Goal: Task Accomplishment & Management: Manage account settings

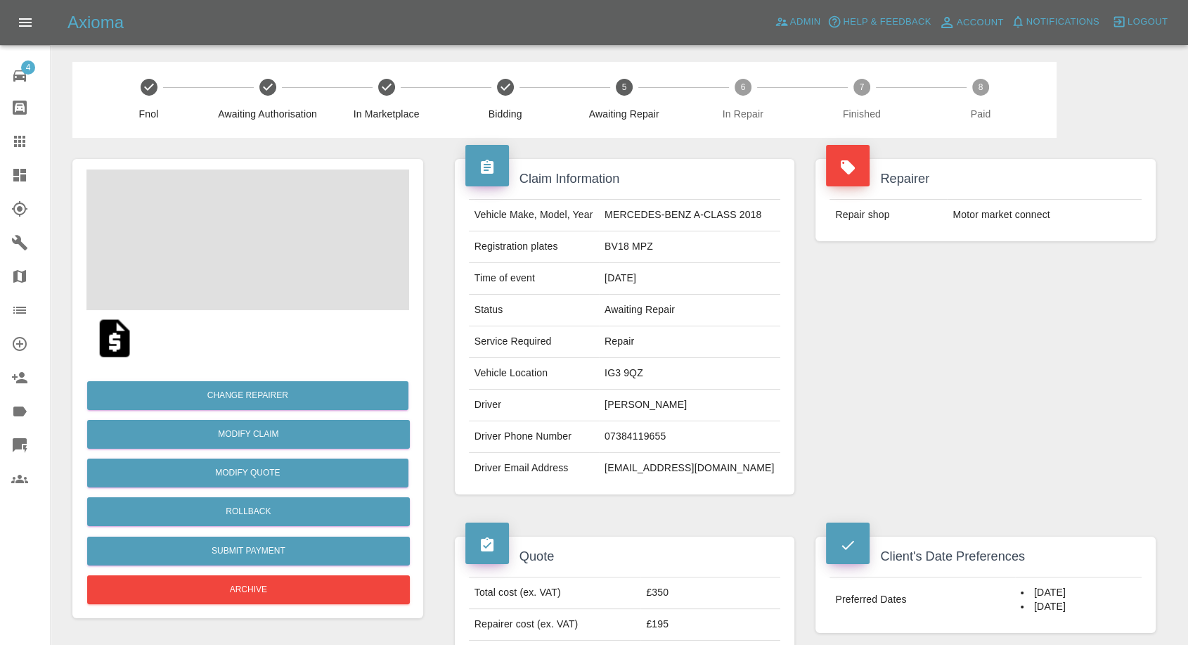
click at [643, 430] on td "07384119655" at bounding box center [689, 437] width 181 height 32
copy td "07384119655"
click at [934, 431] on div "Repairer Repair shop Motor market connect" at bounding box center [985, 327] width 361 height 378
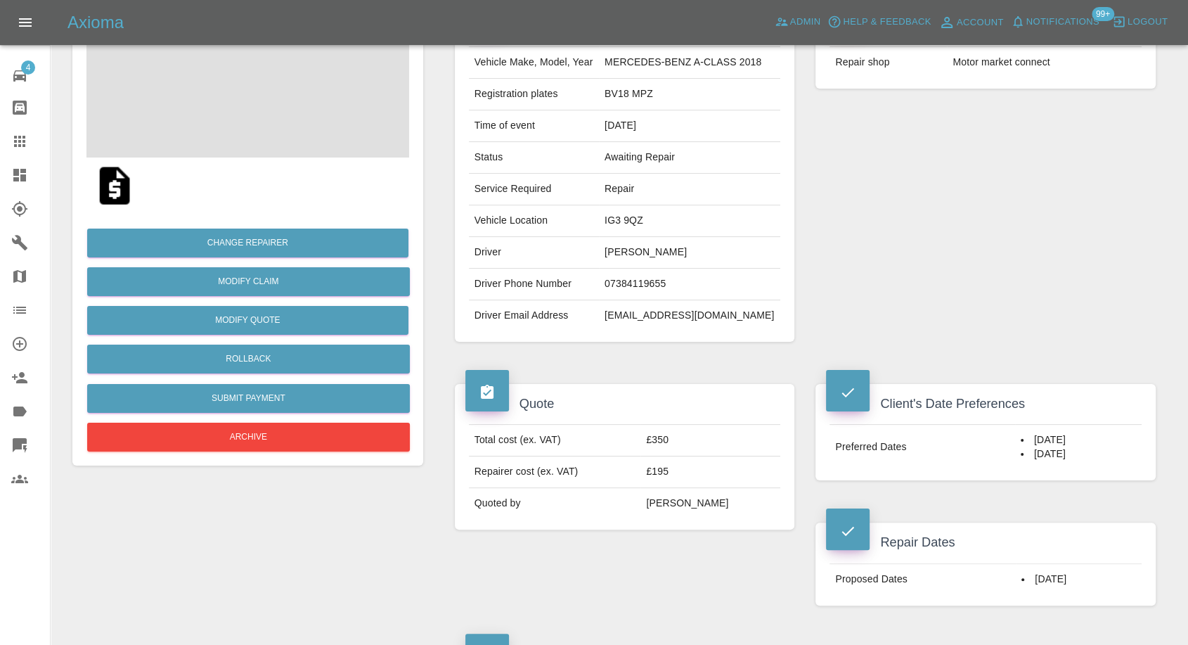
scroll to position [156, 0]
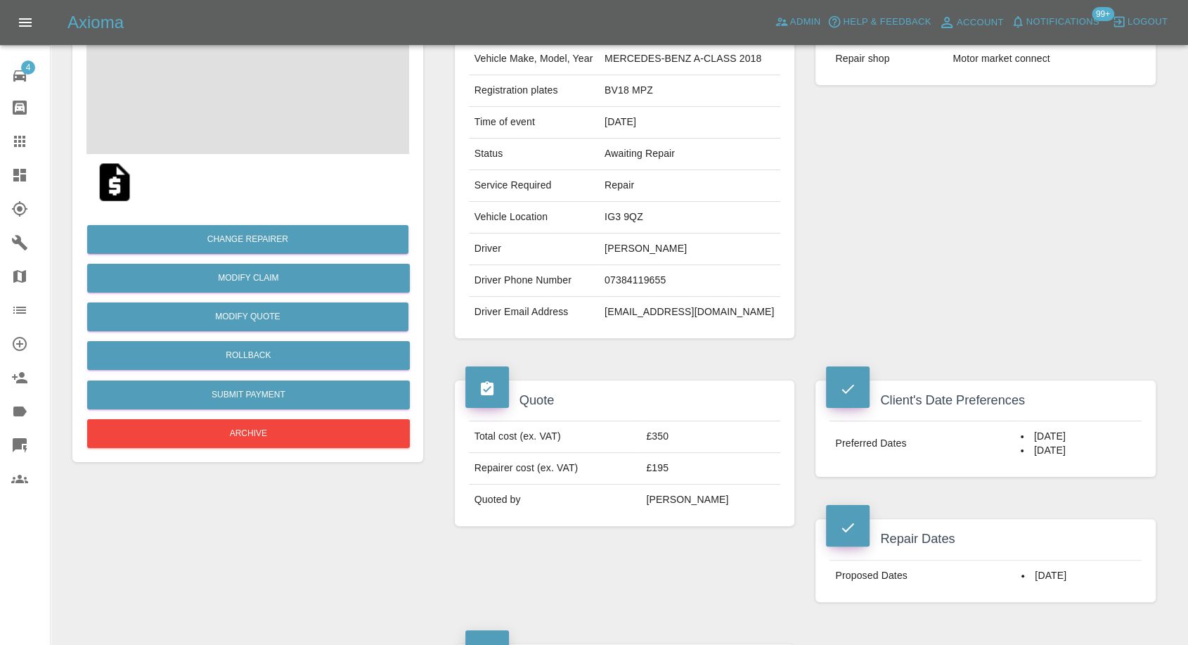
click at [626, 248] on td "Chanel Kiasi" at bounding box center [689, 249] width 181 height 32
copy td "Chanel"
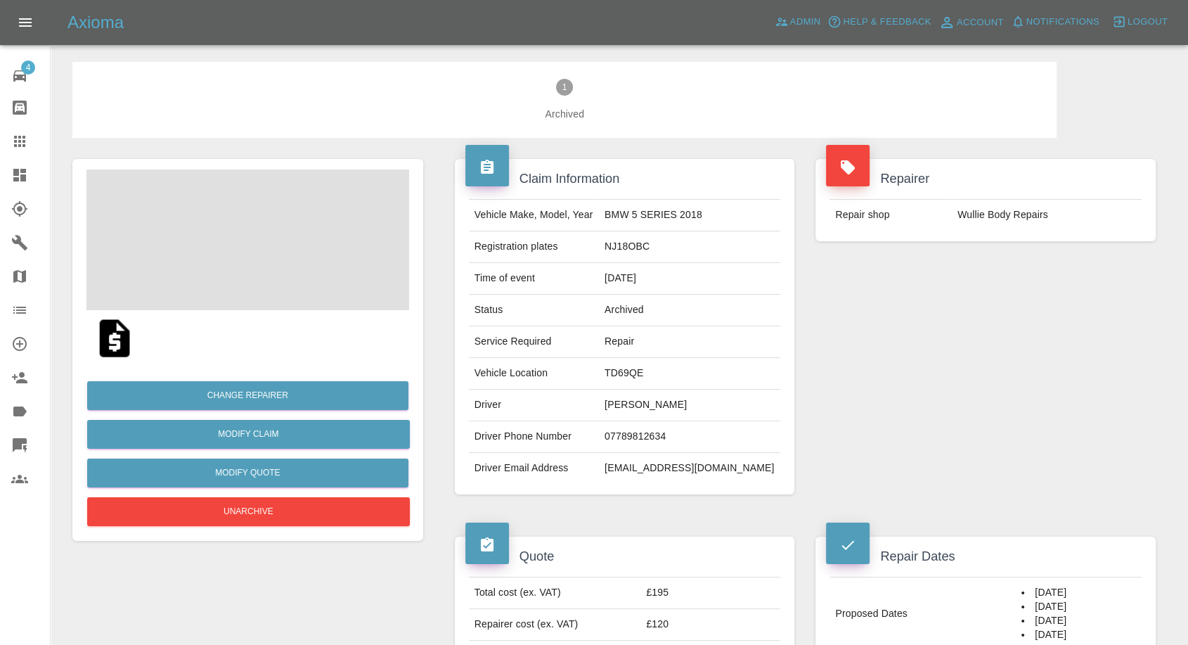
click at [672, 429] on td "07789812634" at bounding box center [689, 437] width 181 height 32
copy td "07789812634"
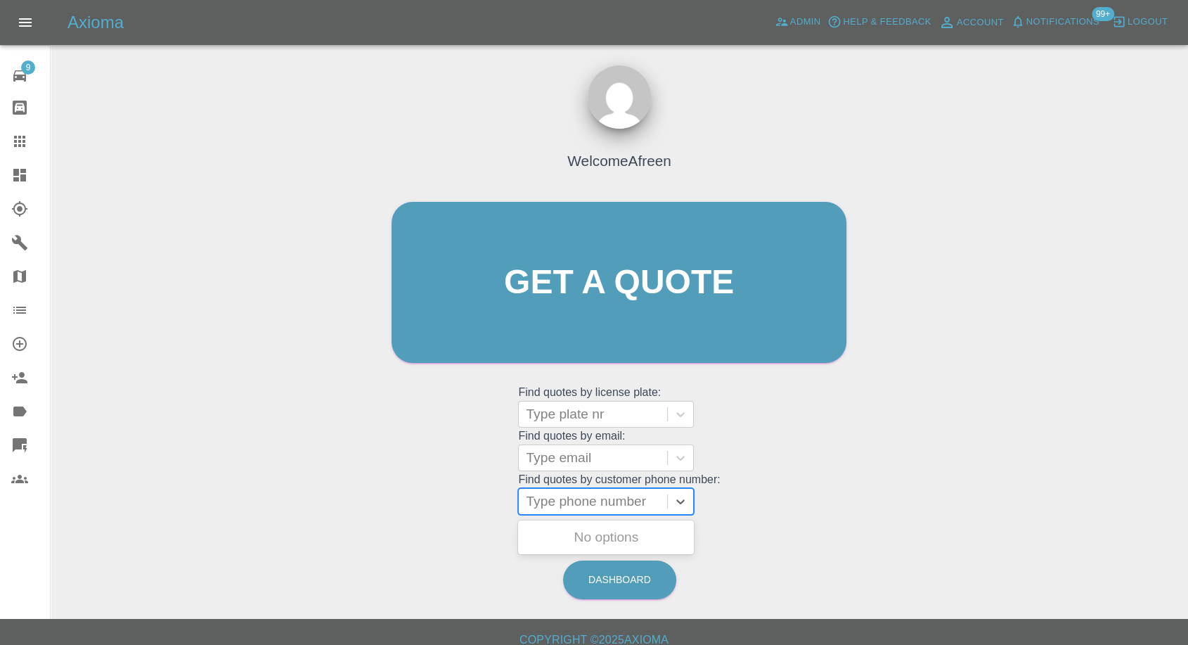
click at [579, 500] on div at bounding box center [593, 501] width 134 height 20
paste input "07789812634"
type input "07789812634"
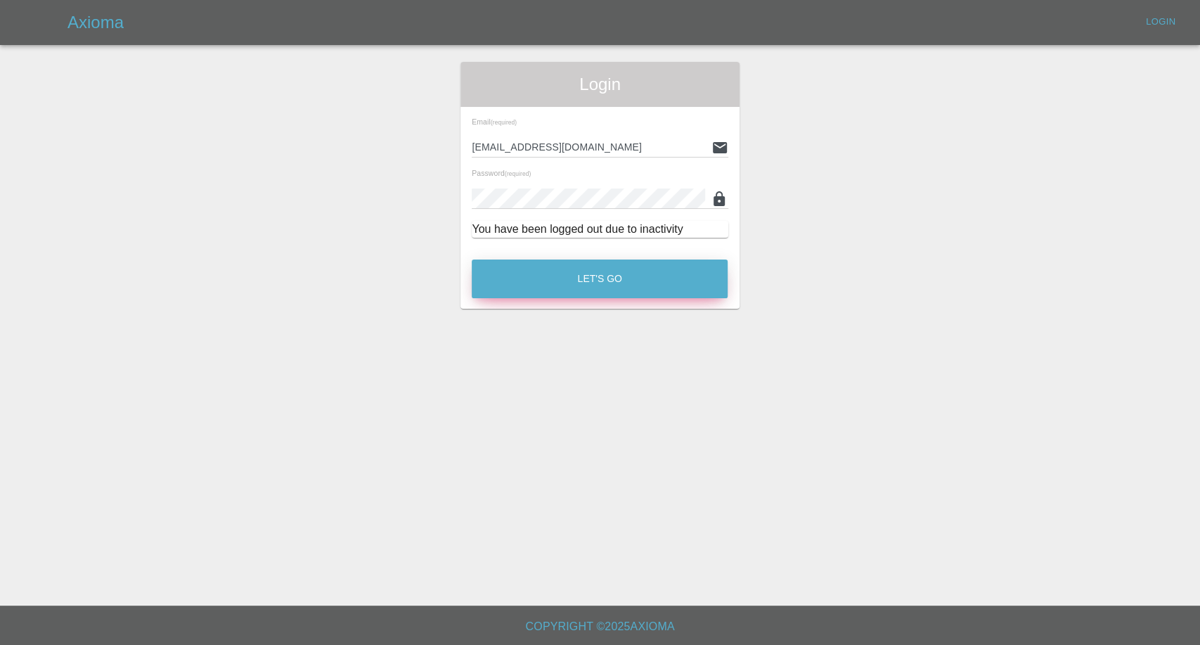
click at [631, 278] on button "Let's Go" at bounding box center [600, 278] width 256 height 39
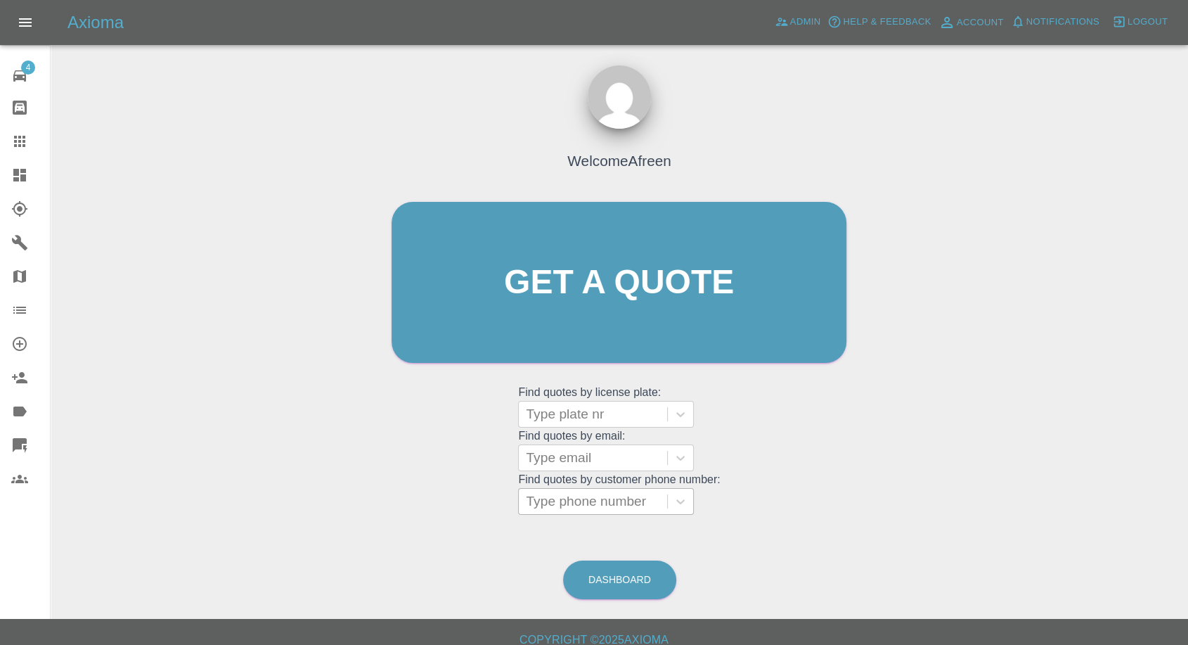
click at [563, 505] on div at bounding box center [593, 501] width 134 height 20
paste input "07789812634"
type input "07789812634"
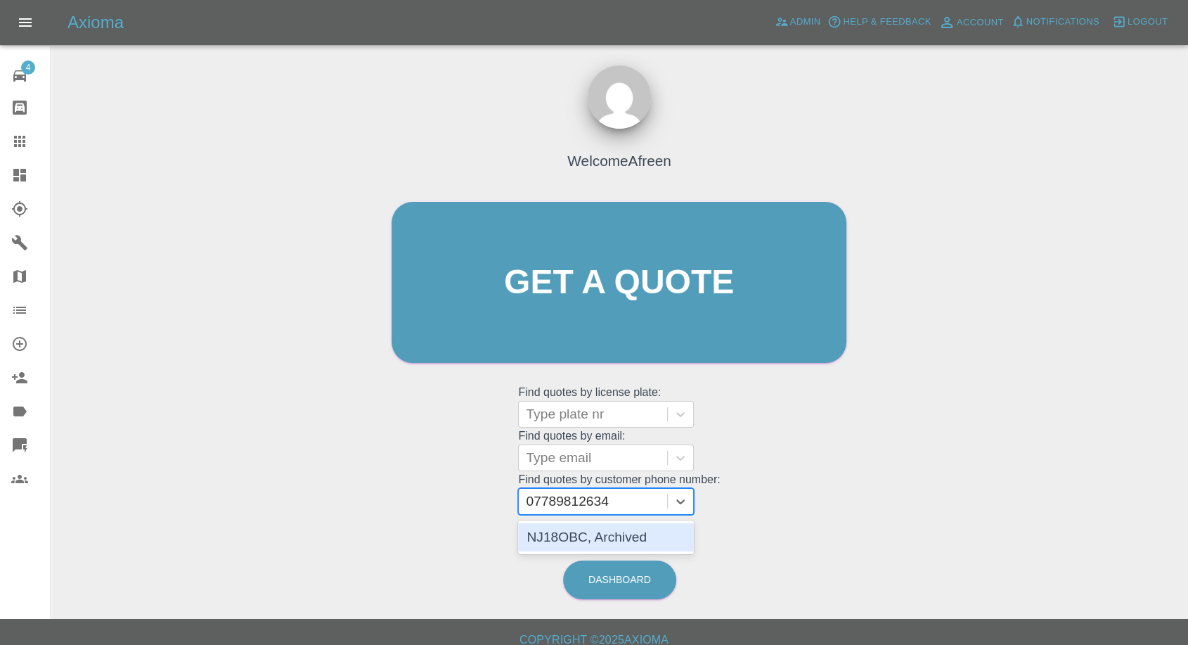
click at [592, 538] on div "NJ18OBC, Archived" at bounding box center [606, 537] width 176 height 28
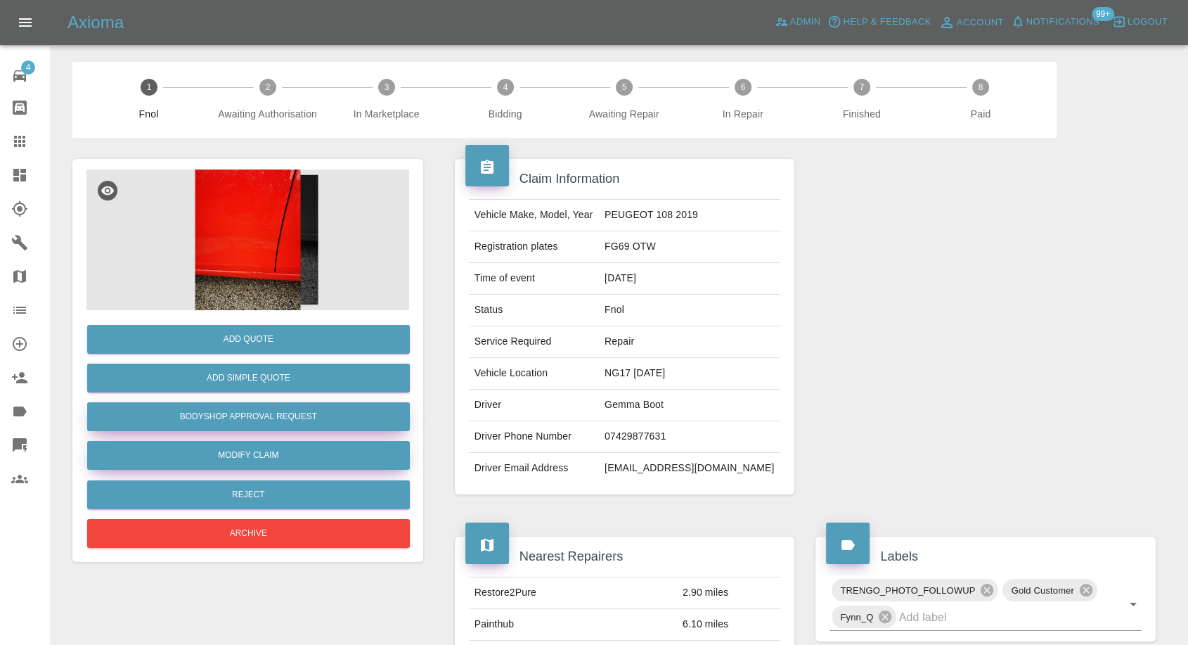
drag, startPoint x: 239, startPoint y: 455, endPoint x: 295, endPoint y: 428, distance: 61.6
click at [239, 455] on link "Modify Claim" at bounding box center [248, 455] width 323 height 29
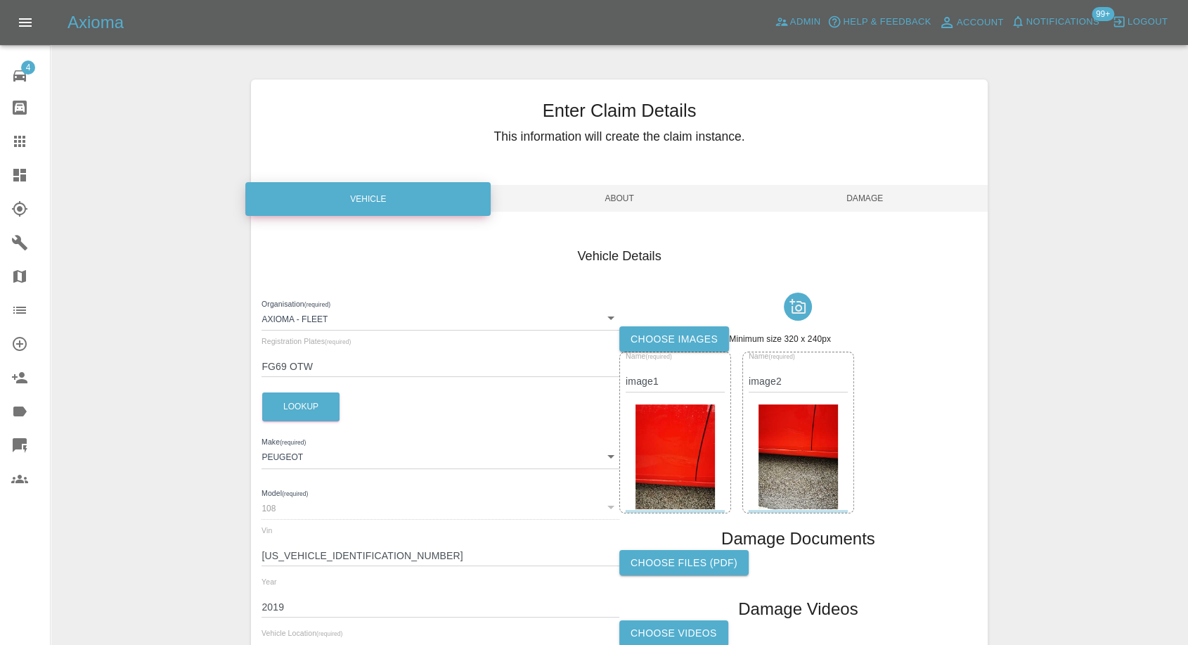
click at [679, 336] on label "Choose images" at bounding box center [674, 339] width 110 height 26
click at [0, 0] on input "Choose images" at bounding box center [0, 0] width 0 height 0
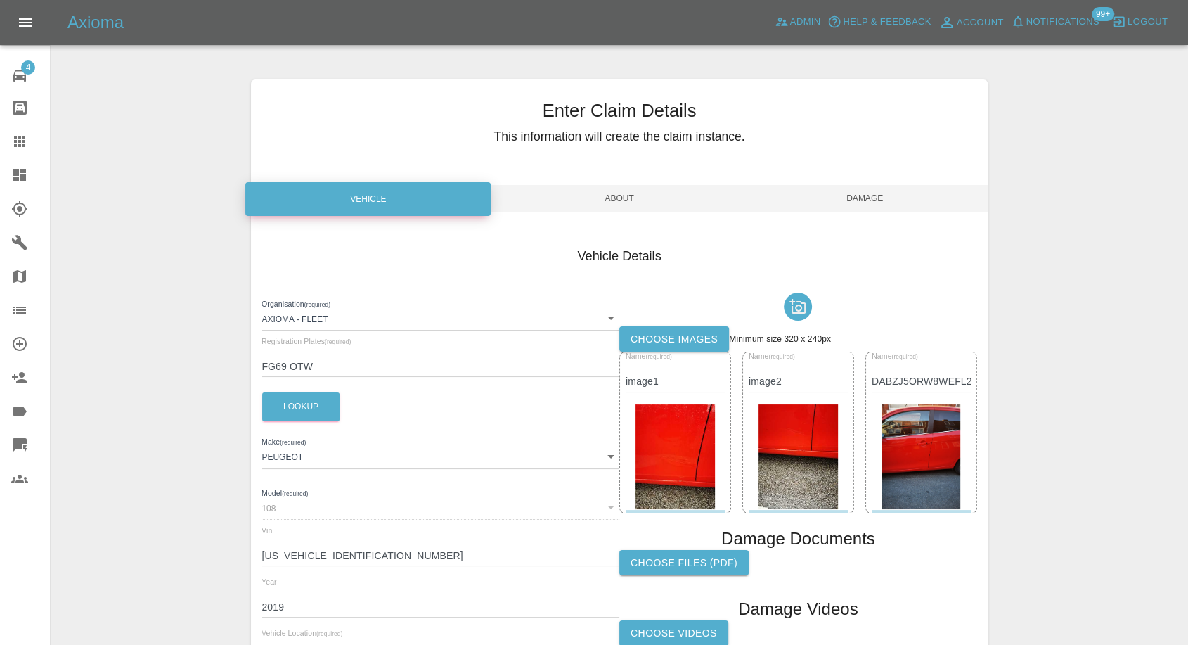
click at [877, 202] on span "Damage" at bounding box center [864, 198] width 245 height 27
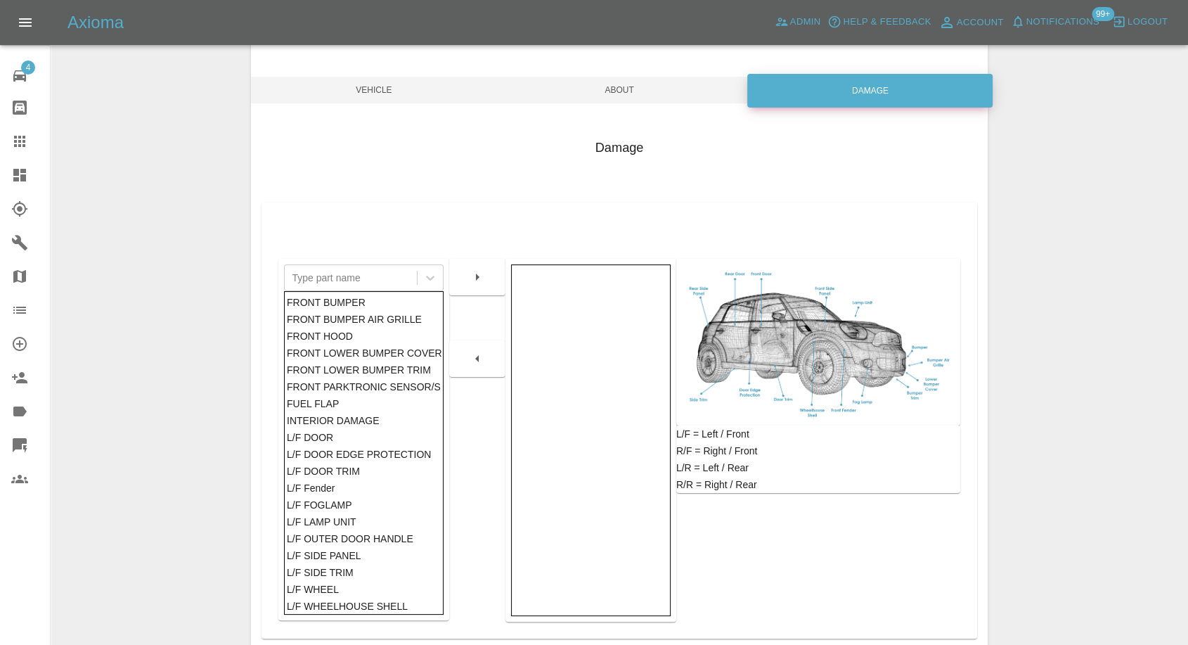
scroll to position [225, 0]
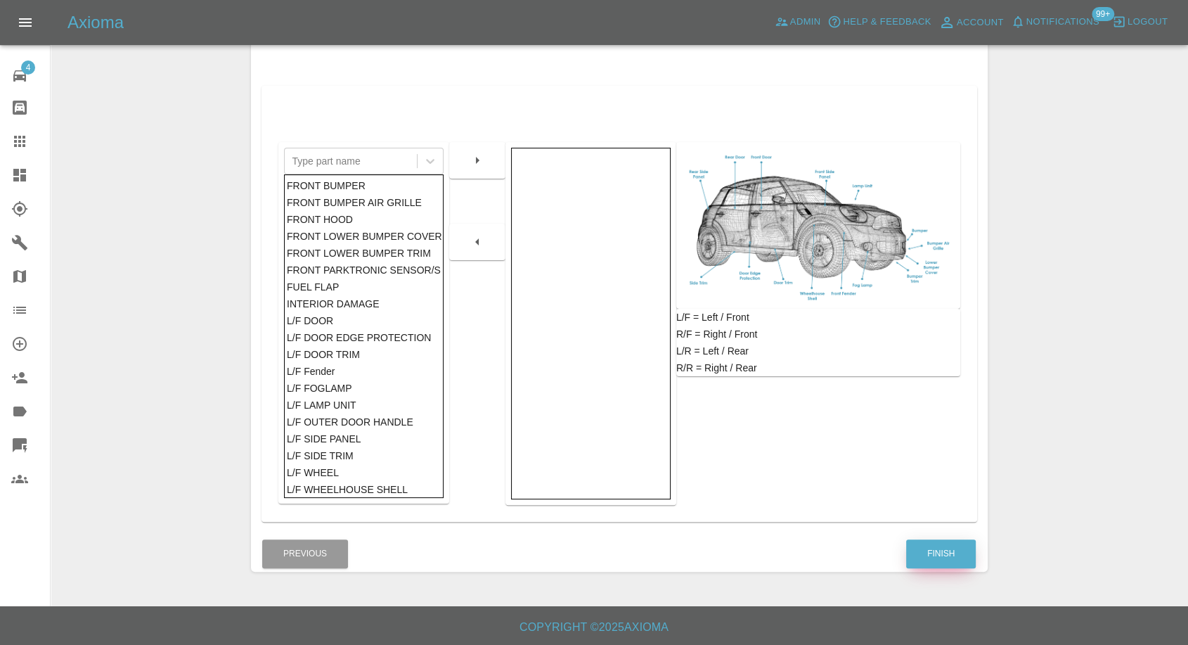
click at [947, 550] on button "Finish" at bounding box center [941, 553] width 70 height 29
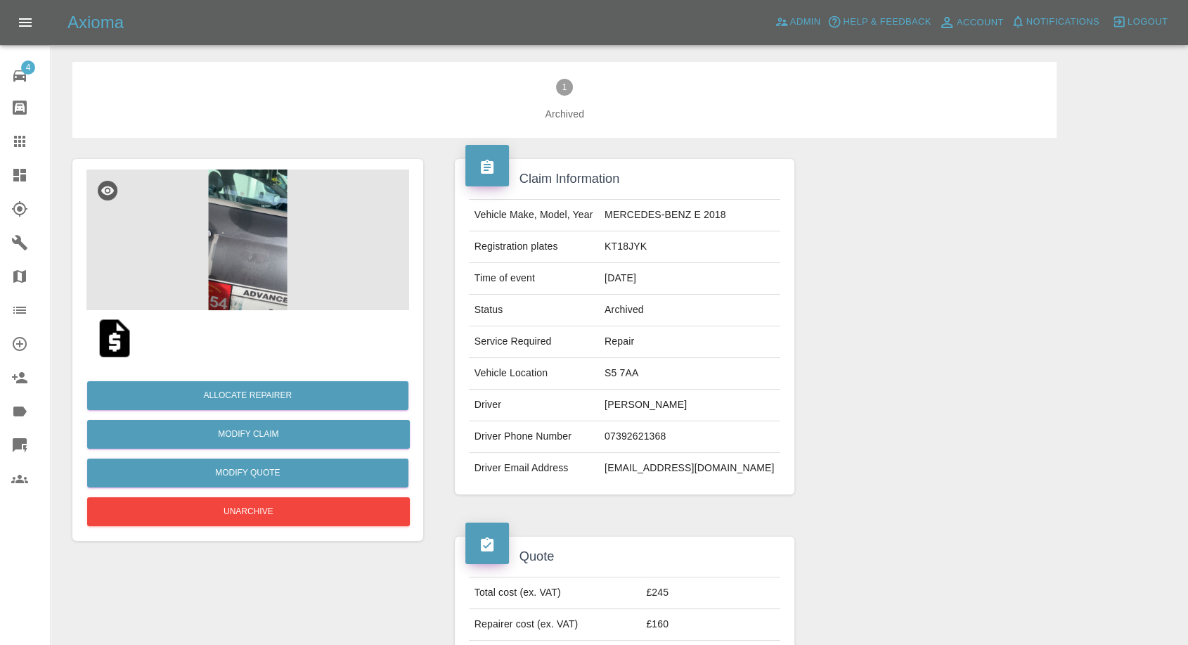
click at [120, 345] on img at bounding box center [114, 338] width 45 height 45
click at [226, 264] on img at bounding box center [247, 239] width 323 height 141
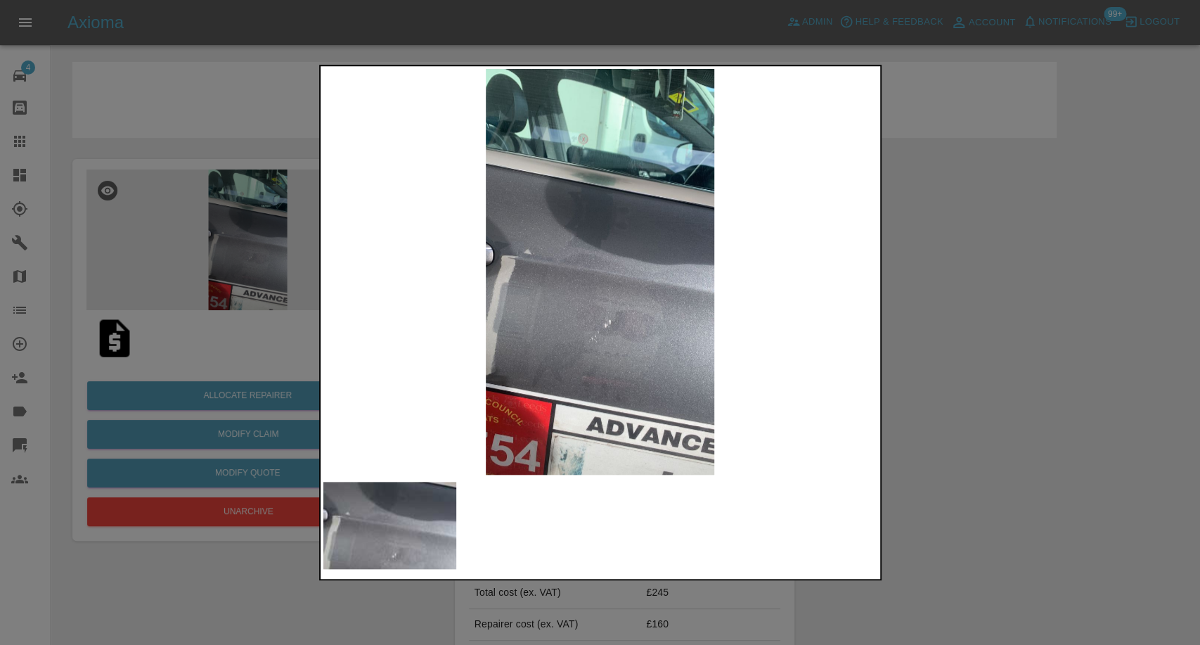
click at [988, 361] on div at bounding box center [600, 322] width 1200 height 645
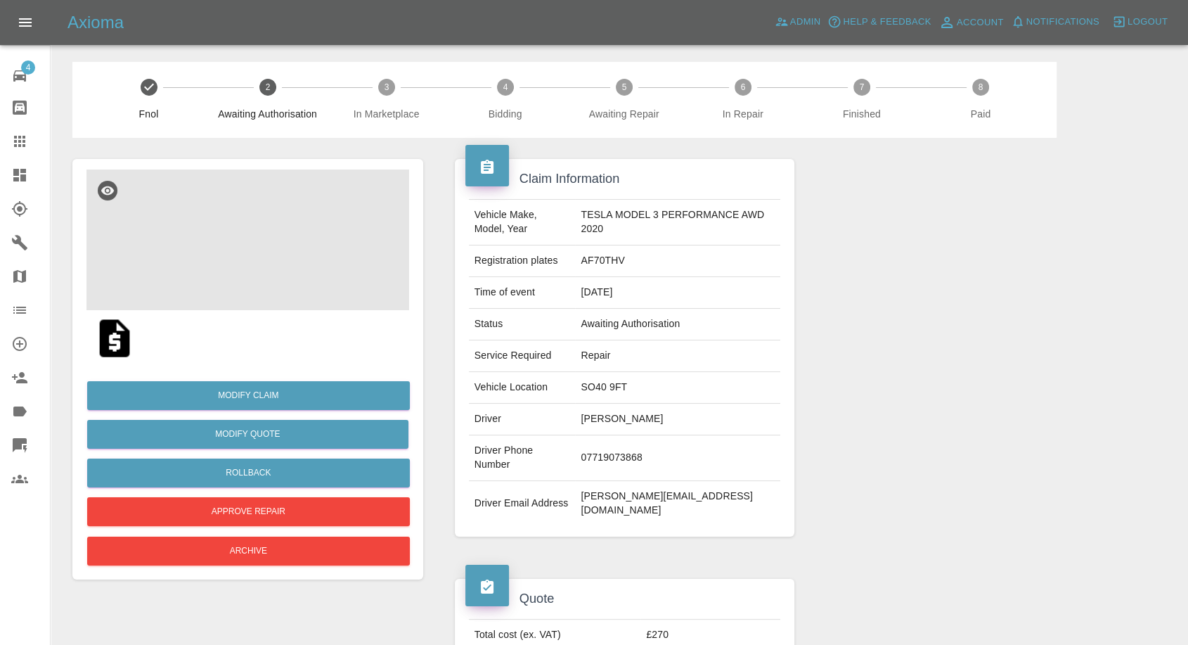
click at [270, 250] on img at bounding box center [247, 239] width 323 height 141
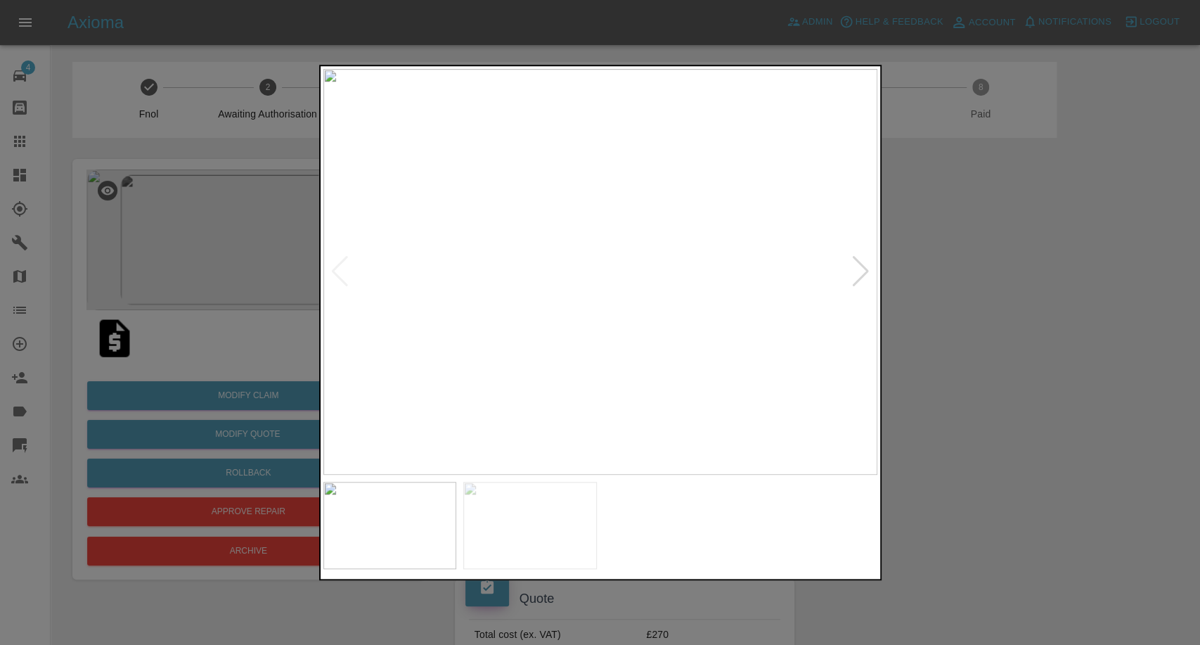
click at [565, 551] on img at bounding box center [530, 525] width 134 height 87
click at [983, 418] on div at bounding box center [600, 322] width 1200 height 645
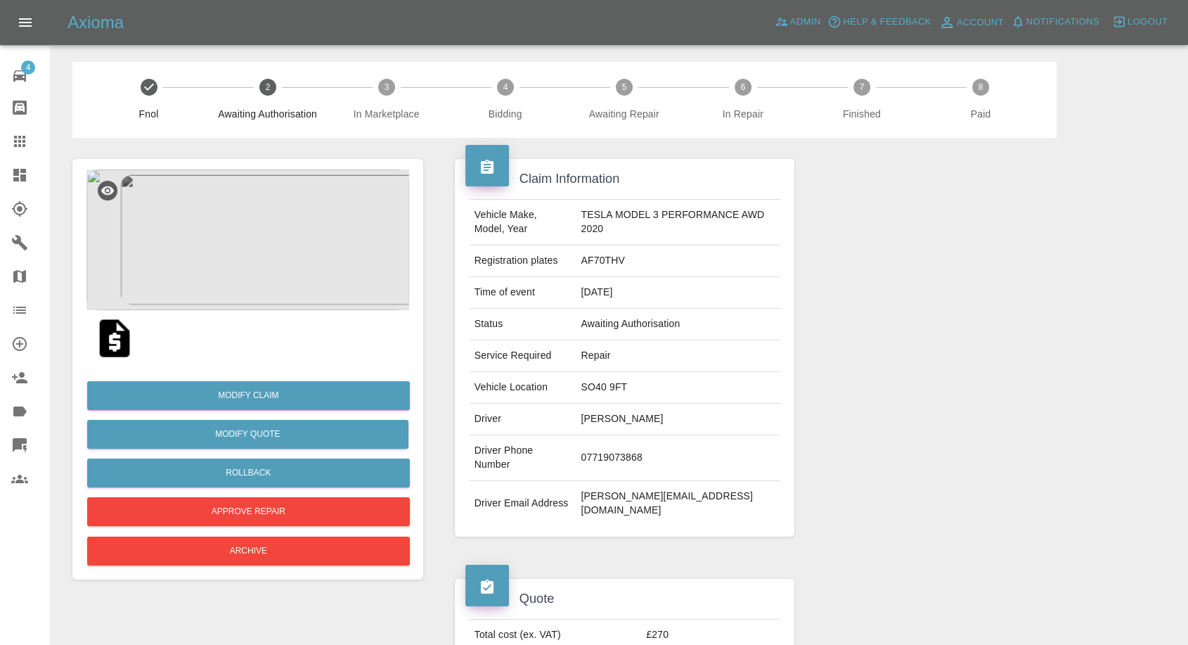
click at [231, 244] on img at bounding box center [247, 239] width 323 height 141
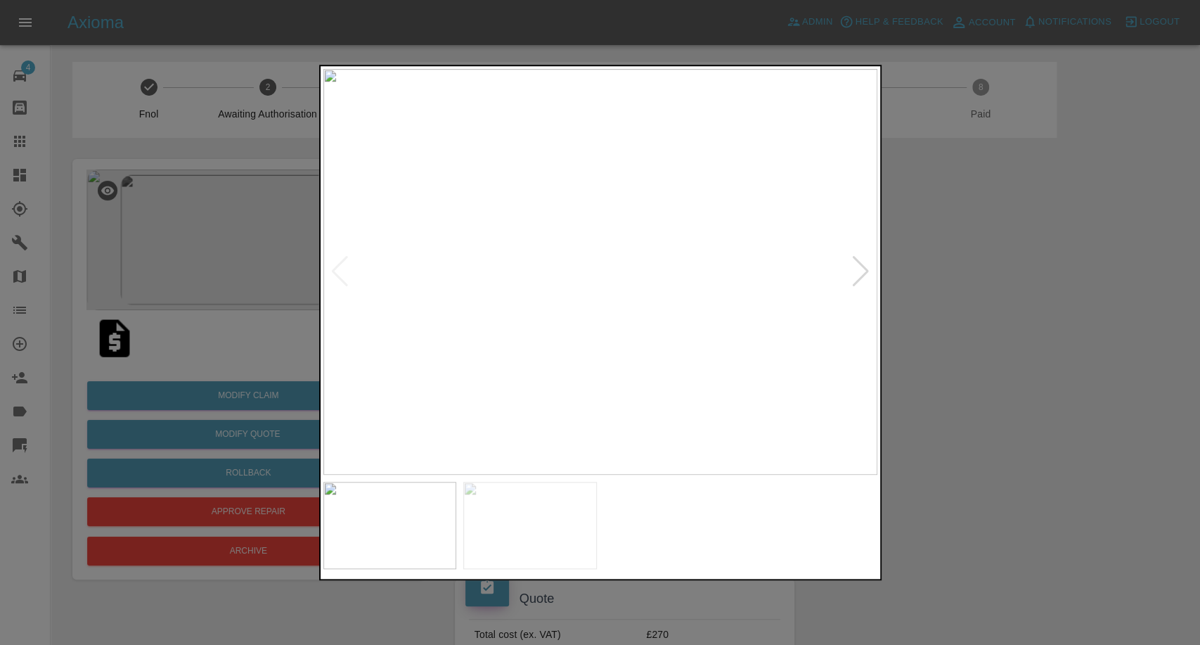
click at [1063, 361] on div at bounding box center [600, 322] width 1200 height 645
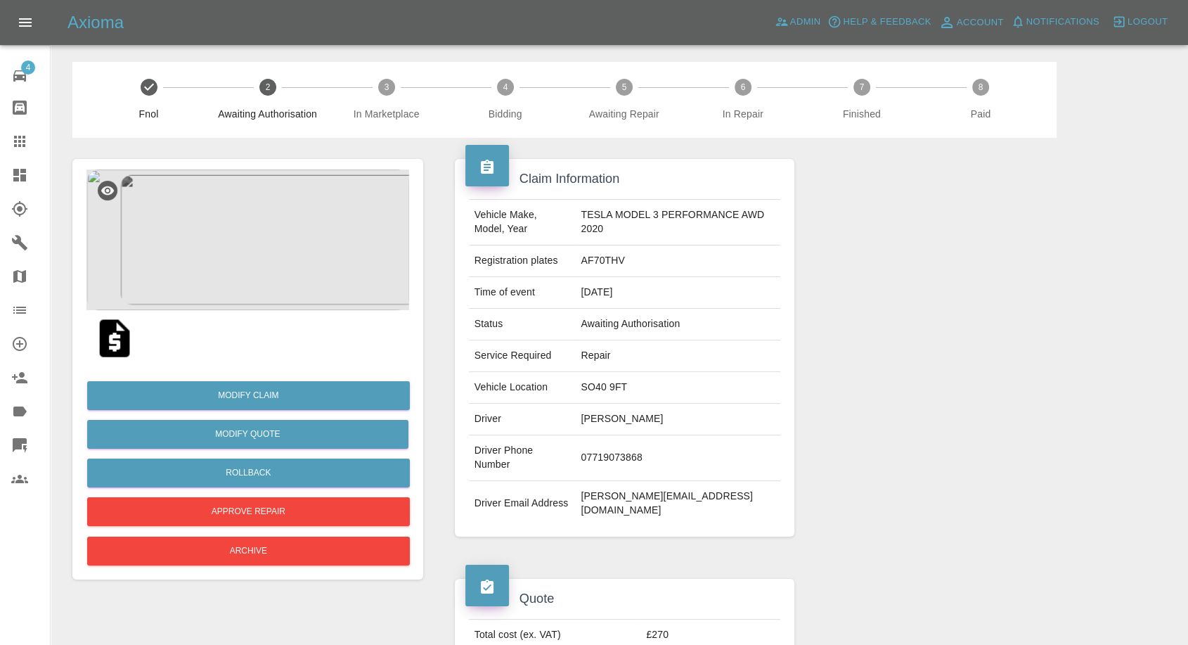
click at [113, 341] on img at bounding box center [114, 338] width 45 height 45
click at [270, 243] on img at bounding box center [247, 239] width 323 height 141
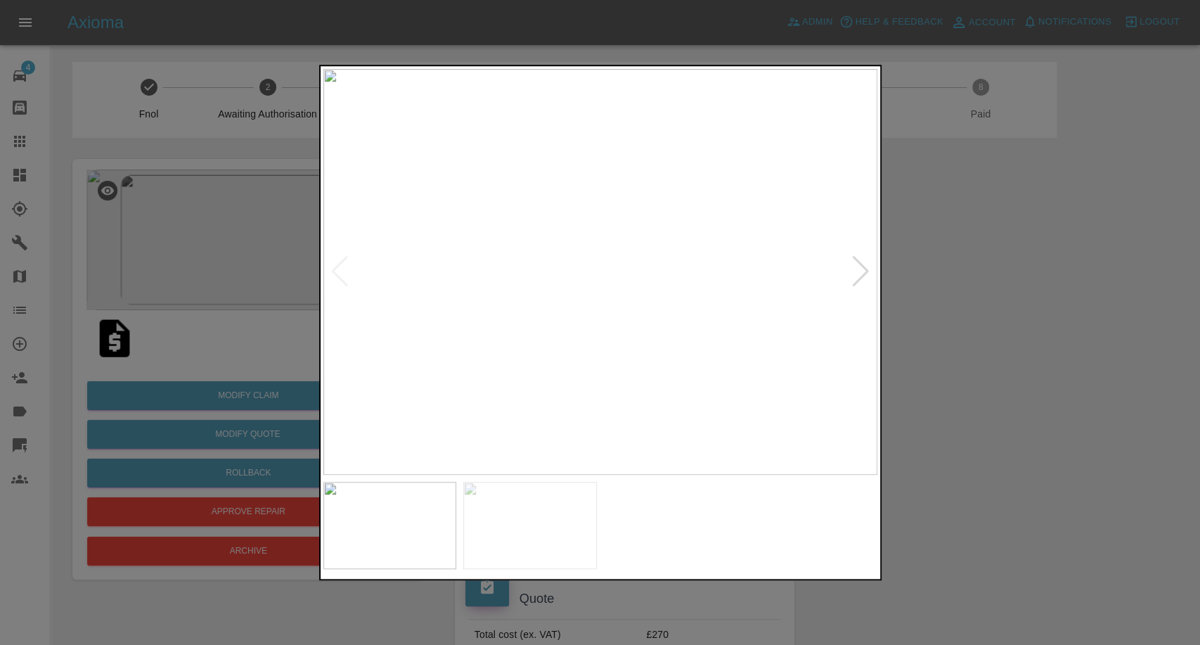
click at [531, 479] on div at bounding box center [600, 525] width 554 height 101
click at [570, 505] on img at bounding box center [530, 525] width 134 height 87
click at [1012, 420] on div at bounding box center [600, 322] width 1200 height 645
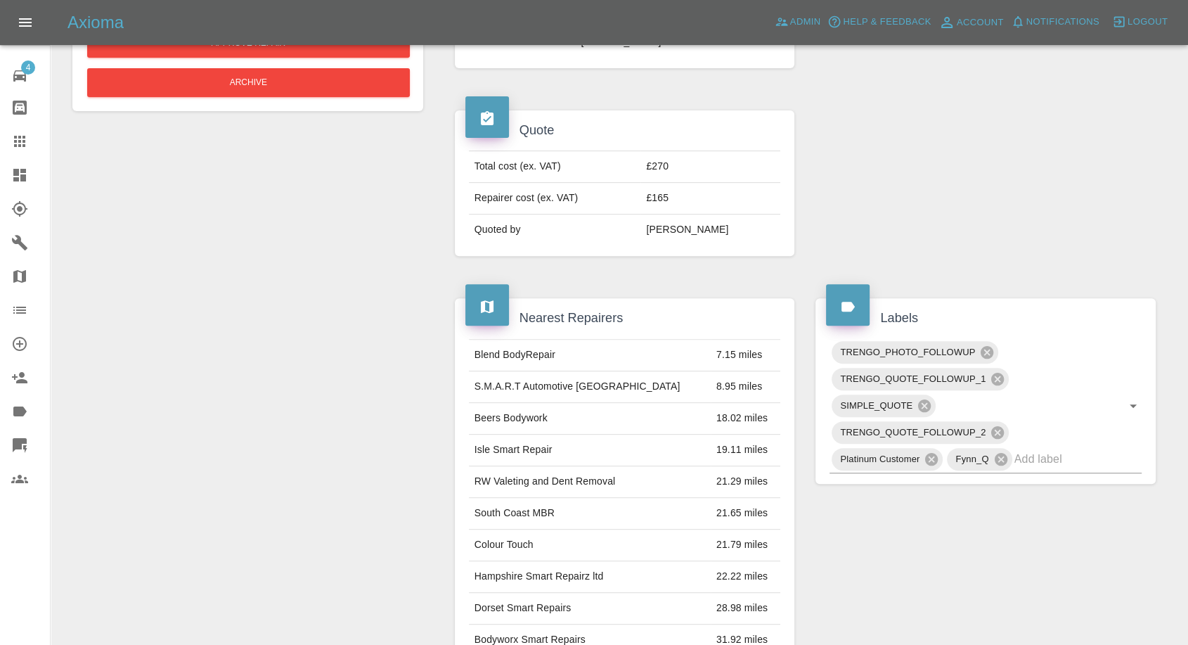
scroll to position [905, 0]
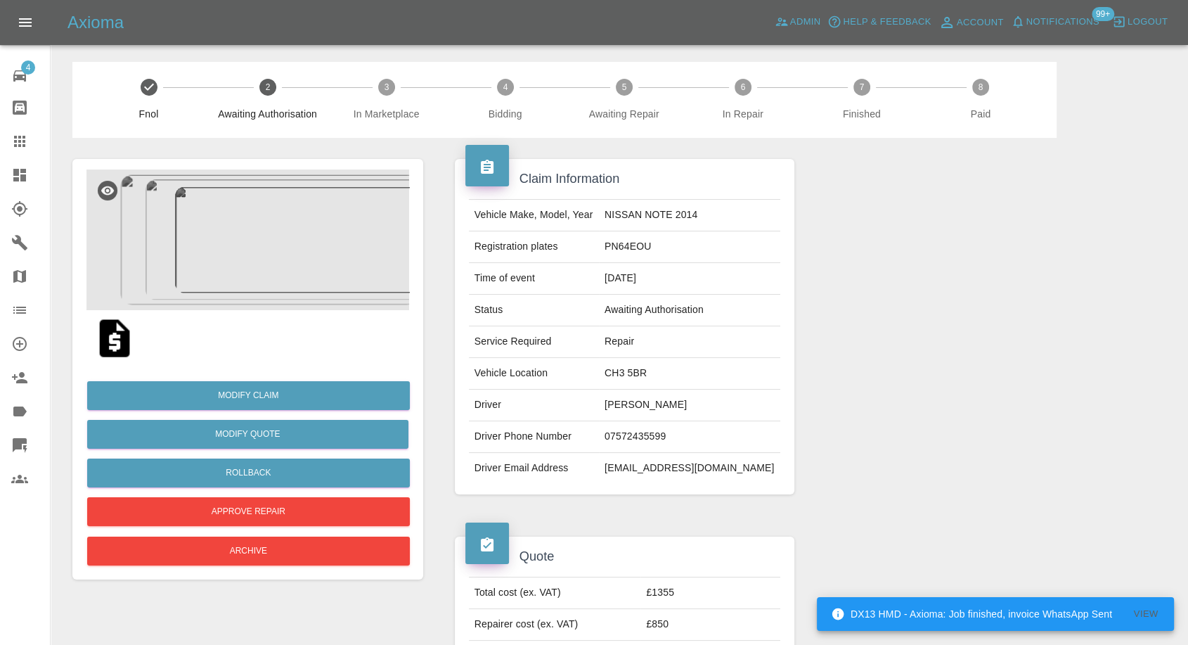
click at [286, 238] on img at bounding box center [247, 239] width 323 height 141
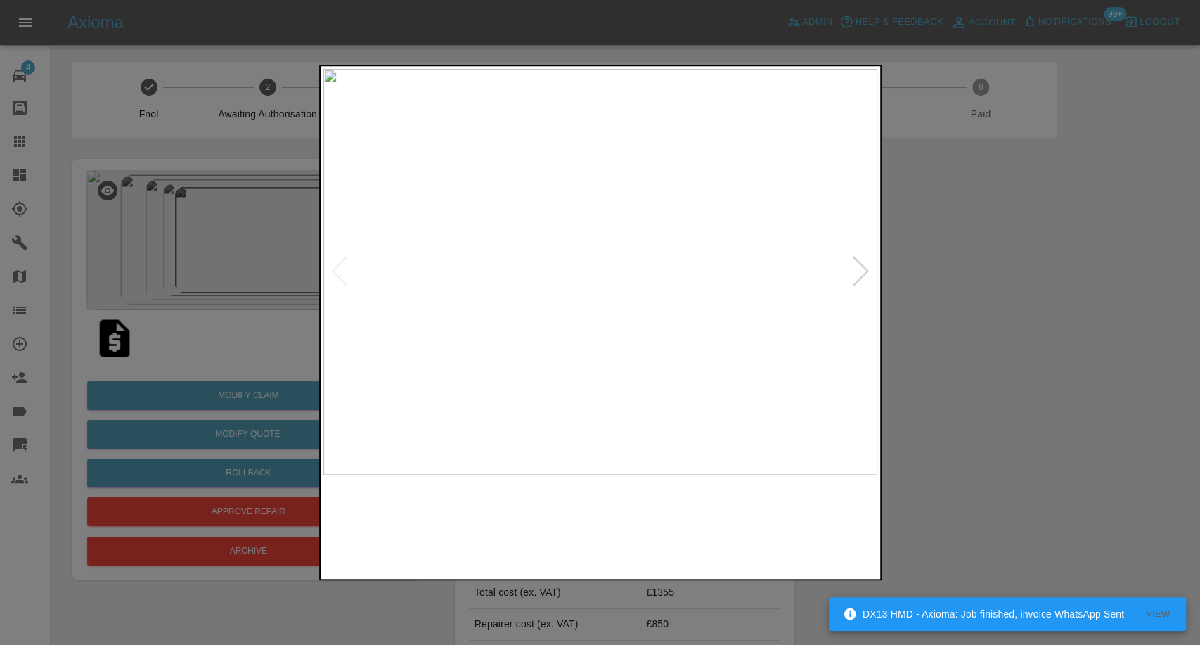
click at [546, 495] on img at bounding box center [530, 525] width 134 height 87
click at [672, 524] on img at bounding box center [671, 525] width 134 height 87
click at [794, 535] on img at bounding box center [811, 525] width 134 height 87
click at [858, 275] on div at bounding box center [860, 271] width 19 height 31
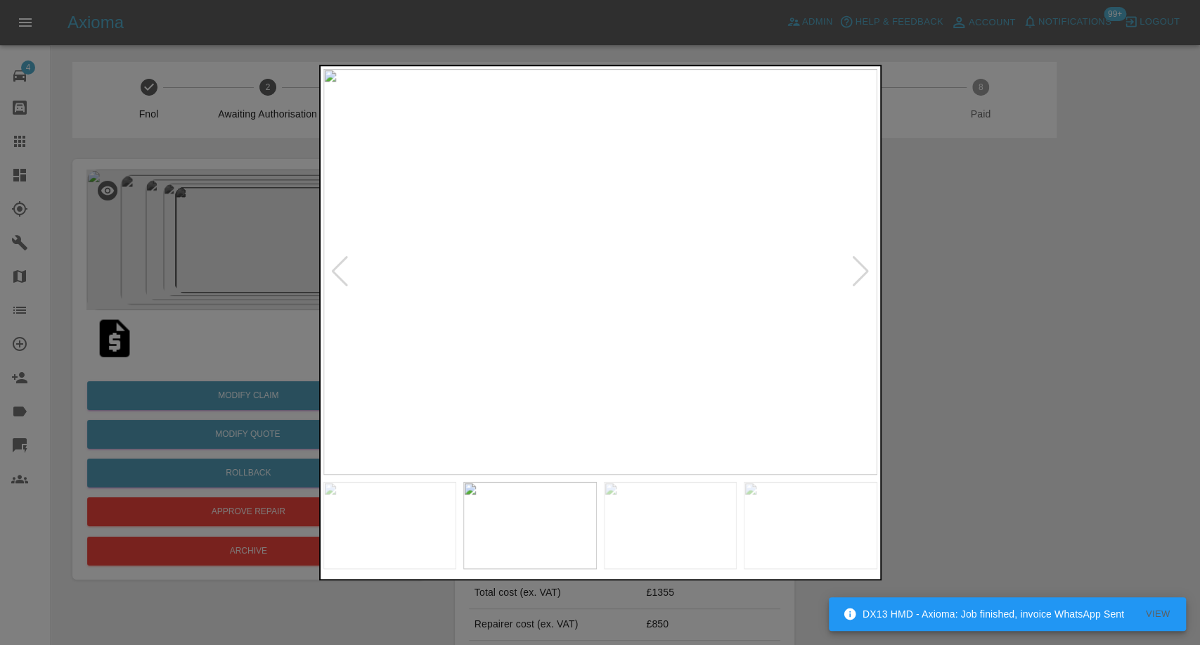
click at [1121, 339] on div at bounding box center [600, 322] width 1200 height 645
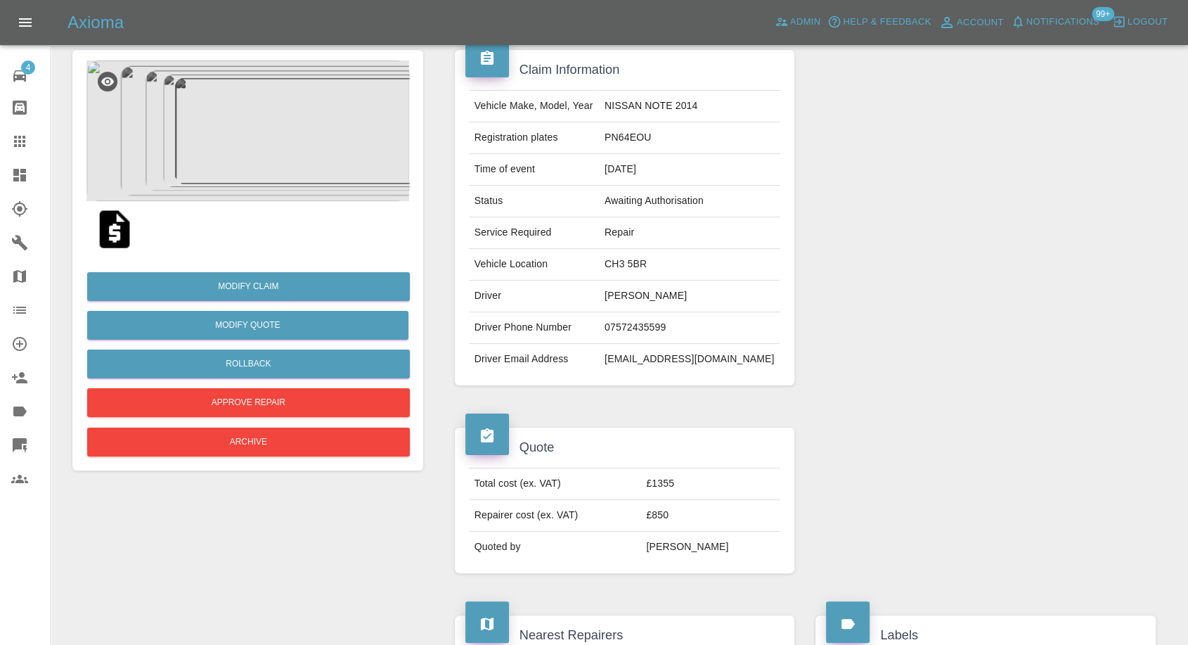
scroll to position [156, 0]
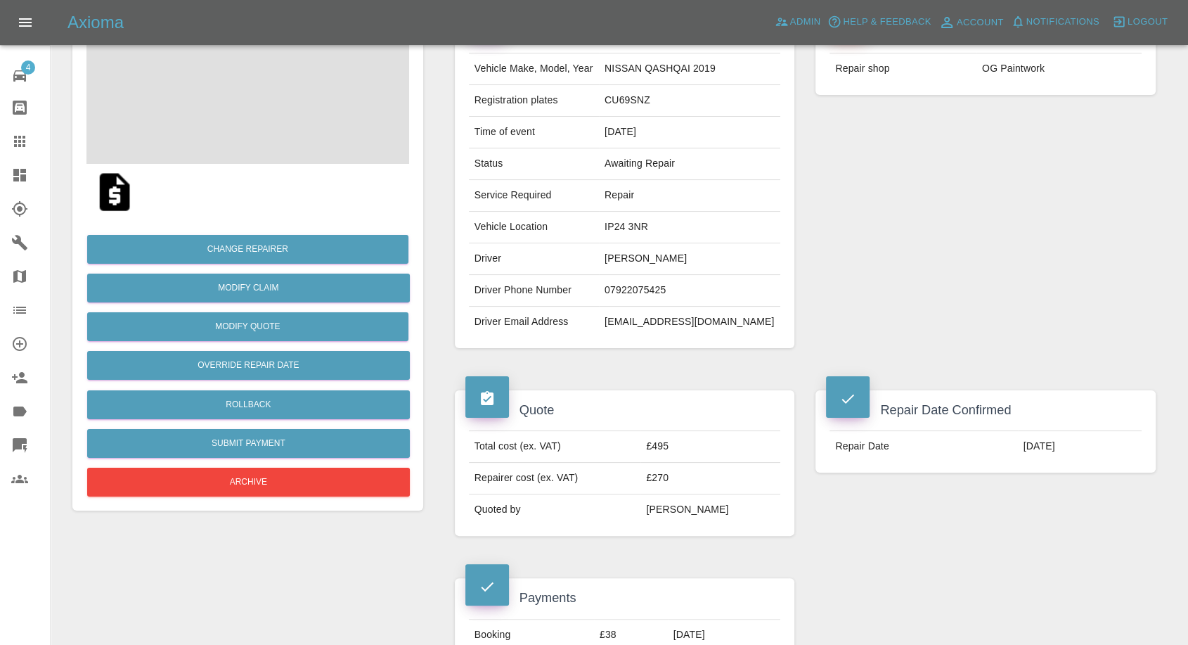
scroll to position [312, 0]
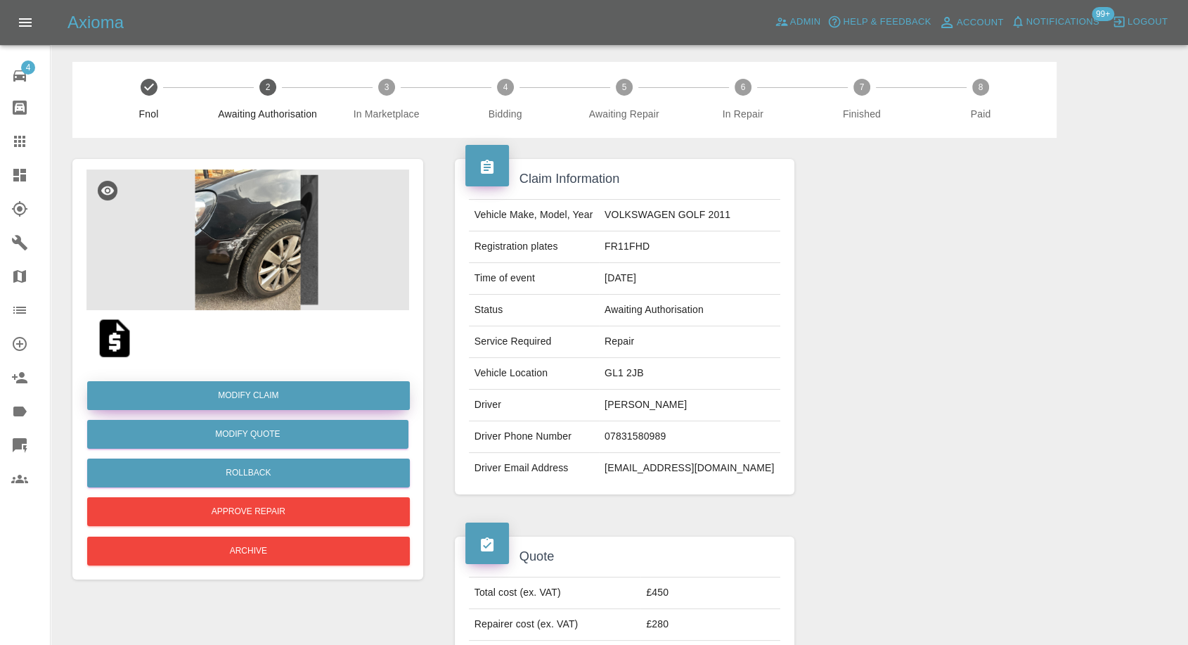
click at [257, 395] on link "Modify Claim" at bounding box center [248, 395] width 323 height 29
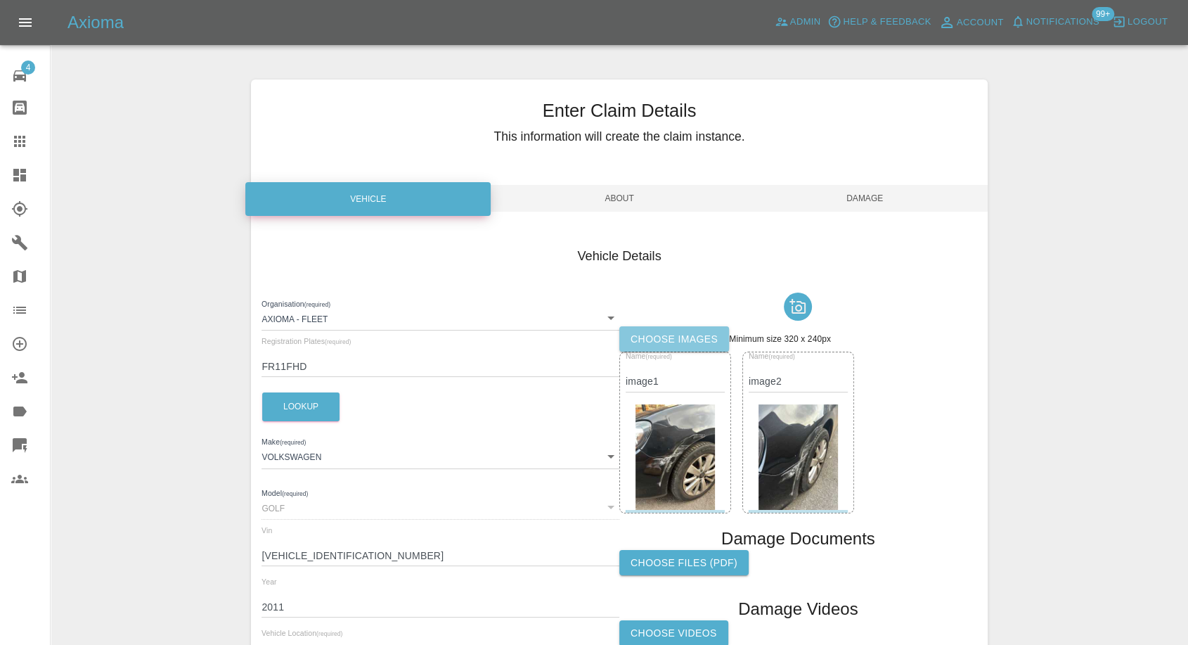
click at [669, 338] on label "Choose images" at bounding box center [674, 339] width 110 height 26
click at [0, 0] on input "Choose images" at bounding box center [0, 0] width 0 height 0
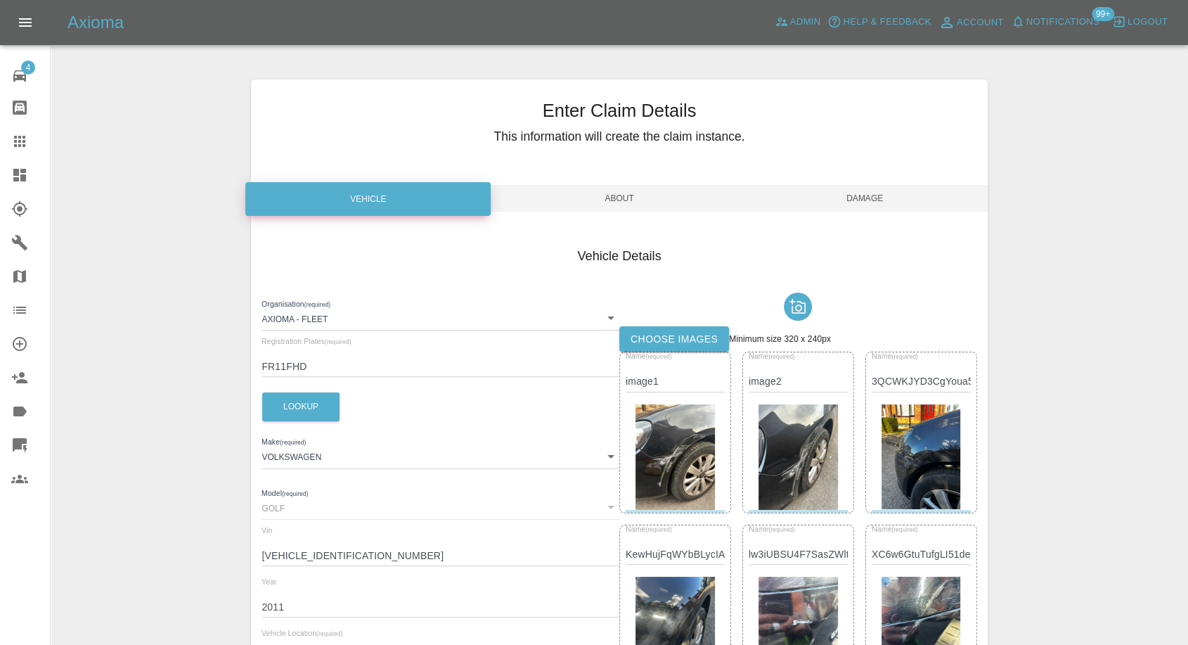
click at [875, 191] on span "Damage" at bounding box center [864, 198] width 245 height 27
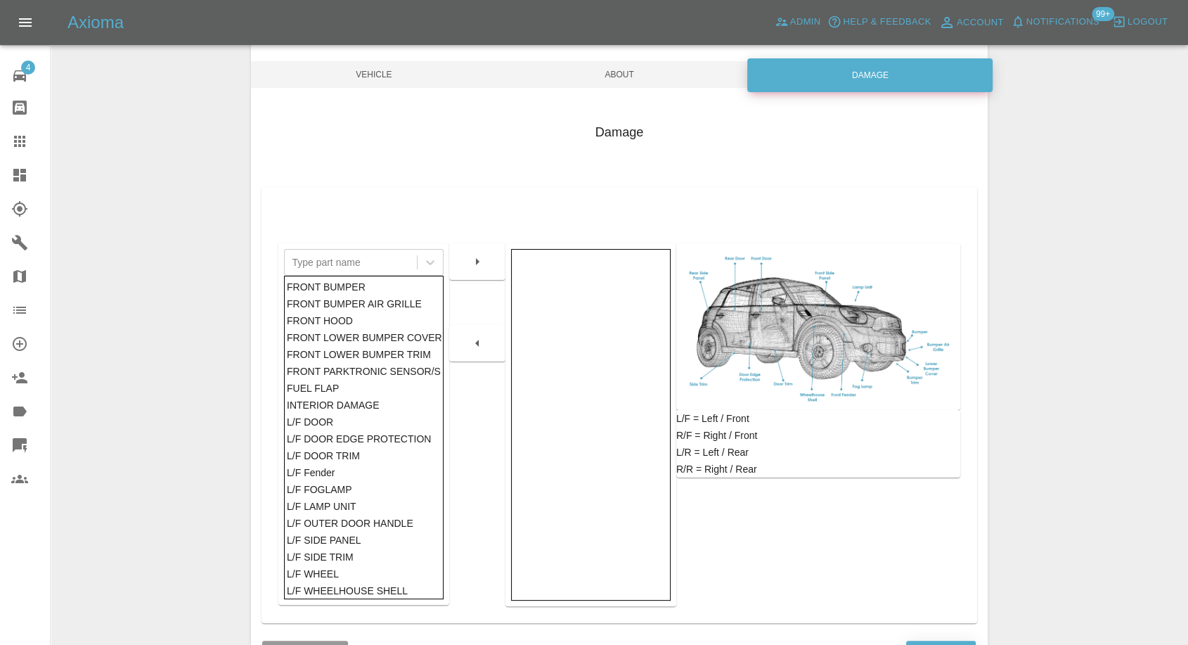
scroll to position [225, 0]
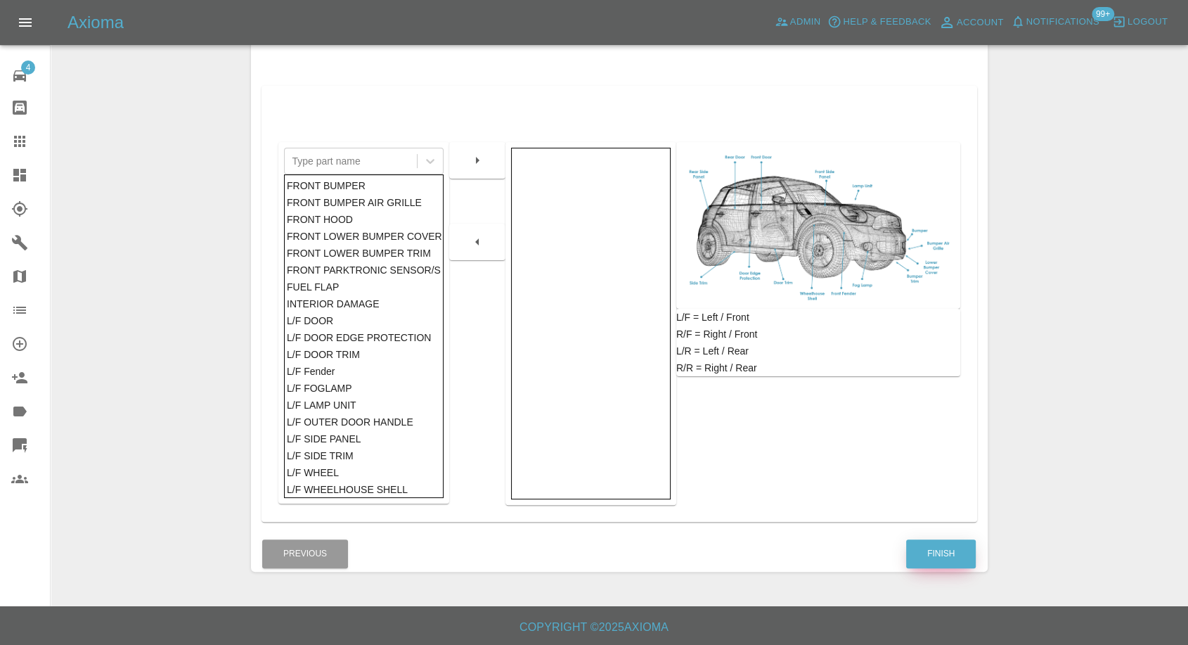
click at [919, 565] on button "Finish" at bounding box center [941, 553] width 70 height 29
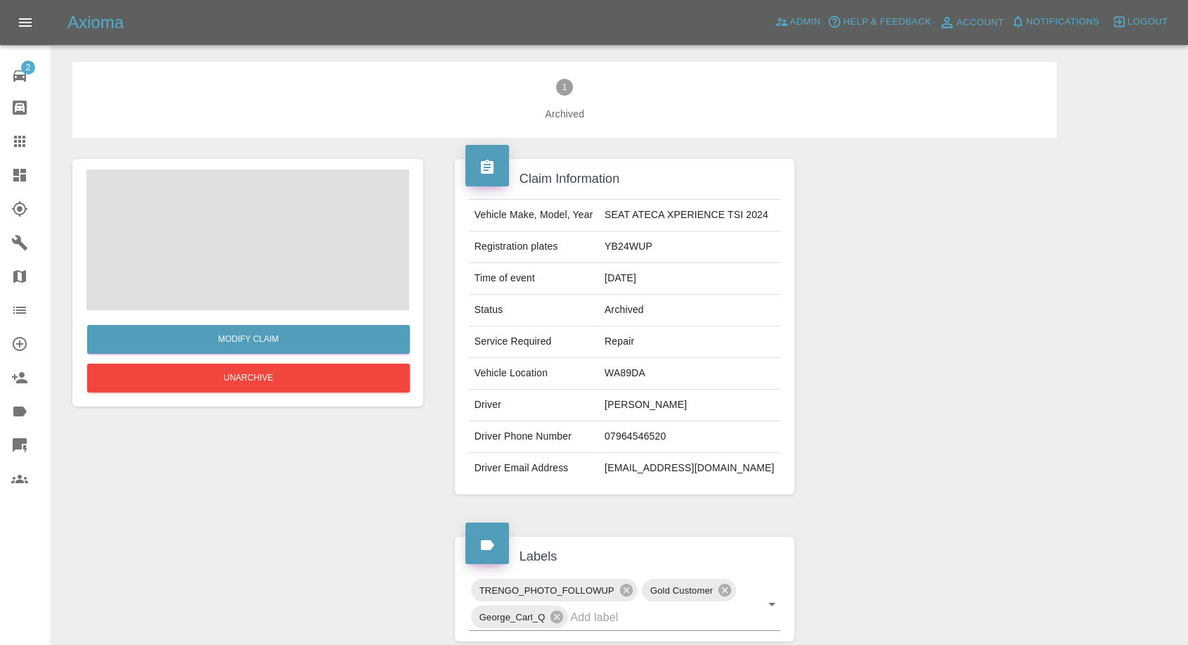
click at [283, 266] on span at bounding box center [247, 239] width 323 height 141
click at [215, 221] on span at bounding box center [247, 239] width 323 height 141
click at [251, 274] on img at bounding box center [247, 239] width 323 height 141
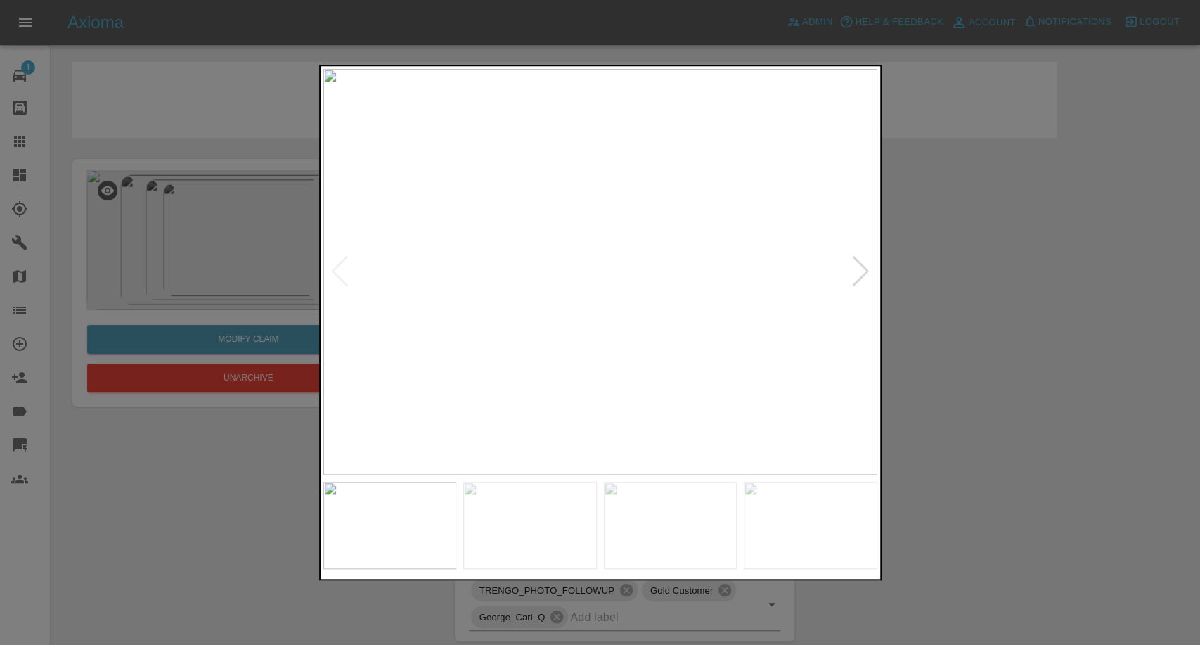
click at [536, 476] on div at bounding box center [600, 525] width 554 height 101
click at [633, 534] on img at bounding box center [671, 525] width 134 height 87
click at [884, 524] on div at bounding box center [600, 322] width 1200 height 645
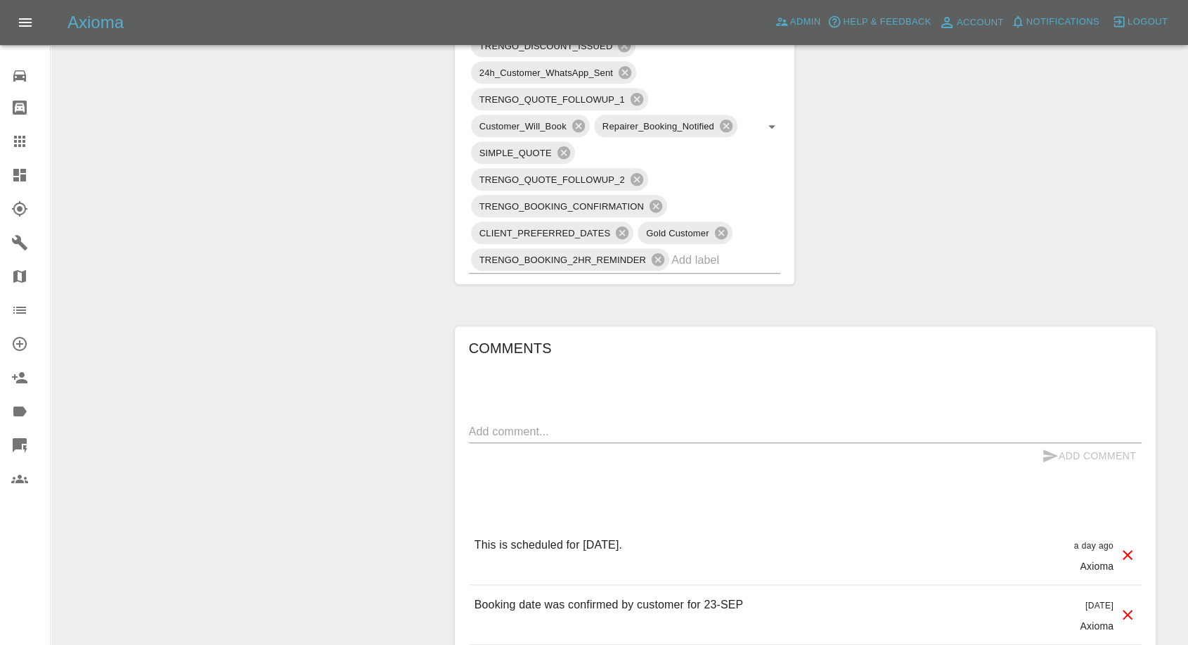
scroll to position [937, 0]
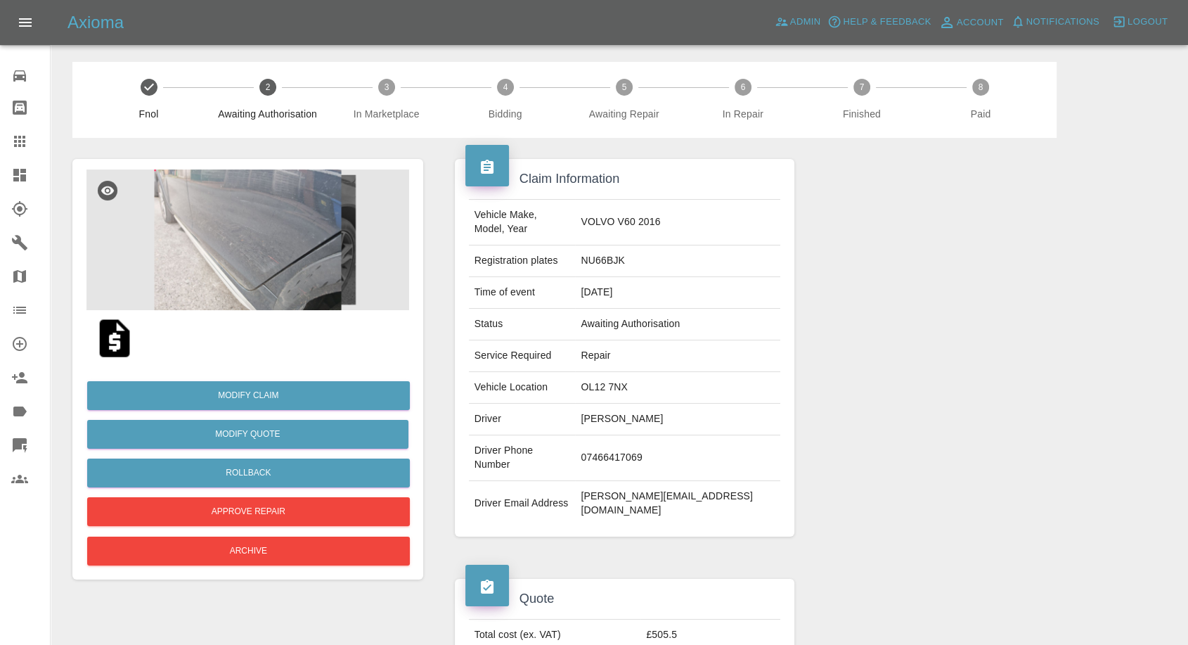
click at [105, 346] on img at bounding box center [114, 338] width 45 height 45
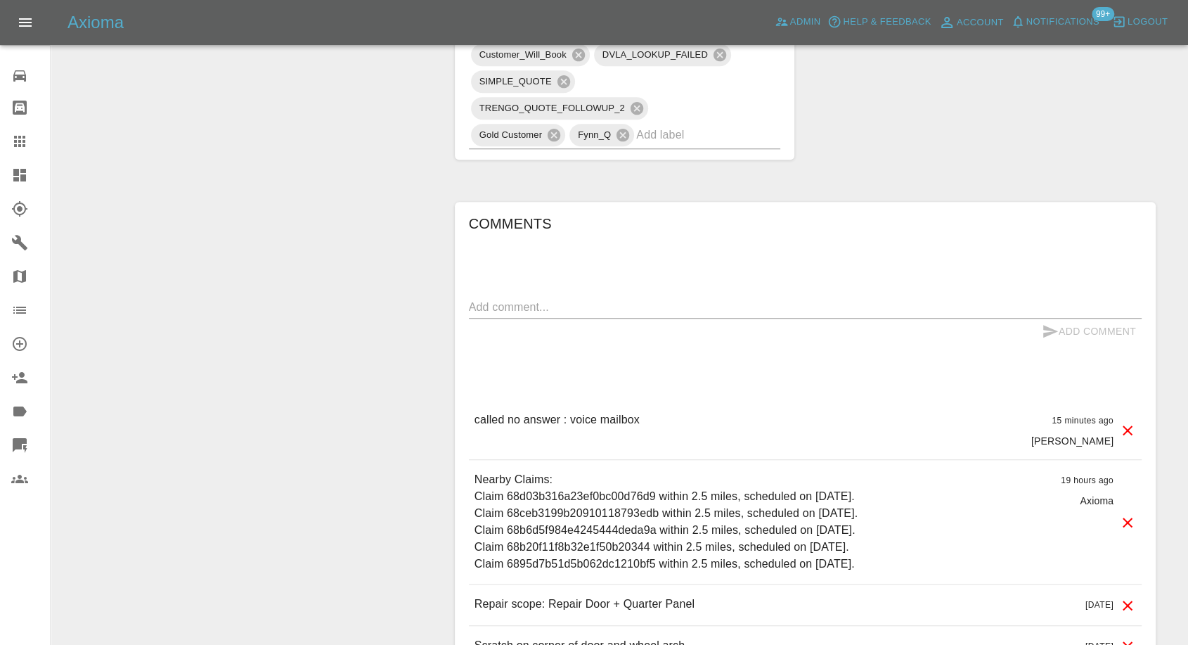
scroll to position [859, 0]
click at [582, 297] on textarea at bounding box center [805, 305] width 673 height 16
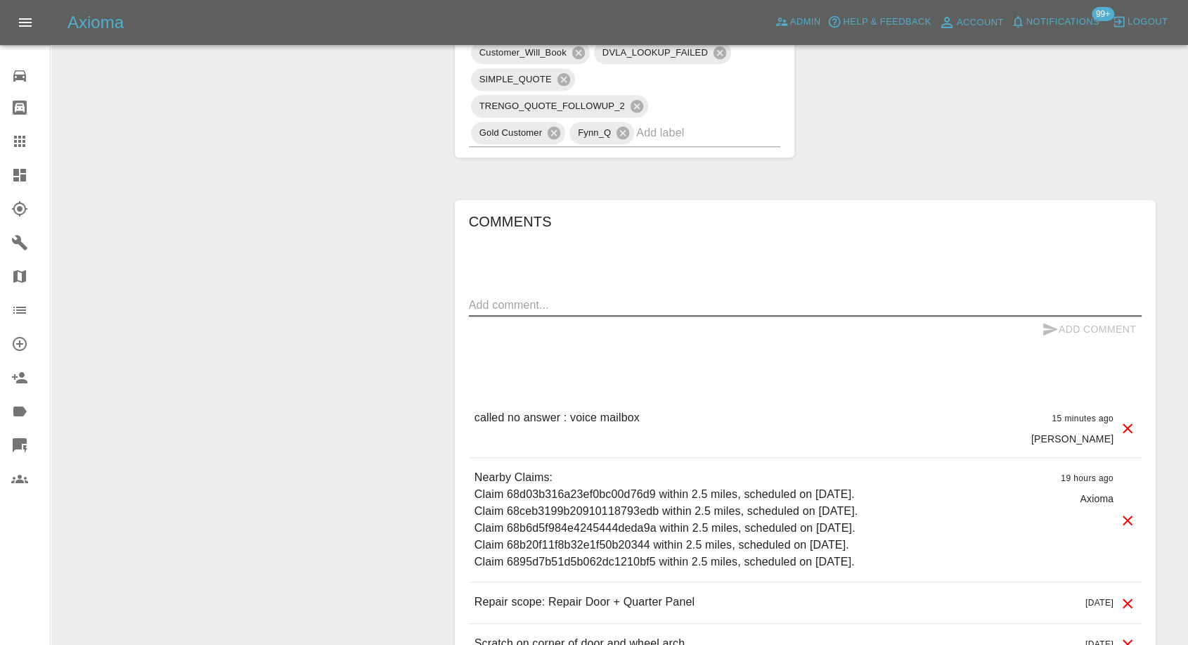
paste textarea "I need you to contact this number - as he is the vehicle owner 07751208140"
type textarea "I need you to contact this number - as he is the vehicle owner 07751208140"
click at [1035, 322] on div "Add Comment" at bounding box center [805, 329] width 673 height 26
click at [1056, 329] on icon "submit" at bounding box center [1050, 329] width 17 height 17
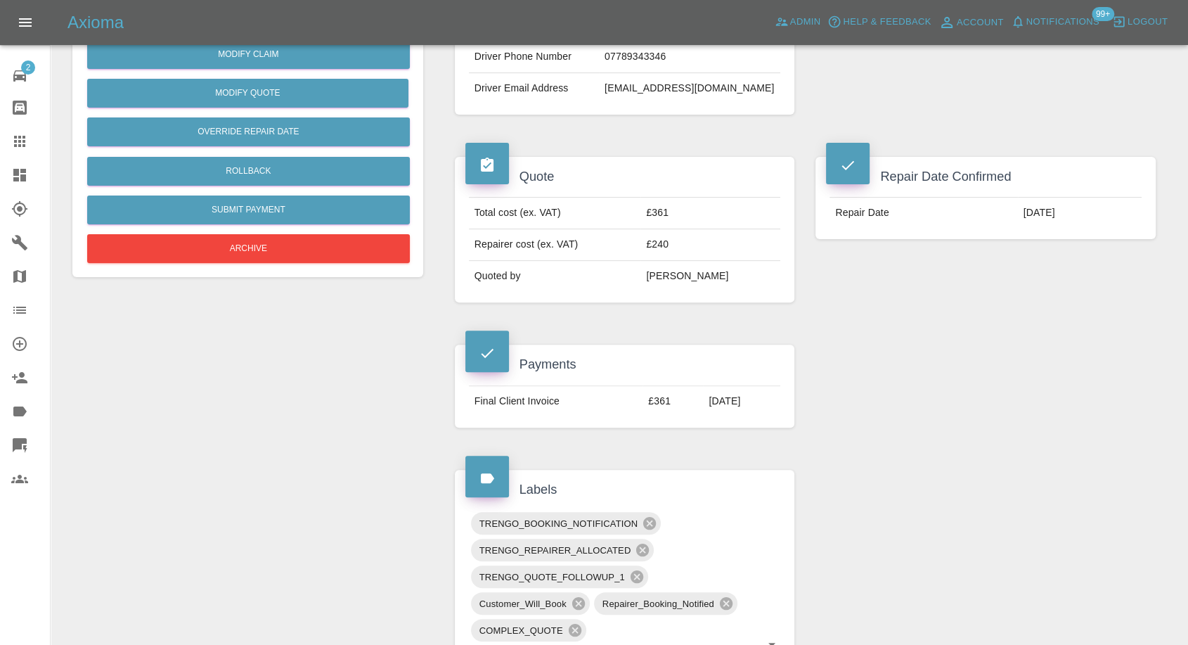
scroll to position [312, 0]
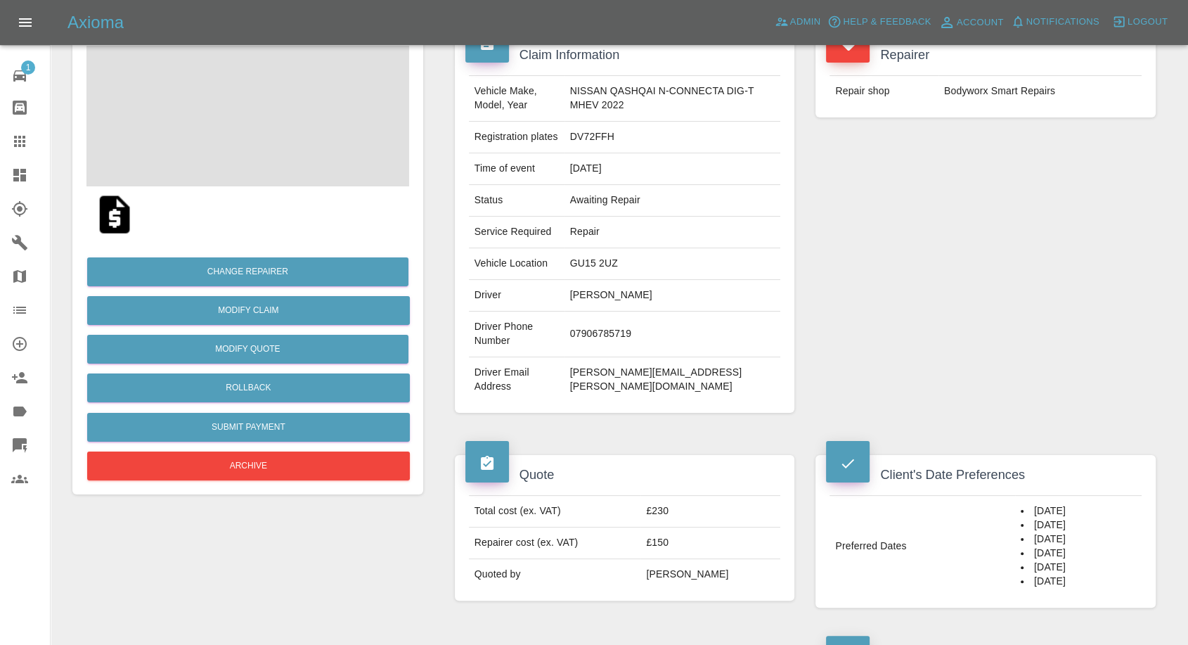
scroll to position [156, 0]
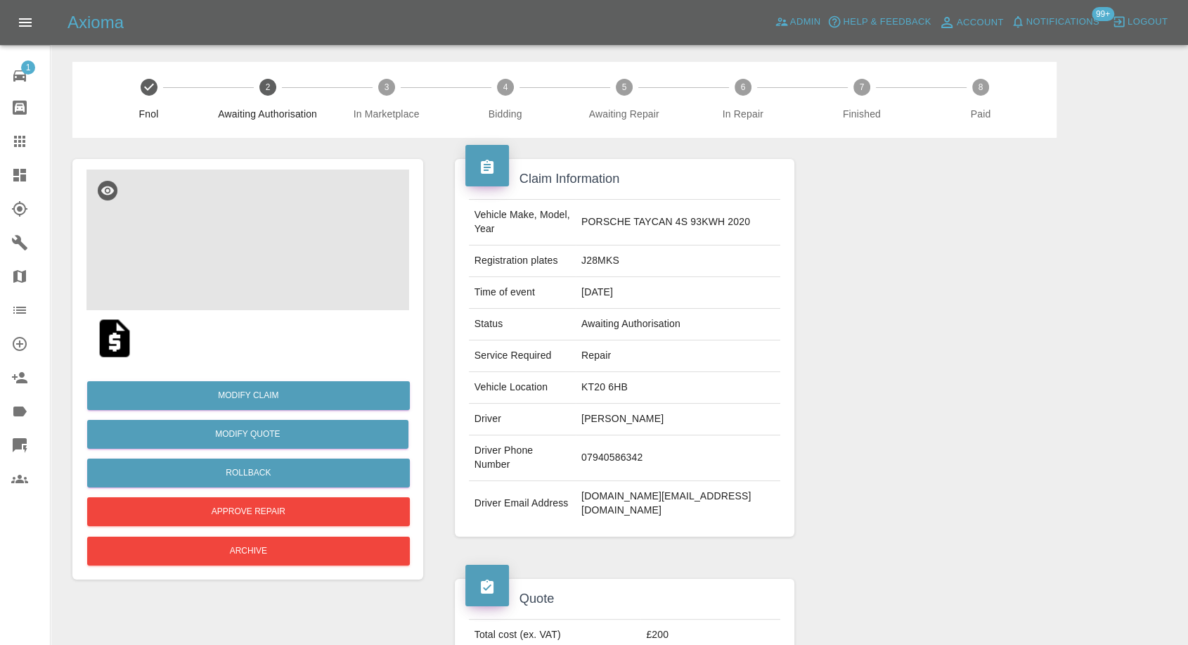
click at [268, 238] on img at bounding box center [247, 239] width 323 height 141
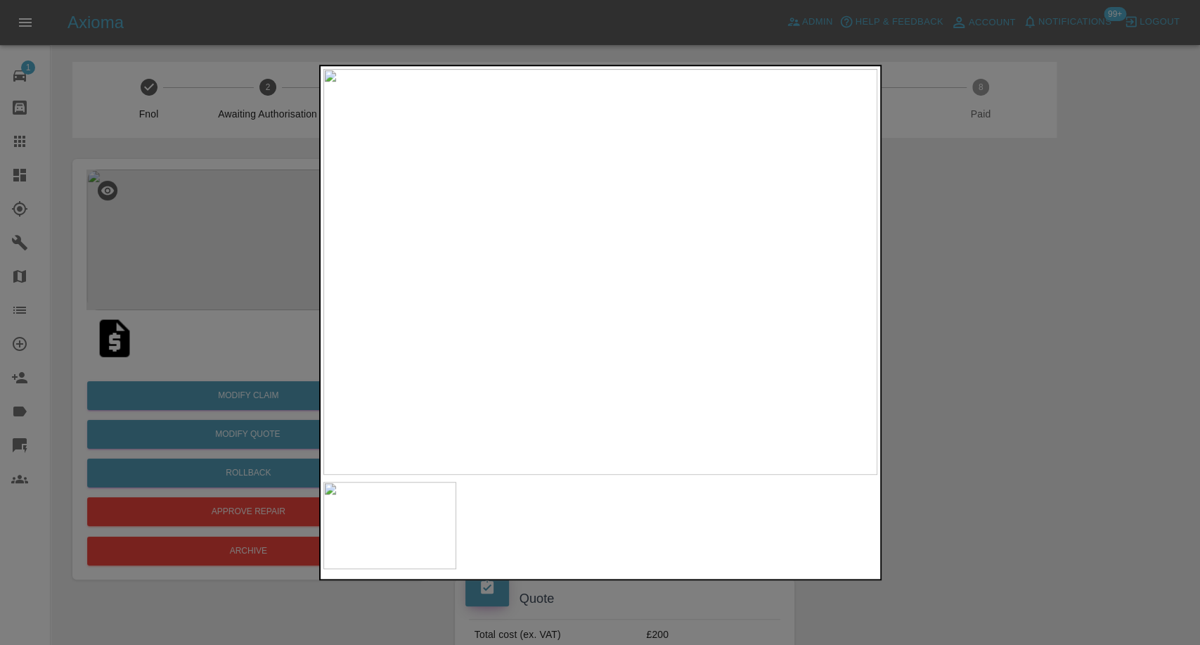
click at [1001, 400] on div at bounding box center [600, 322] width 1200 height 645
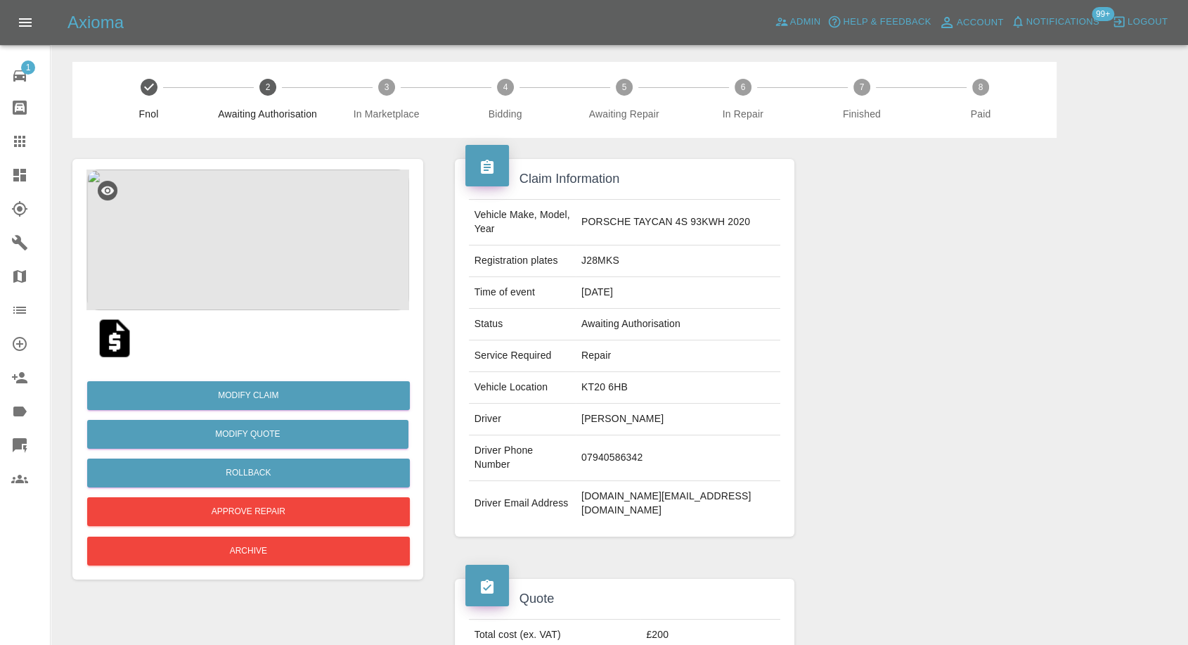
click at [109, 338] on img at bounding box center [114, 338] width 45 height 45
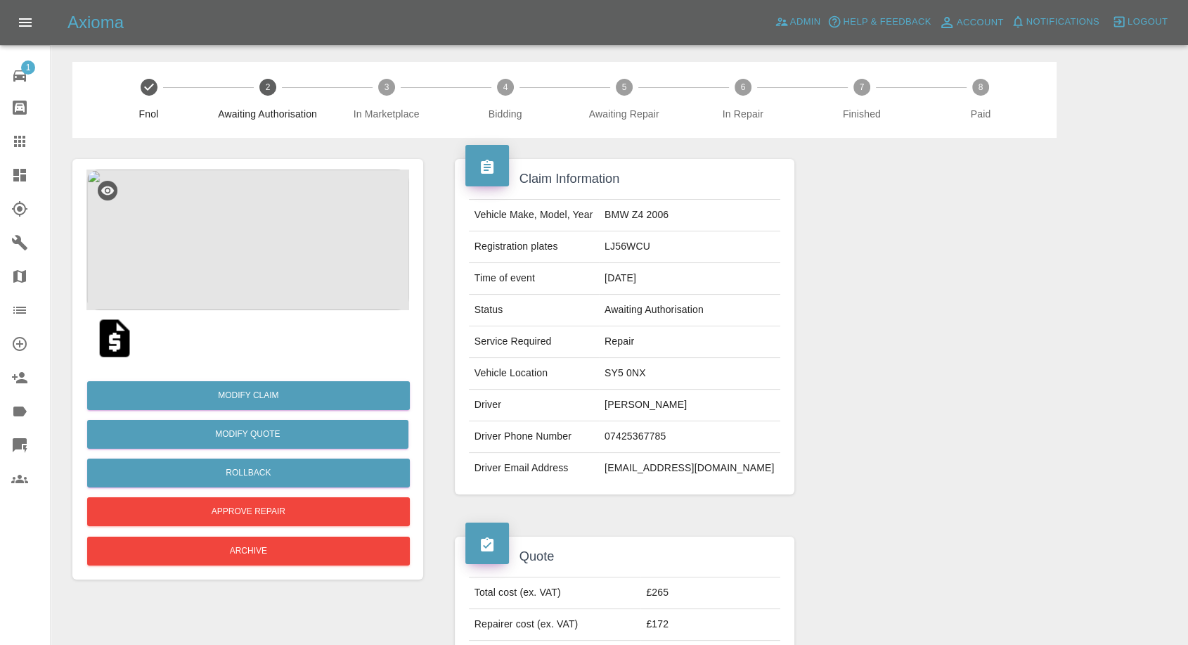
click at [96, 338] on img at bounding box center [114, 338] width 45 height 45
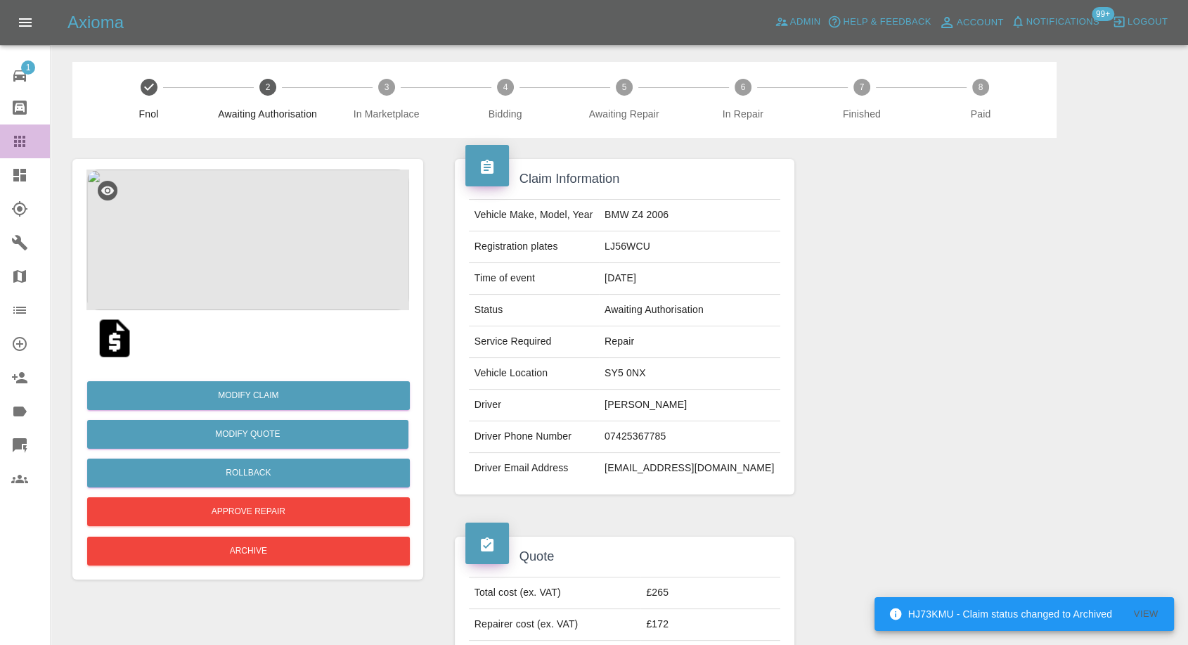
click at [19, 141] on icon at bounding box center [19, 141] width 11 height 11
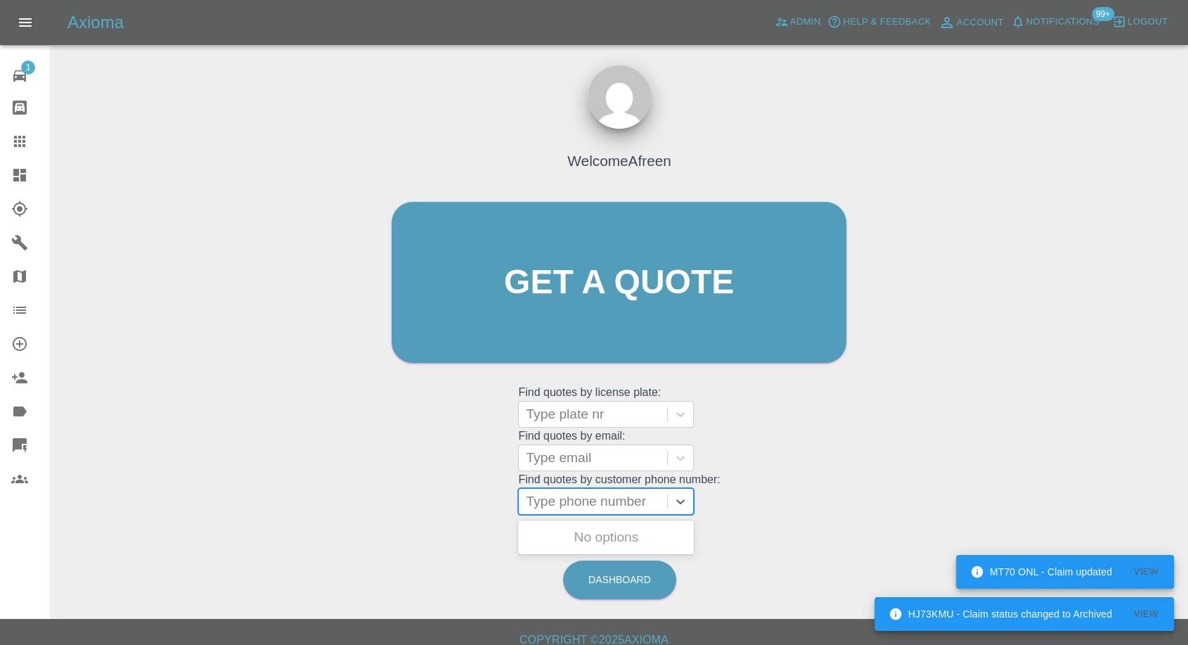
click at [600, 496] on div at bounding box center [593, 501] width 134 height 20
paste input "+447906510424"
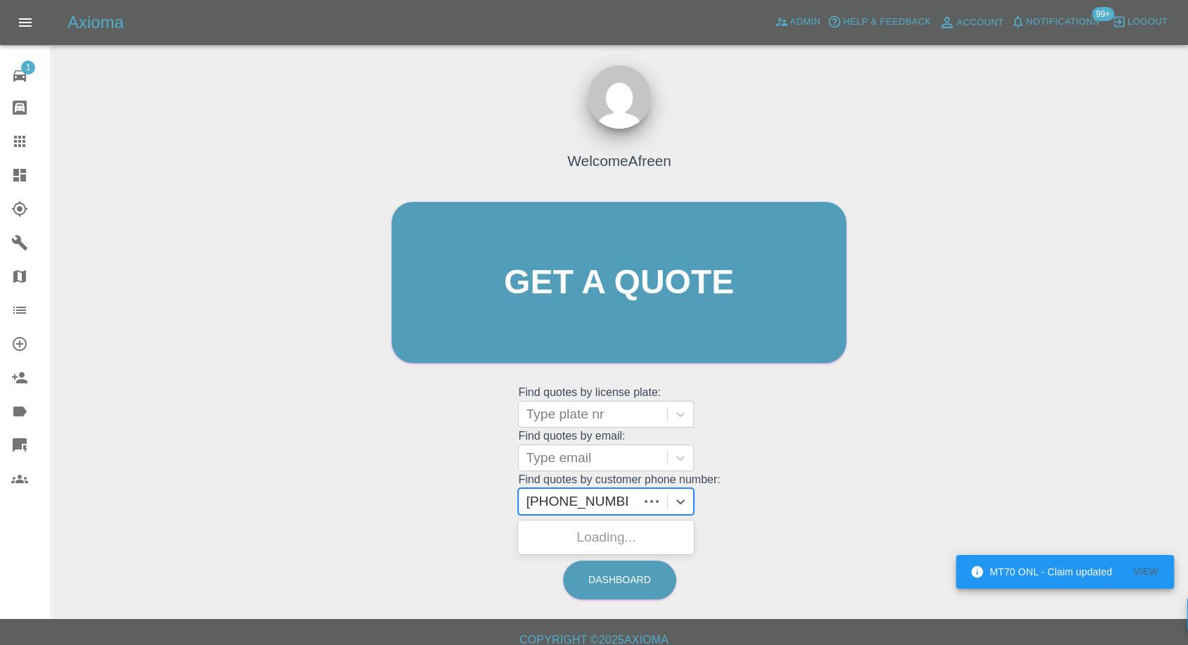
click at [548, 494] on input "+447906510424" at bounding box center [577, 501] width 102 height 17
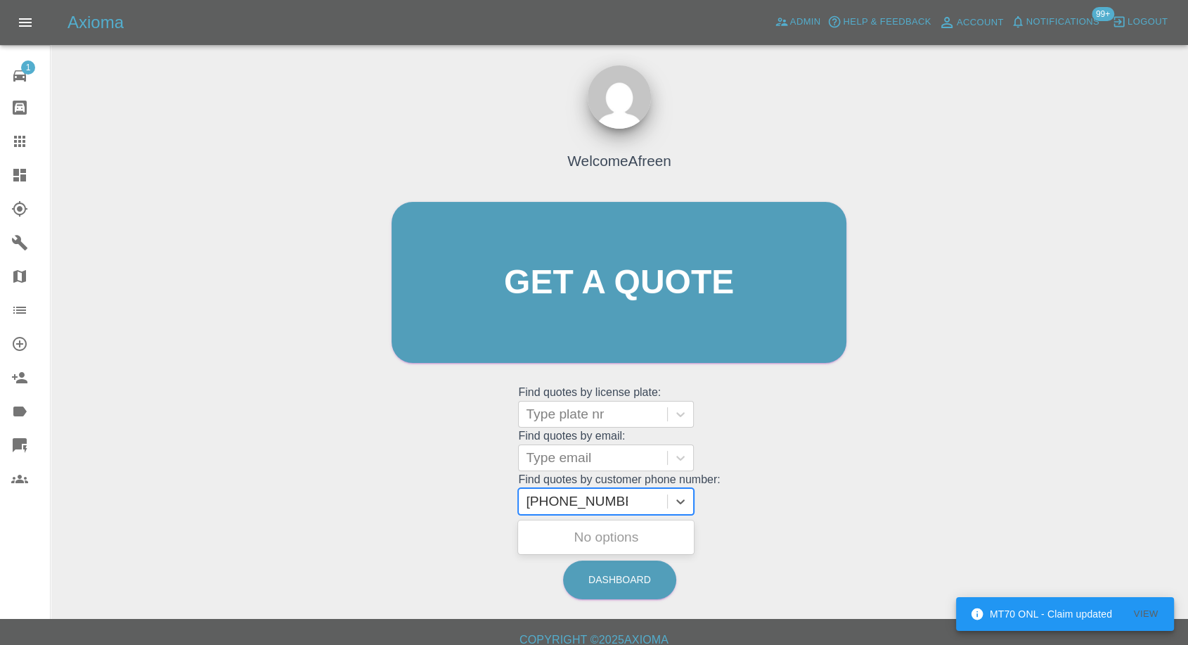
drag, startPoint x: 552, startPoint y: 501, endPoint x: 422, endPoint y: 496, distance: 130.1
click at [428, 501] on div "Welcome Afreen Get a quote Get a quote Find quotes by license plate: Type plate…" at bounding box center [619, 309] width 484 height 425
type input "7906510424"
click at [591, 539] on div "DC43AFC, Awaiting Authorisation" at bounding box center [606, 545] width 176 height 45
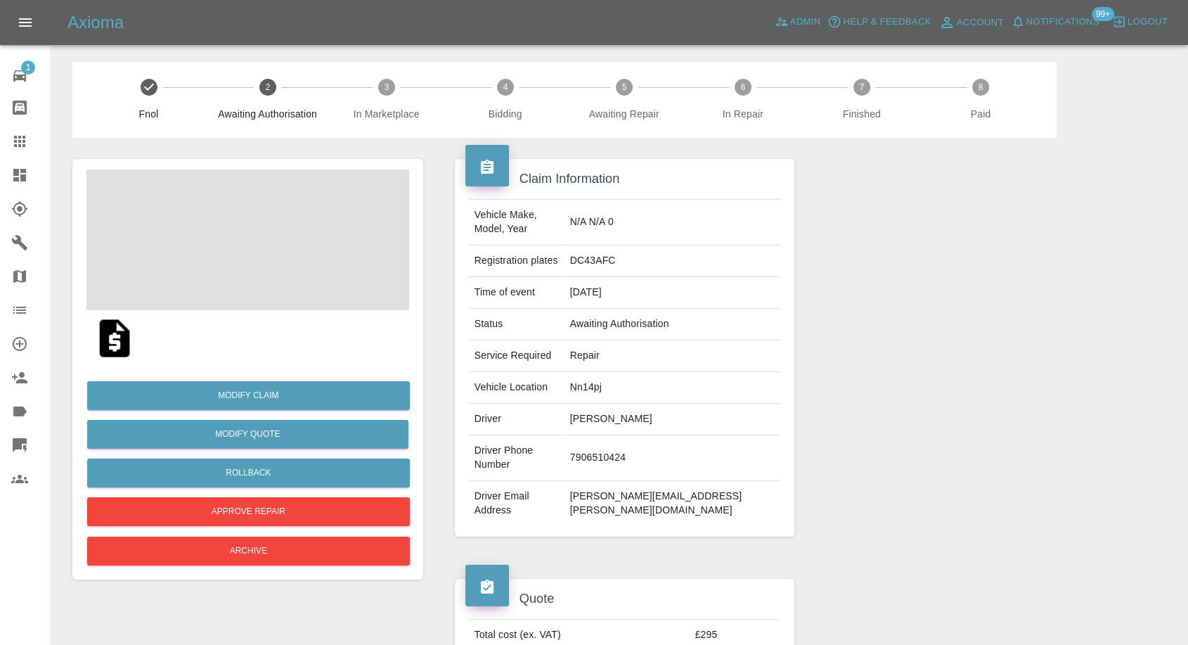
click at [305, 238] on span at bounding box center [247, 239] width 323 height 141
click at [280, 311] on div at bounding box center [247, 338] width 323 height 56
click at [264, 265] on img at bounding box center [247, 239] width 323 height 141
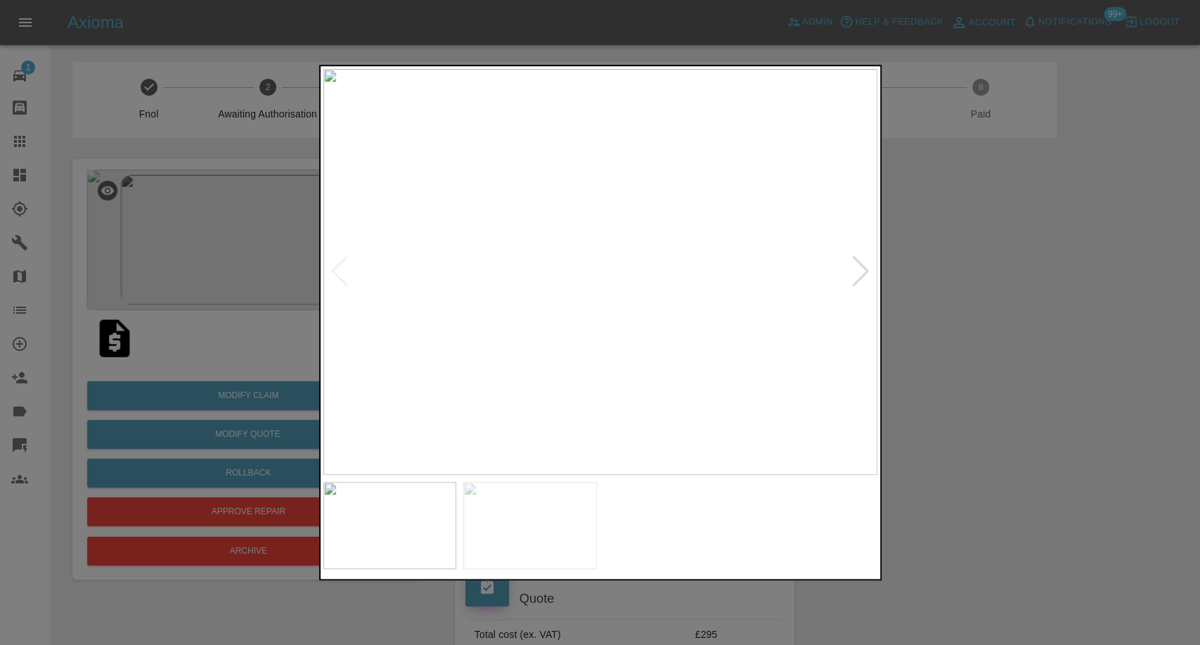
click at [544, 513] on img at bounding box center [530, 525] width 134 height 87
click at [422, 532] on img at bounding box center [390, 525] width 134 height 87
click at [546, 534] on img at bounding box center [530, 525] width 134 height 87
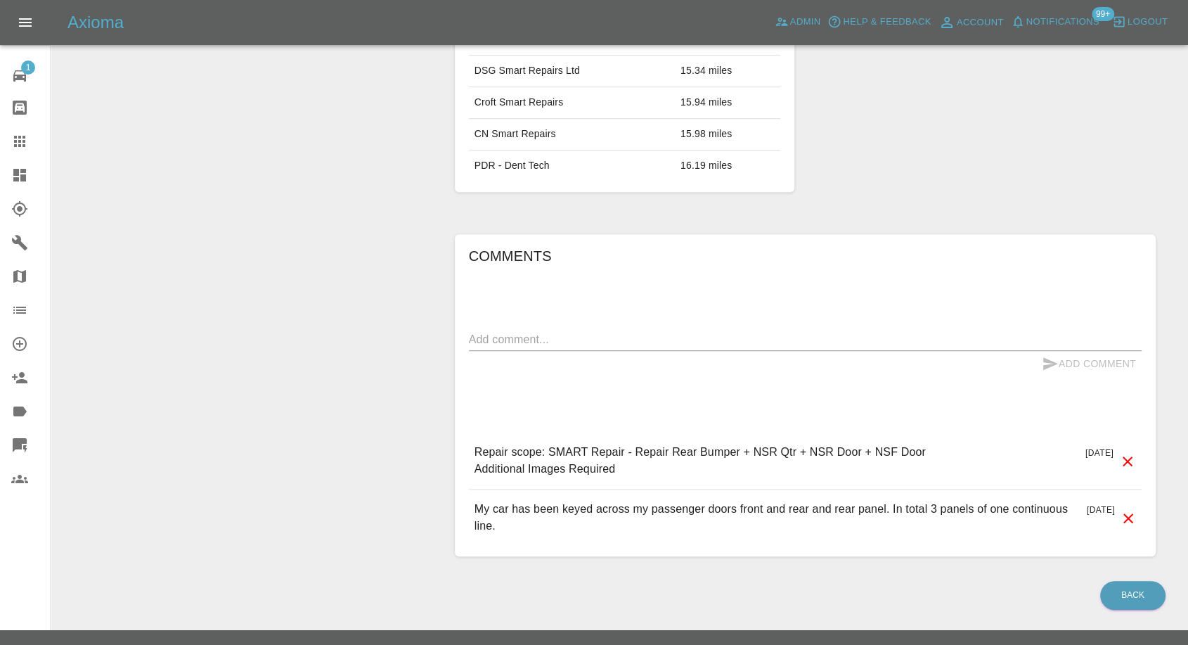
scroll to position [922, 0]
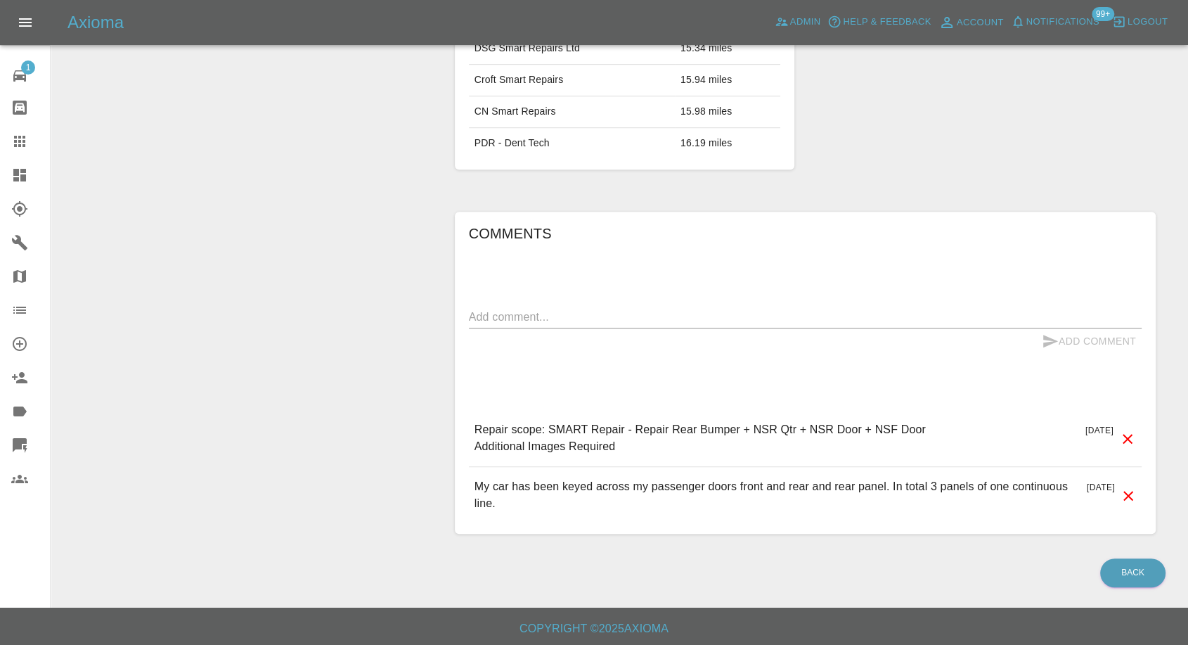
click at [547, 316] on textarea at bounding box center [805, 317] width 673 height 16
paste textarea "Sorry I have got it done for £450 😊"
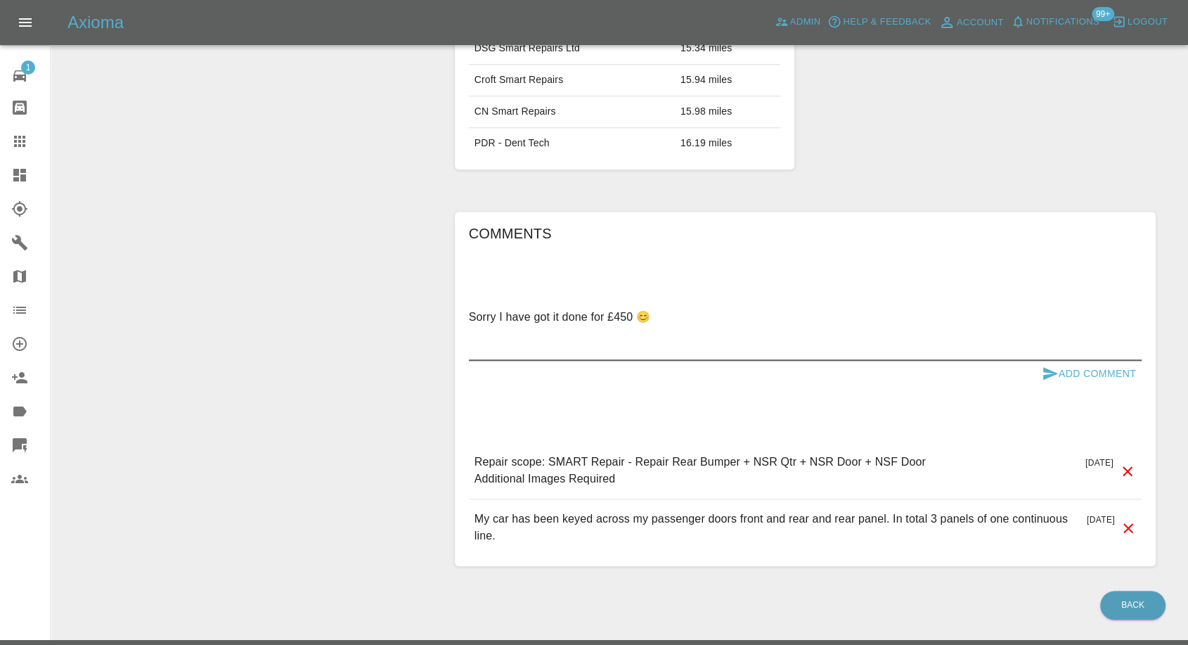
click at [502, 316] on textarea "Sorry I have got it done for £450 😊" at bounding box center [805, 333] width 673 height 49
click at [679, 314] on textarea "Sorry I have got it done for £450 😊" at bounding box center [805, 333] width 673 height 49
paste textarea "A body shop"
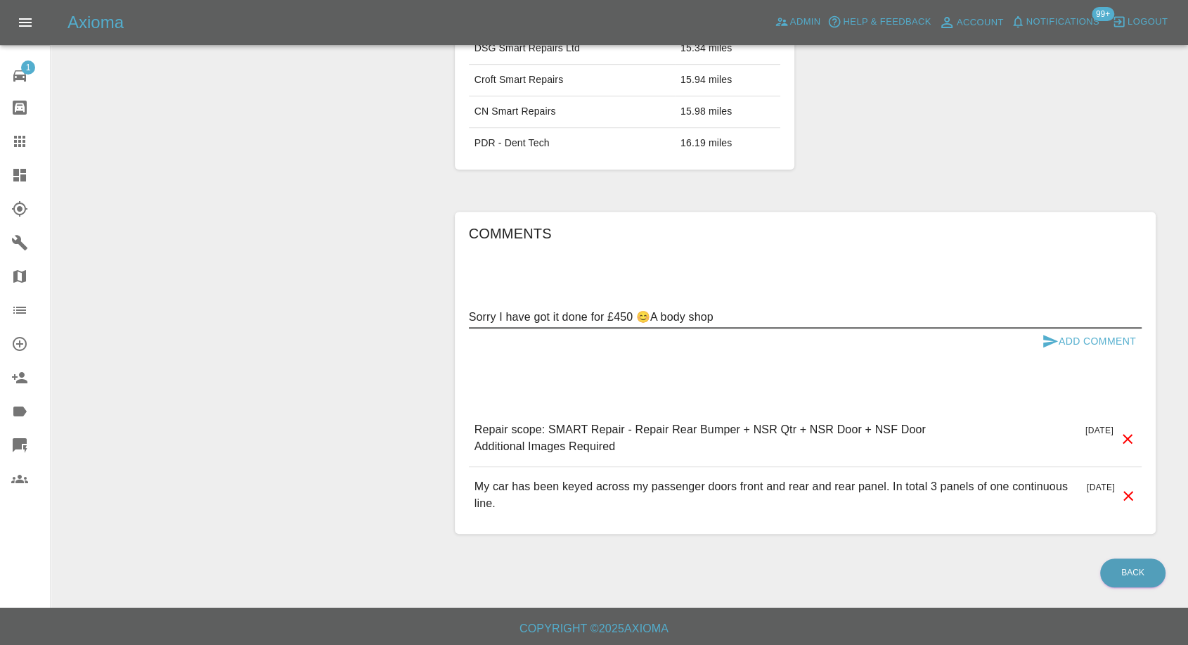
type textarea "Sorry I have got it done for £450 😊A body shop"
click at [1045, 336] on icon "submit" at bounding box center [1050, 341] width 15 height 13
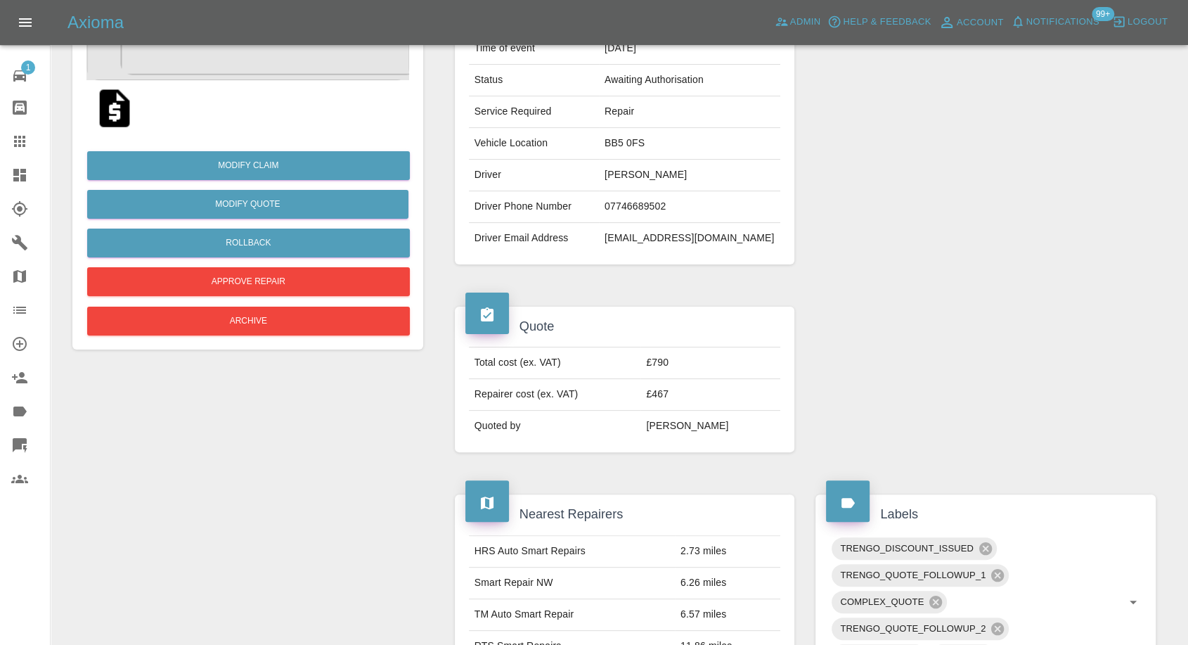
scroll to position [63, 0]
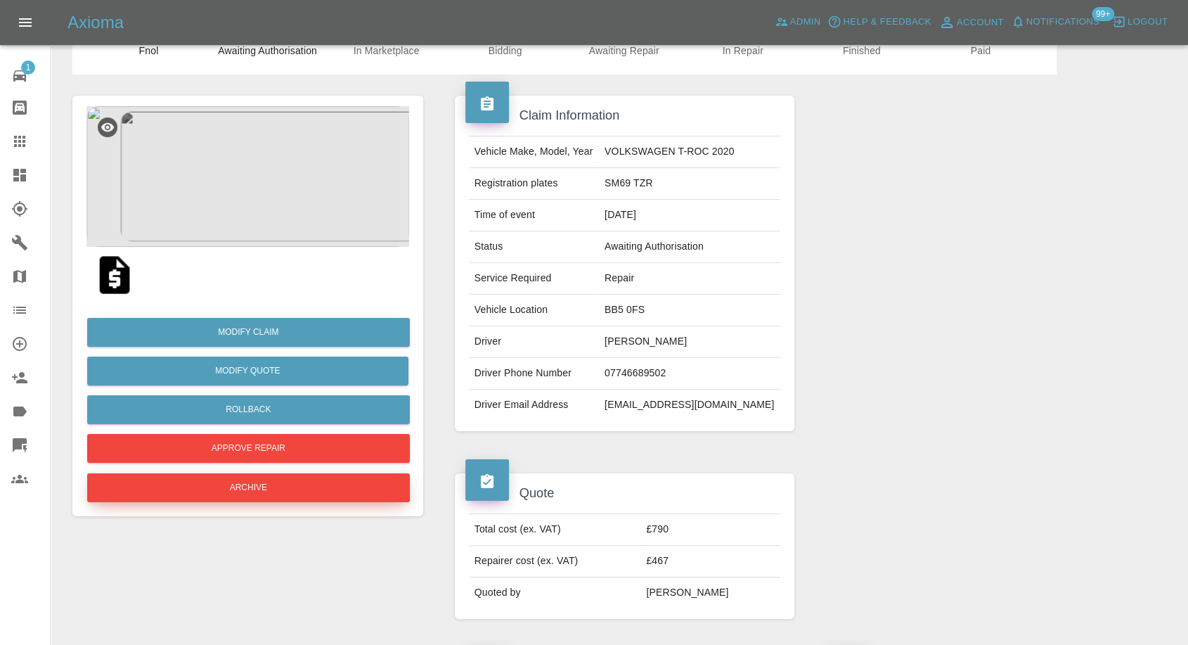
click at [285, 496] on button "Archive" at bounding box center [248, 487] width 323 height 29
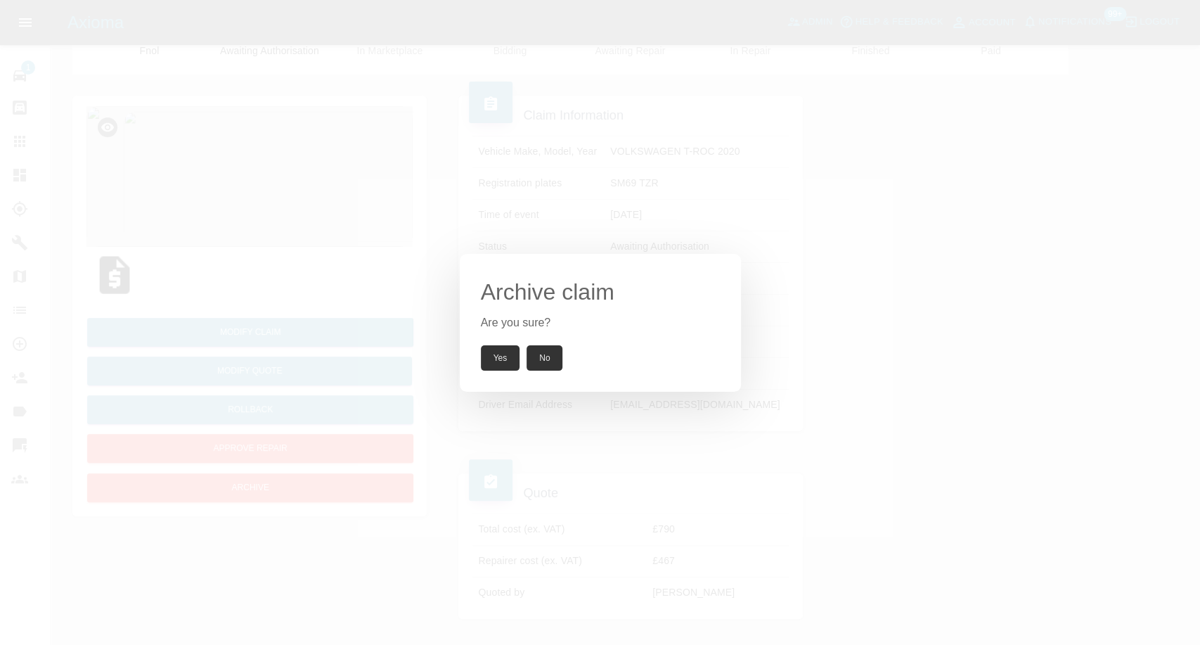
click at [510, 347] on button "Yes" at bounding box center [500, 357] width 39 height 25
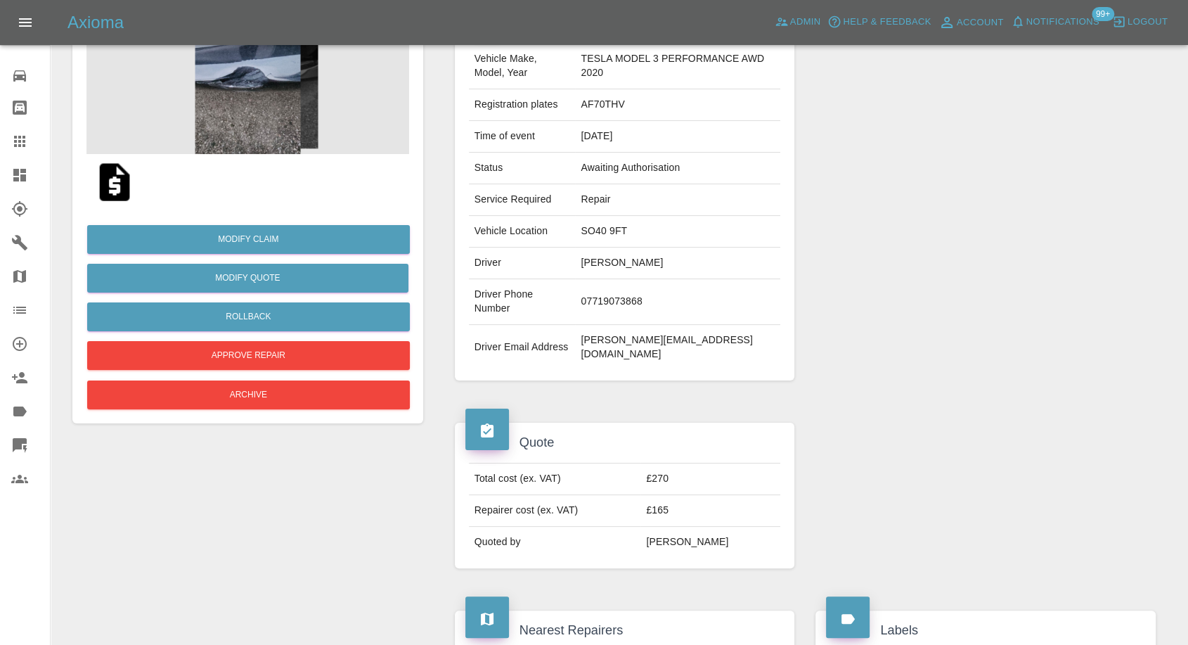
scroll to position [312, 0]
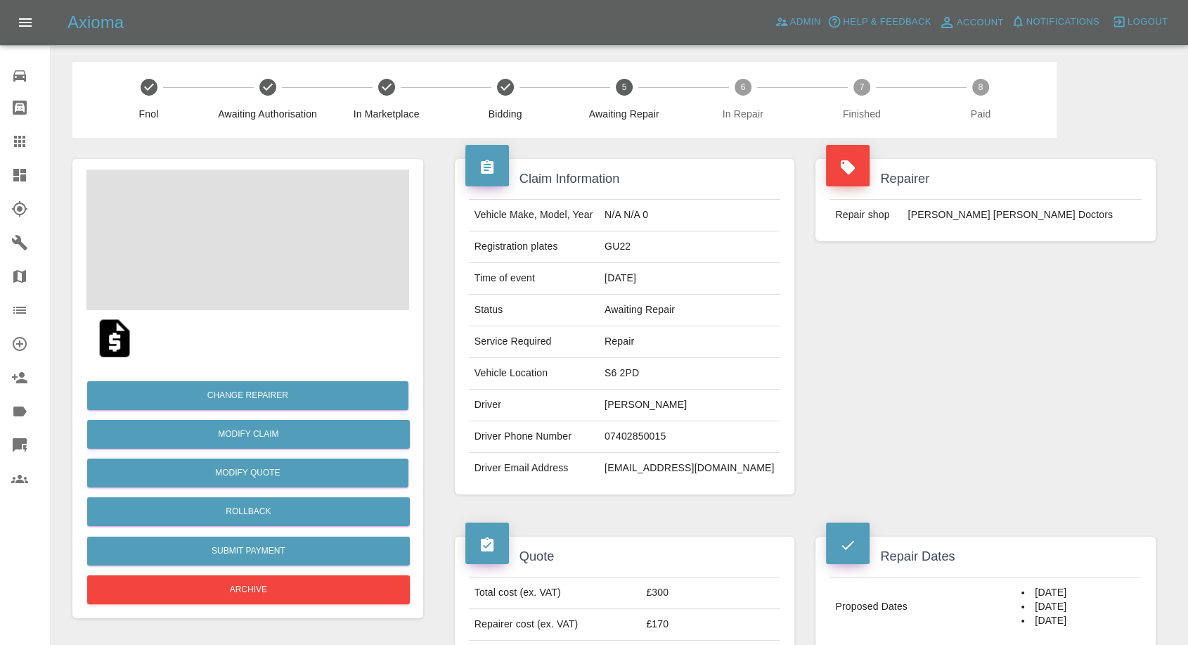
click at [686, 399] on td "Gwin Pearce" at bounding box center [689, 405] width 181 height 32
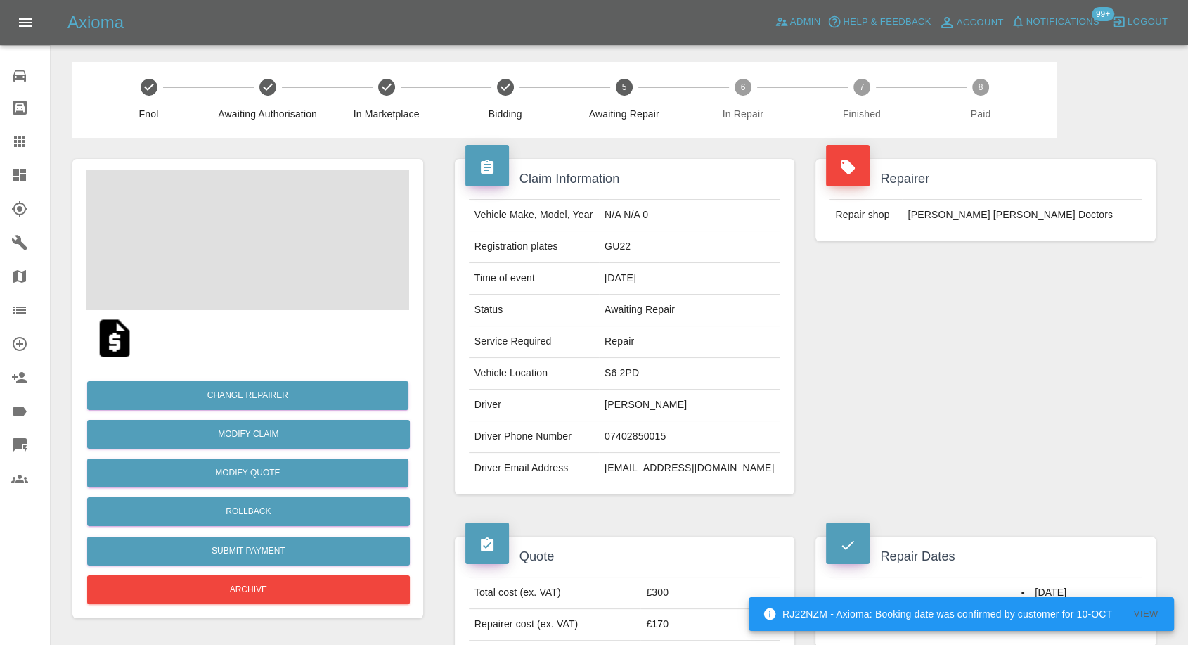
click at [666, 443] on td "07402850015" at bounding box center [689, 437] width 181 height 32
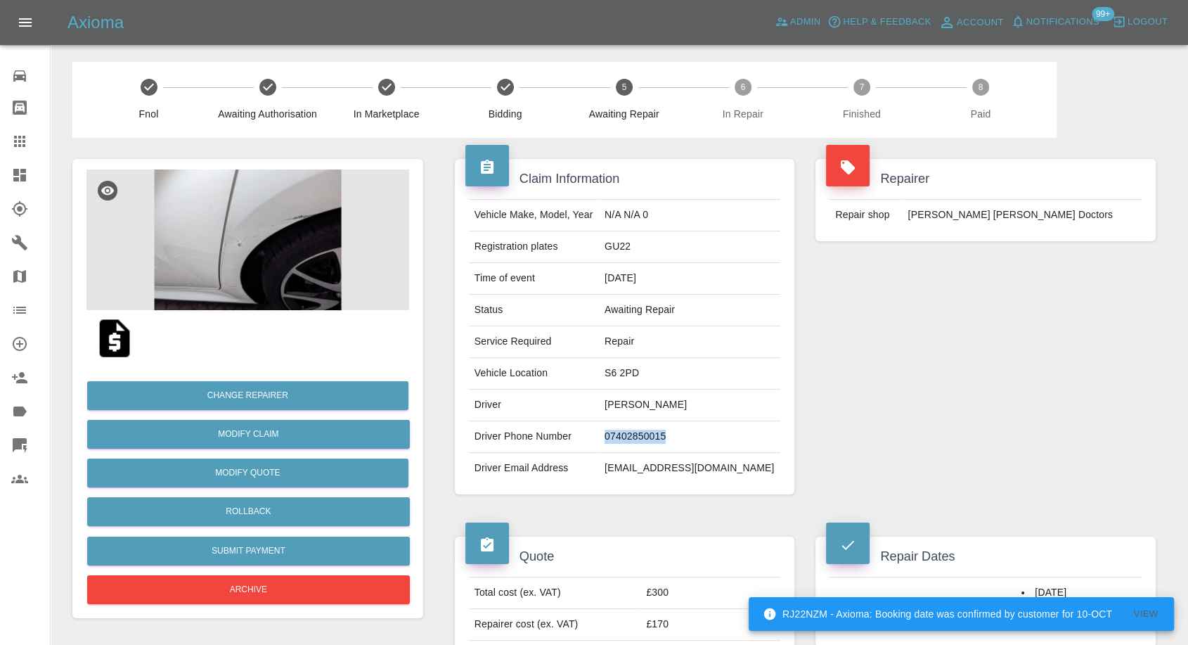
click at [666, 443] on td "07402850015" at bounding box center [689, 437] width 181 height 32
copy td "07402850015"
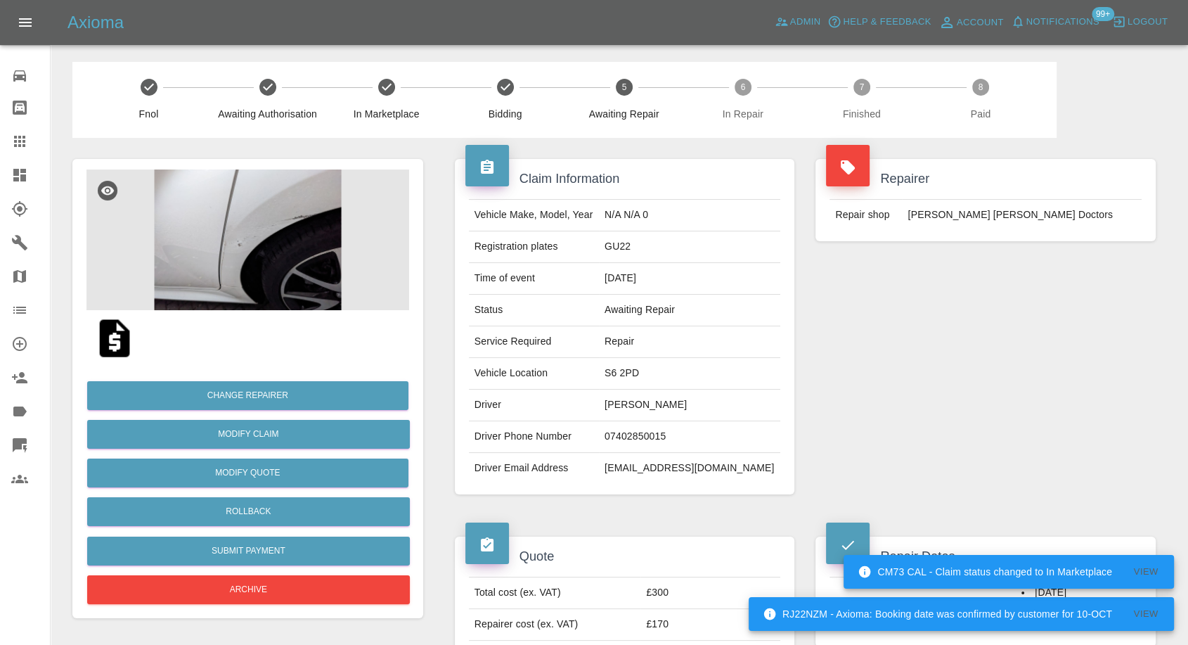
click at [988, 446] on div "Repairer Repair shop Davies Dent Doctors" at bounding box center [985, 327] width 361 height 378
click at [662, 408] on td "Gwin Pearce" at bounding box center [689, 405] width 181 height 32
copy td "Gwin"
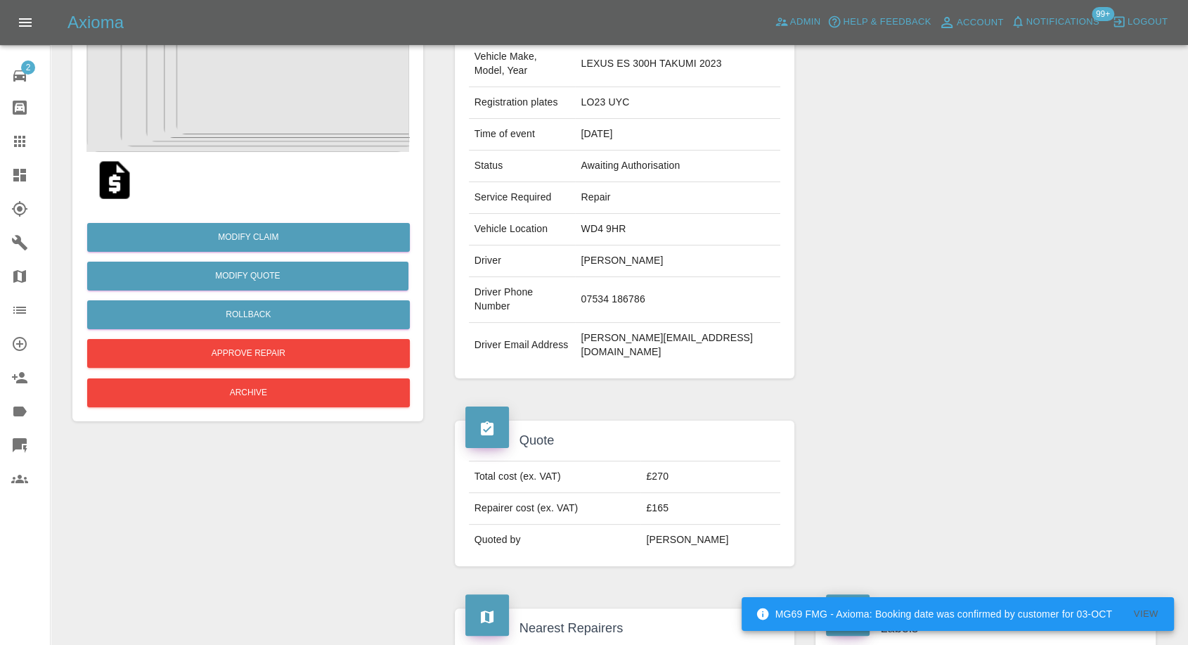
scroll to position [156, 0]
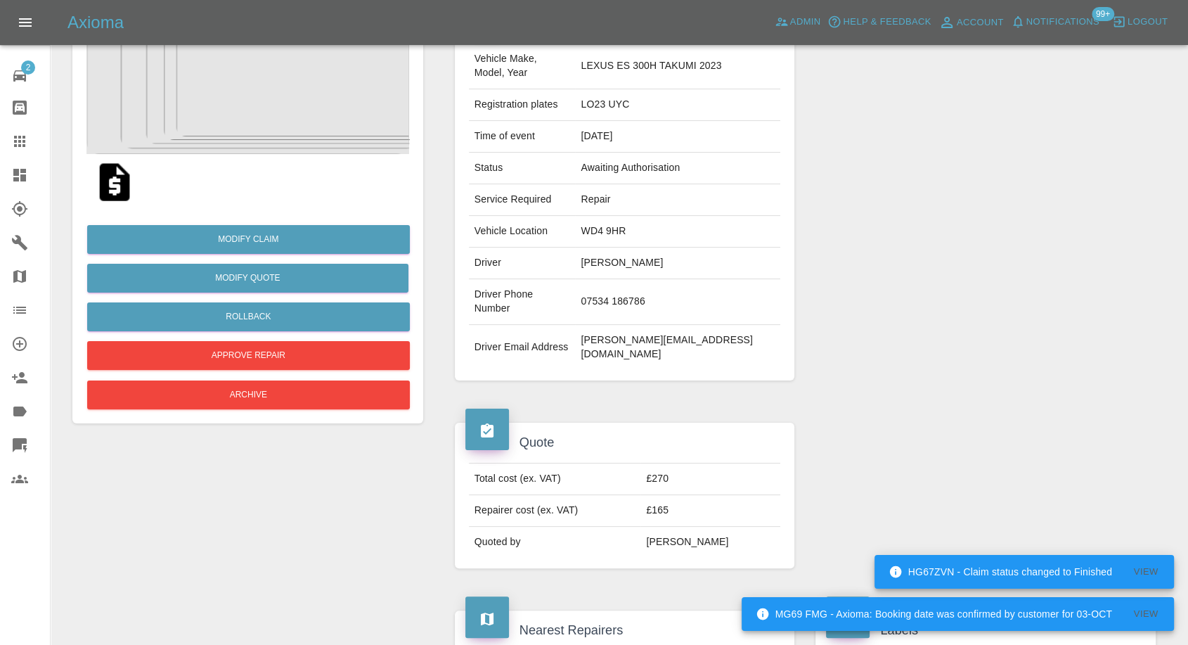
click at [111, 188] on img at bounding box center [114, 182] width 45 height 45
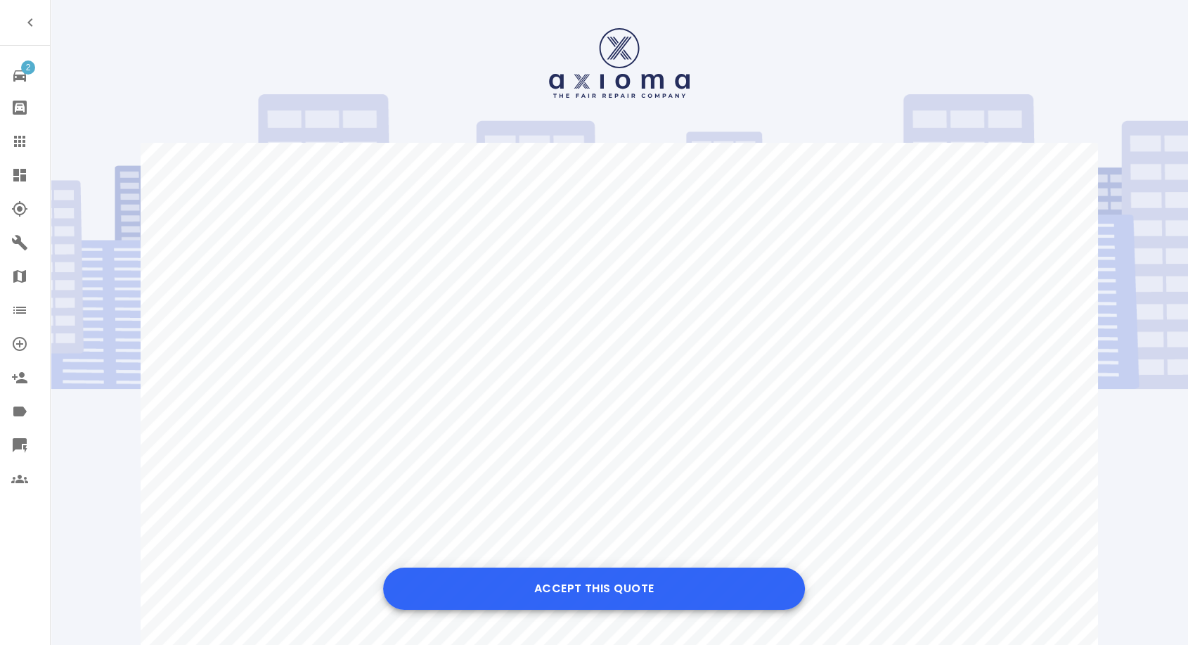
click at [593, 579] on button "Accept this Quote" at bounding box center [594, 588] width 422 height 42
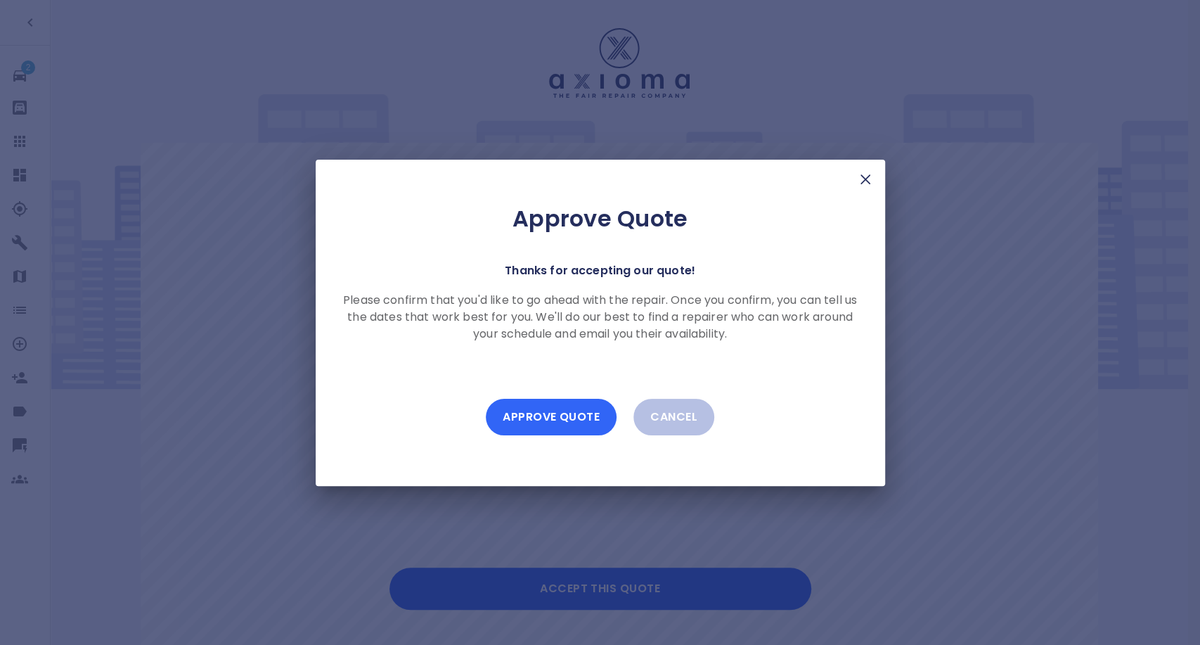
click at [571, 431] on button "Approve Quote" at bounding box center [551, 417] width 131 height 37
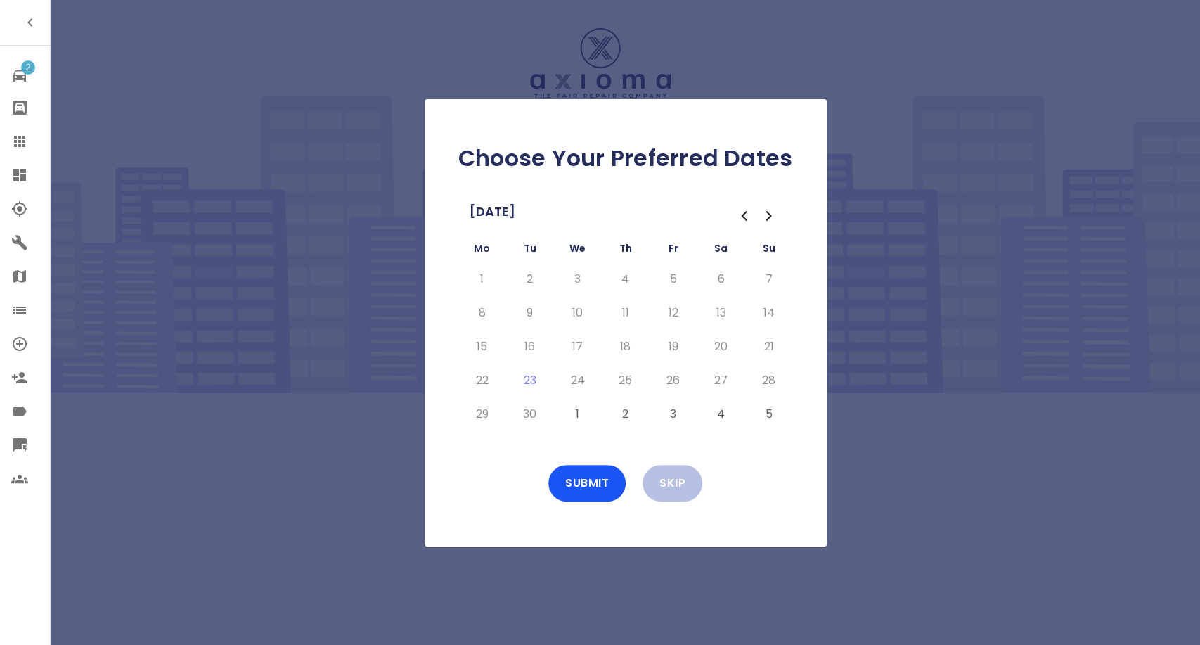
click at [763, 213] on icon "Go to the Next Month" at bounding box center [769, 215] width 17 height 17
click at [479, 311] on button "6" at bounding box center [482, 313] width 25 height 22
click at [580, 472] on button "Submit" at bounding box center [586, 483] width 77 height 37
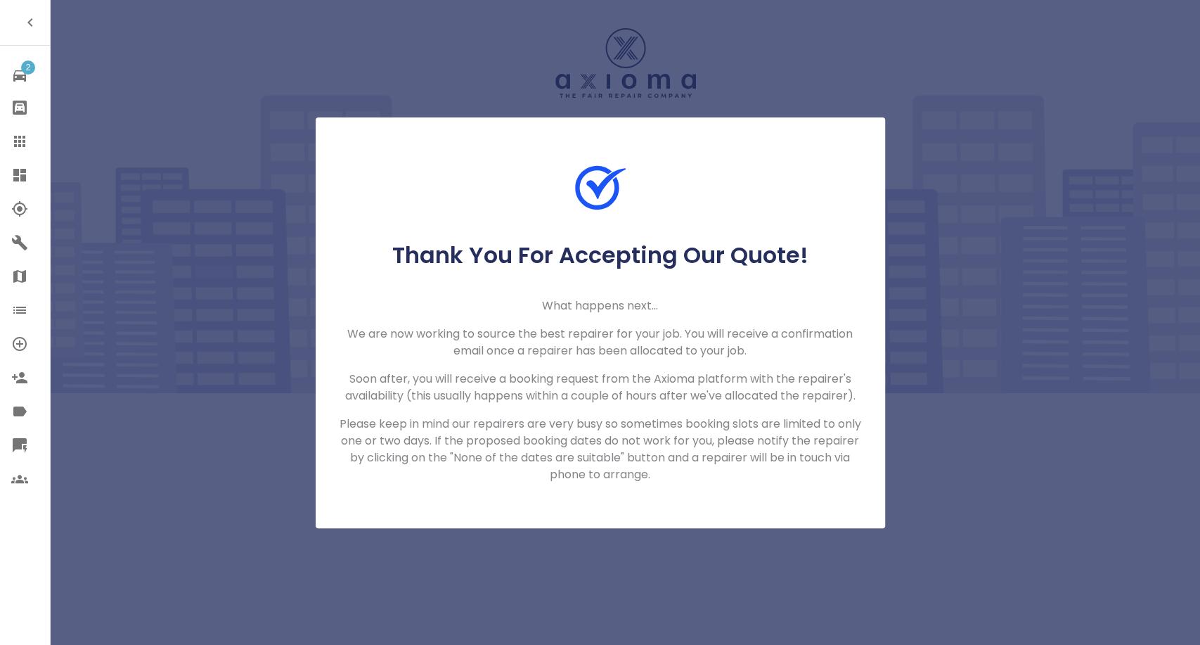
click at [78, 80] on div "Thank You For Accepting Our Quote! What happens next... We are now working to s…" at bounding box center [600, 322] width 1200 height 645
click at [25, 138] on icon at bounding box center [19, 141] width 17 height 17
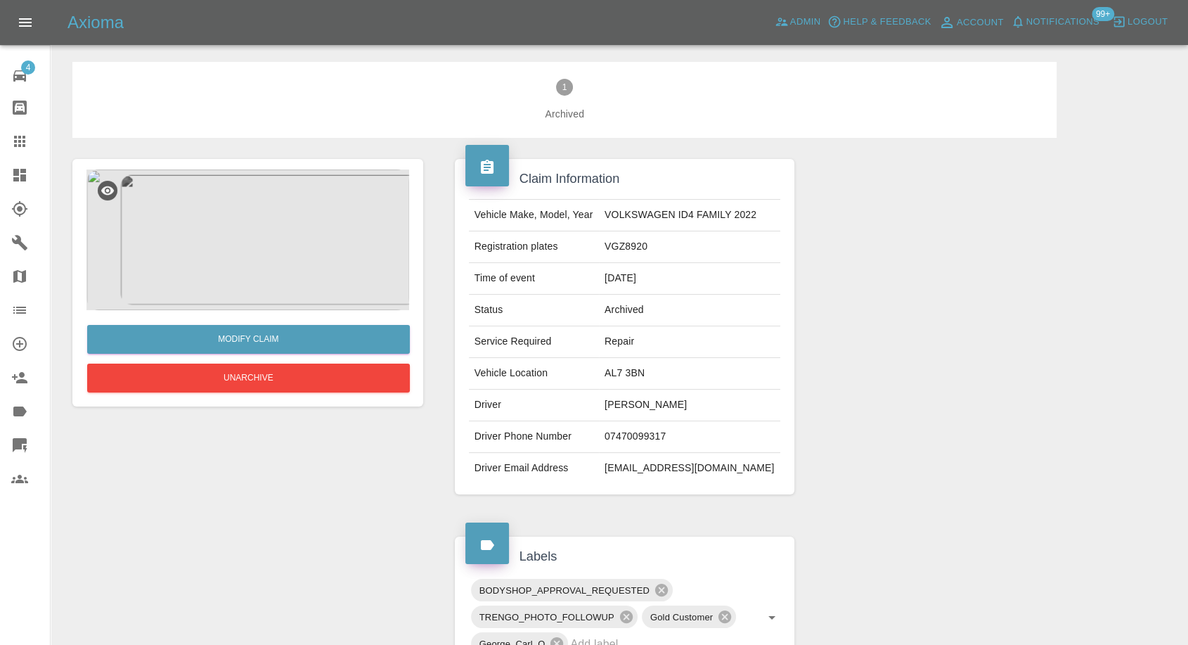
click at [281, 233] on img at bounding box center [247, 239] width 323 height 141
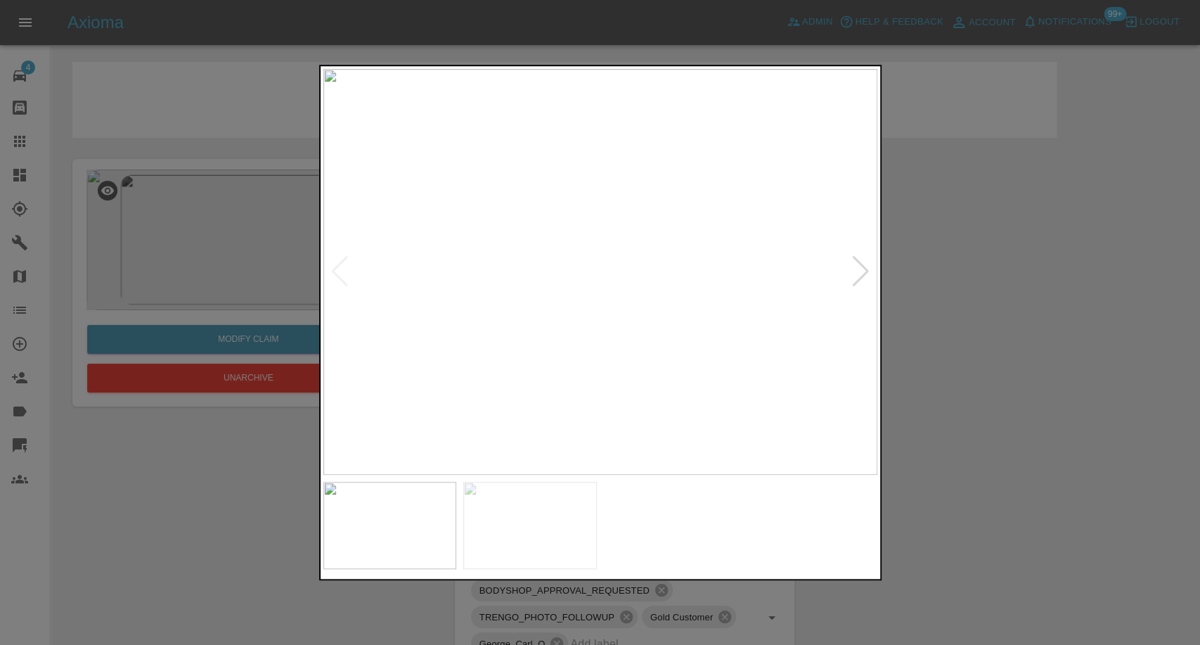
click at [545, 498] on img at bounding box center [530, 525] width 134 height 87
click at [968, 347] on div at bounding box center [600, 322] width 1200 height 645
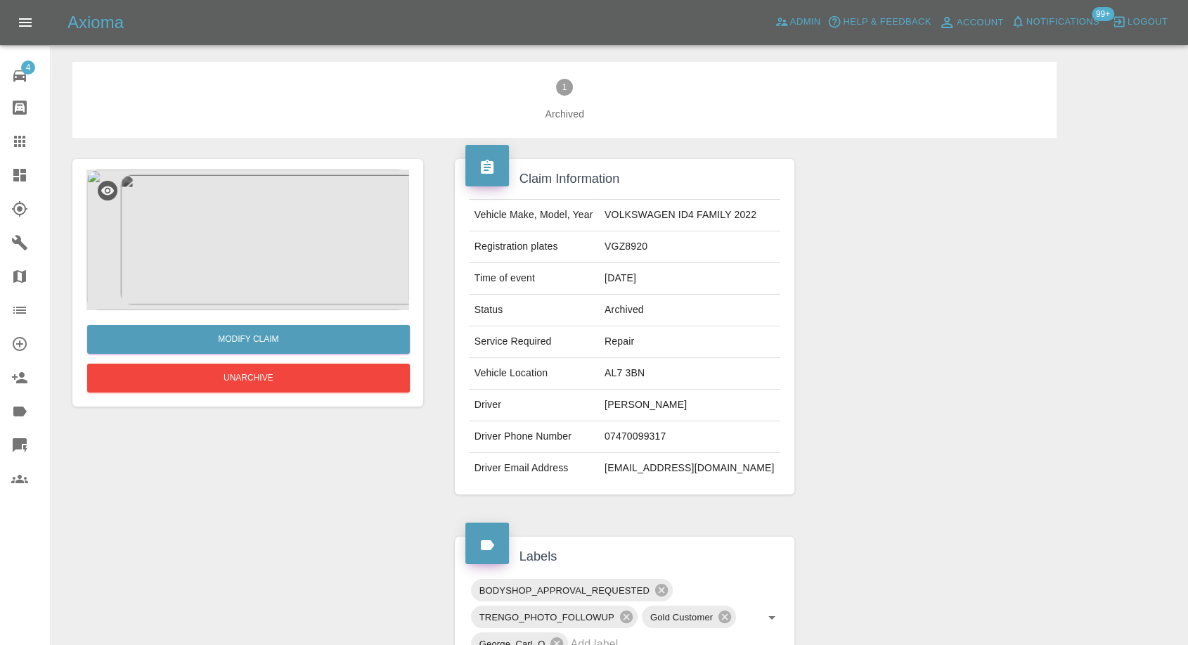
click at [266, 299] on img at bounding box center [247, 239] width 323 height 141
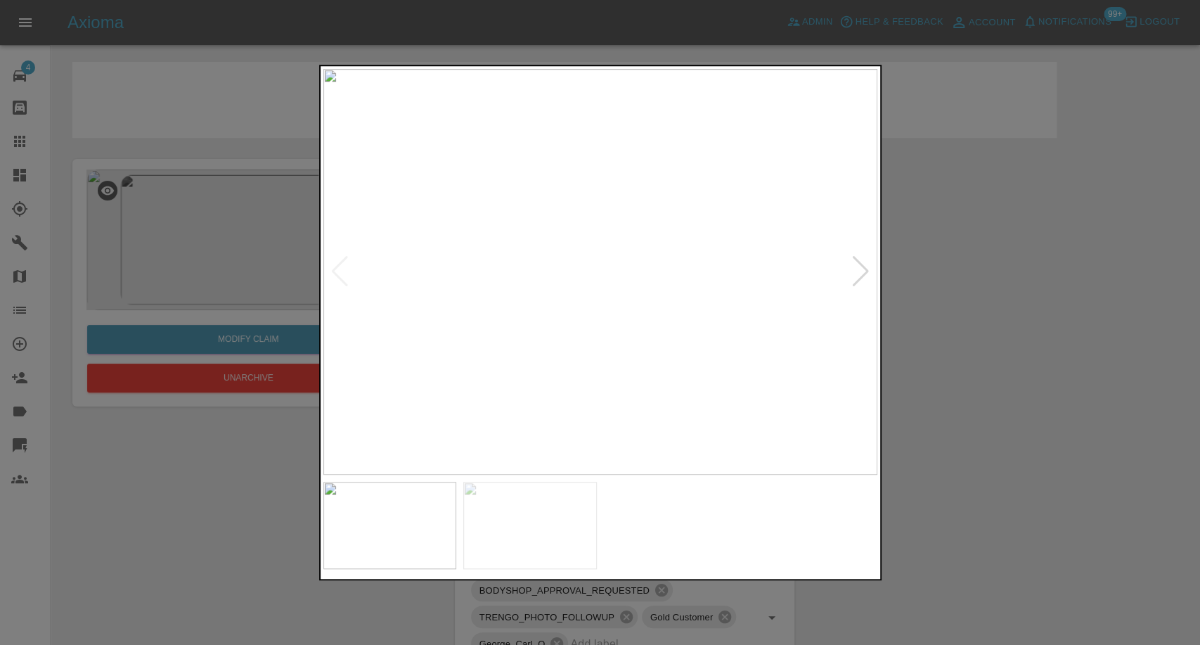
click at [508, 508] on img at bounding box center [530, 525] width 134 height 87
click at [407, 530] on img at bounding box center [390, 525] width 134 height 87
click at [935, 402] on div at bounding box center [600, 322] width 1200 height 645
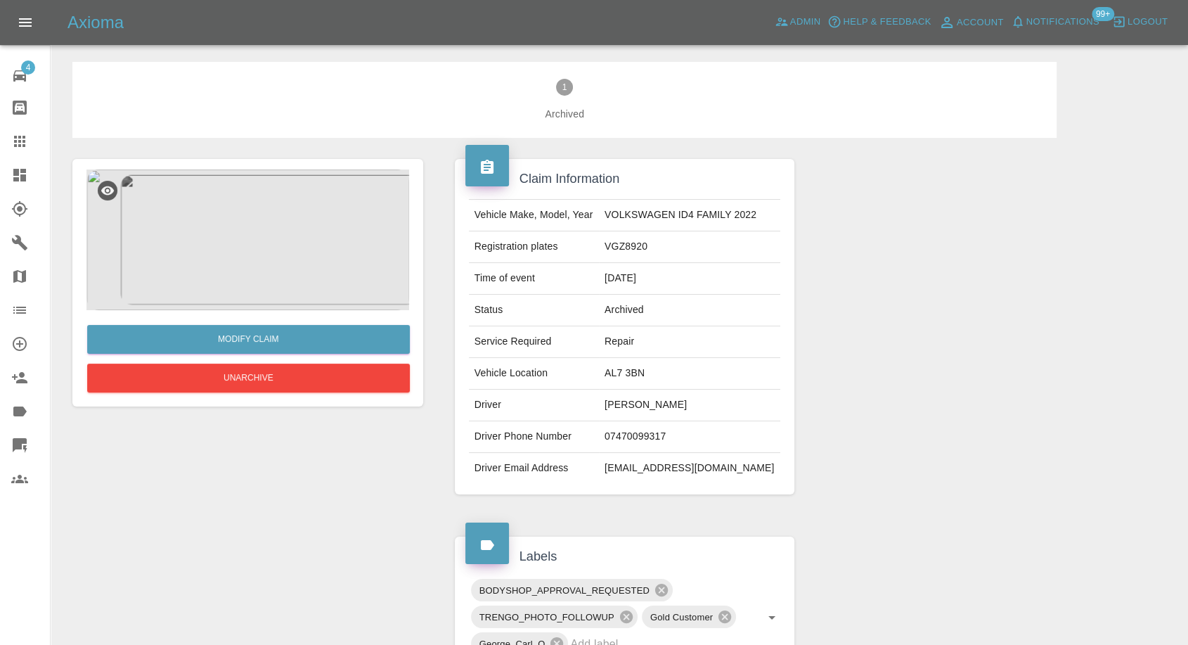
scroll to position [312, 0]
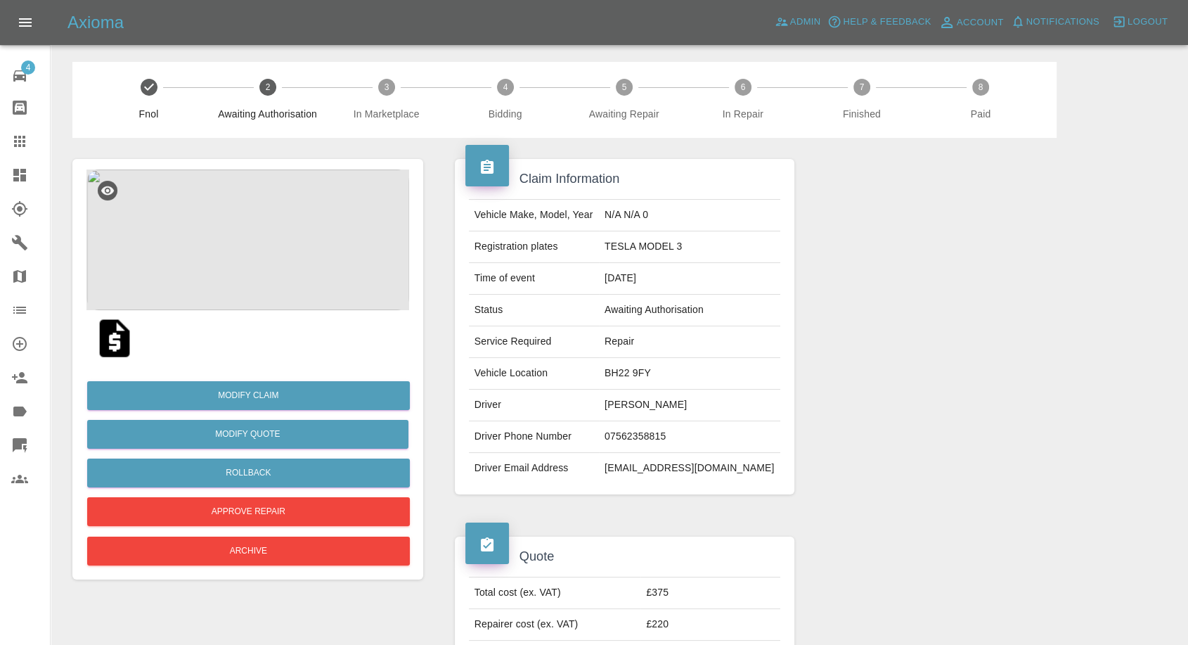
click at [240, 238] on img at bounding box center [247, 239] width 323 height 141
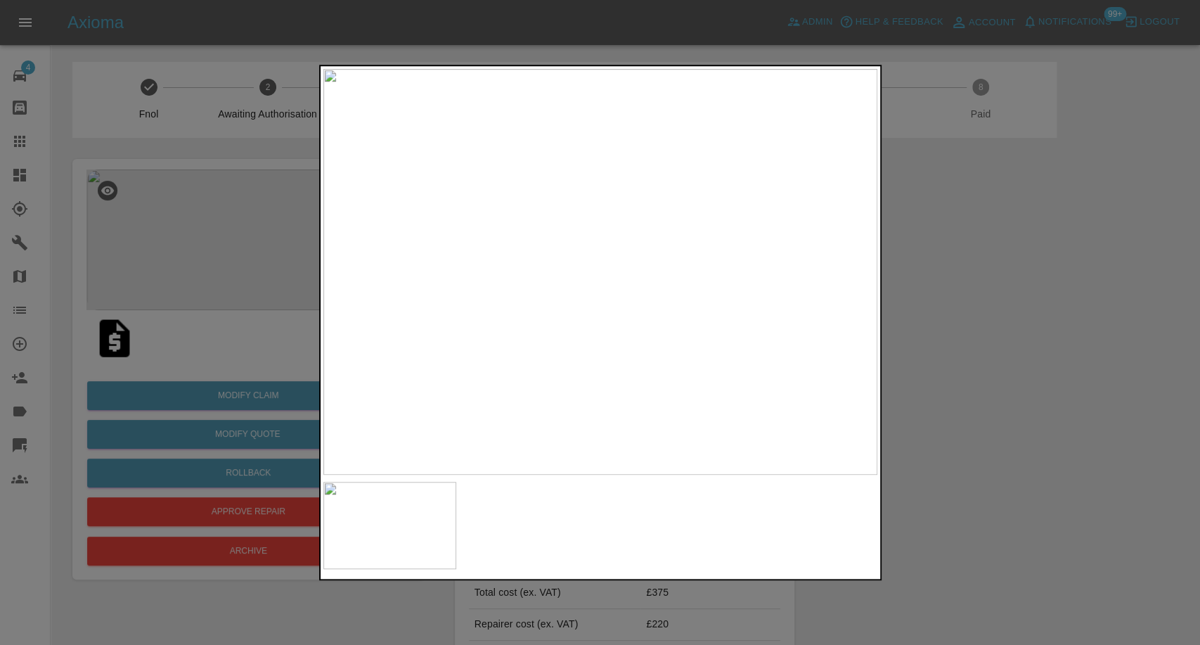
click at [1034, 382] on div at bounding box center [600, 322] width 1200 height 645
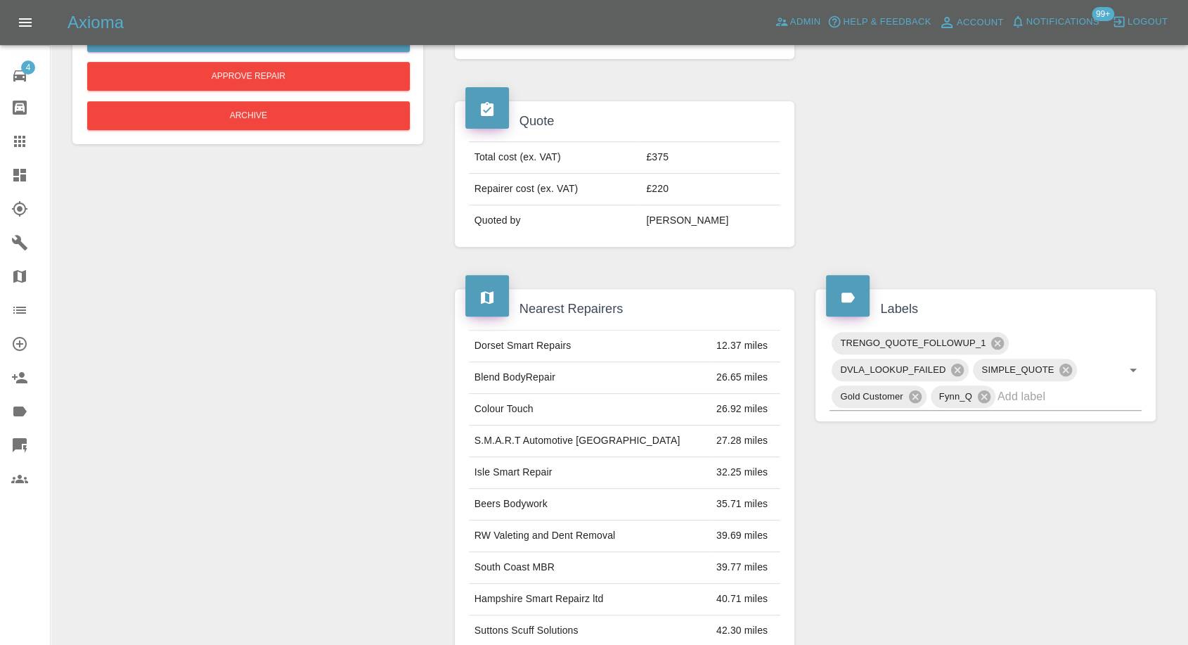
scroll to position [624, 0]
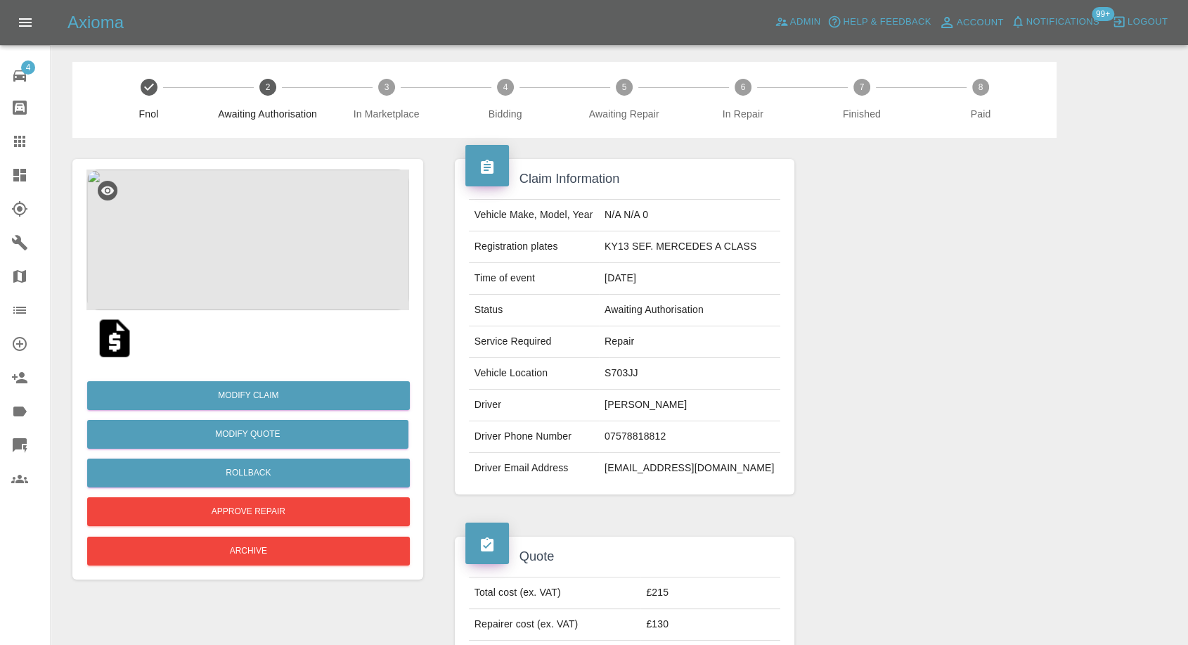
click at [627, 463] on td "[EMAIL_ADDRESS][DOMAIN_NAME]" at bounding box center [689, 468] width 181 height 31
copy td "[EMAIL_ADDRESS][DOMAIN_NAME]"
click at [626, 413] on td "[PERSON_NAME]" at bounding box center [689, 405] width 181 height 32
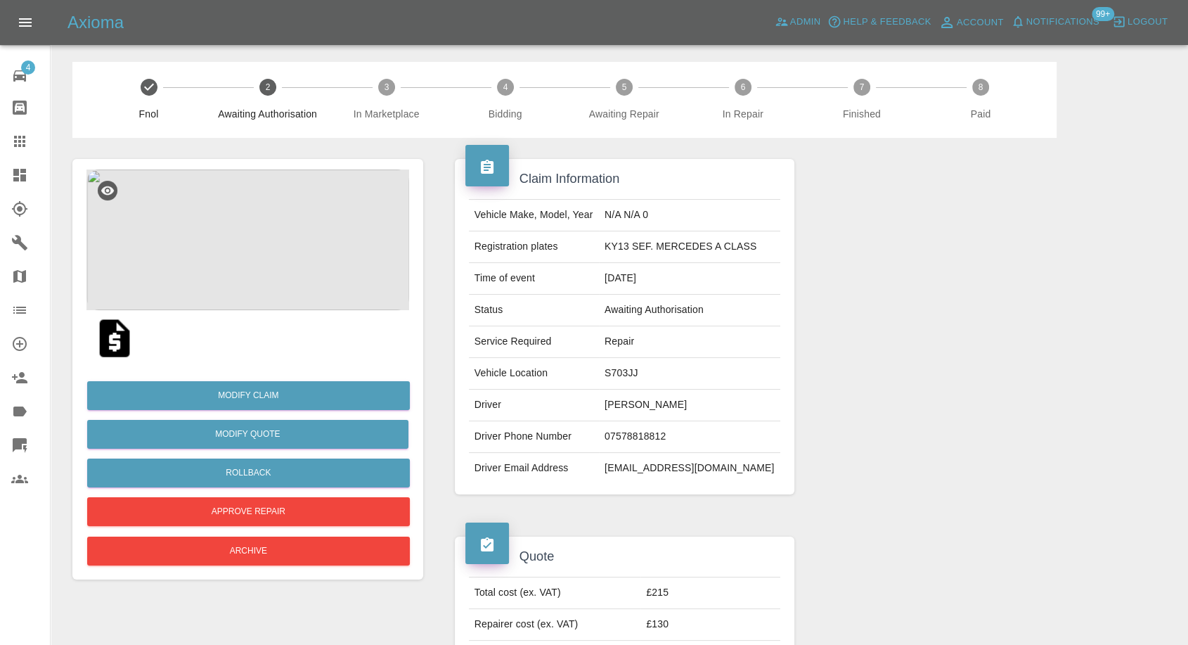
click at [626, 423] on td "07578818812" at bounding box center [689, 437] width 181 height 32
click at [626, 429] on td "07578818812" at bounding box center [689, 437] width 181 height 32
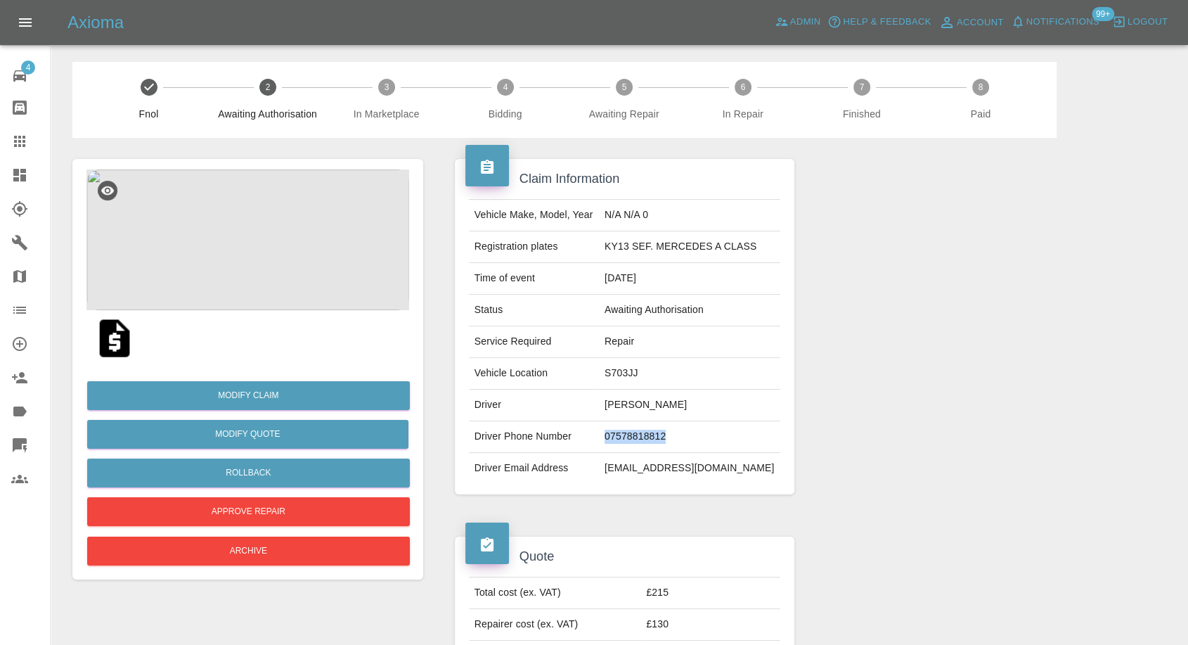
copy td "07578818812"
click at [619, 243] on td "KY13 SEF. MERCEDES A CLASS" at bounding box center [689, 247] width 181 height 32
copy td "KY13 SEF. MERCEDES A CLASS"
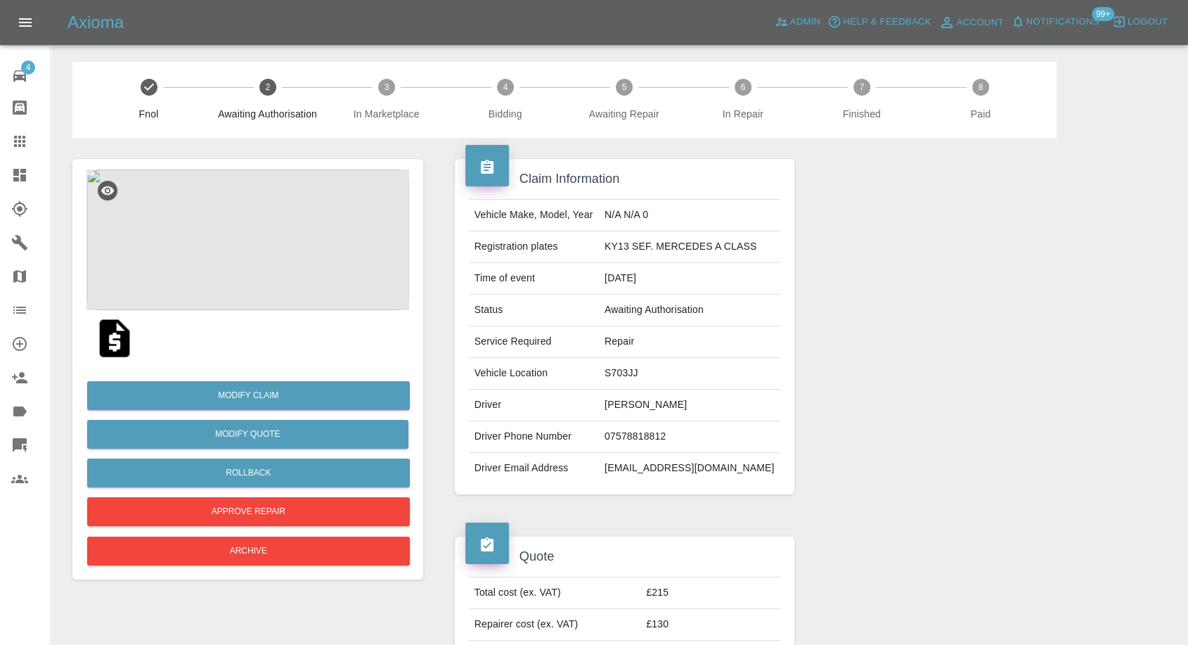
click at [630, 366] on td "S703JJ" at bounding box center [689, 374] width 181 height 32
copy td "S703JJ"
click at [252, 203] on img at bounding box center [247, 239] width 323 height 141
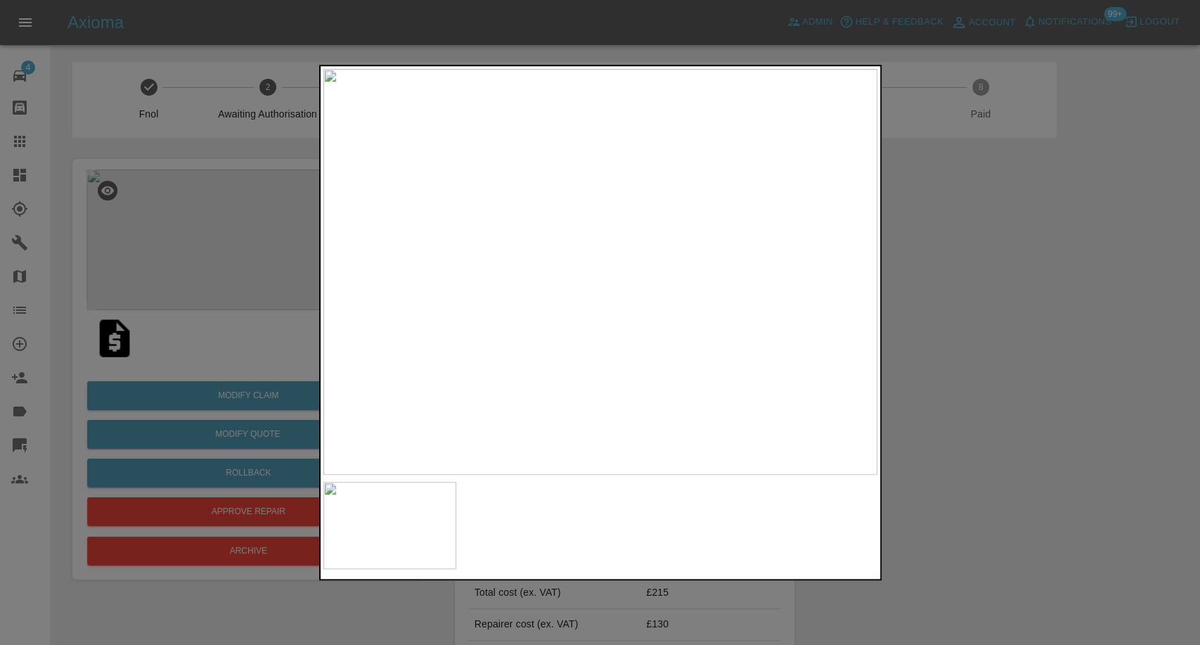
click at [1045, 446] on div at bounding box center [600, 322] width 1200 height 645
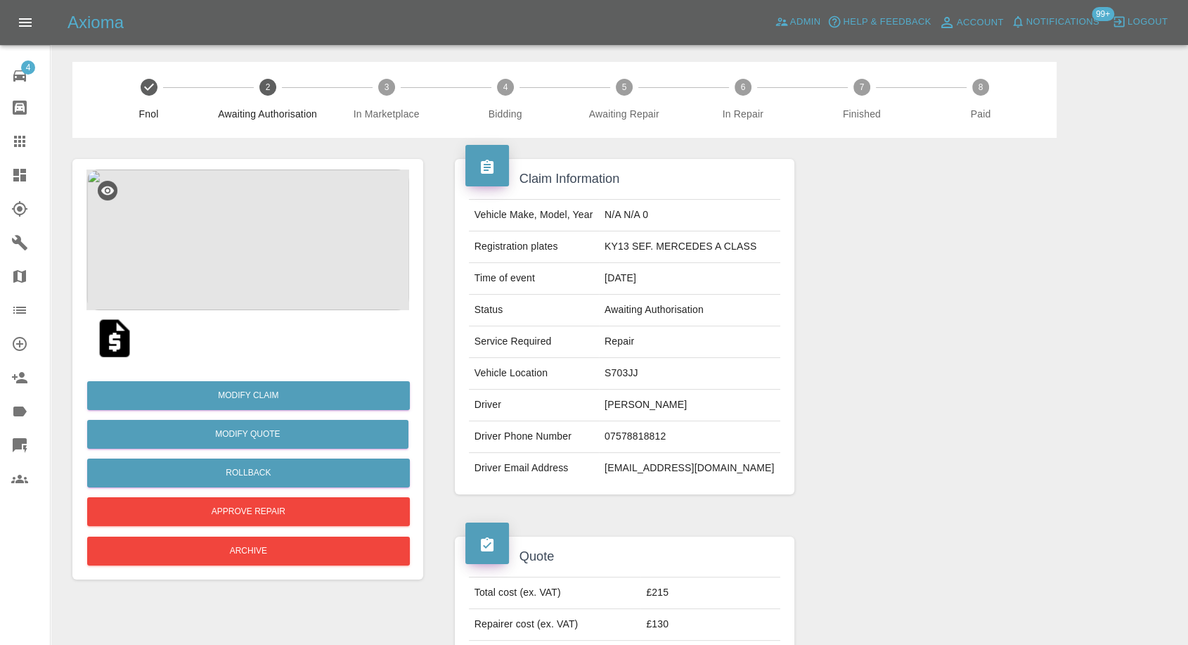
click at [121, 340] on img at bounding box center [114, 338] width 45 height 45
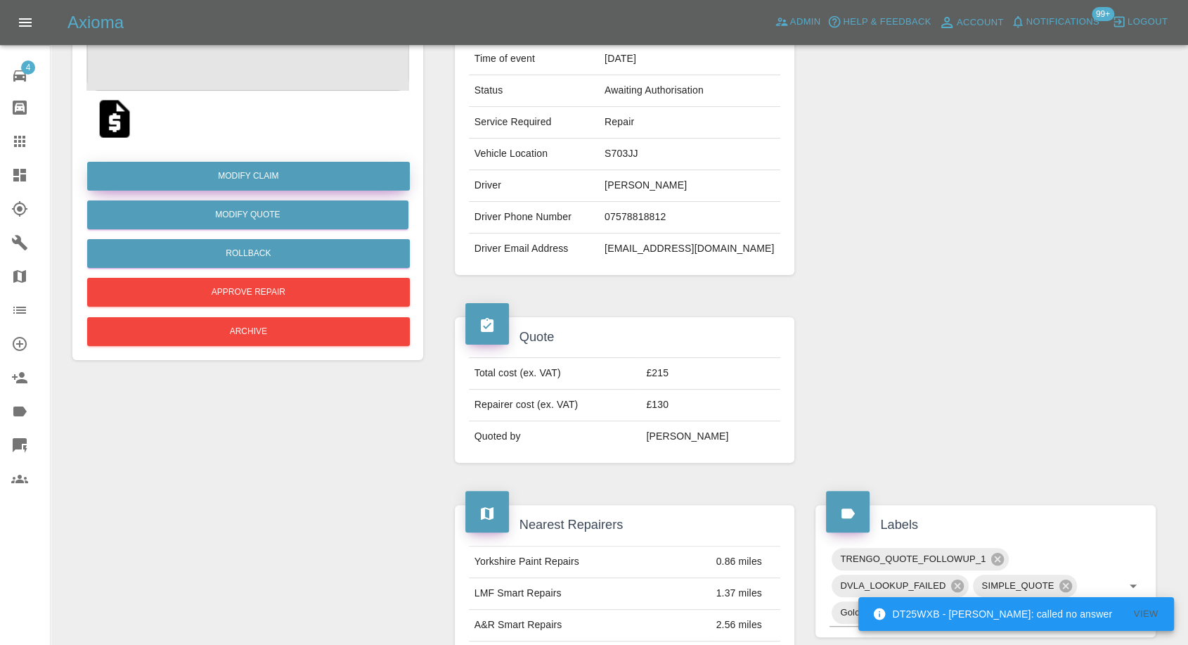
scroll to position [78, 0]
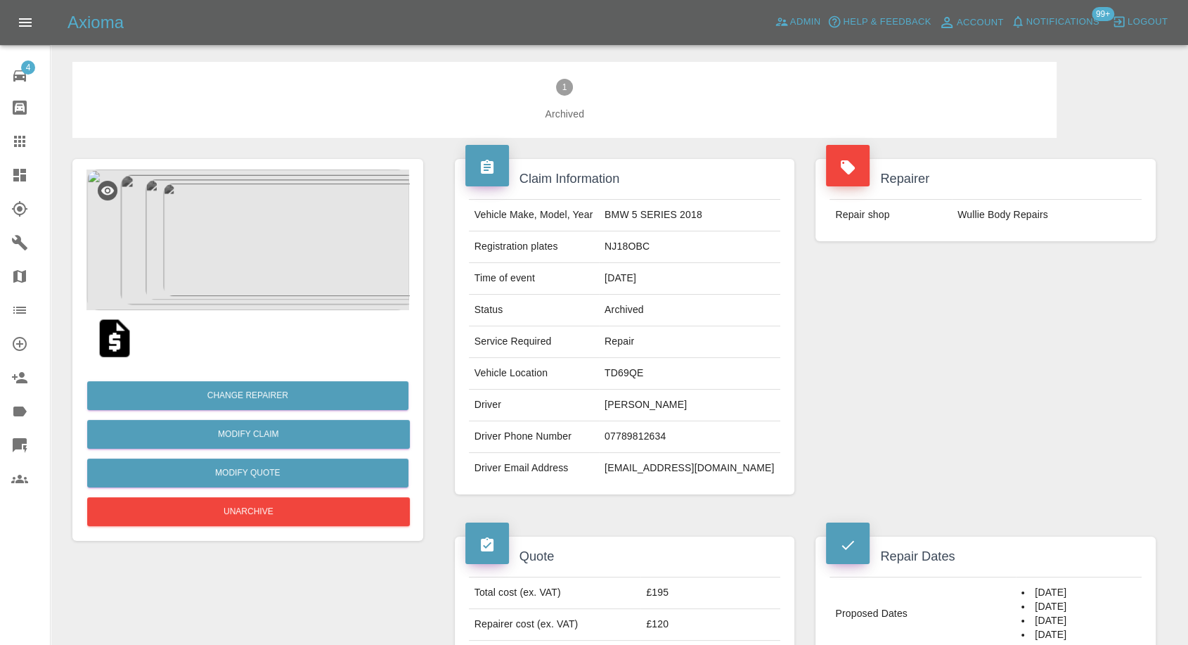
drag, startPoint x: 0, startPoint y: 0, endPoint x: 65, endPoint y: 160, distance: 172.2
click at [25, 136] on icon at bounding box center [19, 141] width 17 height 17
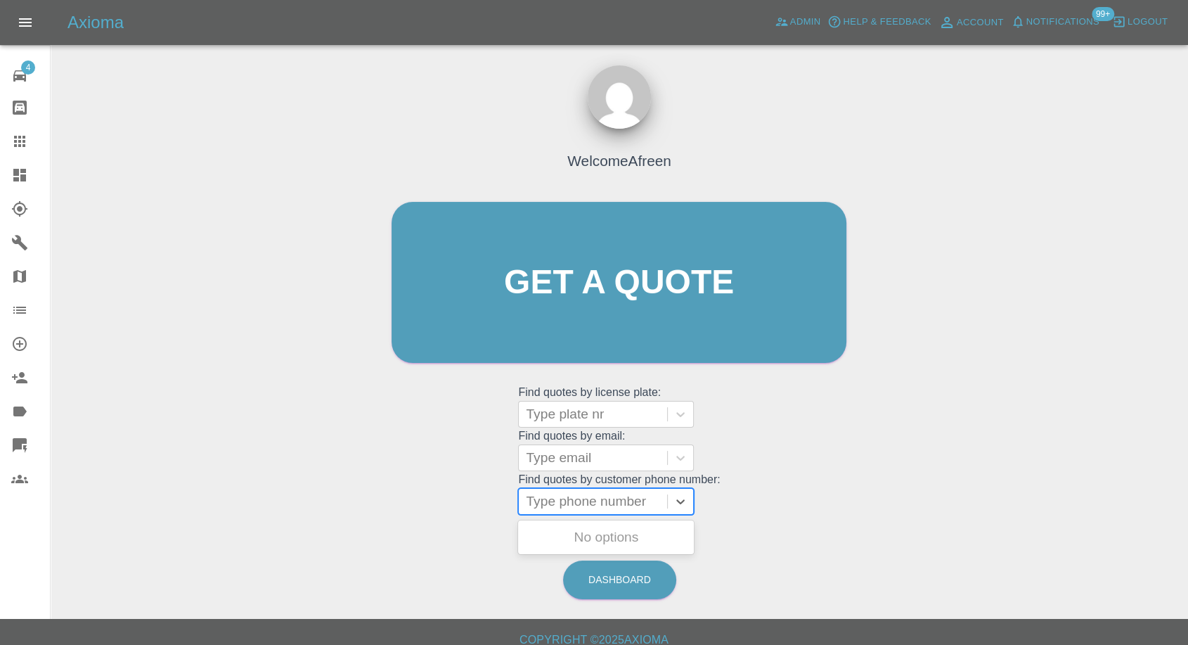
click at [581, 493] on div at bounding box center [593, 501] width 134 height 20
paste input "+447307127718"
type input "+447307127718"
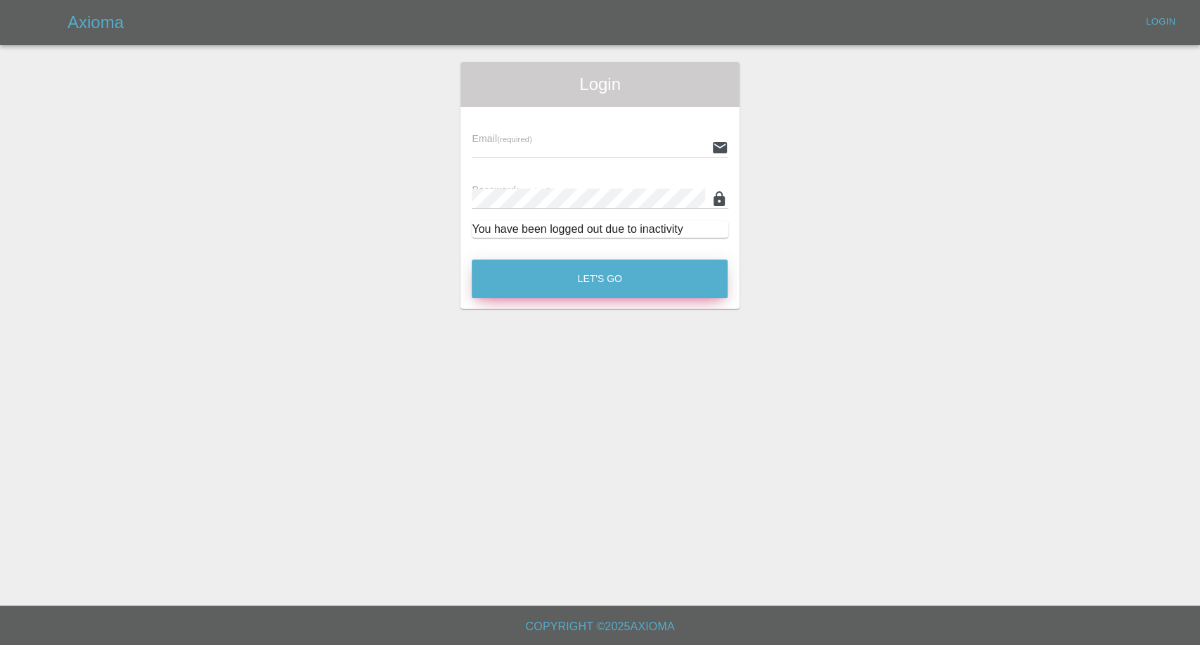
type input "afreen@axioma.co.uk"
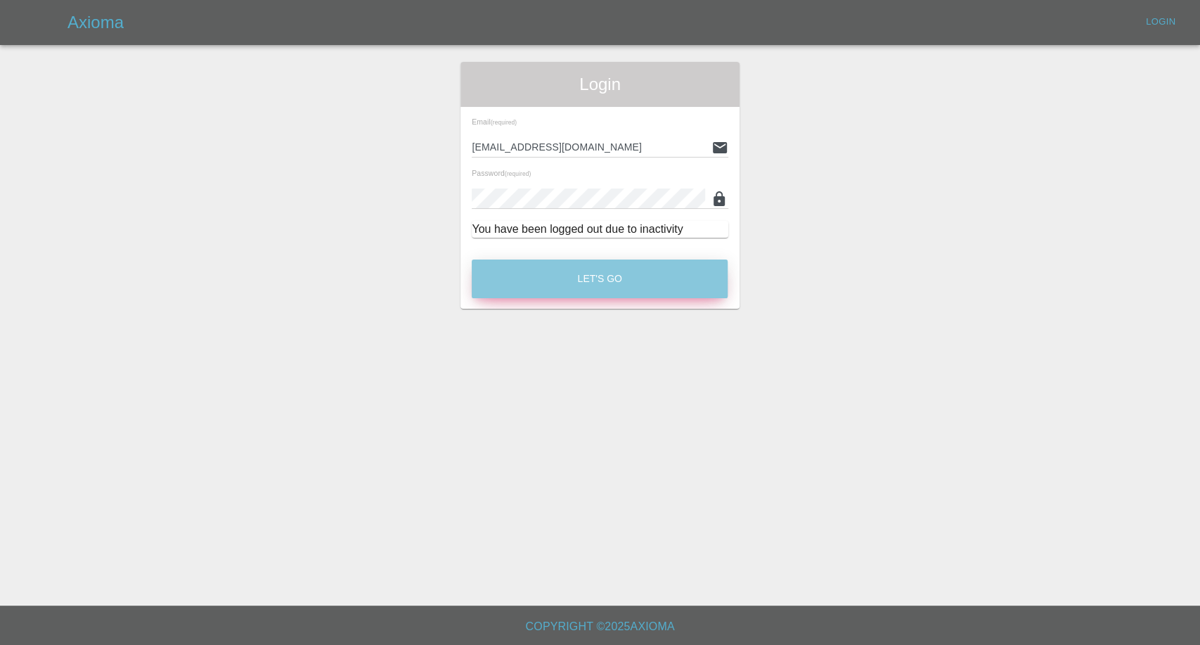
click at [657, 262] on button "Let's Go" at bounding box center [600, 278] width 256 height 39
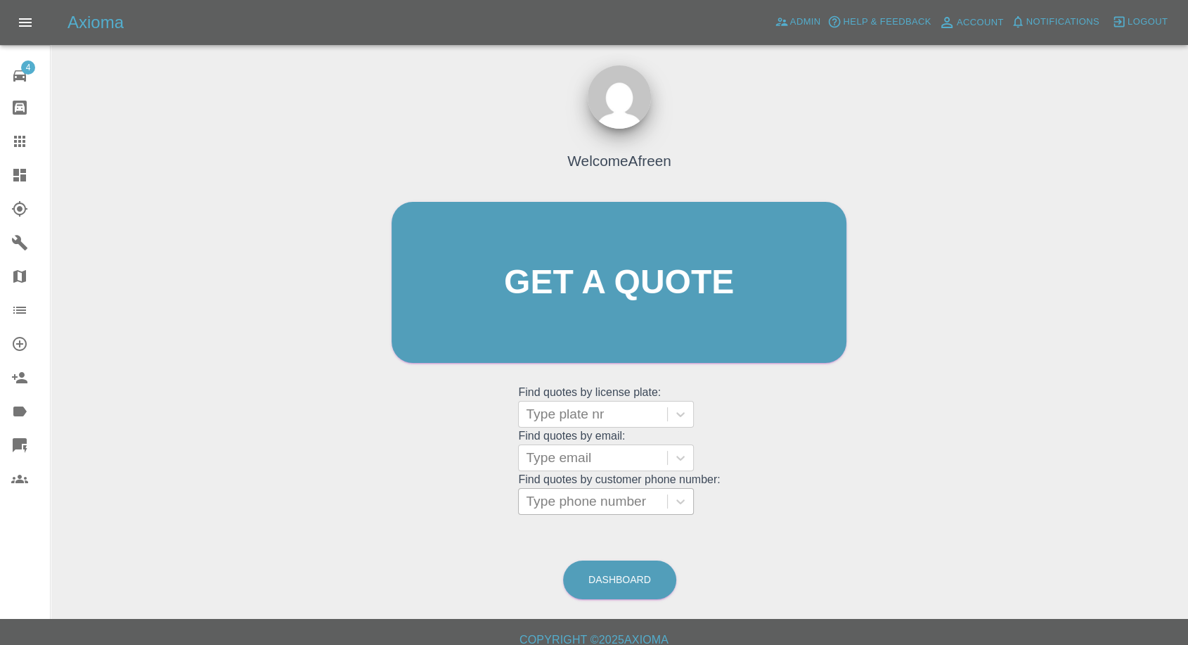
click at [564, 497] on div at bounding box center [593, 501] width 134 height 20
paste input "+447307127718"
click at [564, 499] on input "0+447307127718" at bounding box center [580, 501] width 109 height 17
click at [562, 503] on input "0+447307127718" at bounding box center [580, 501] width 109 height 17
type input "7307127718"
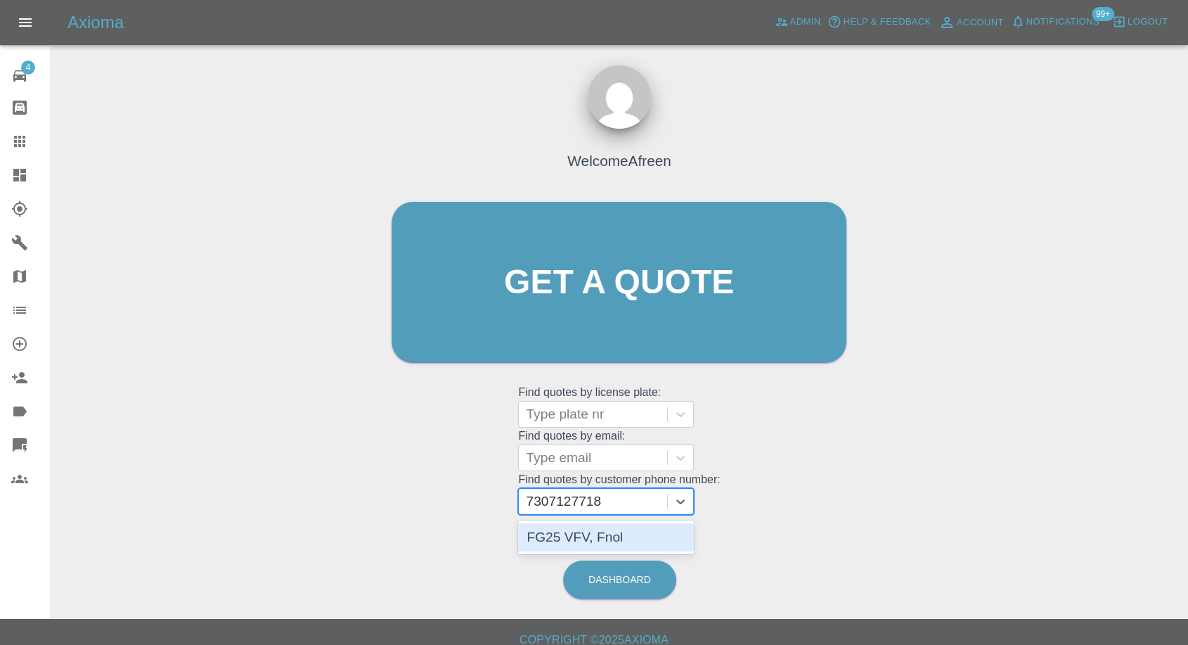
click at [586, 550] on div "FG25 VFV, Fnol" at bounding box center [606, 537] width 176 height 28
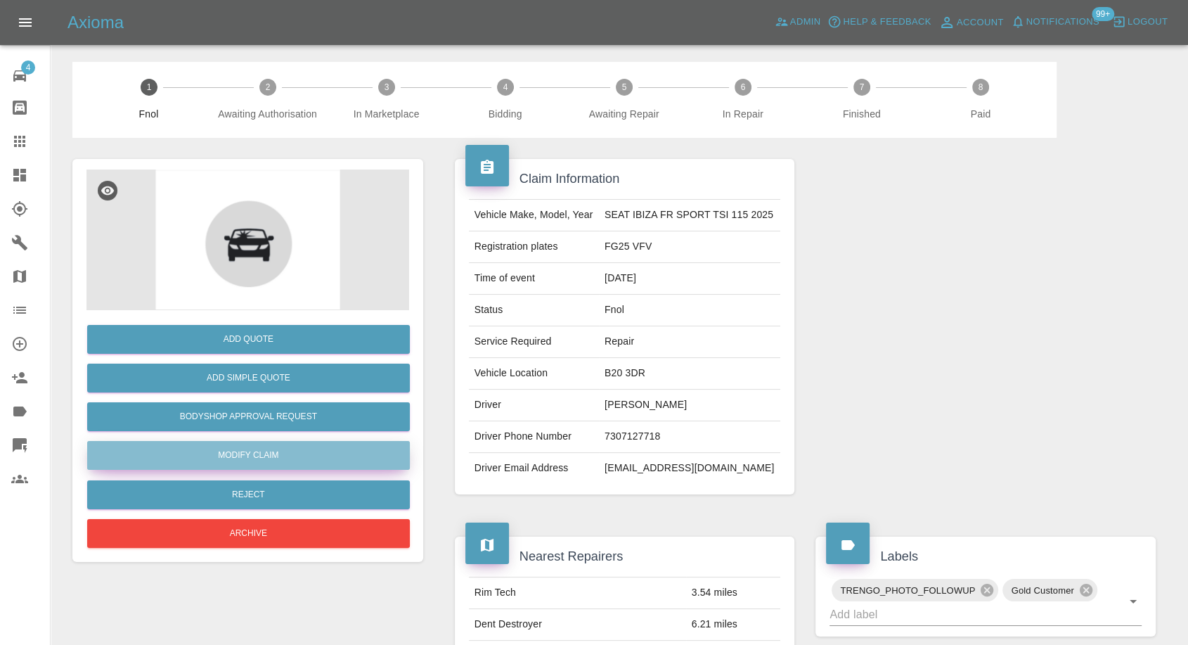
click at [253, 446] on link "Modify Claim" at bounding box center [248, 455] width 323 height 29
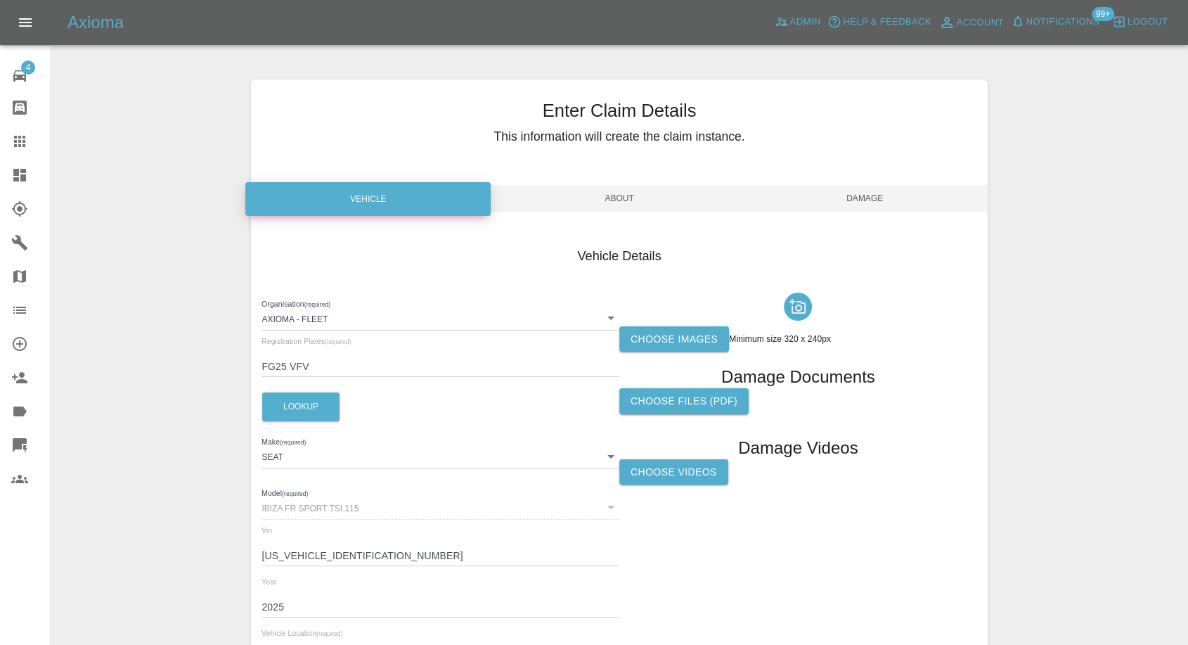
click at [662, 344] on label "Choose images" at bounding box center [674, 339] width 110 height 26
click at [0, 0] on input "Choose images" at bounding box center [0, 0] width 0 height 0
click at [662, 340] on label "Choose images" at bounding box center [674, 339] width 110 height 26
click at [0, 0] on input "Choose images" at bounding box center [0, 0] width 0 height 0
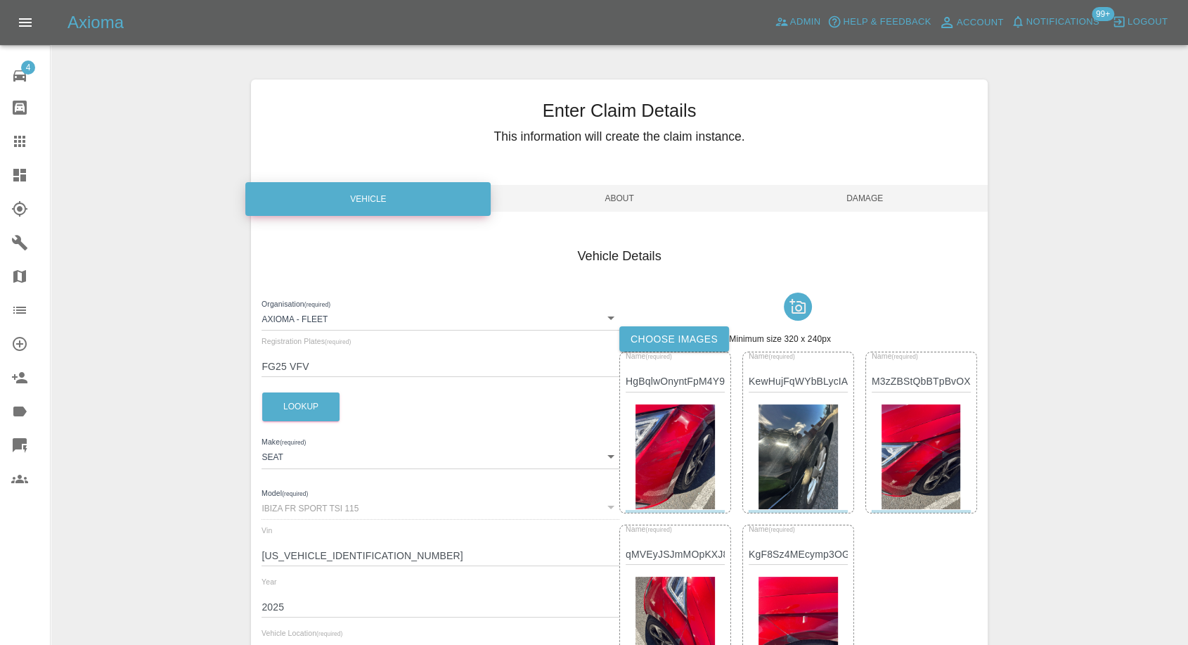
click at [804, 450] on img at bounding box center [798, 456] width 79 height 105
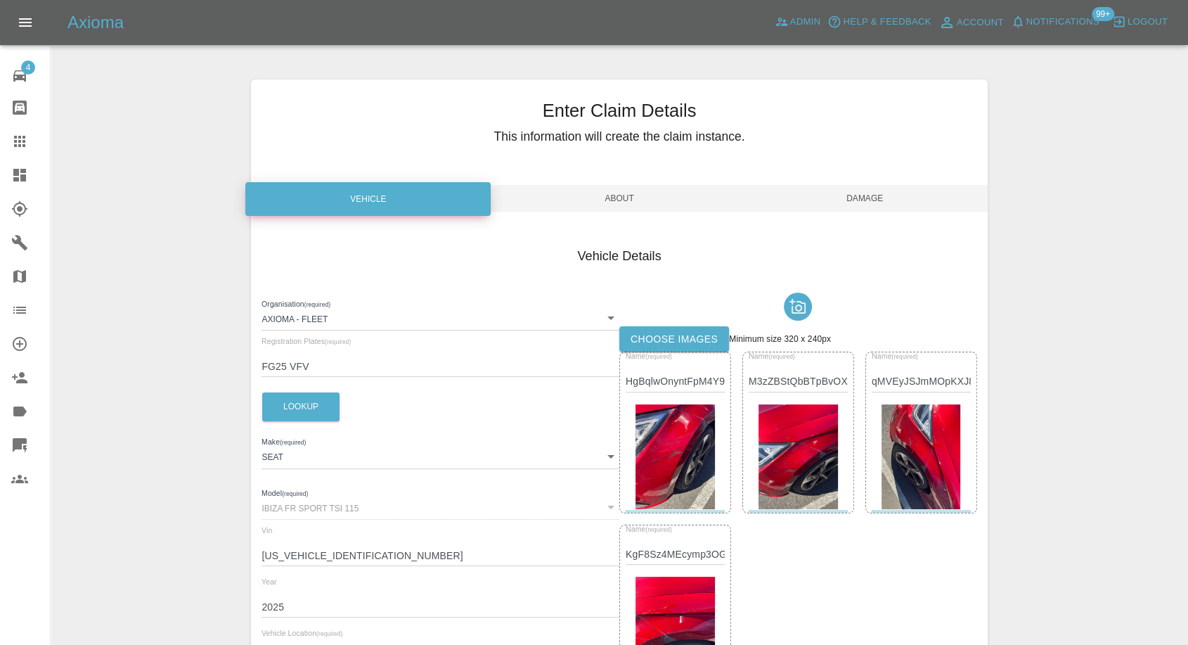
click at [686, 334] on label "Choose images" at bounding box center [674, 339] width 110 height 26
click at [0, 0] on input "Choose images" at bounding box center [0, 0] width 0 height 0
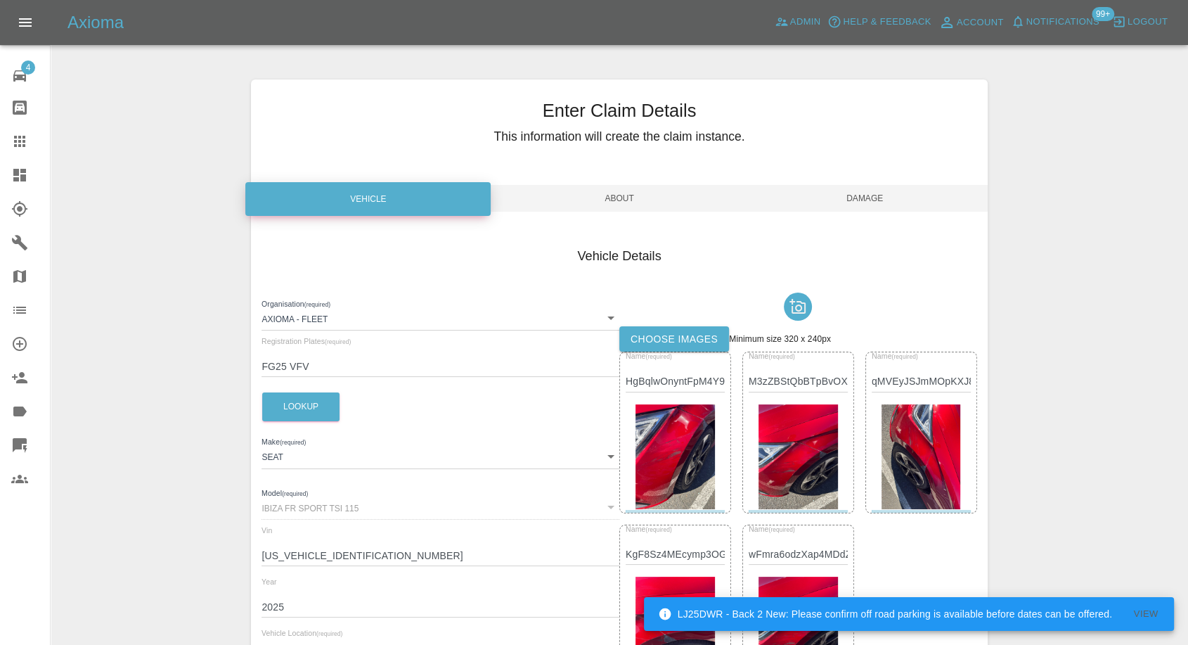
click at [872, 194] on span "Damage" at bounding box center [864, 198] width 245 height 27
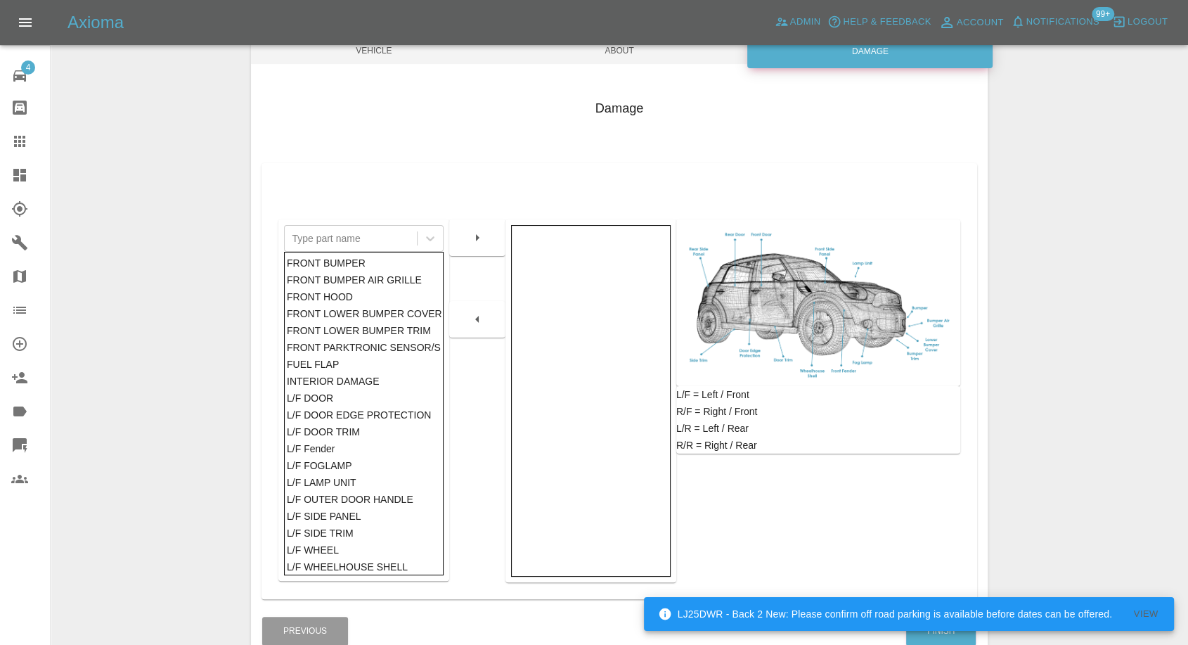
scroll to position [225, 0]
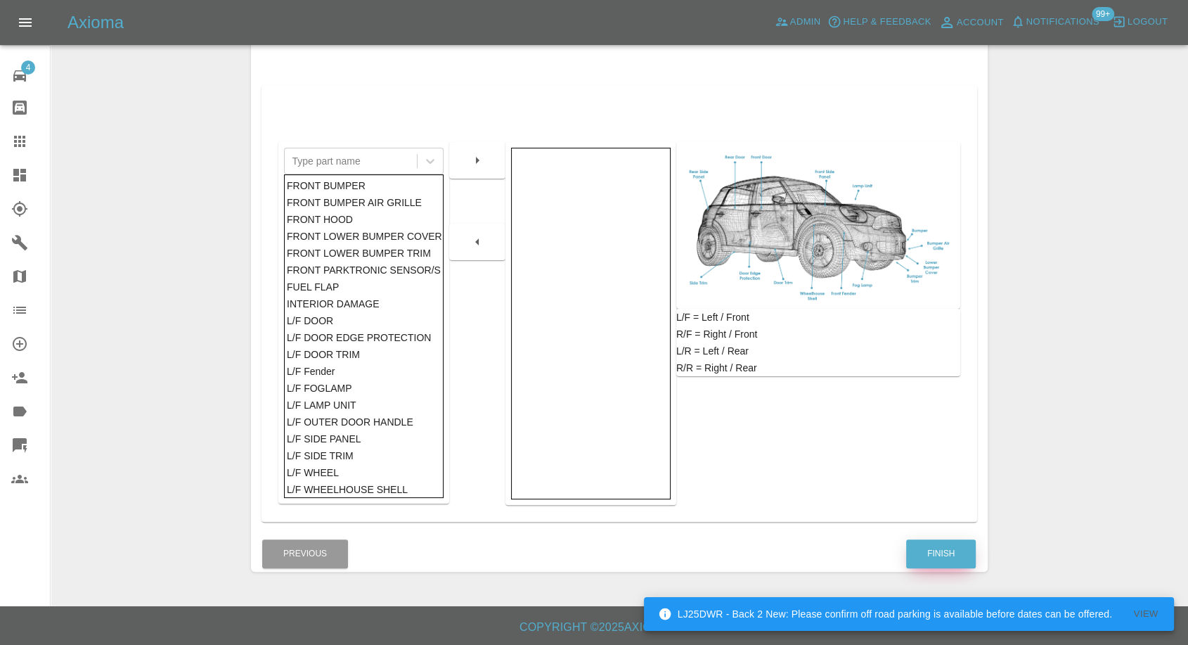
drag, startPoint x: 922, startPoint y: 532, endPoint x: 921, endPoint y: 556, distance: 23.9
click at [922, 535] on div "Enter Claim Details This information will create the claim instance. Vehicle Ab…" at bounding box center [619, 212] width 736 height 717
click at [921, 559] on button "Finish" at bounding box center [941, 553] width 70 height 29
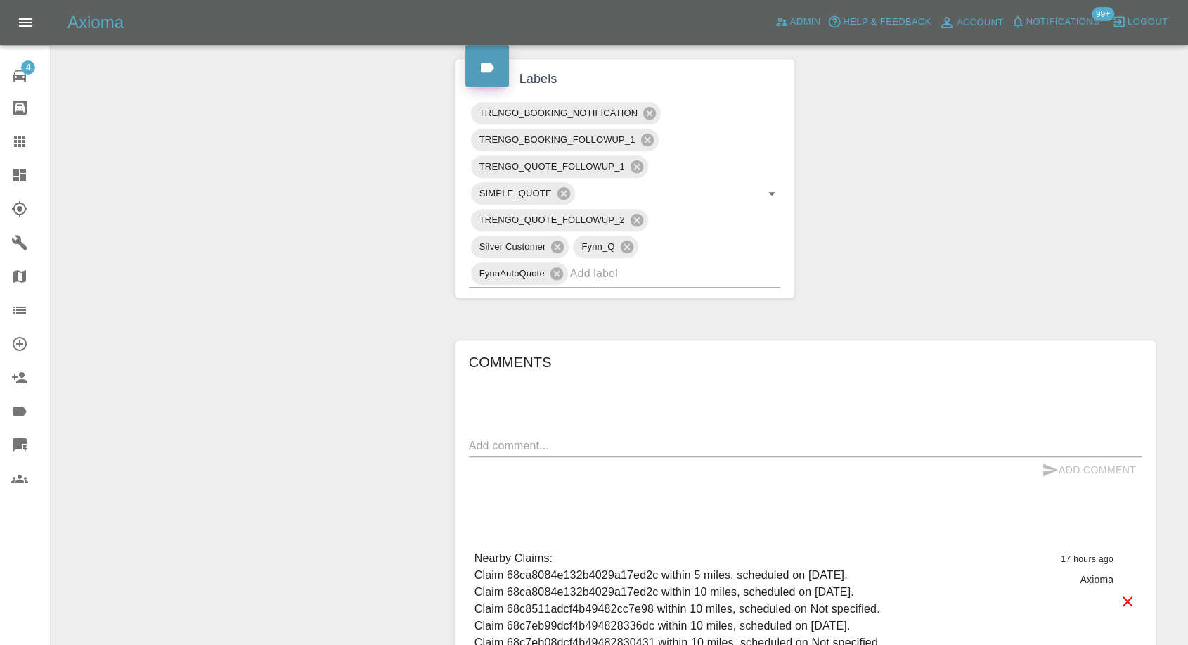
scroll to position [731, 0]
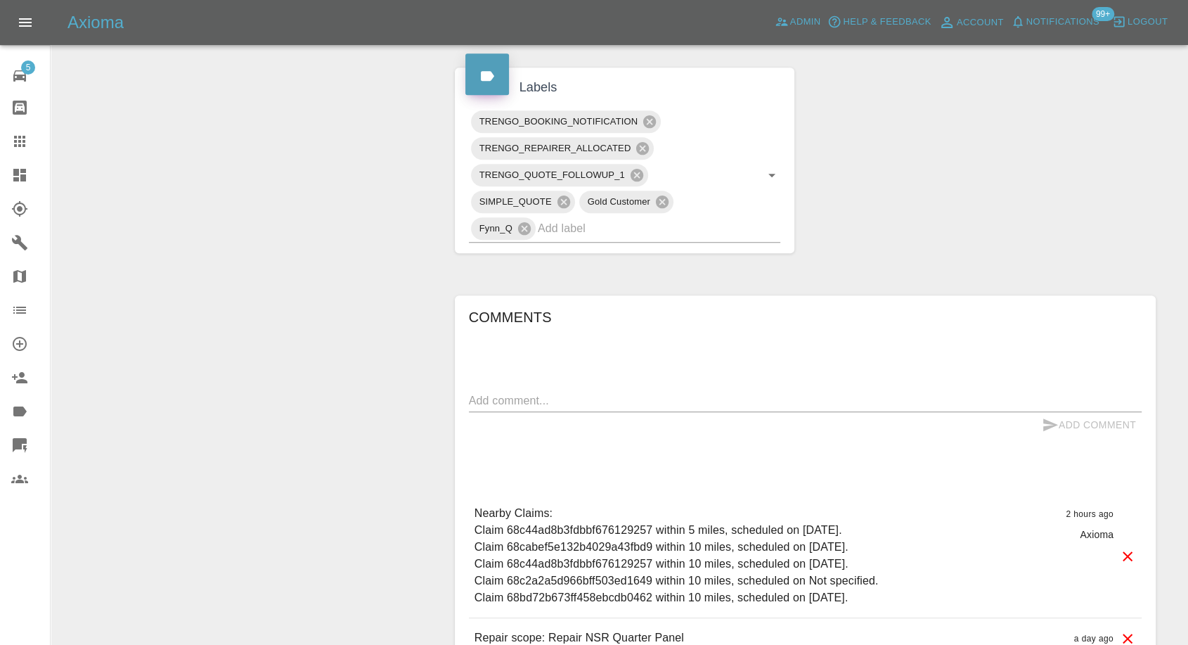
scroll to position [859, 0]
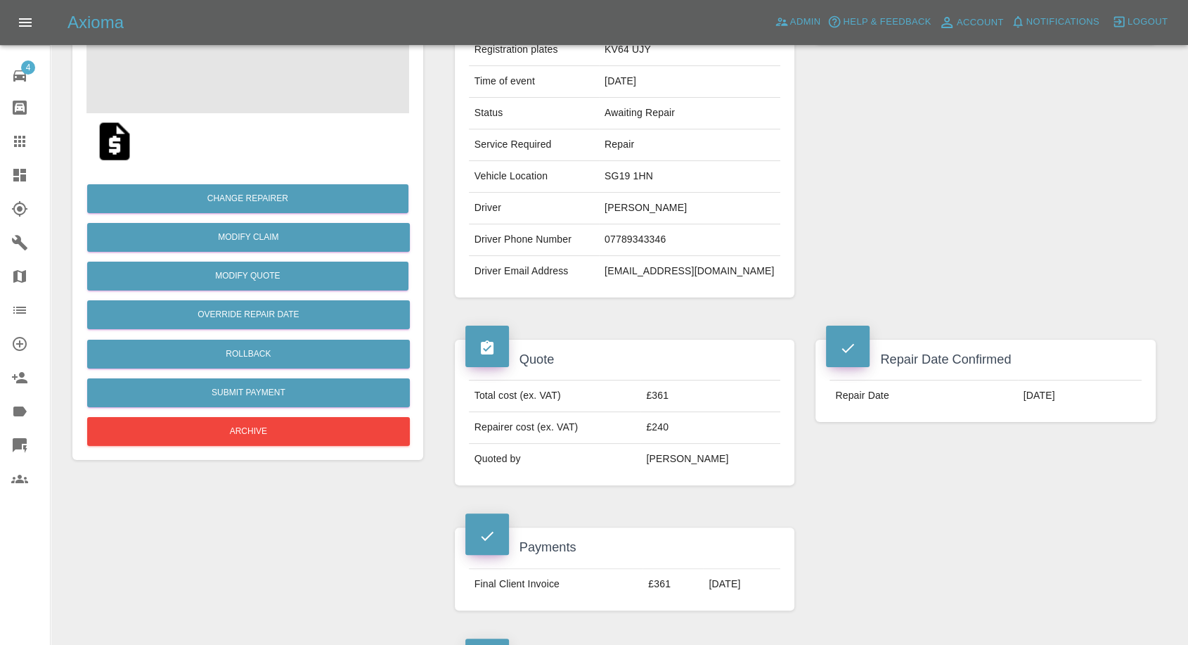
scroll to position [234, 0]
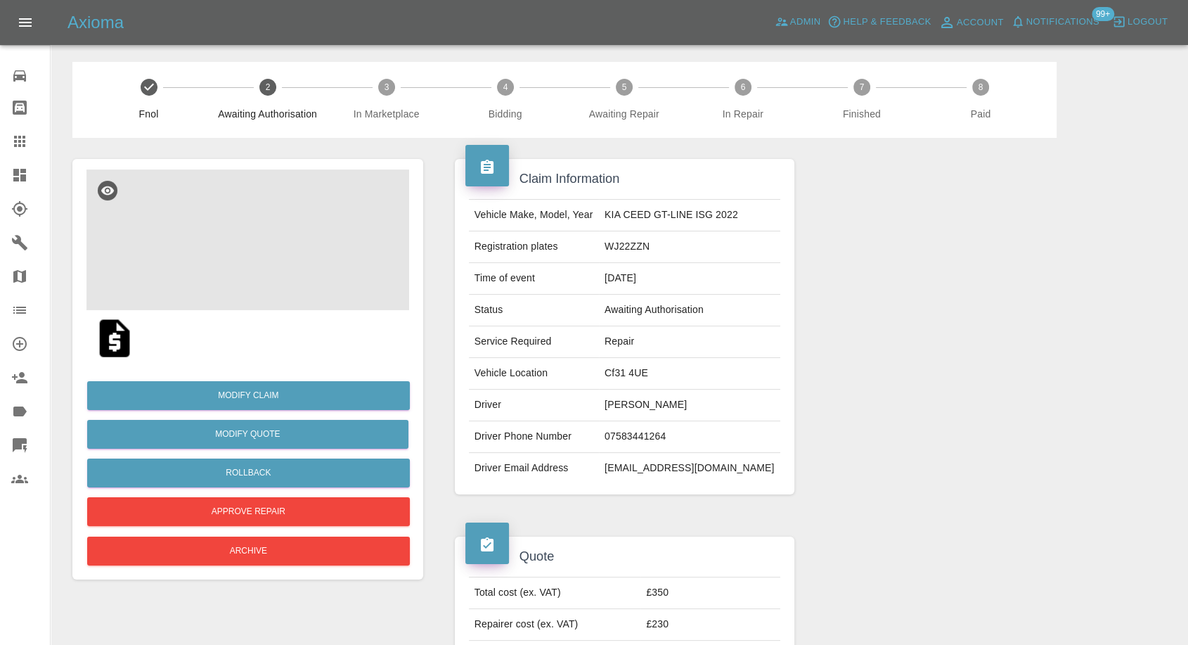
click at [263, 240] on img at bounding box center [247, 239] width 323 height 141
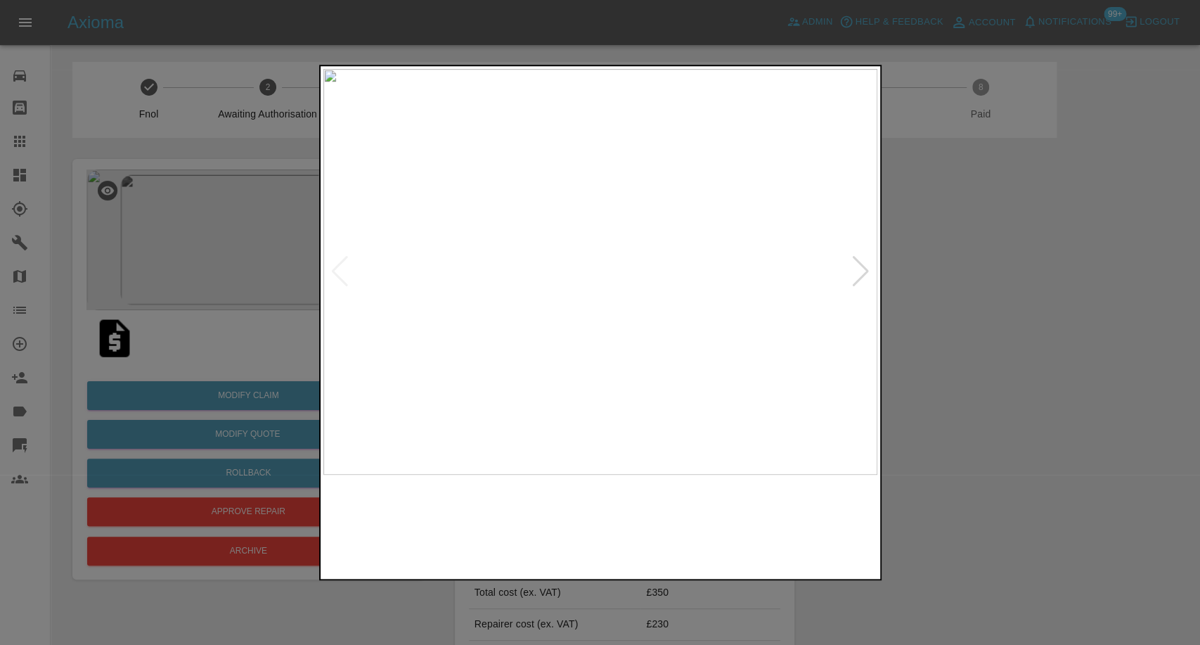
click at [527, 504] on img at bounding box center [530, 525] width 134 height 87
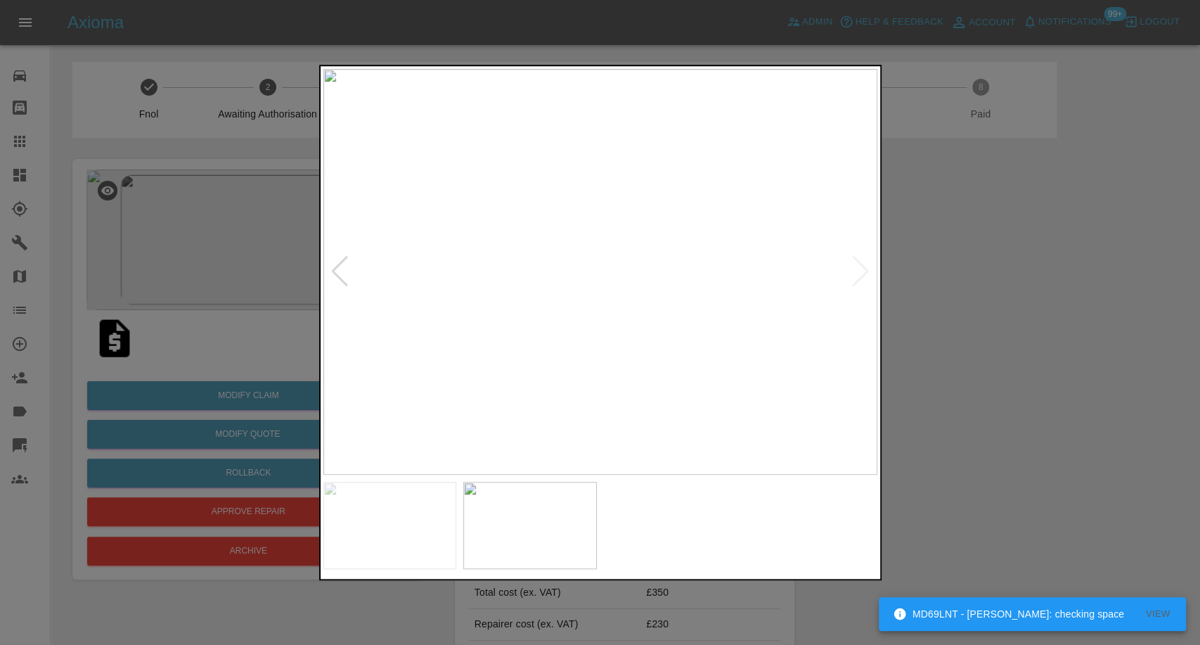
click at [1044, 439] on div at bounding box center [600, 322] width 1200 height 645
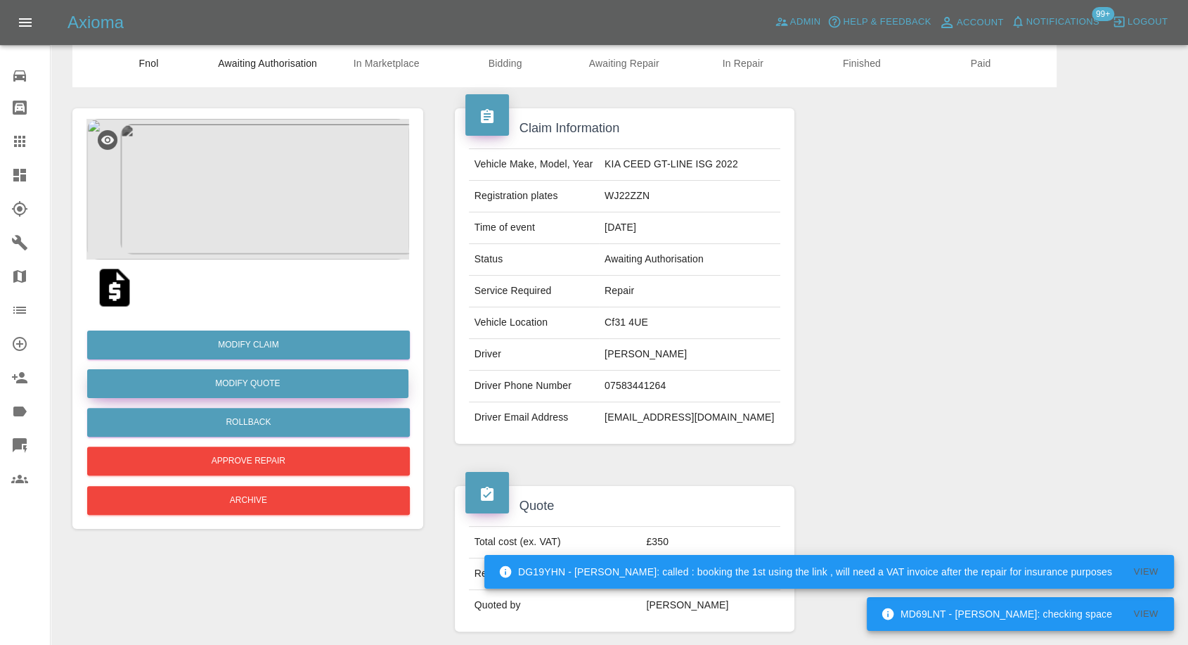
scroll to position [78, 0]
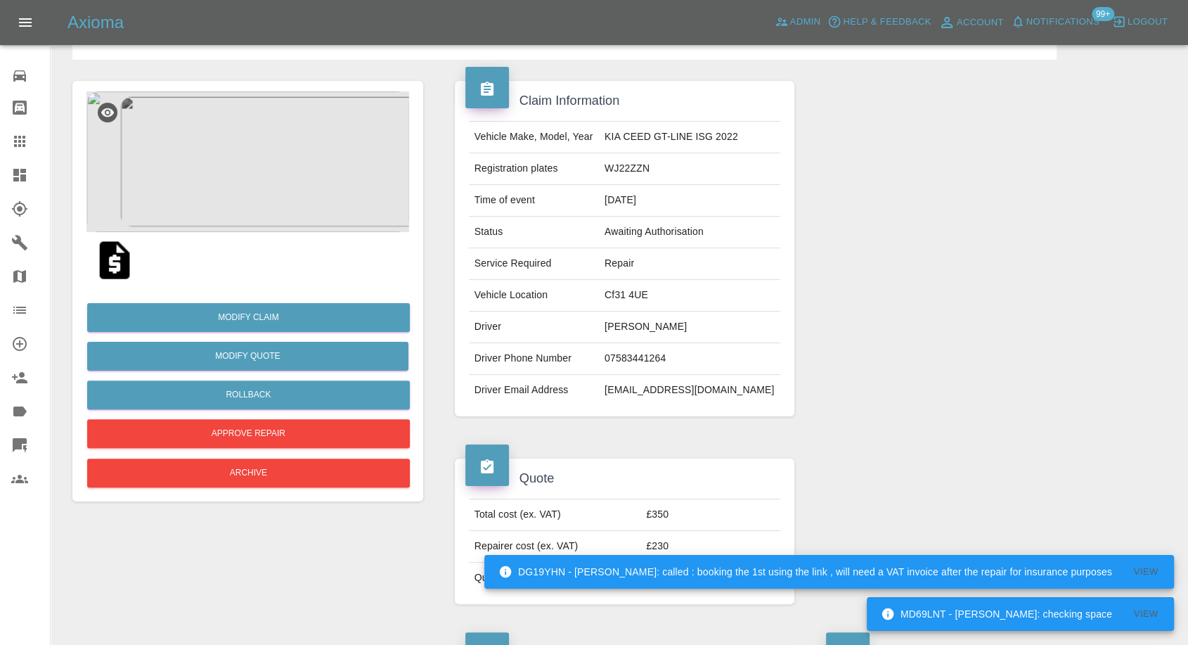
click at [105, 260] on img at bounding box center [114, 260] width 45 height 45
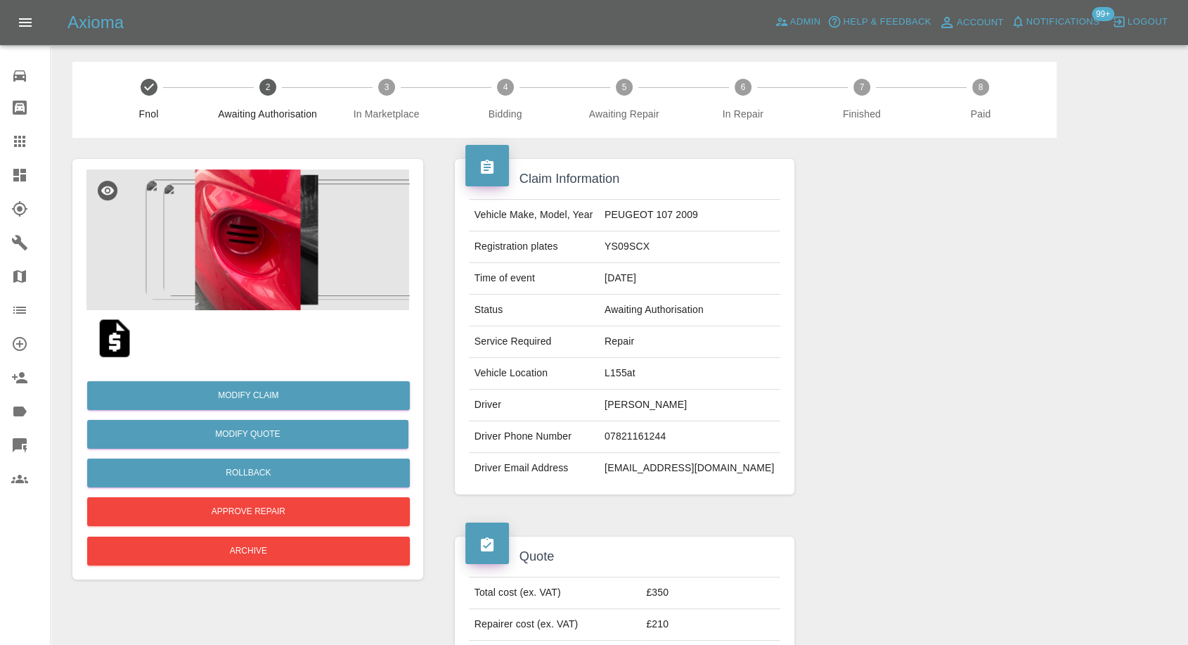
click at [243, 277] on img at bounding box center [247, 239] width 323 height 141
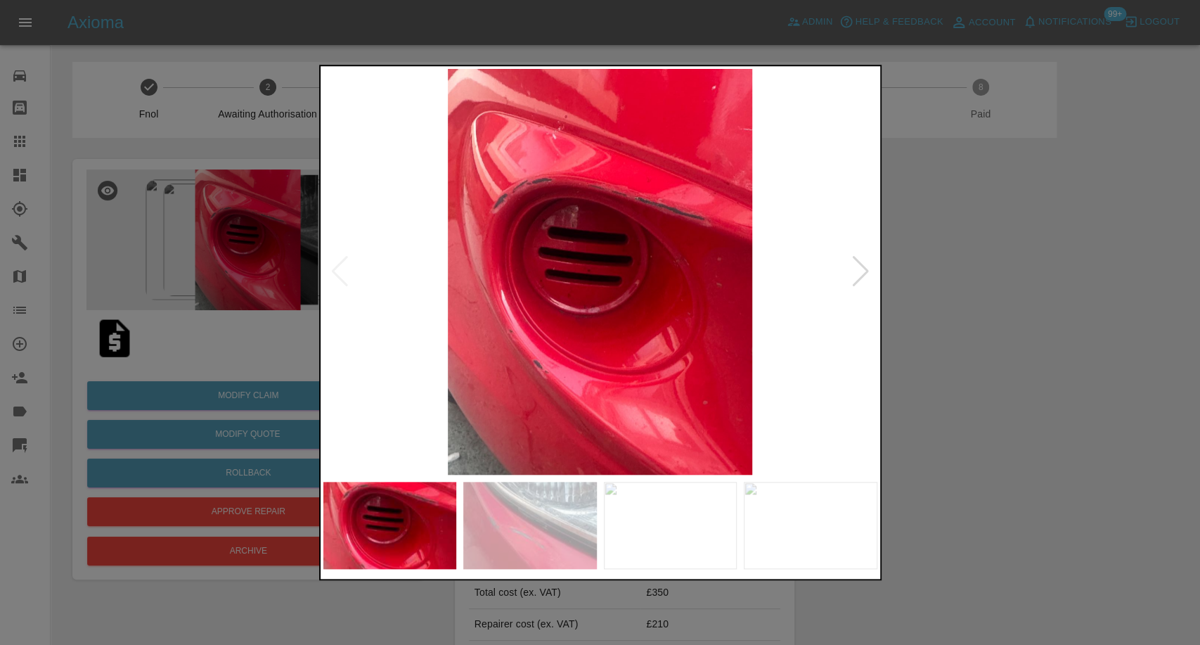
click at [546, 536] on img at bounding box center [530, 525] width 134 height 87
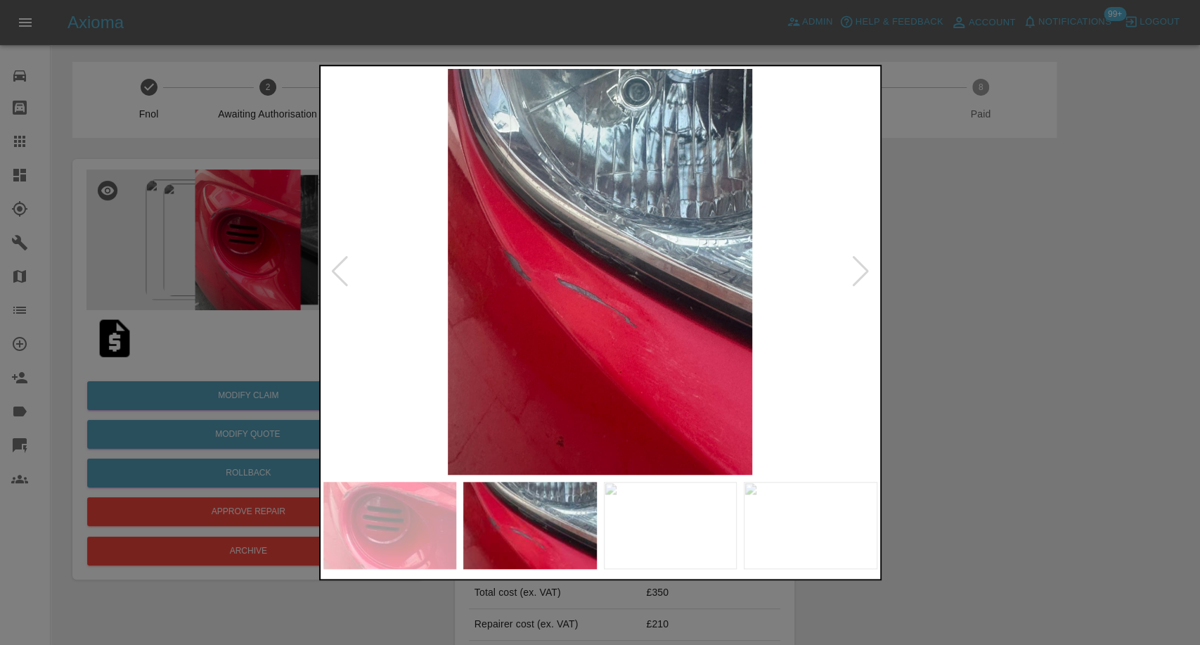
click at [695, 546] on img at bounding box center [671, 525] width 134 height 87
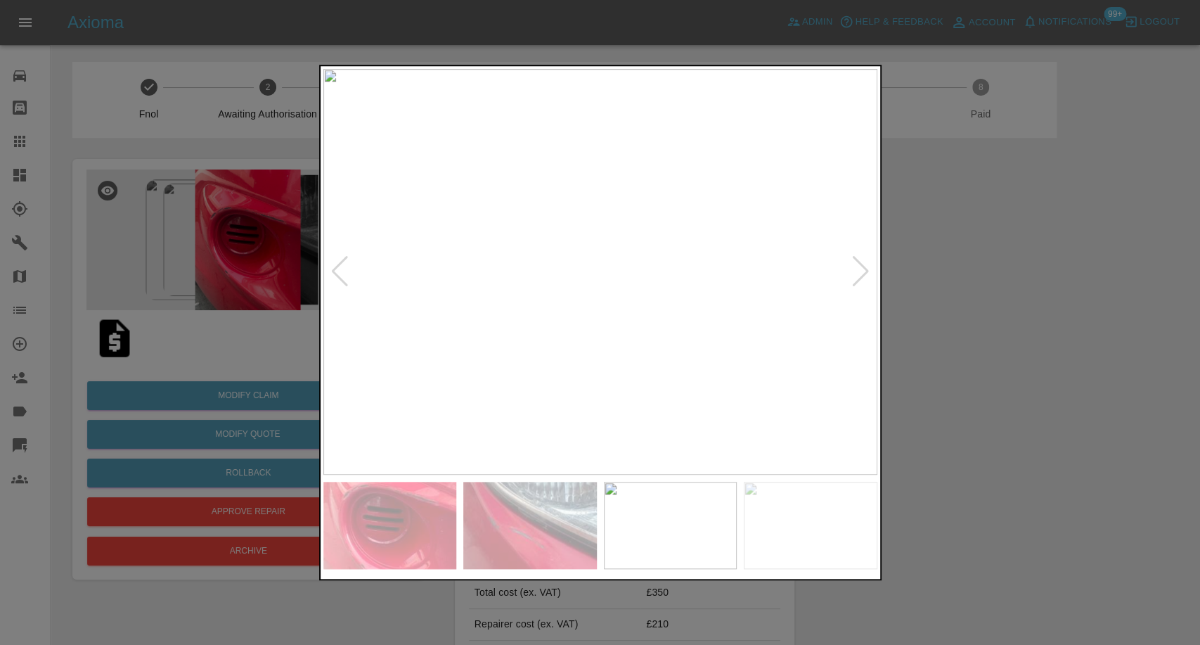
click at [783, 526] on img at bounding box center [811, 525] width 134 height 87
click at [873, 271] on img at bounding box center [600, 272] width 554 height 406
click at [849, 279] on img at bounding box center [600, 272] width 554 height 406
click at [1037, 314] on div at bounding box center [600, 322] width 1200 height 645
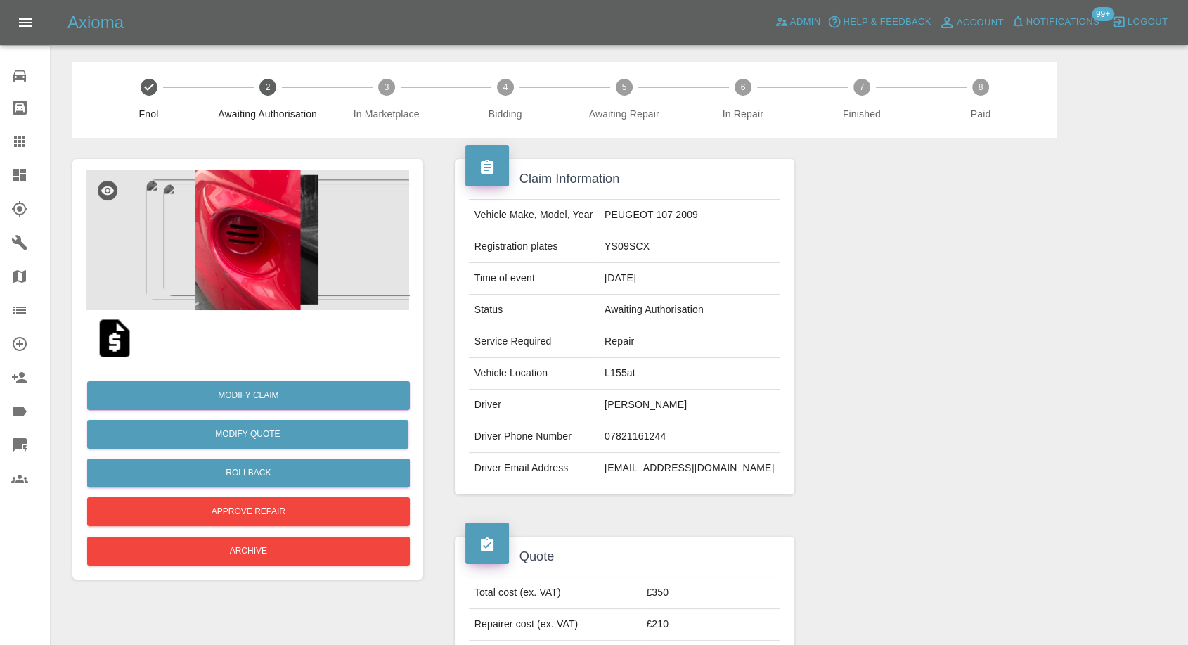
click at [247, 254] on img at bounding box center [247, 239] width 323 height 141
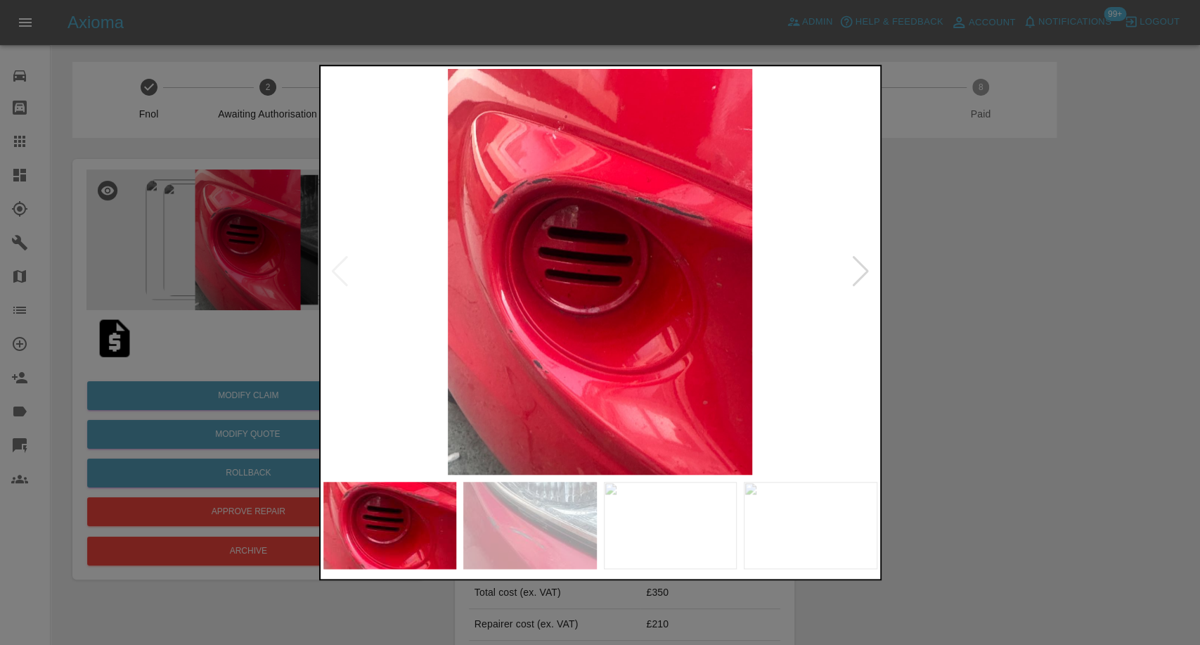
click at [557, 524] on img at bounding box center [530, 525] width 134 height 87
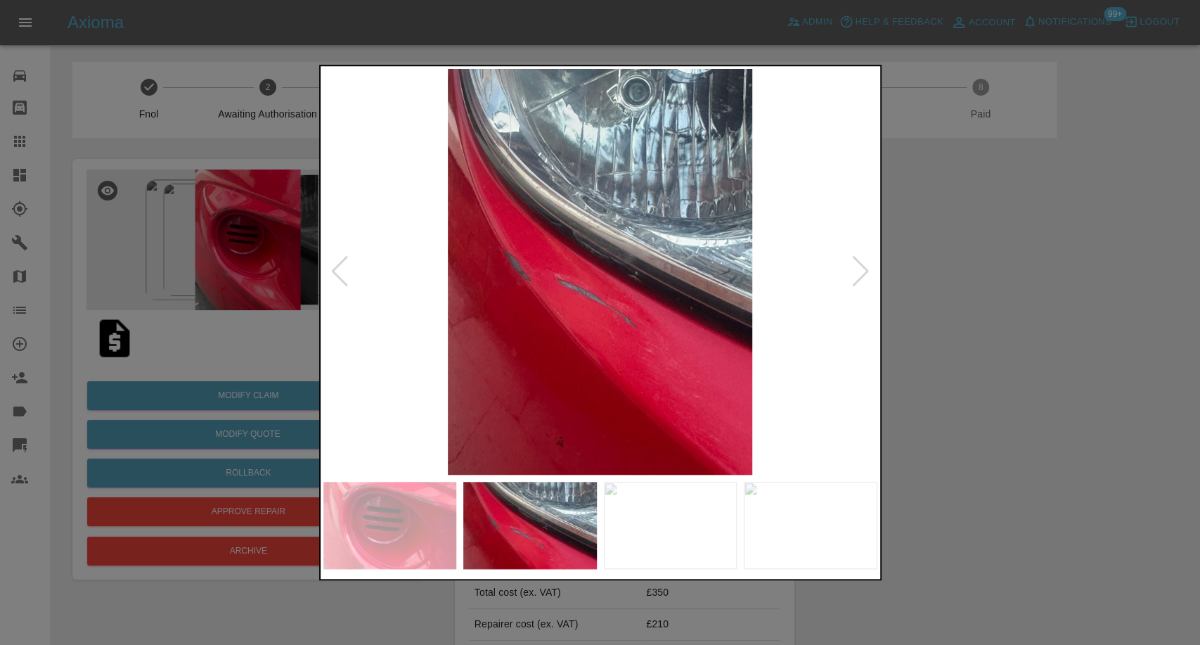
click at [659, 527] on img at bounding box center [671, 525] width 134 height 87
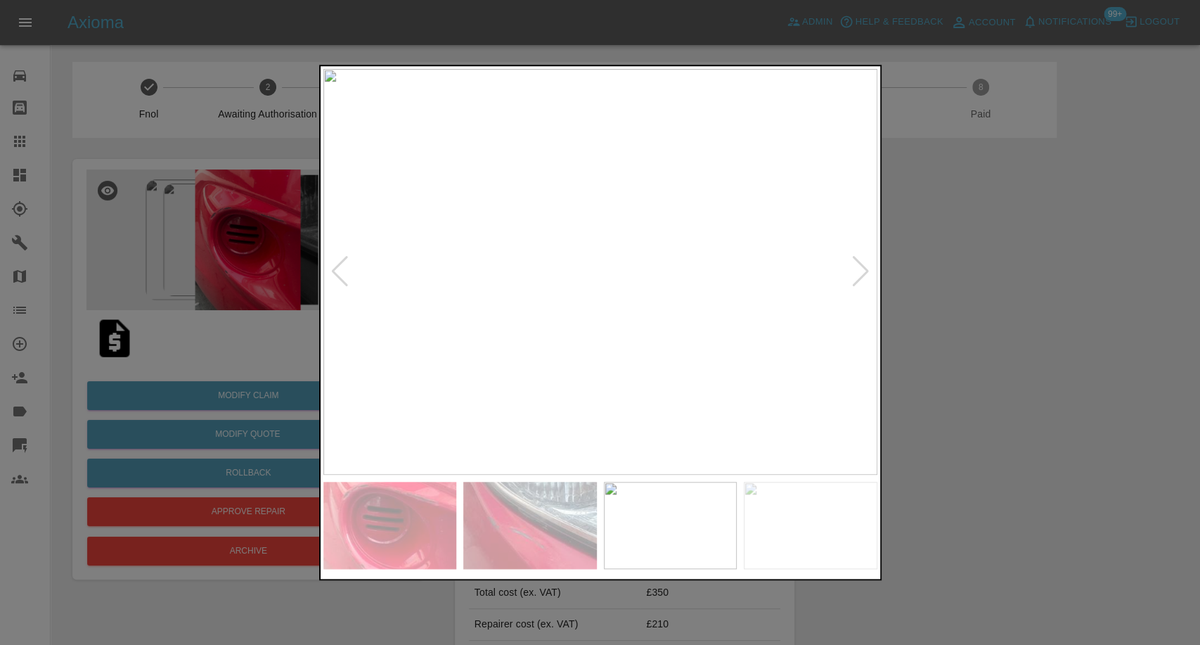
click at [775, 527] on img at bounding box center [811, 525] width 134 height 87
click at [953, 315] on div at bounding box center [600, 322] width 1200 height 645
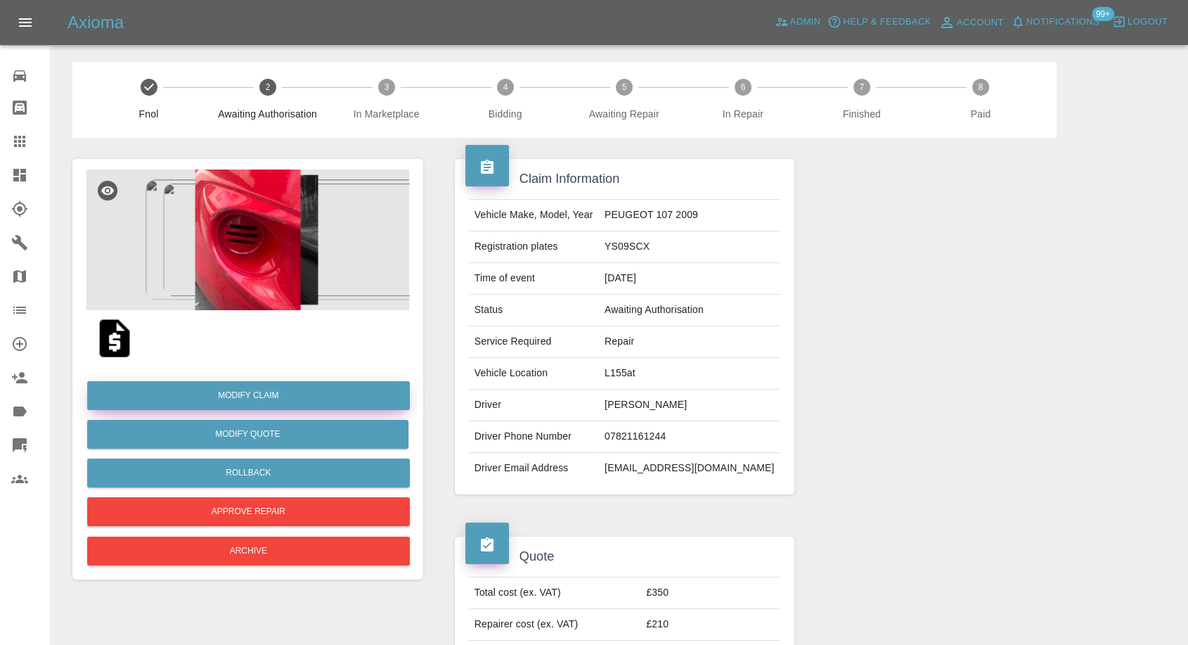
click at [264, 392] on link "Modify Claim" at bounding box center [248, 395] width 323 height 29
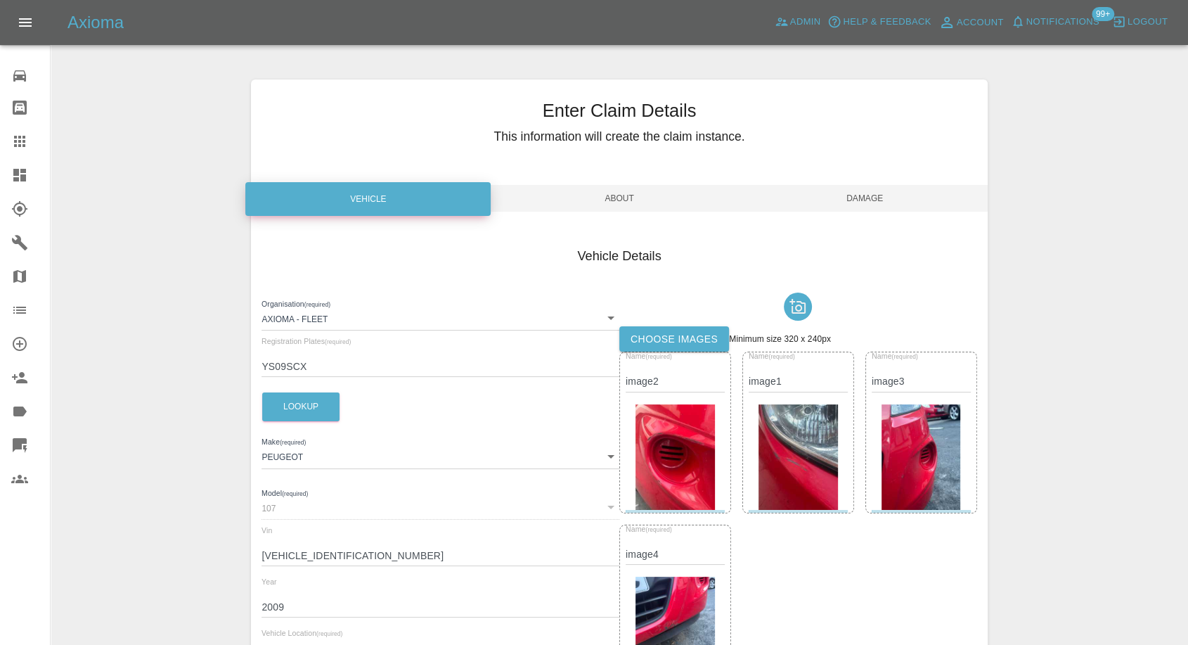
click at [918, 470] on img at bounding box center [921, 456] width 79 height 105
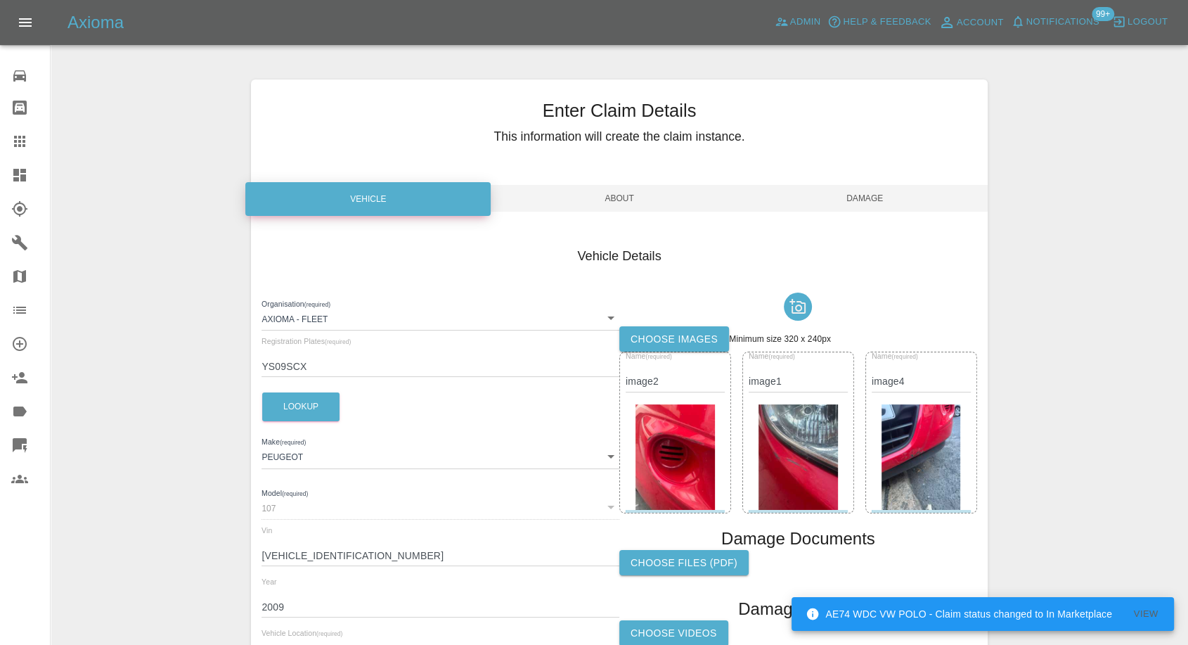
click at [919, 463] on img at bounding box center [921, 456] width 79 height 105
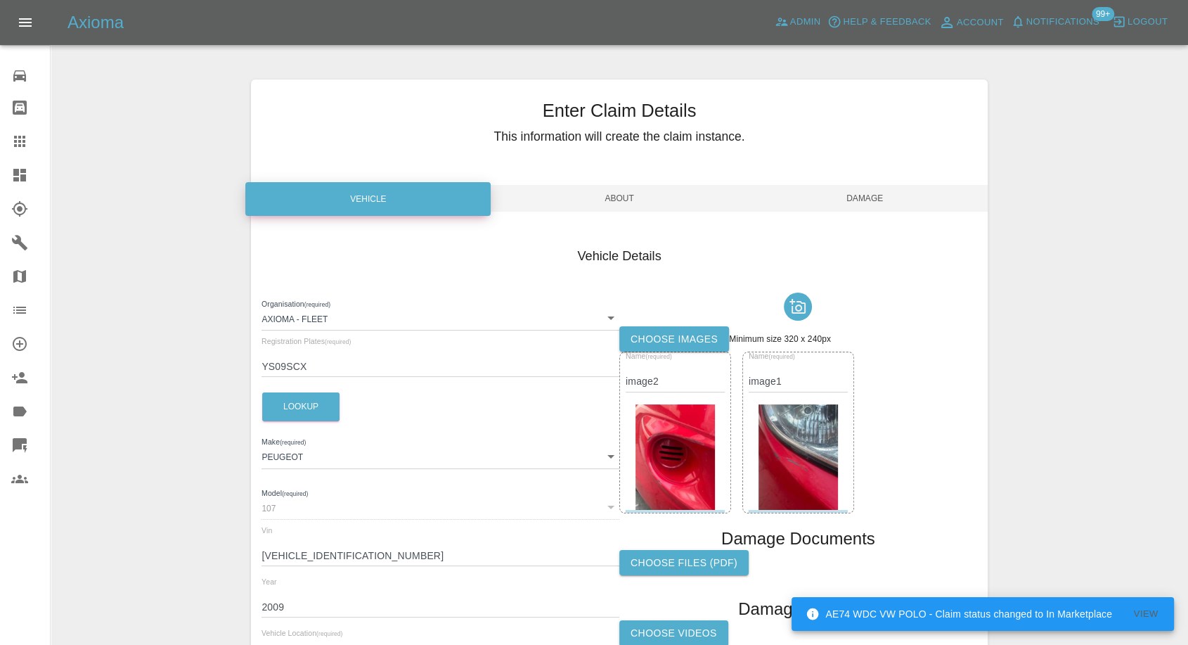
click at [864, 193] on span "Damage" at bounding box center [864, 198] width 245 height 27
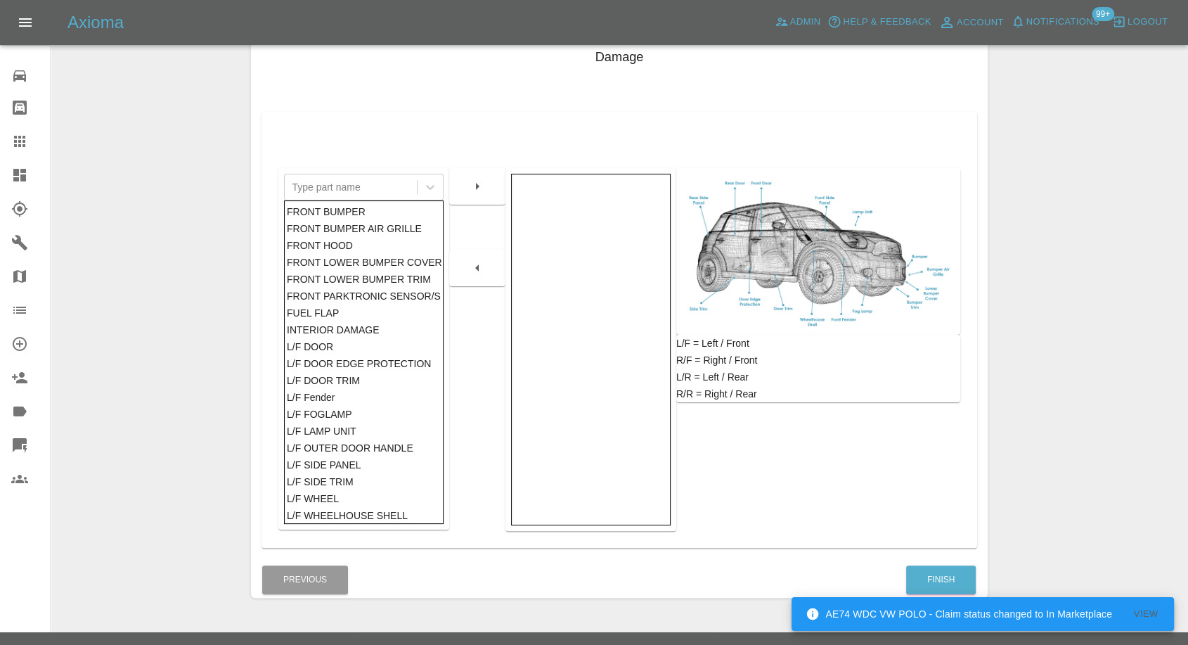
scroll to position [225, 0]
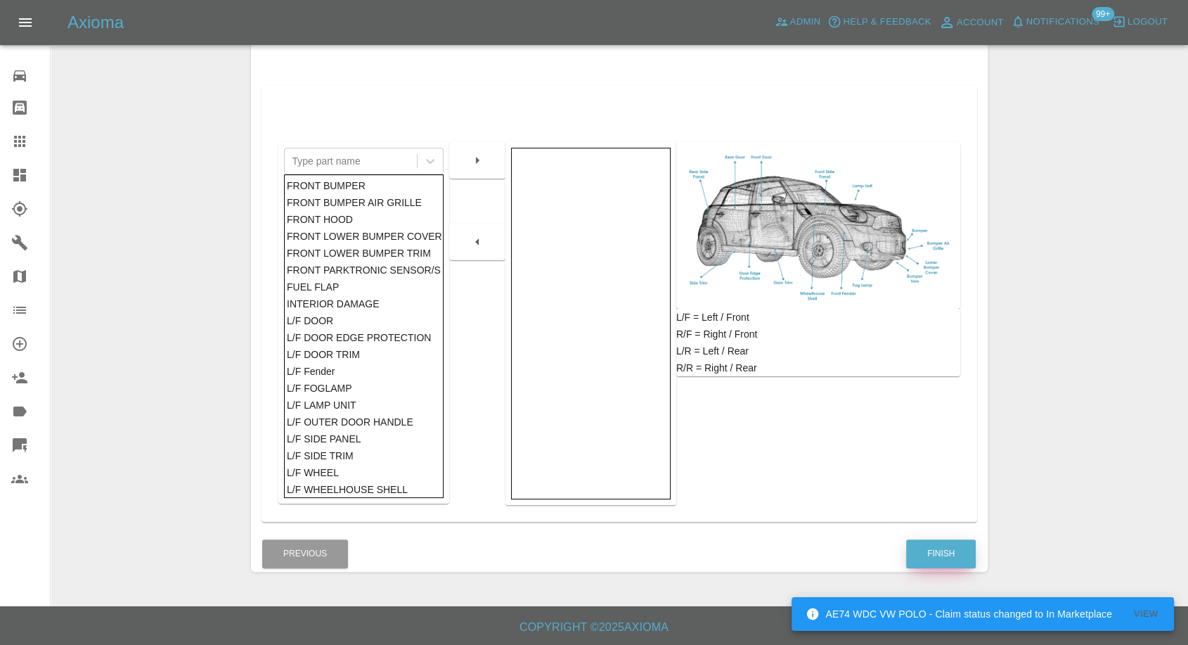
click at [937, 553] on button "Finish" at bounding box center [941, 553] width 70 height 29
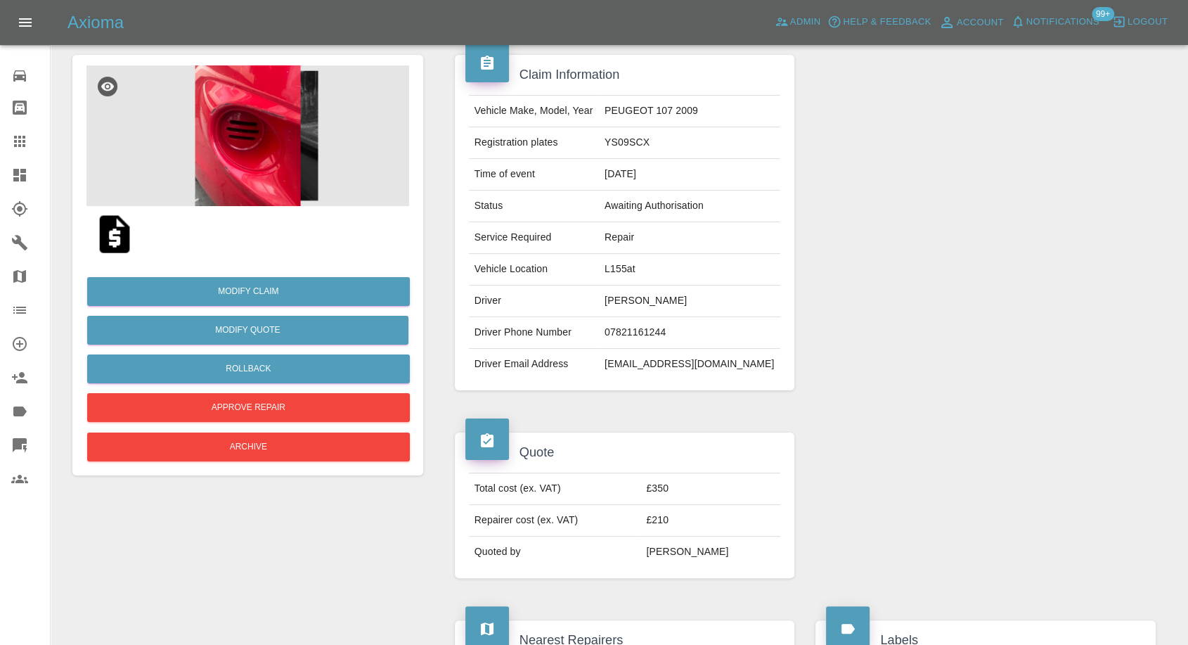
scroll to position [234, 0]
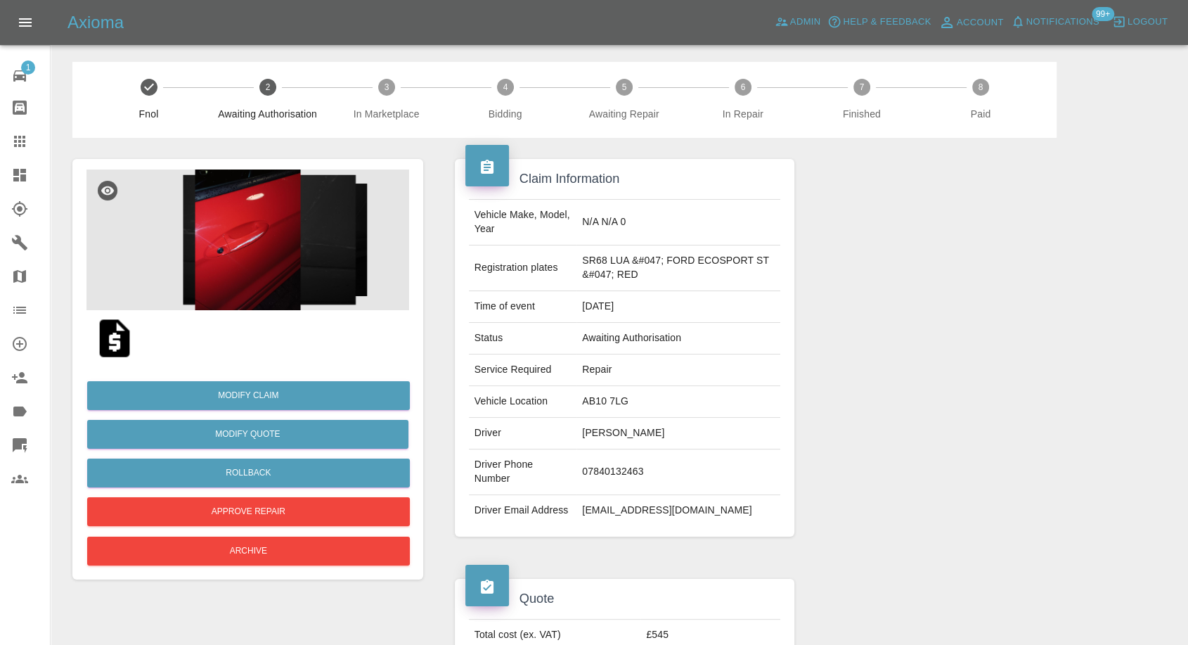
click at [277, 233] on img at bounding box center [247, 239] width 323 height 141
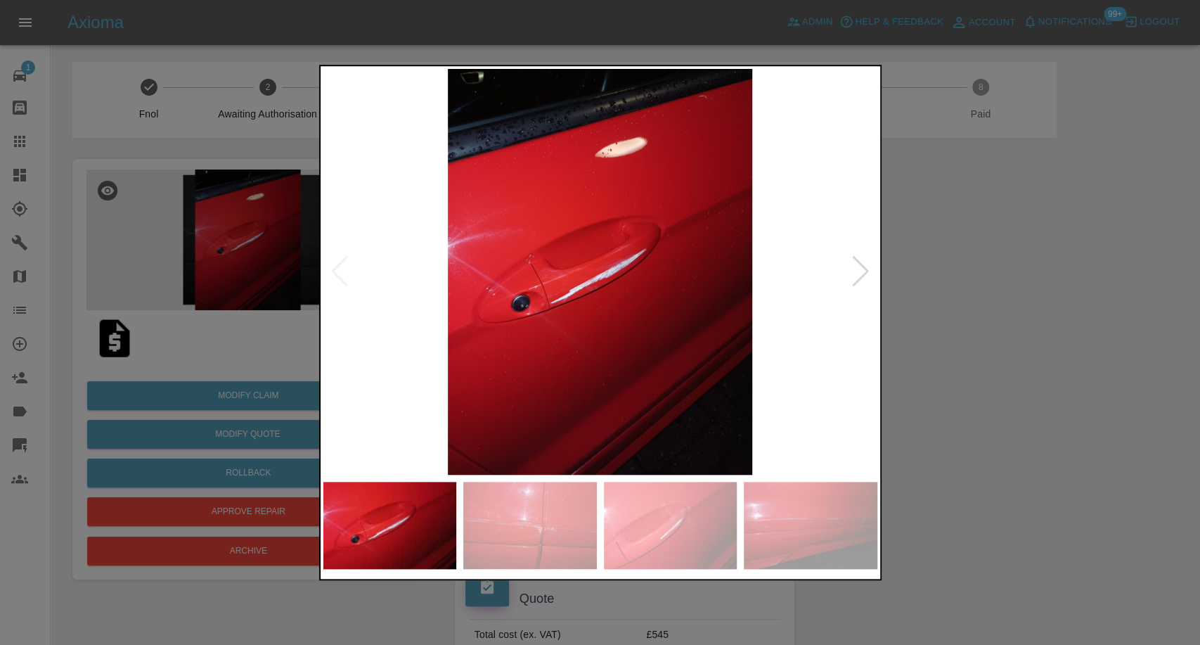
click at [512, 496] on img at bounding box center [530, 525] width 134 height 87
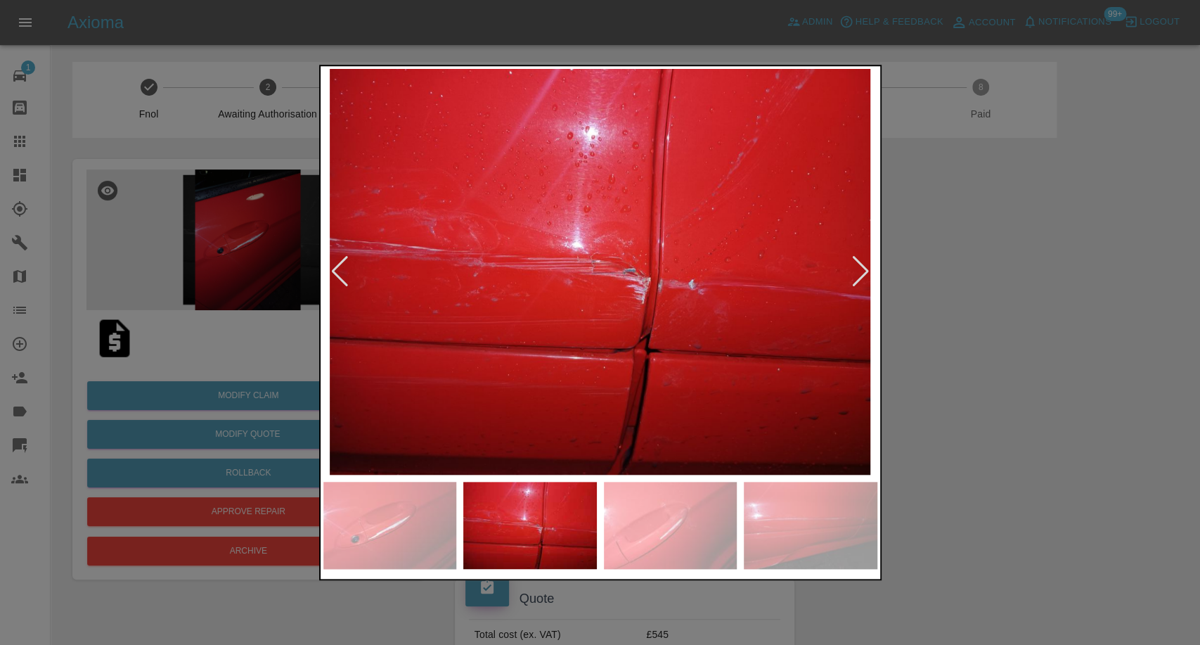
click at [647, 536] on img at bounding box center [671, 525] width 134 height 87
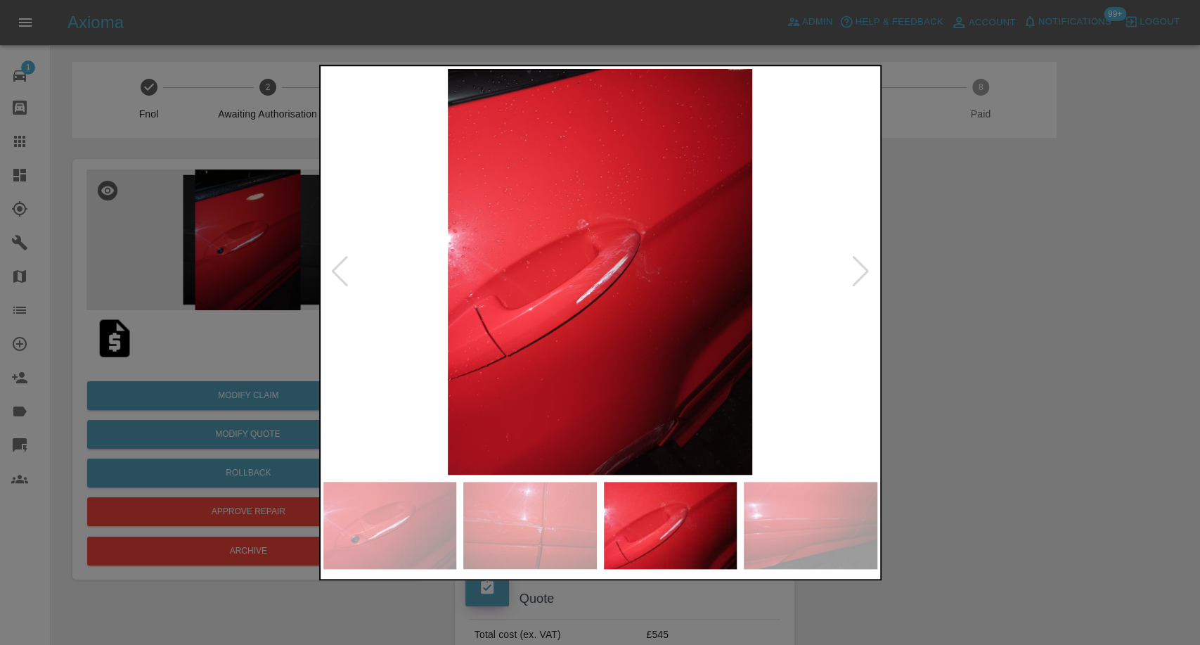
click at [804, 531] on img at bounding box center [811, 525] width 134 height 87
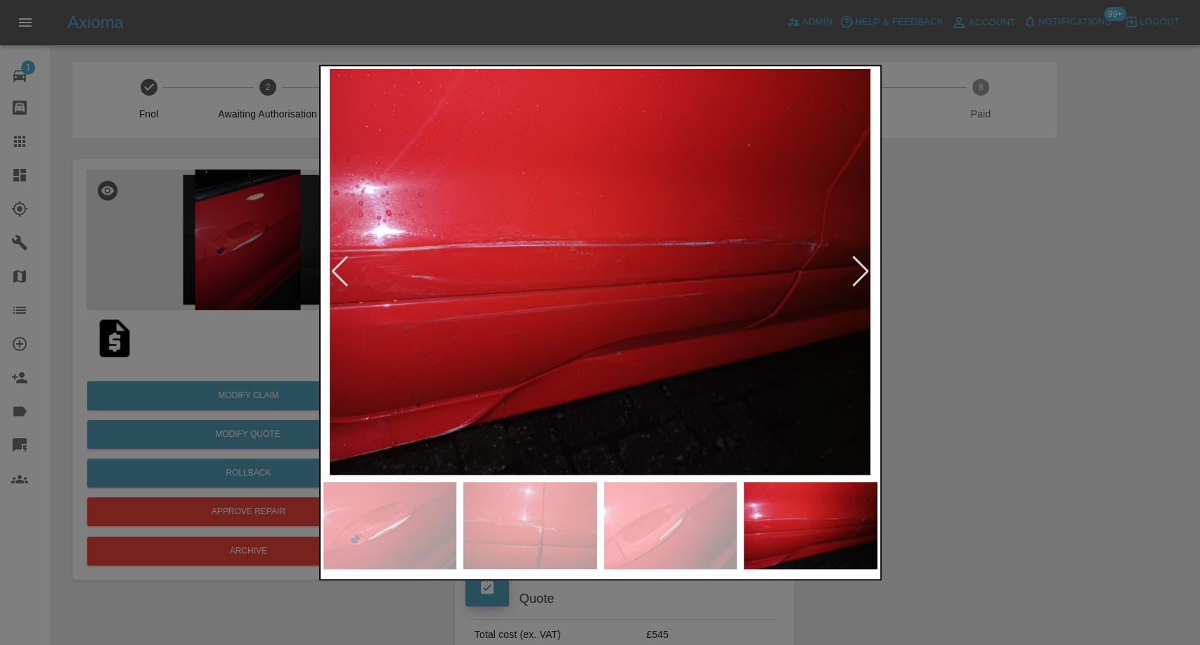
click at [860, 268] on div at bounding box center [860, 271] width 19 height 31
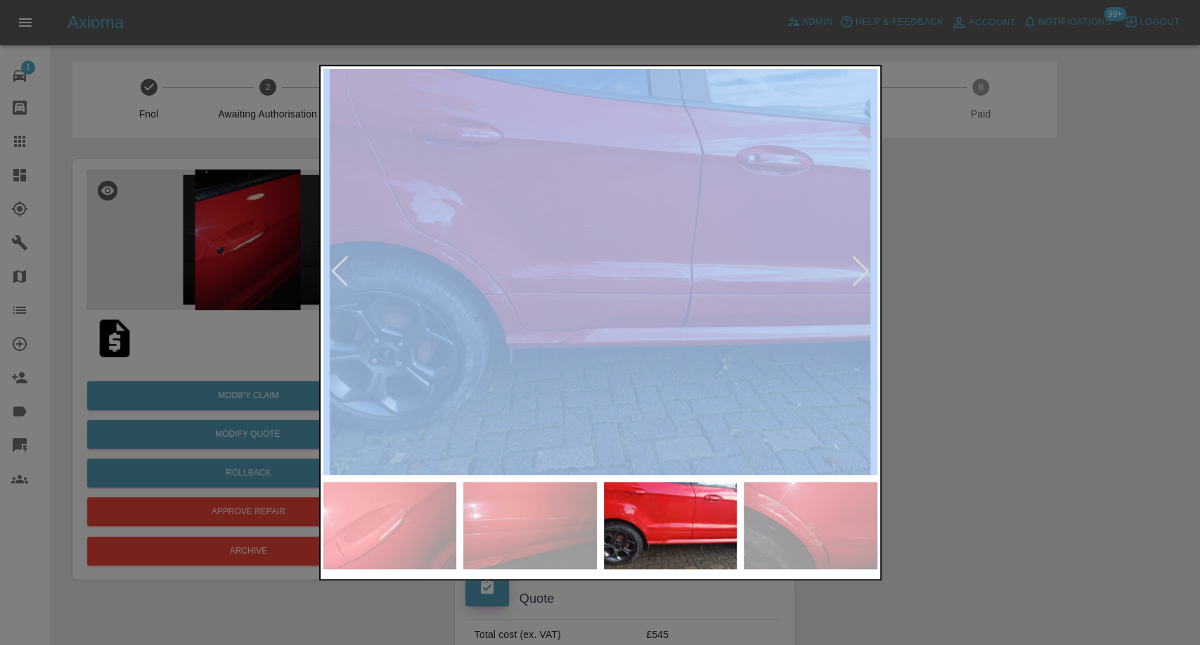
click at [860, 268] on div at bounding box center [860, 271] width 19 height 31
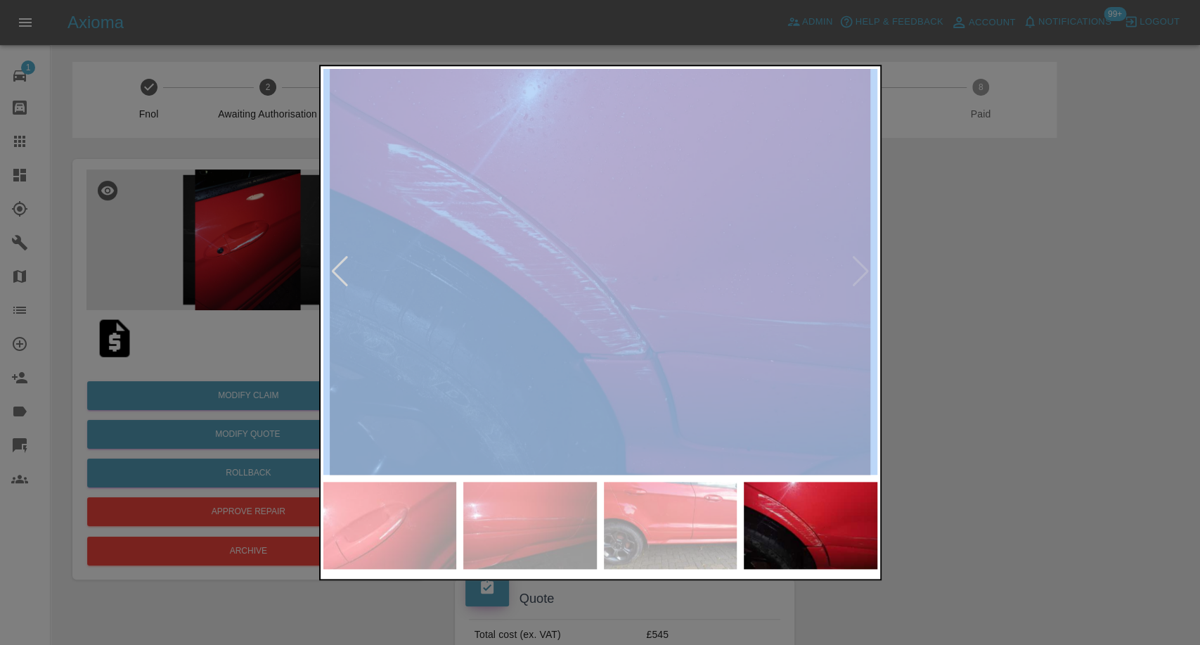
click at [860, 268] on img at bounding box center [600, 272] width 554 height 406
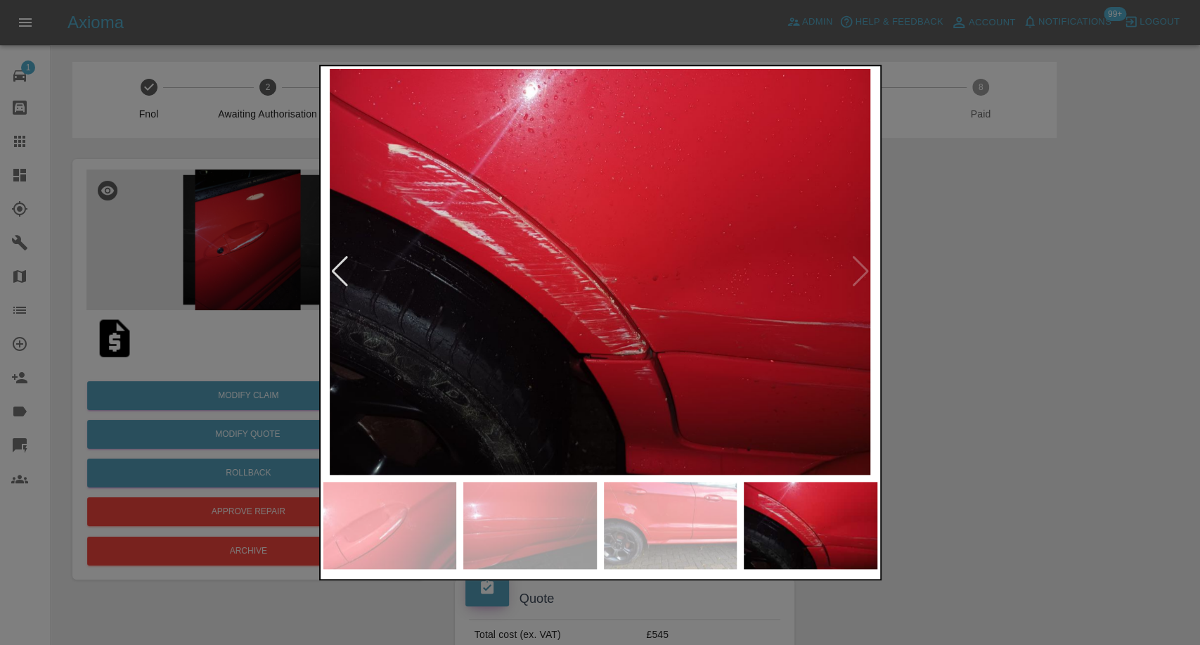
click at [1002, 293] on div at bounding box center [600, 322] width 1200 height 645
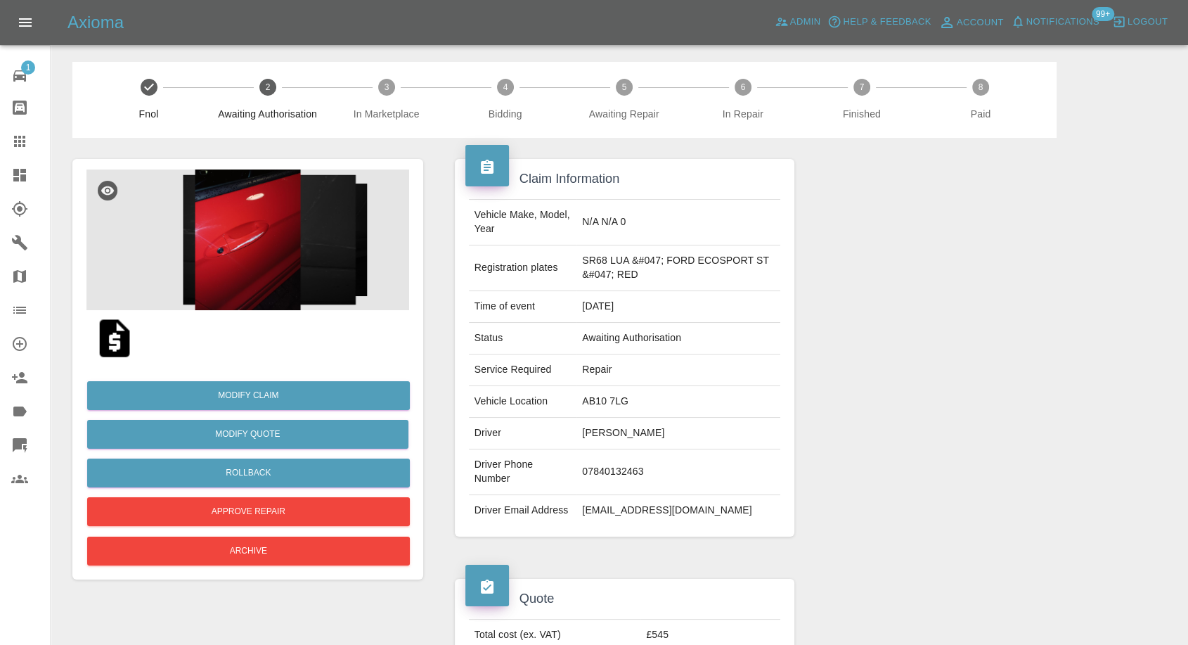
click at [256, 232] on img at bounding box center [247, 239] width 323 height 141
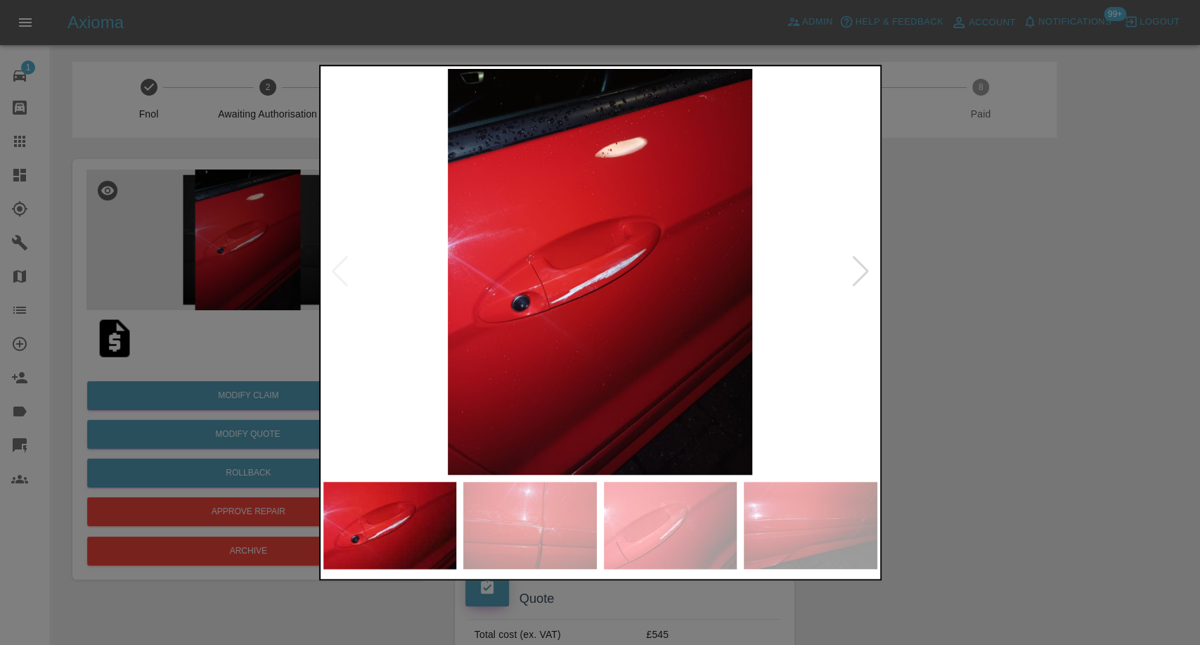
click at [855, 283] on div at bounding box center [860, 271] width 19 height 31
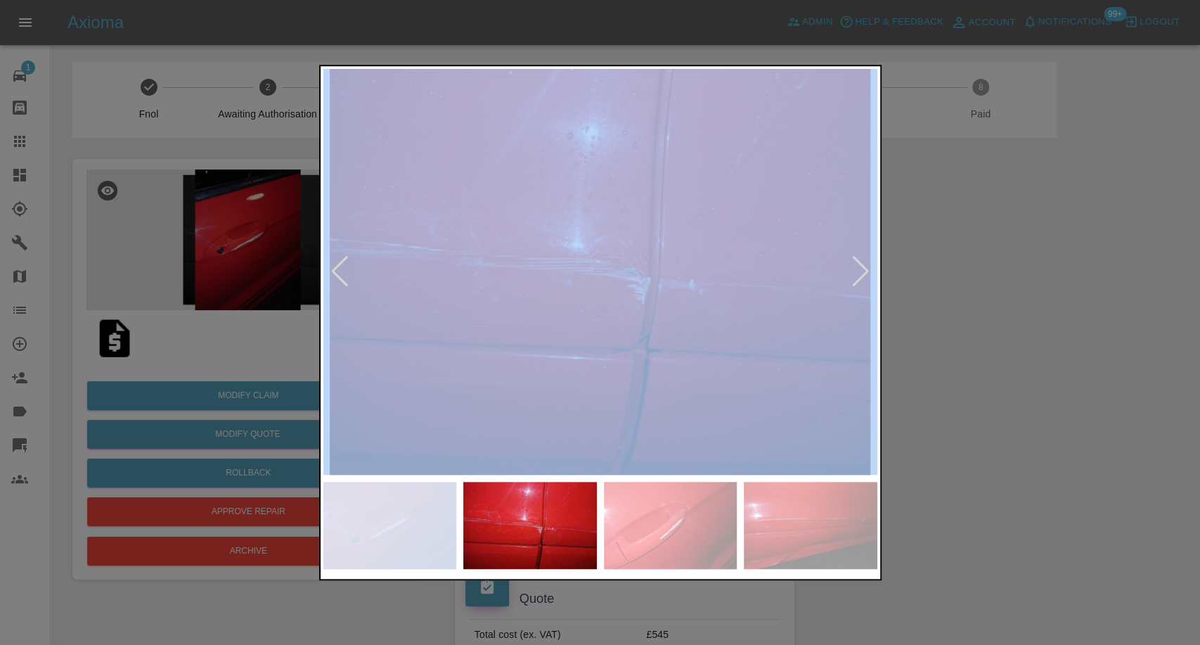
click at [855, 283] on div at bounding box center [860, 271] width 19 height 31
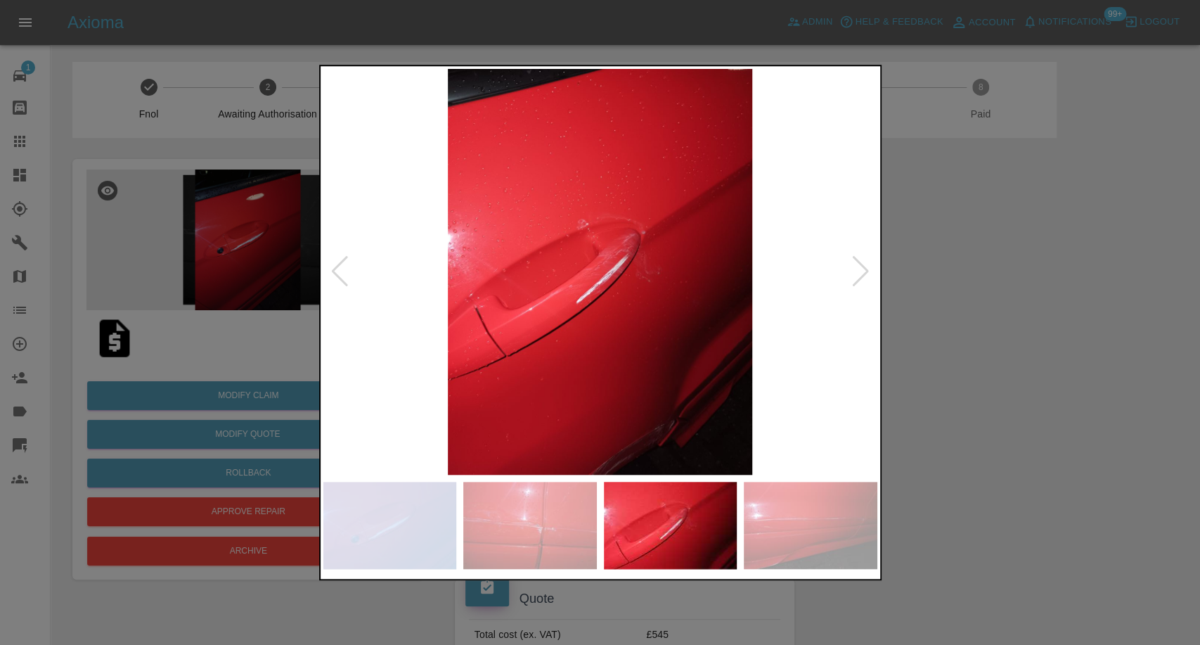
click at [855, 283] on div at bounding box center [860, 271] width 19 height 31
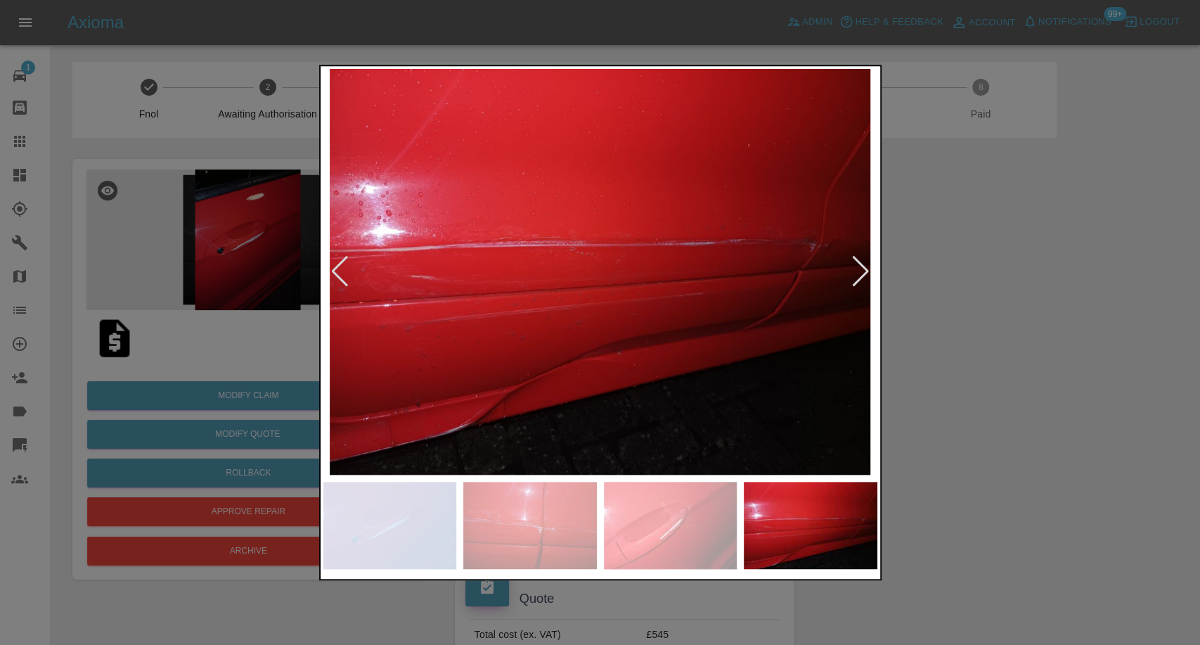
click at [854, 283] on div at bounding box center [860, 271] width 19 height 31
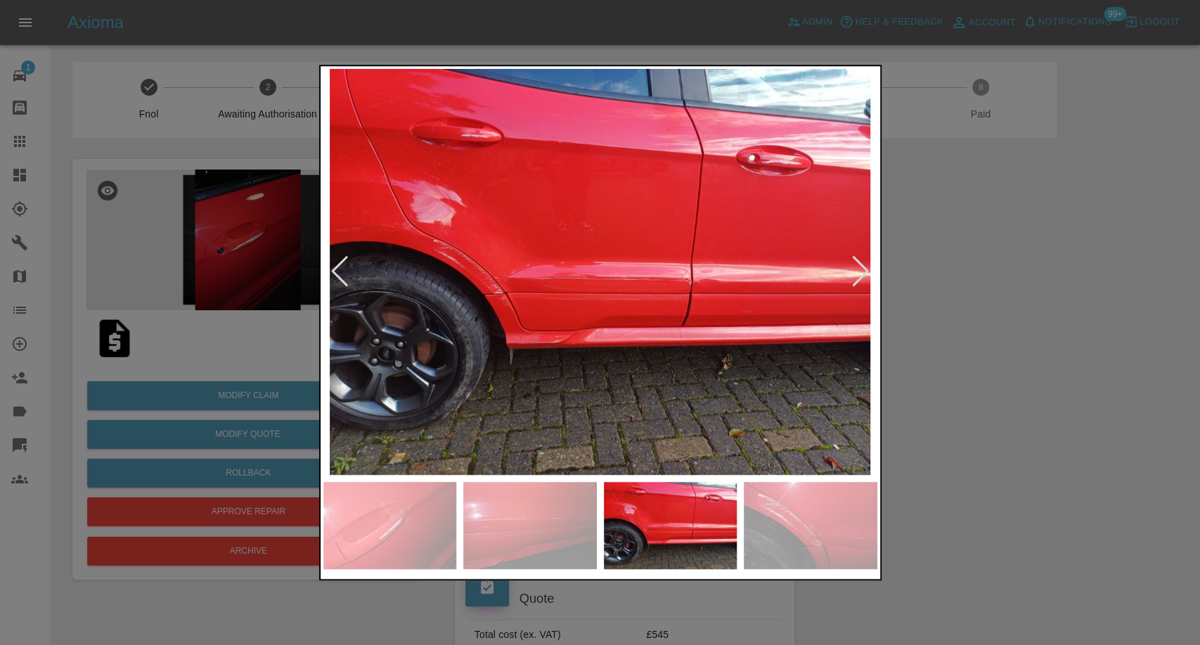
click at [854, 283] on div at bounding box center [860, 271] width 19 height 31
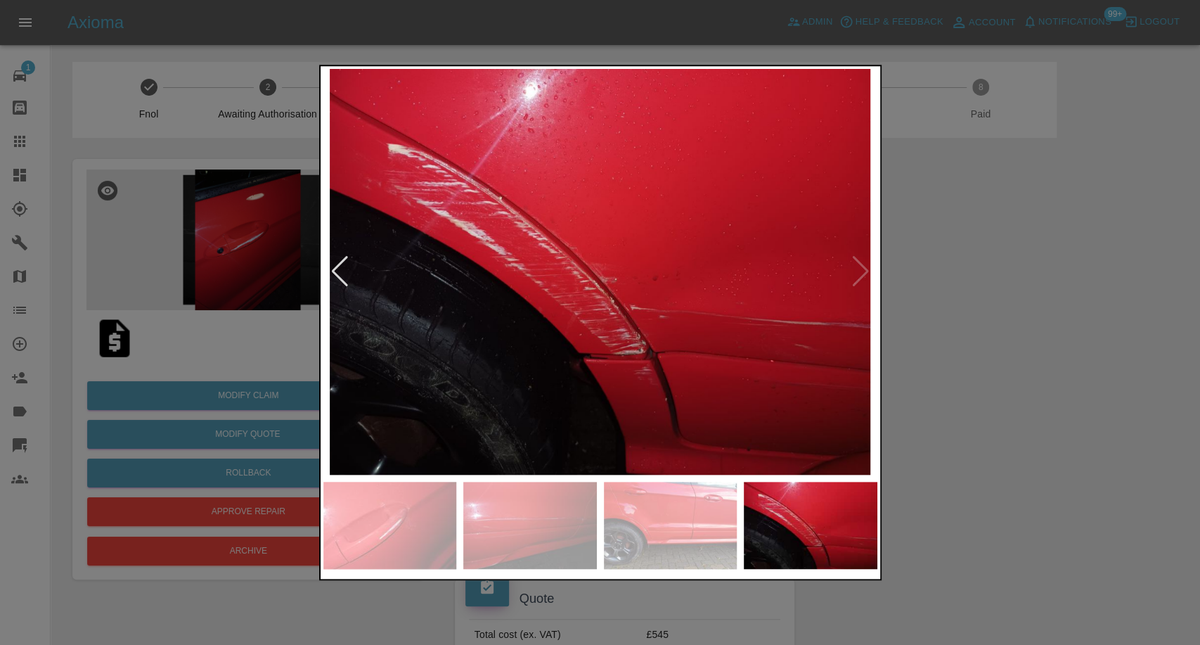
click at [854, 283] on img at bounding box center [600, 272] width 554 height 406
click at [1040, 314] on div at bounding box center [600, 322] width 1200 height 645
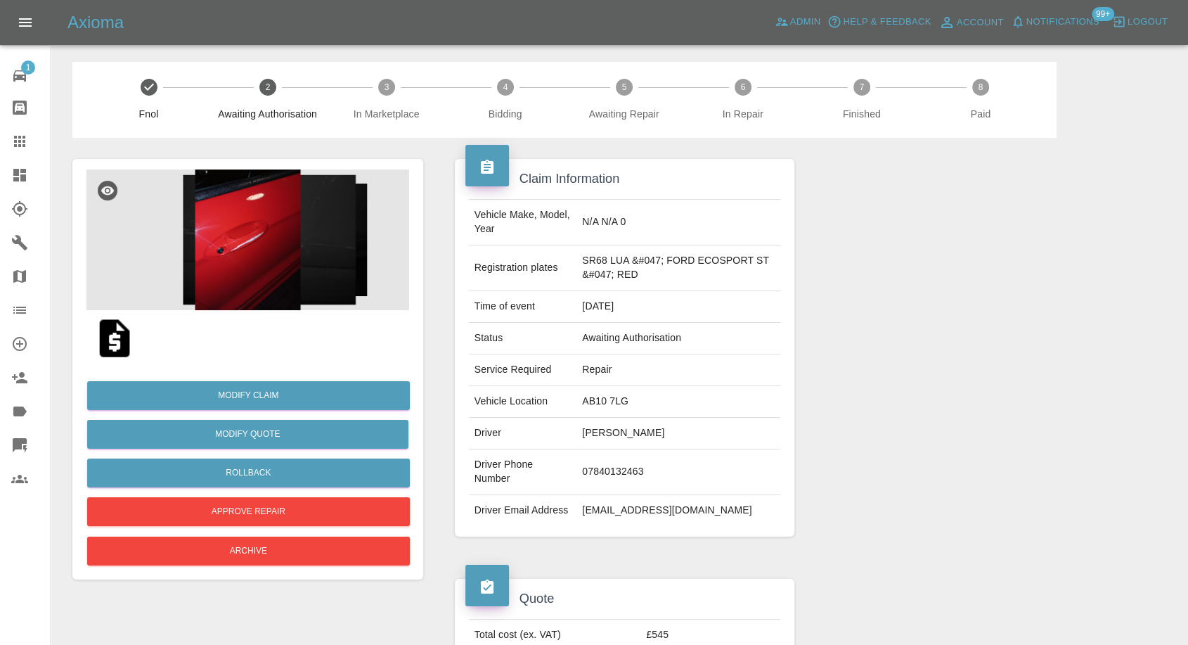
click at [117, 344] on img at bounding box center [114, 338] width 45 height 45
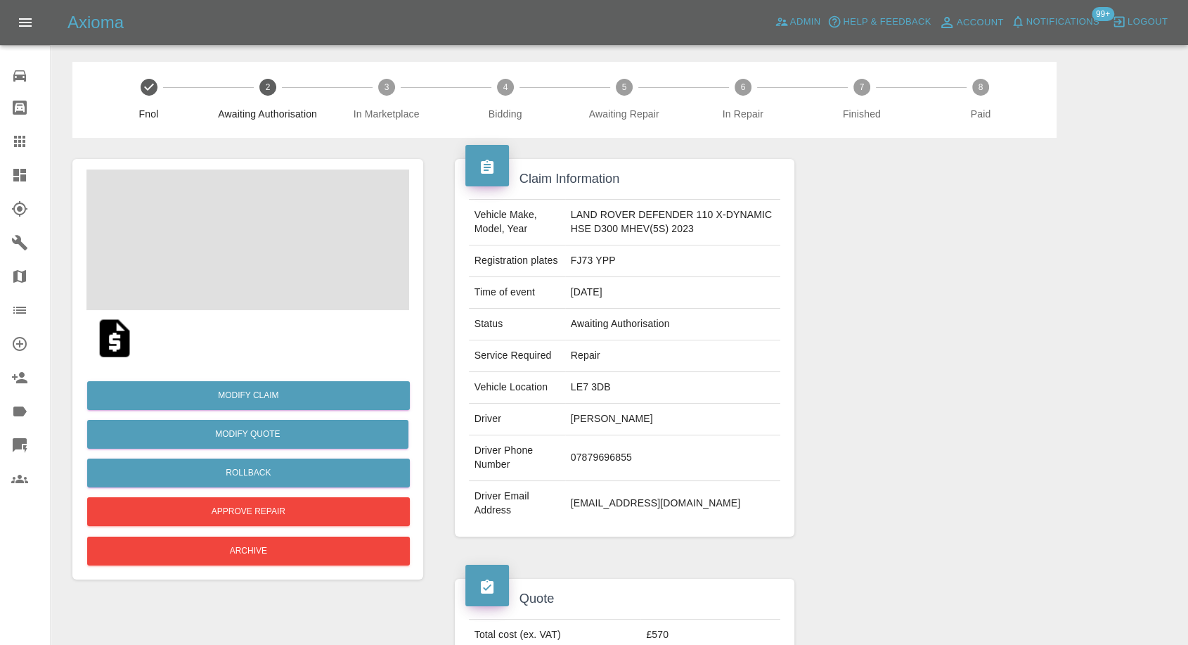
click at [120, 345] on img at bounding box center [114, 338] width 45 height 45
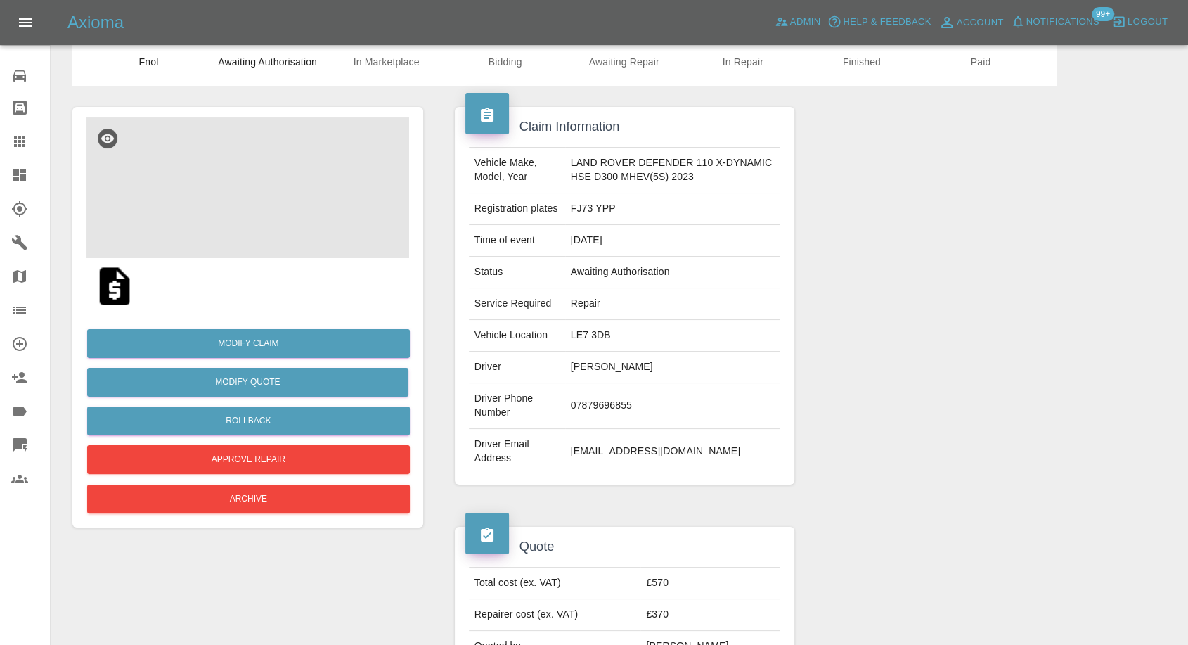
scroll to position [156, 0]
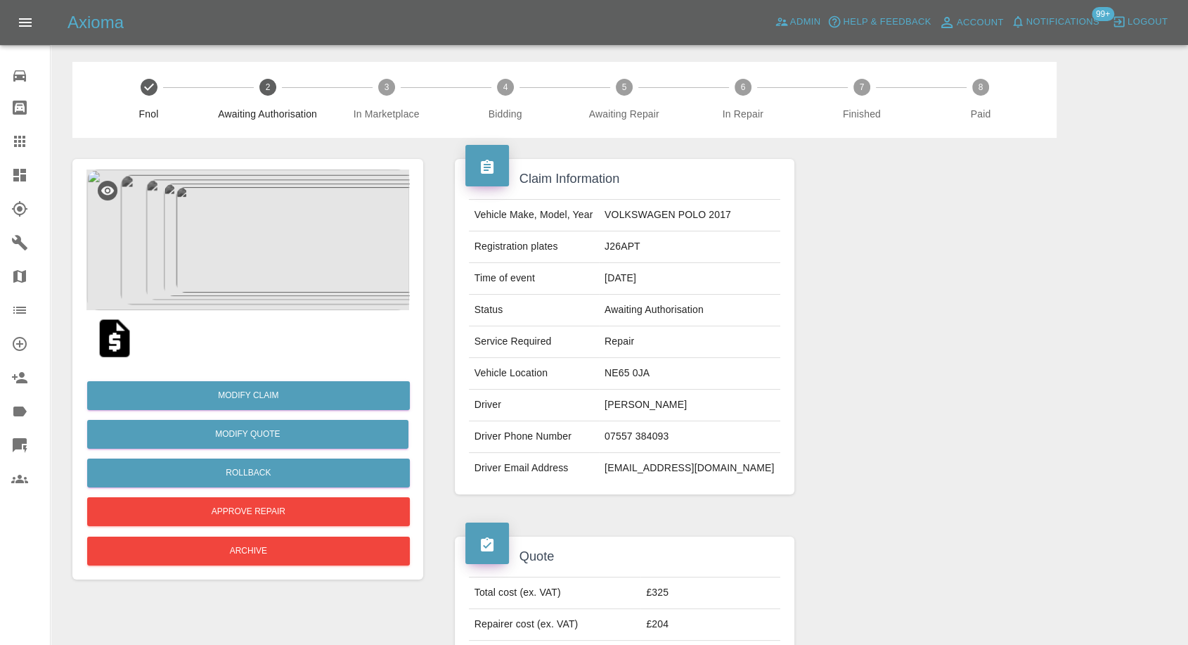
click at [230, 235] on img at bounding box center [247, 239] width 323 height 141
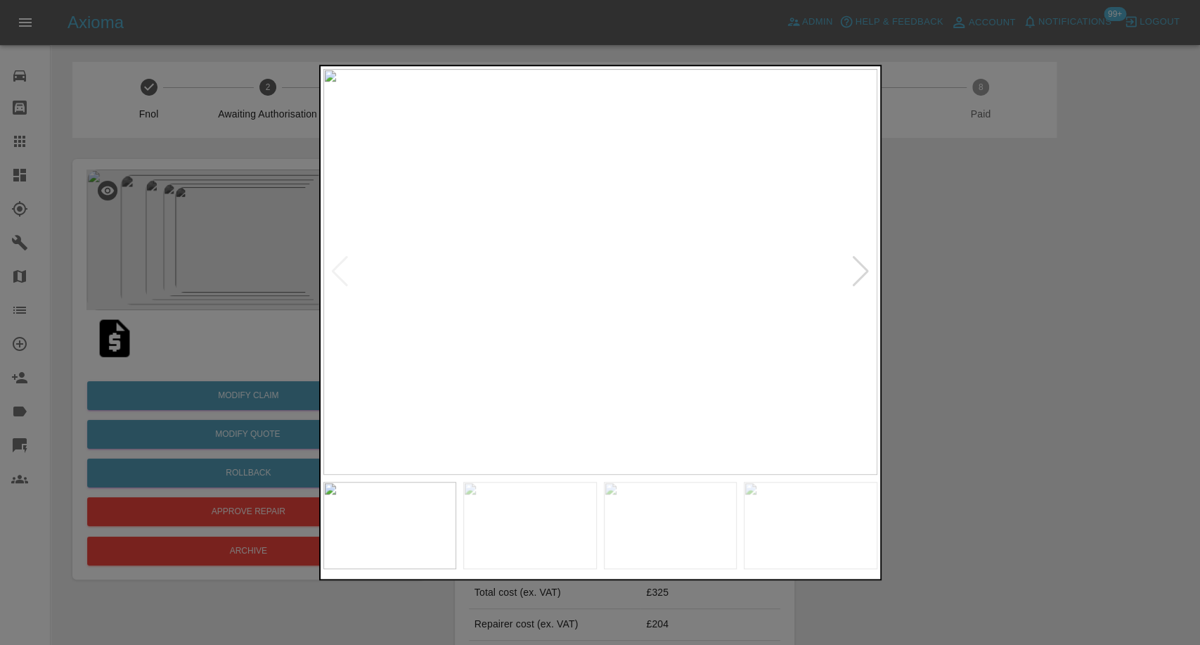
click at [555, 519] on img at bounding box center [530, 525] width 134 height 87
click at [692, 548] on img at bounding box center [671, 525] width 134 height 87
click at [803, 529] on img at bounding box center [811, 525] width 134 height 87
click at [855, 279] on div at bounding box center [860, 271] width 19 height 31
click at [855, 278] on div at bounding box center [860, 271] width 19 height 31
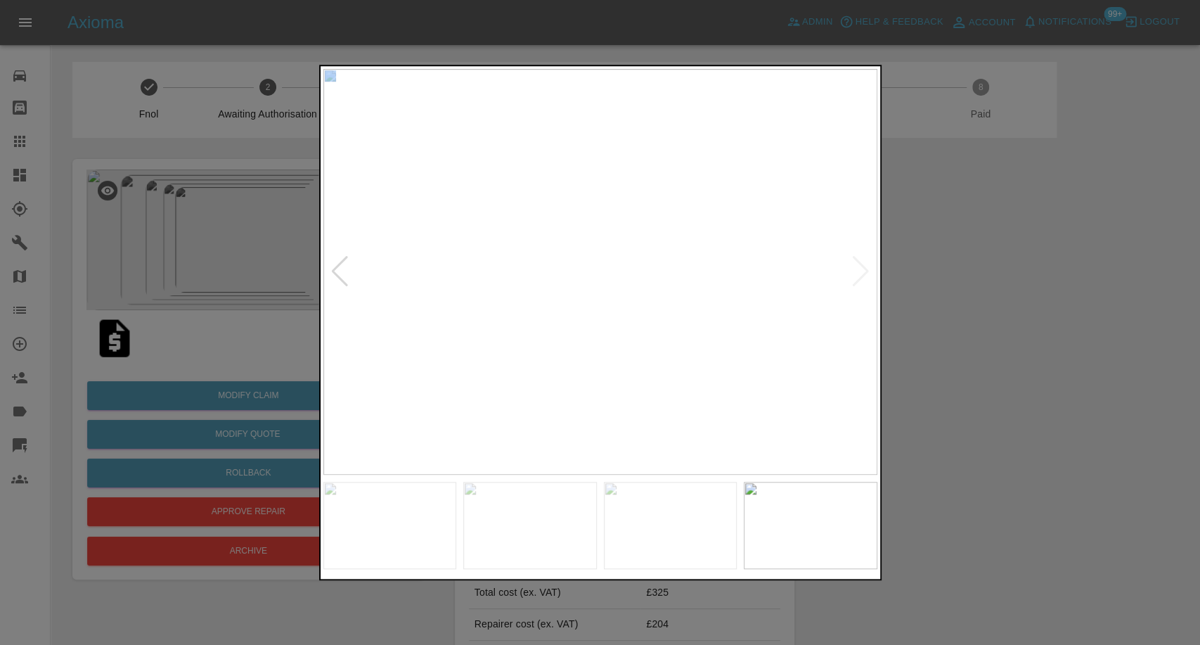
click at [855, 278] on img at bounding box center [600, 272] width 554 height 406
click at [856, 278] on img at bounding box center [600, 272] width 554 height 406
click at [992, 278] on div at bounding box center [600, 322] width 1200 height 645
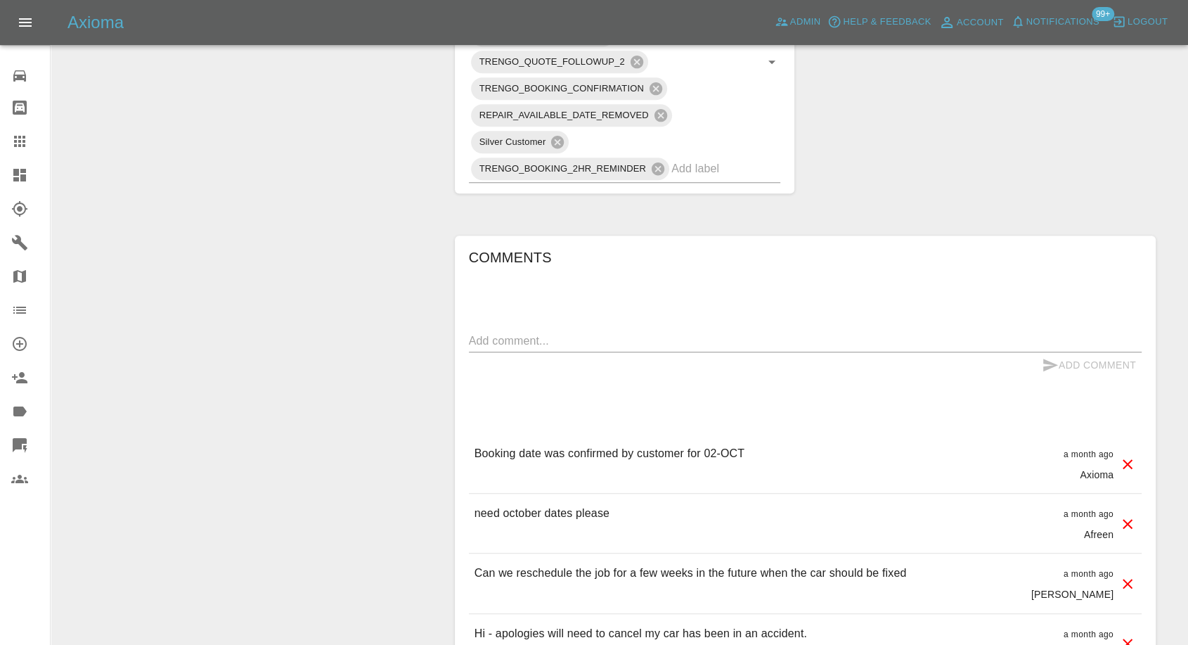
scroll to position [1015, 0]
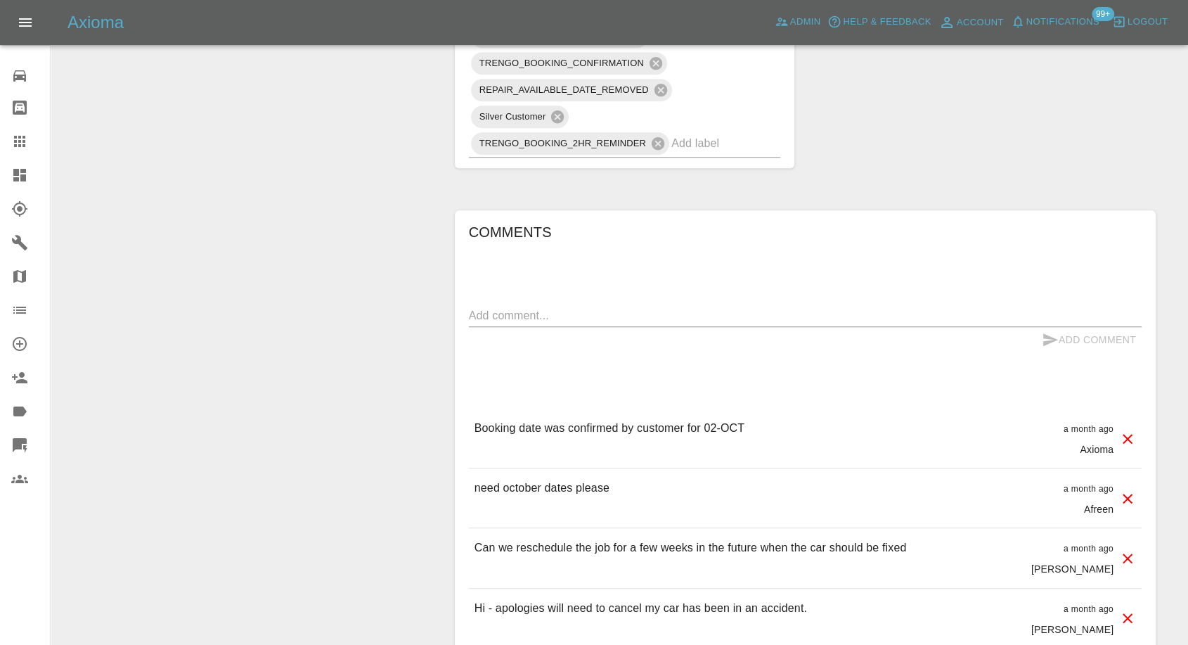
click at [527, 307] on textarea at bounding box center [805, 315] width 673 height 16
paste textarea "Hi Apologies I need to cancel."
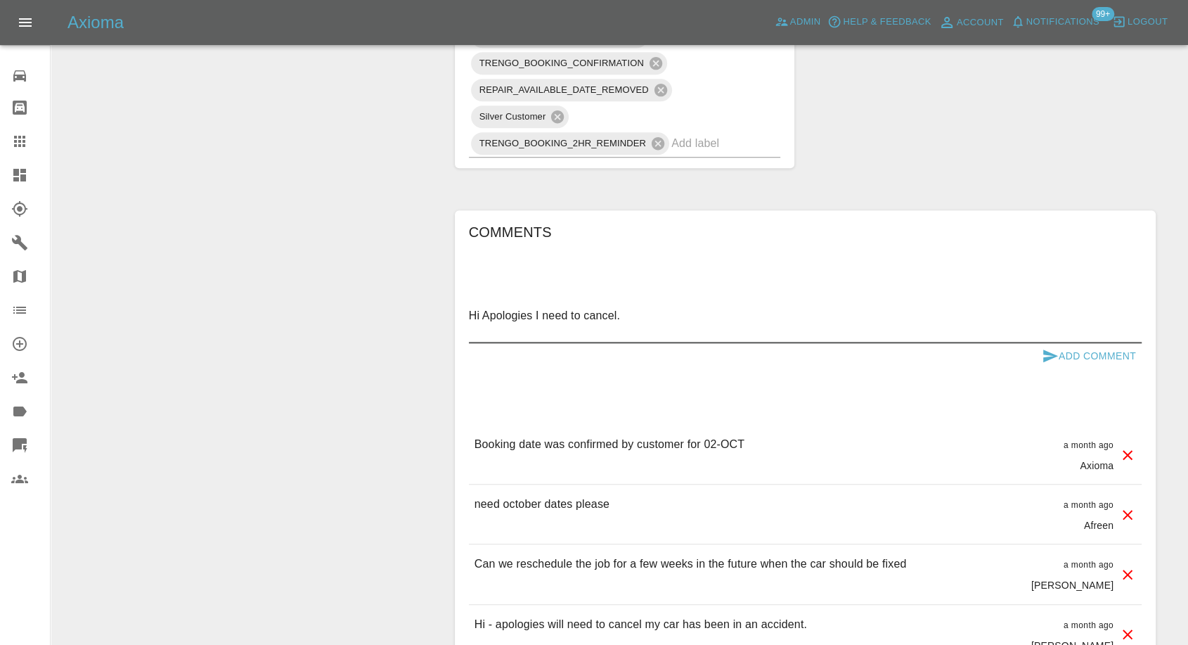
paste textarea "My car was written off"
type textarea "Hi Apologies I need to cancel. My car was written off"
click at [1047, 347] on icon "submit" at bounding box center [1050, 355] width 17 height 17
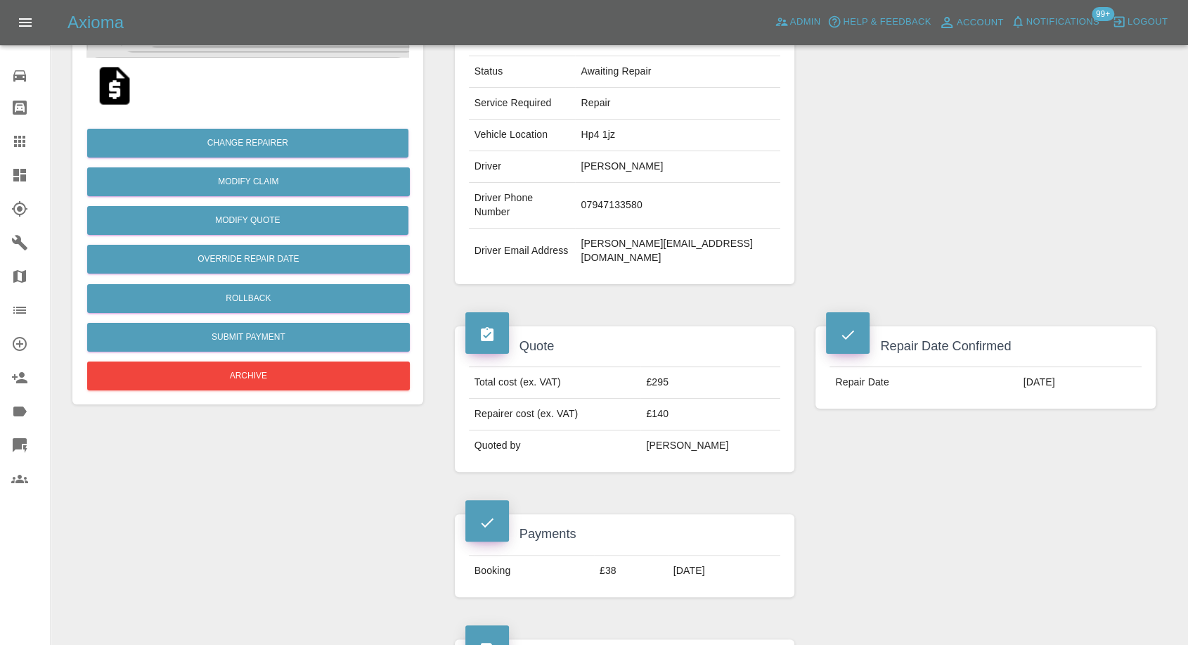
scroll to position [234, 0]
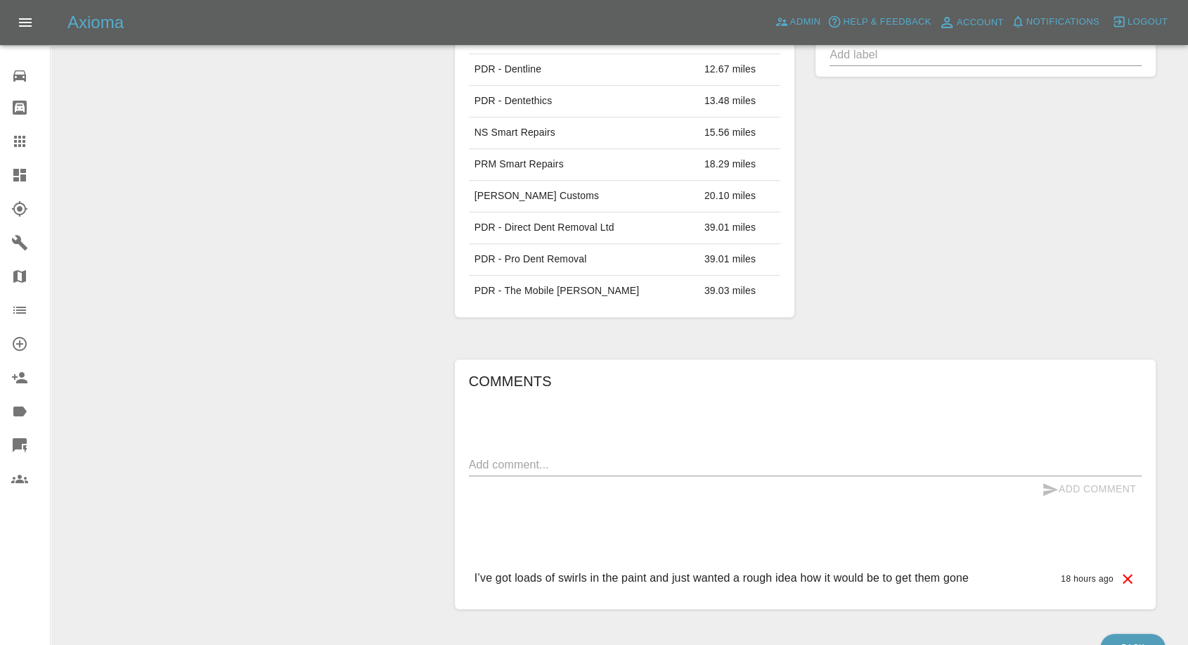
scroll to position [663, 0]
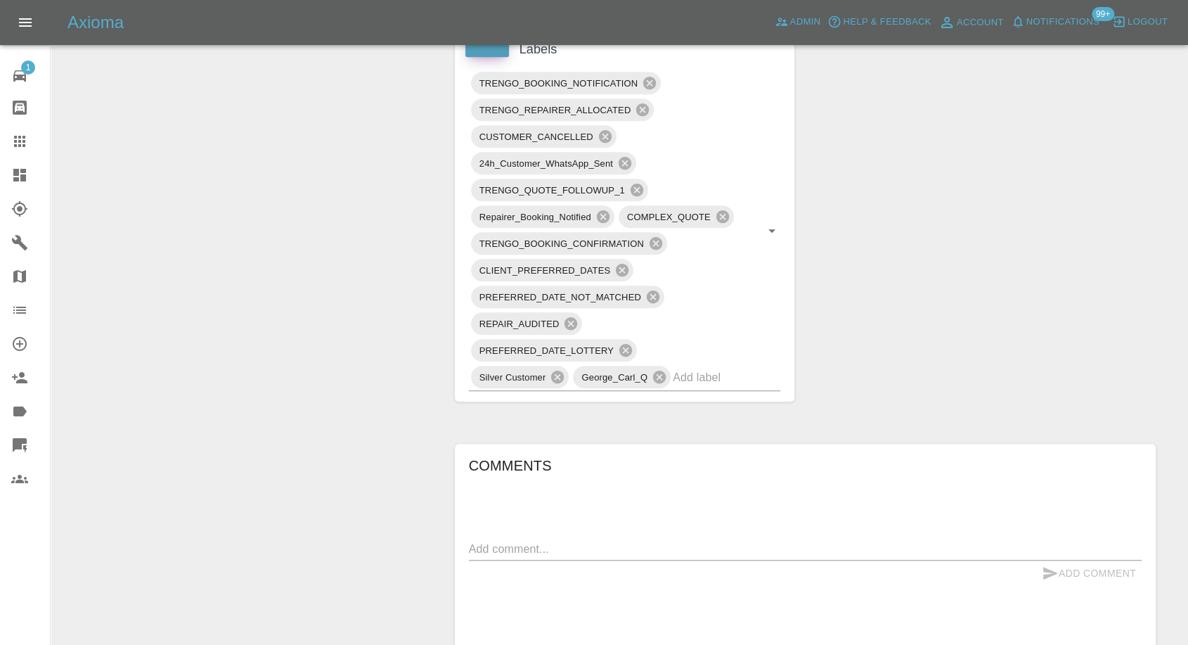
scroll to position [1015, 0]
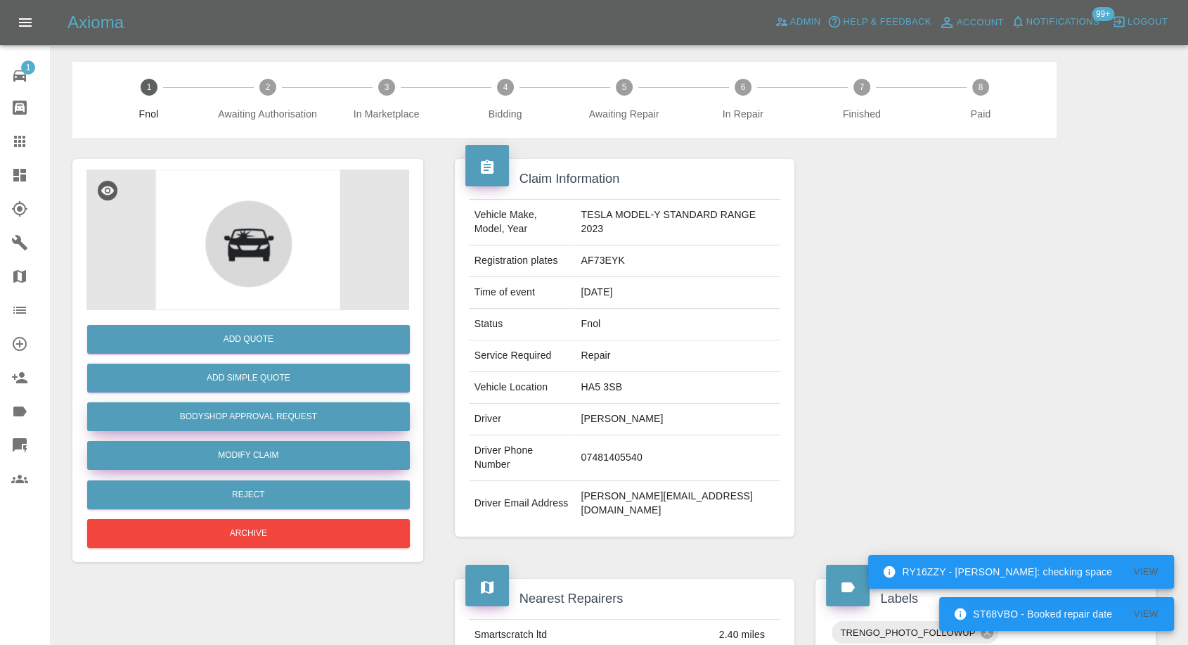
drag, startPoint x: 249, startPoint y: 449, endPoint x: 262, endPoint y: 428, distance: 24.0
click at [249, 449] on link "Modify Claim" at bounding box center [248, 455] width 323 height 29
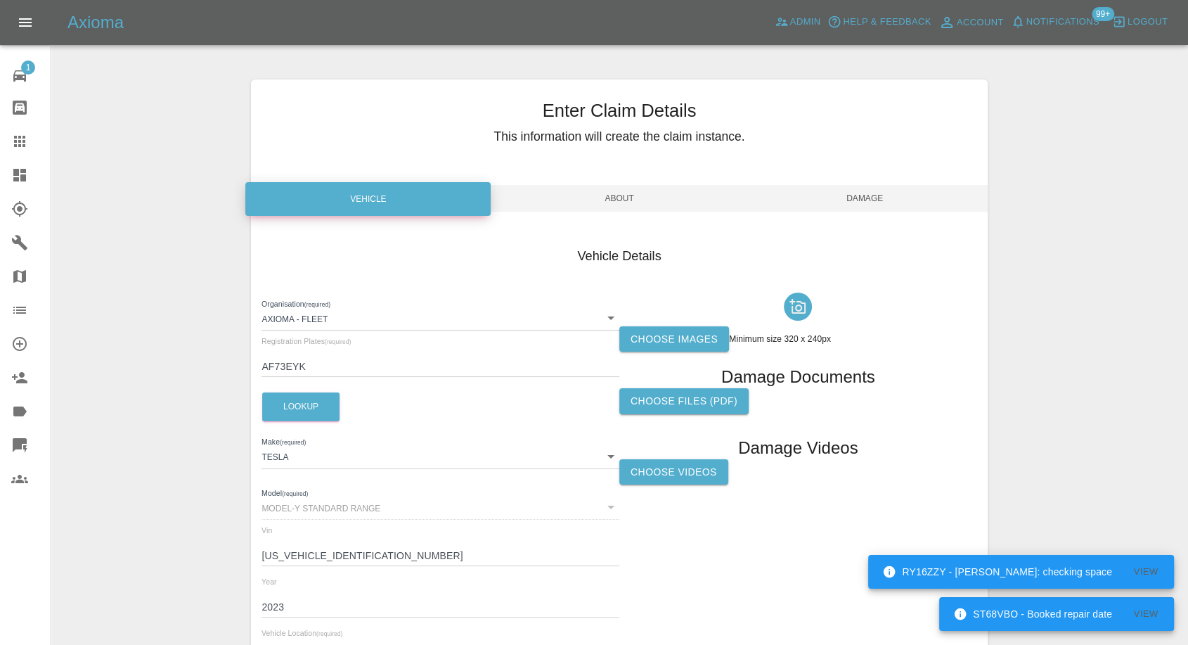
click at [691, 334] on label "Choose images" at bounding box center [674, 339] width 110 height 26
click at [0, 0] on input "Choose images" at bounding box center [0, 0] width 0 height 0
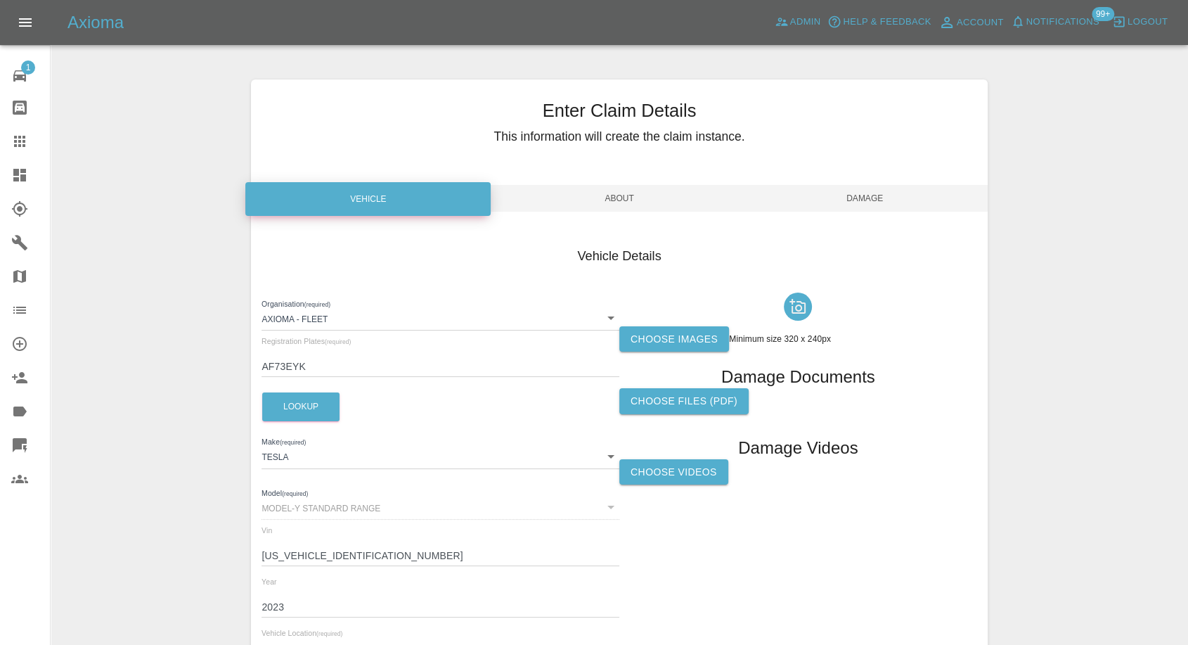
click at [674, 332] on label "Choose images" at bounding box center [674, 339] width 110 height 26
click at [0, 0] on input "Choose images" at bounding box center [0, 0] width 0 height 0
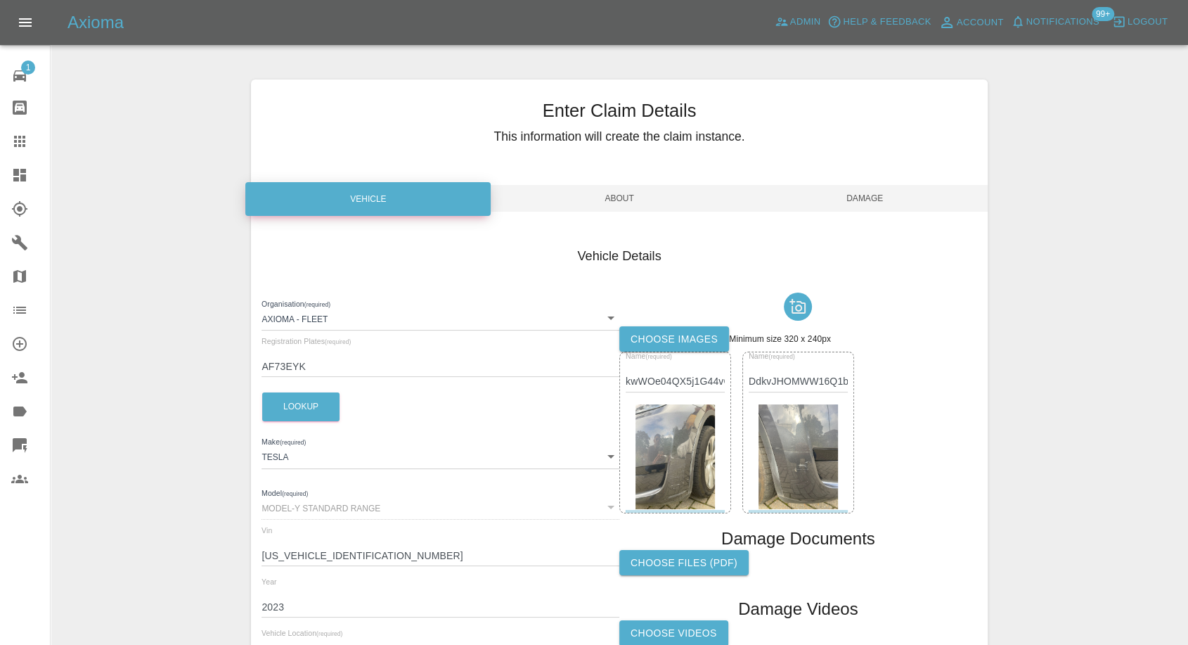
click at [875, 198] on span "Damage" at bounding box center [864, 198] width 245 height 27
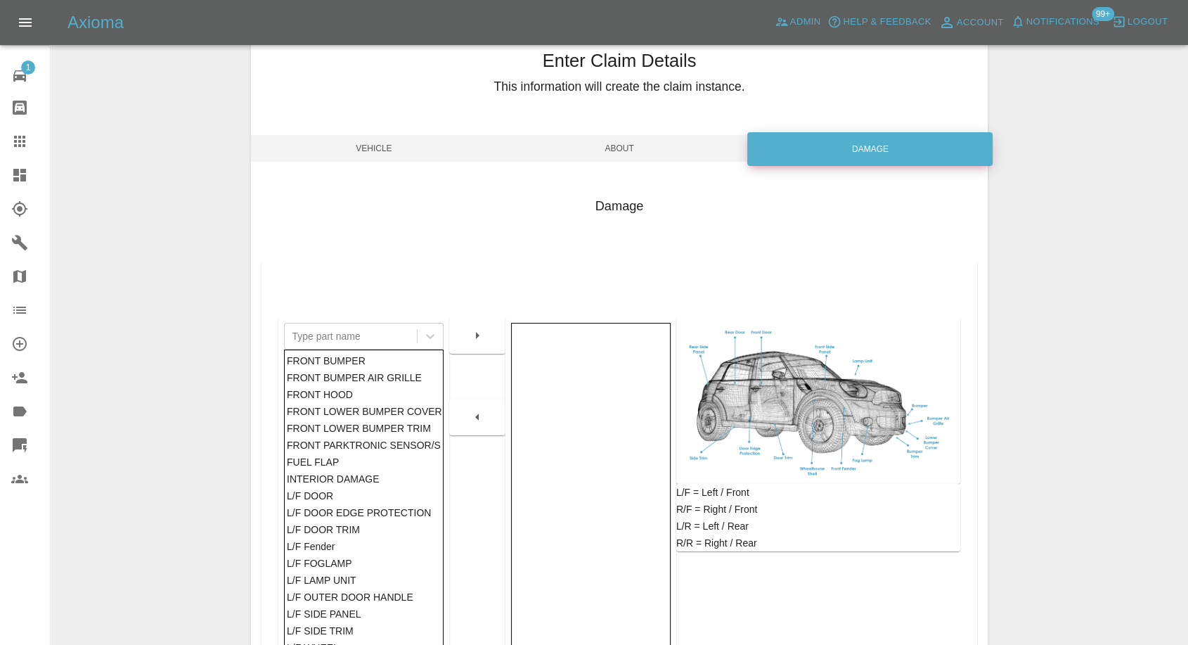
scroll to position [156, 0]
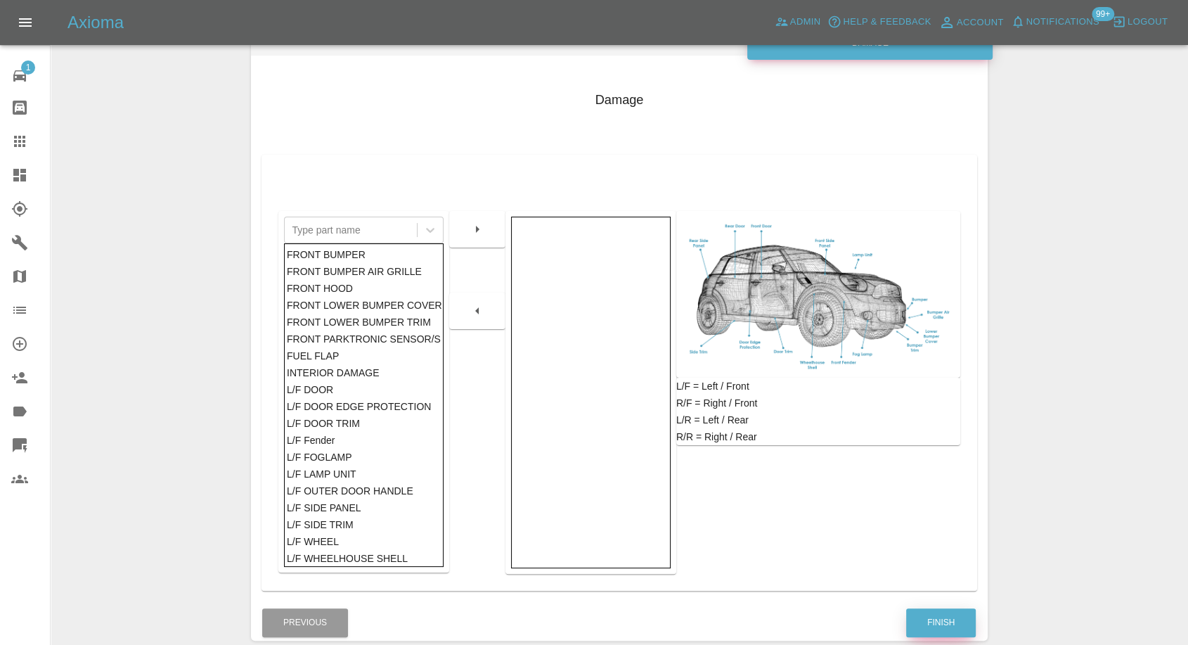
click at [918, 631] on button "Finish" at bounding box center [941, 622] width 70 height 29
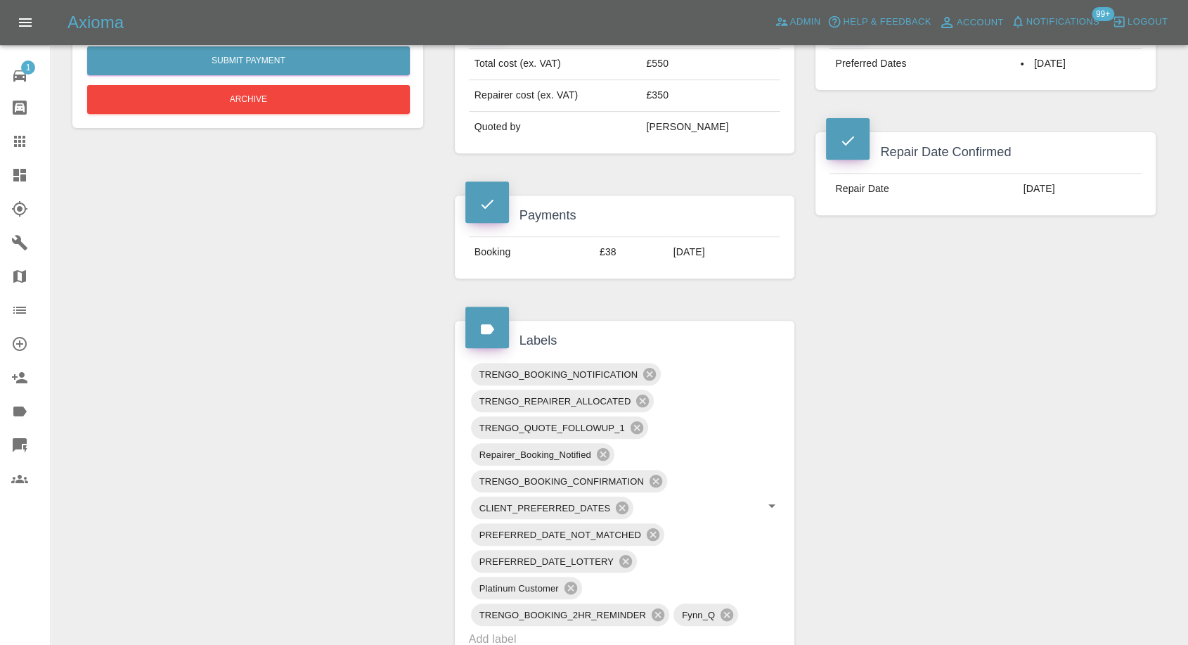
scroll to position [347, 0]
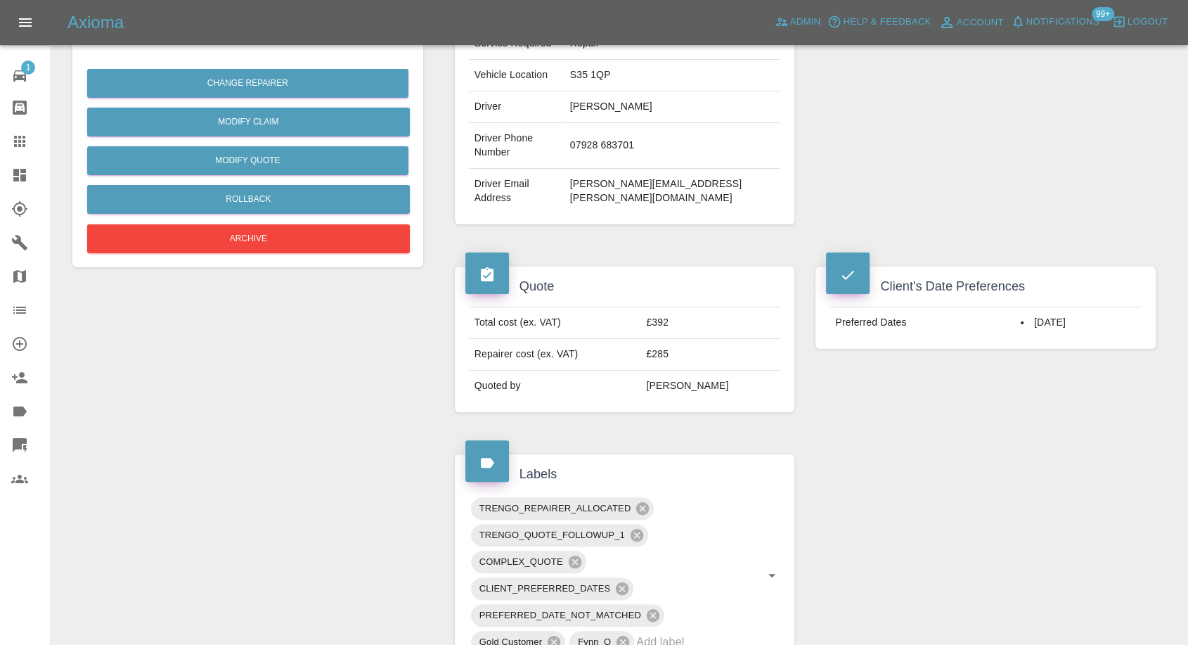
scroll to position [78, 0]
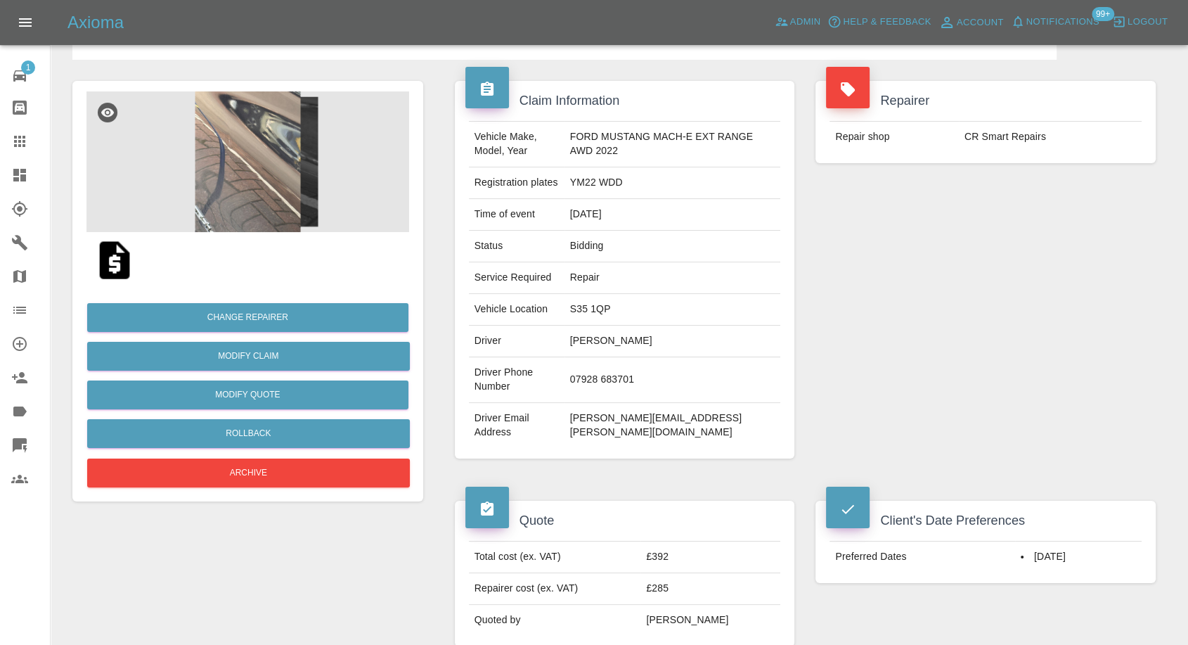
click at [115, 264] on img at bounding box center [114, 260] width 45 height 45
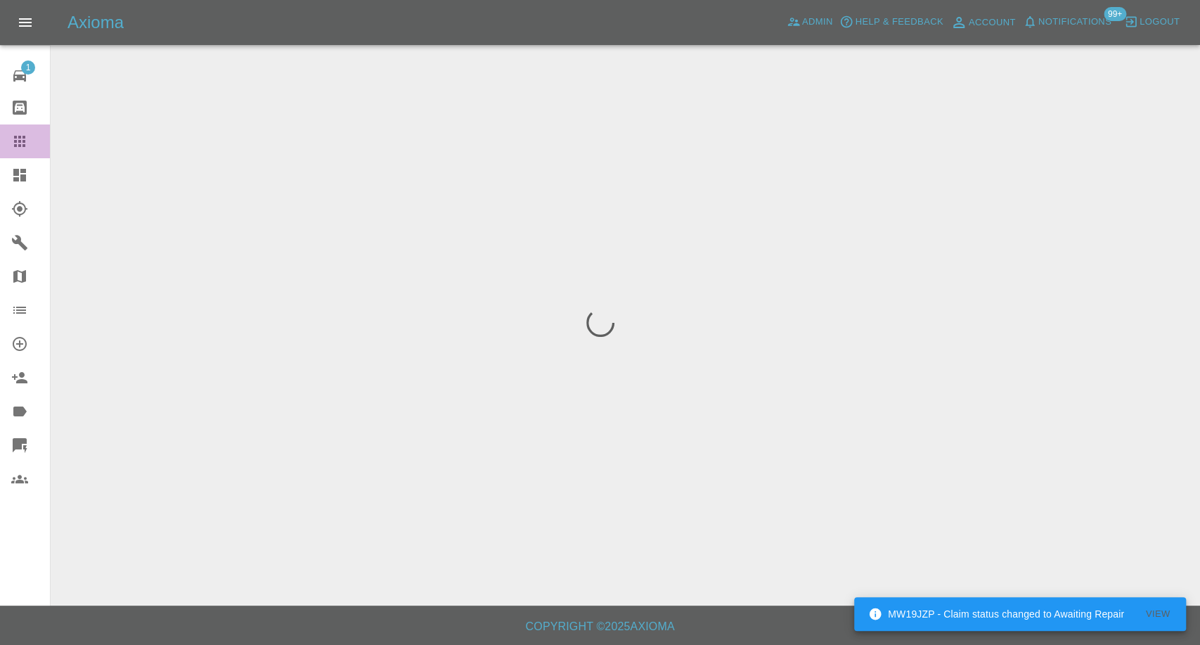
click at [22, 138] on icon at bounding box center [19, 141] width 17 height 17
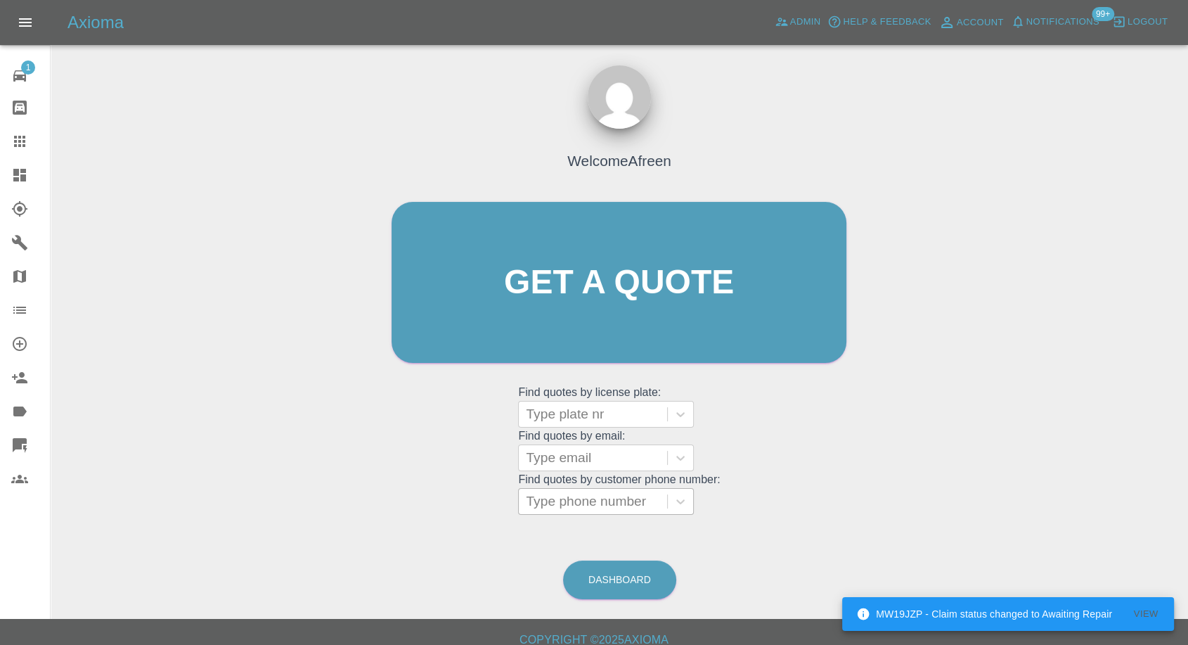
drag, startPoint x: 583, startPoint y: 493, endPoint x: 575, endPoint y: 502, distance: 12.0
click at [583, 493] on div at bounding box center [593, 501] width 134 height 20
paste input "[PHONE_NUMBER]"
drag, startPoint x: 555, startPoint y: 503, endPoint x: 342, endPoint y: 485, distance: 213.8
click at [342, 485] on div "Welcome Afreen Get a quote Get a quote Find quotes by license plate: Type plate…" at bounding box center [619, 349] width 1115 height 505
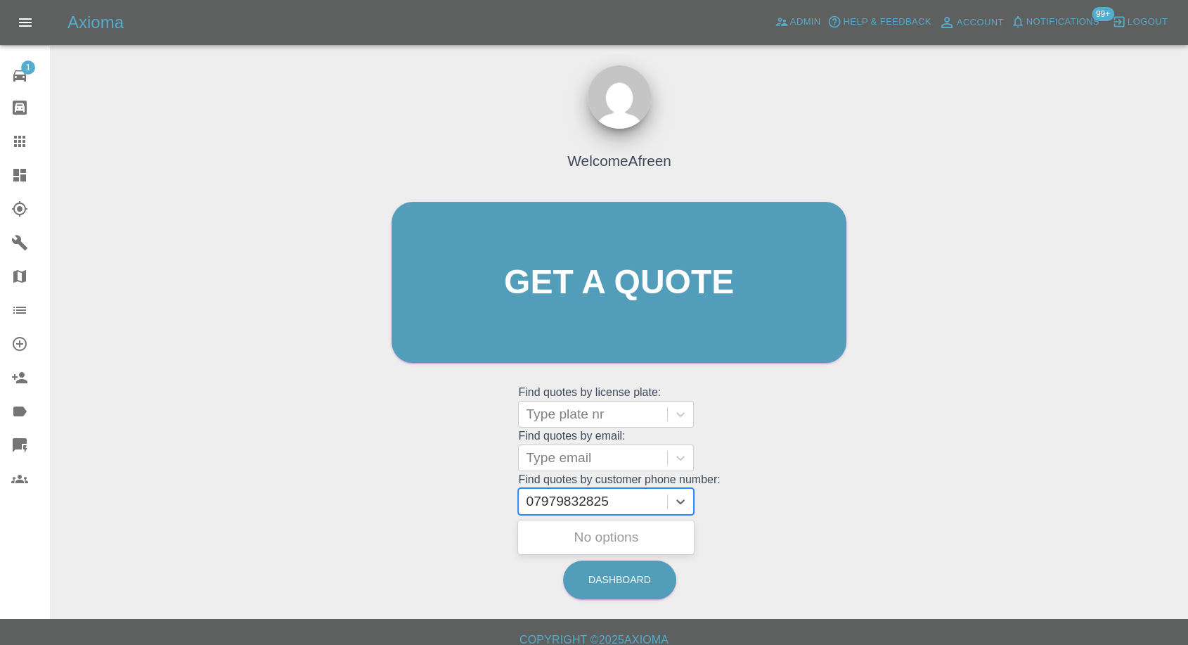
type input "7979832825"
click at [605, 549] on div "DC15UWK, Awaiting Authorisation" at bounding box center [606, 545] width 176 height 45
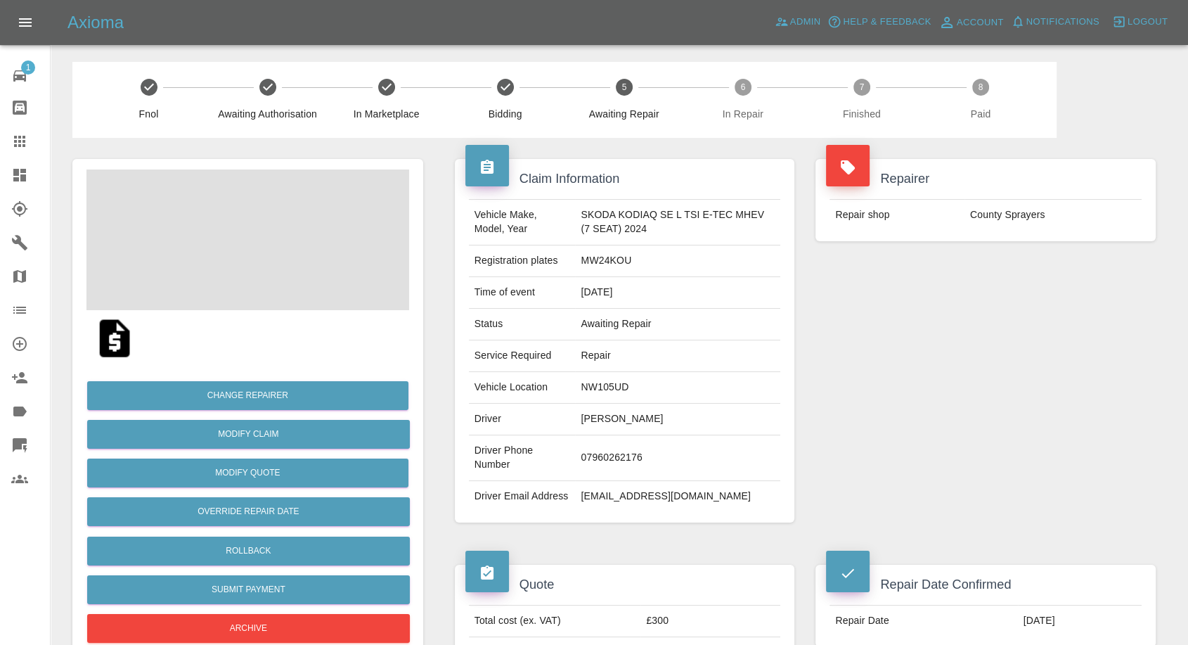
scroll to position [390, 0]
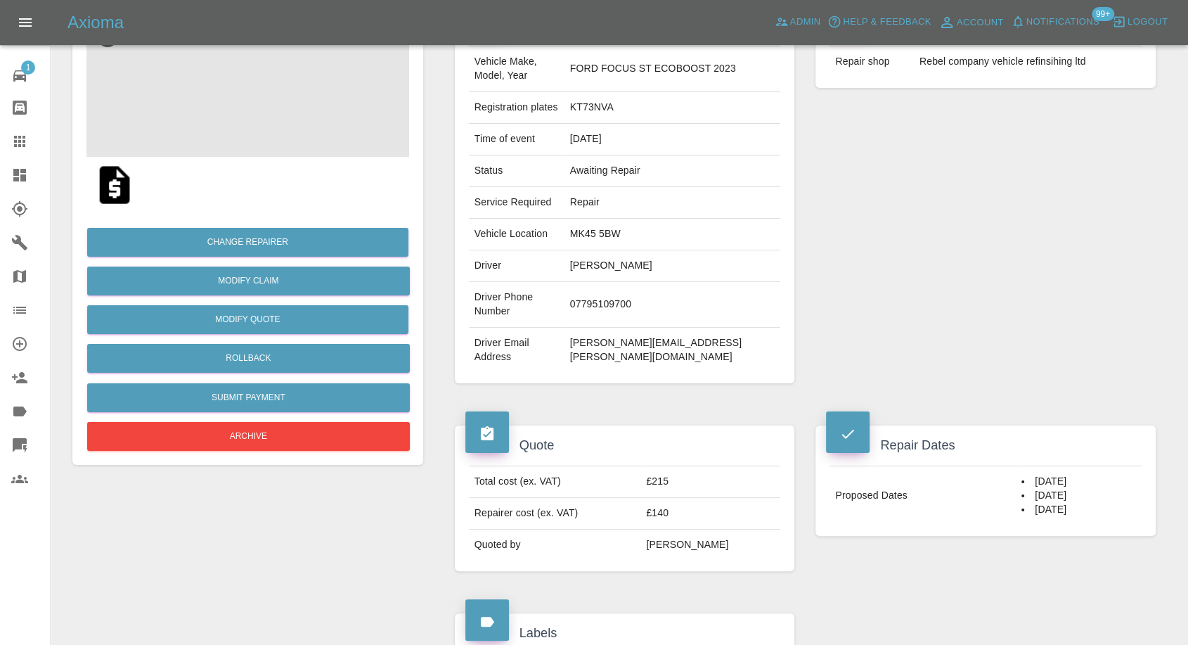
scroll to position [312, 0]
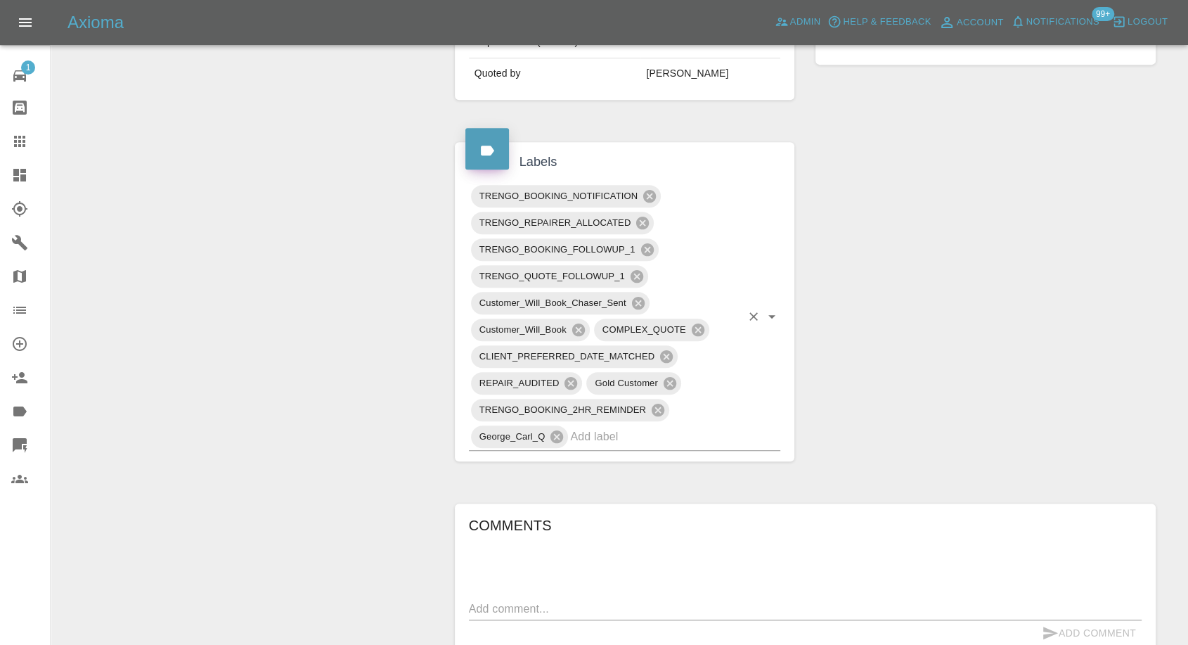
scroll to position [937, 0]
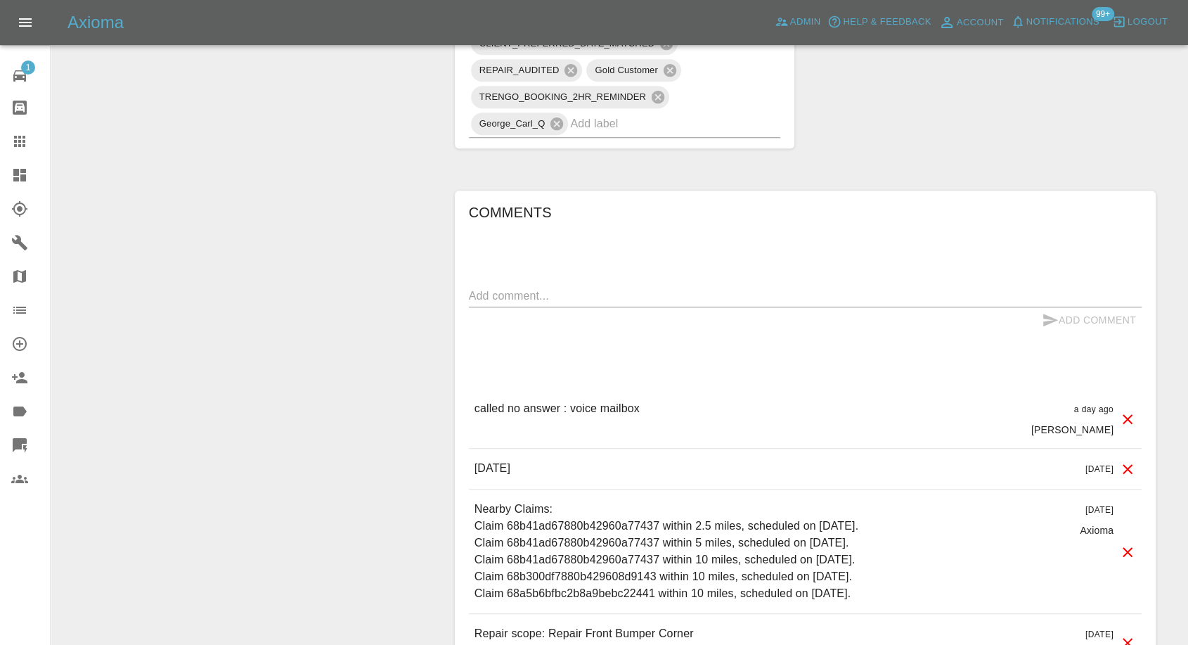
click at [597, 288] on textarea at bounding box center [805, 296] width 673 height 16
paste textarea "after 12 on Friday otherwise I can't make it work."
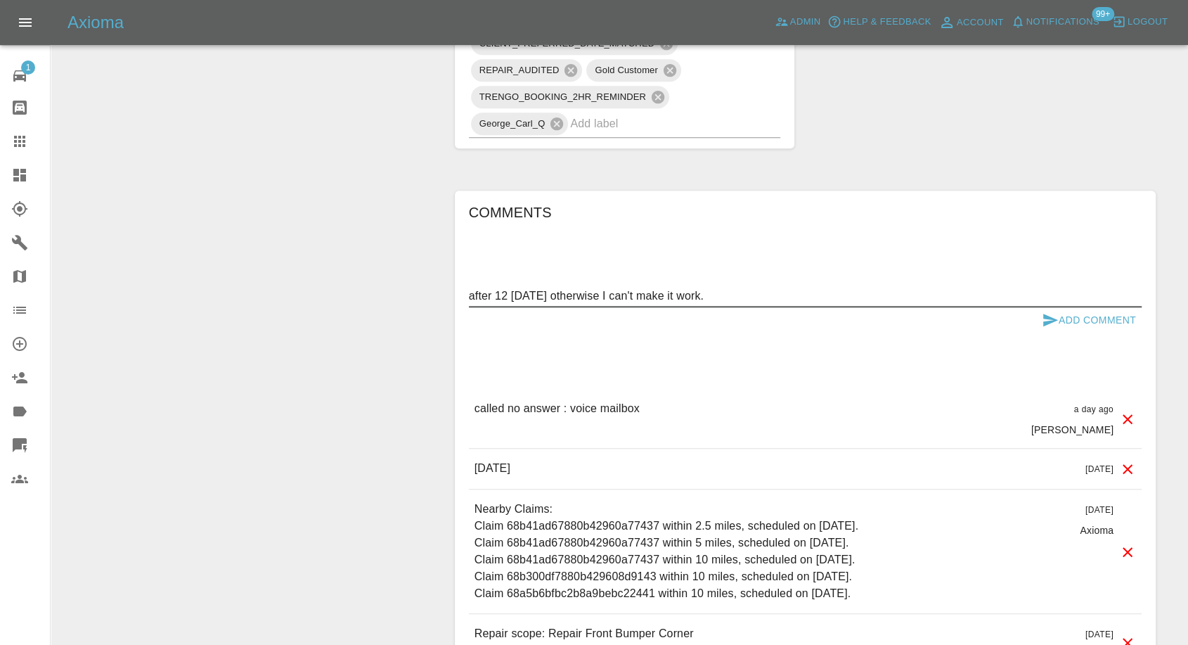
type textarea "after 12 on Friday otherwise I can't make it work."
click at [1046, 311] on icon "submit" at bounding box center [1050, 319] width 17 height 17
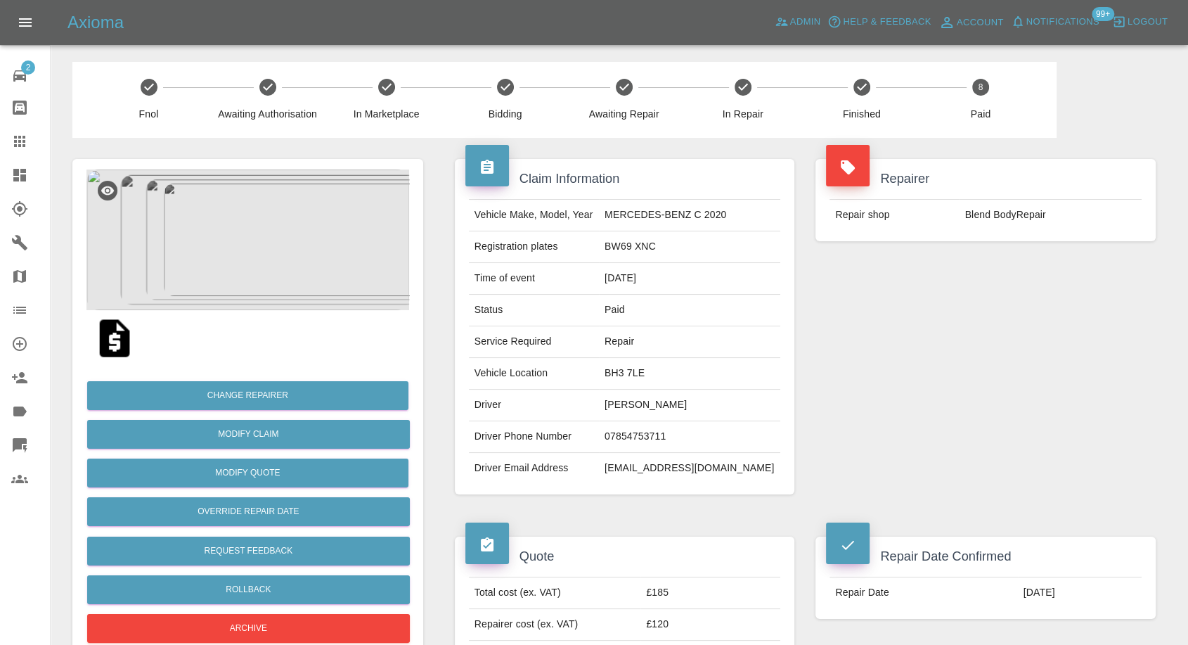
click at [654, 472] on td "lukeolivermarshall@hotmail.co.uk" at bounding box center [689, 468] width 181 height 31
click at [655, 471] on td "lukeolivermarshall@hotmail.co.uk" at bounding box center [689, 468] width 181 height 31
copy div "lukeolivermarshall@hotmail.co.uk"
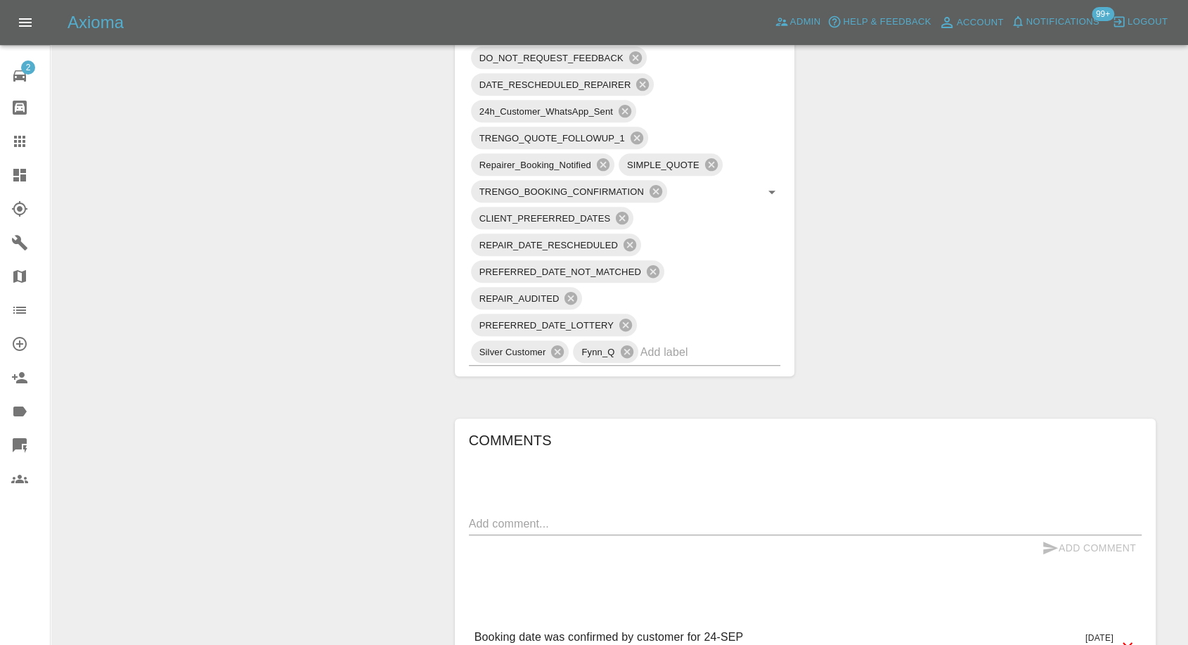
scroll to position [1015, 0]
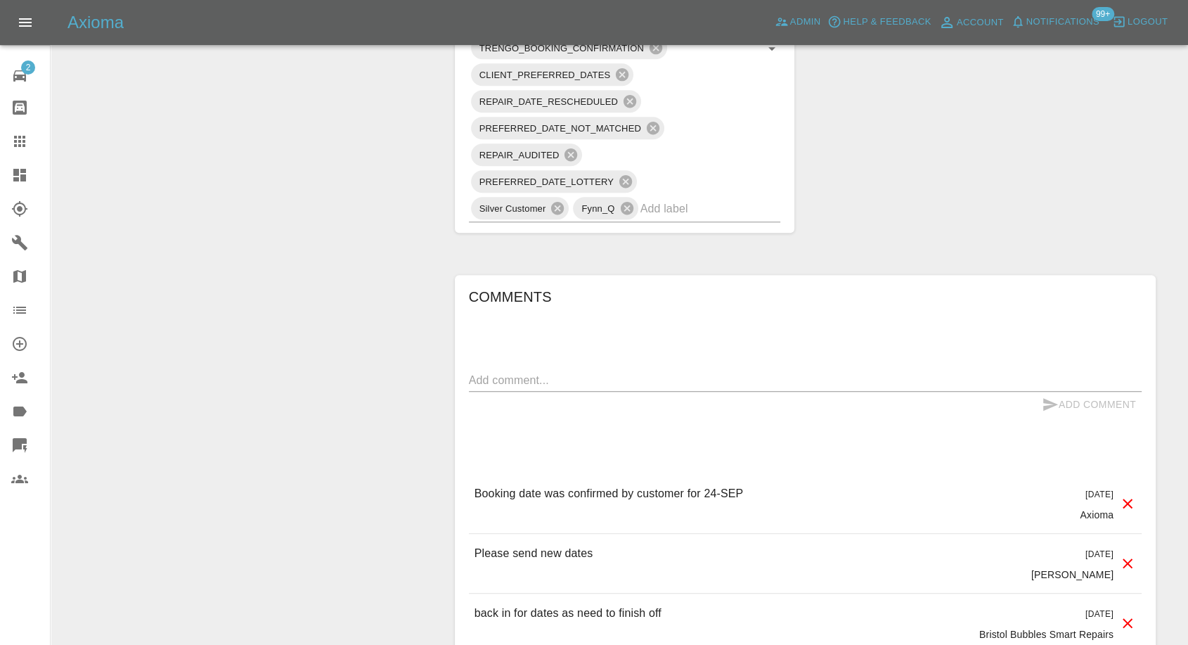
click at [613, 380] on textarea at bounding box center [805, 380] width 673 height 16
paste textarea "I've contacted them and they're now coming on the 29th"
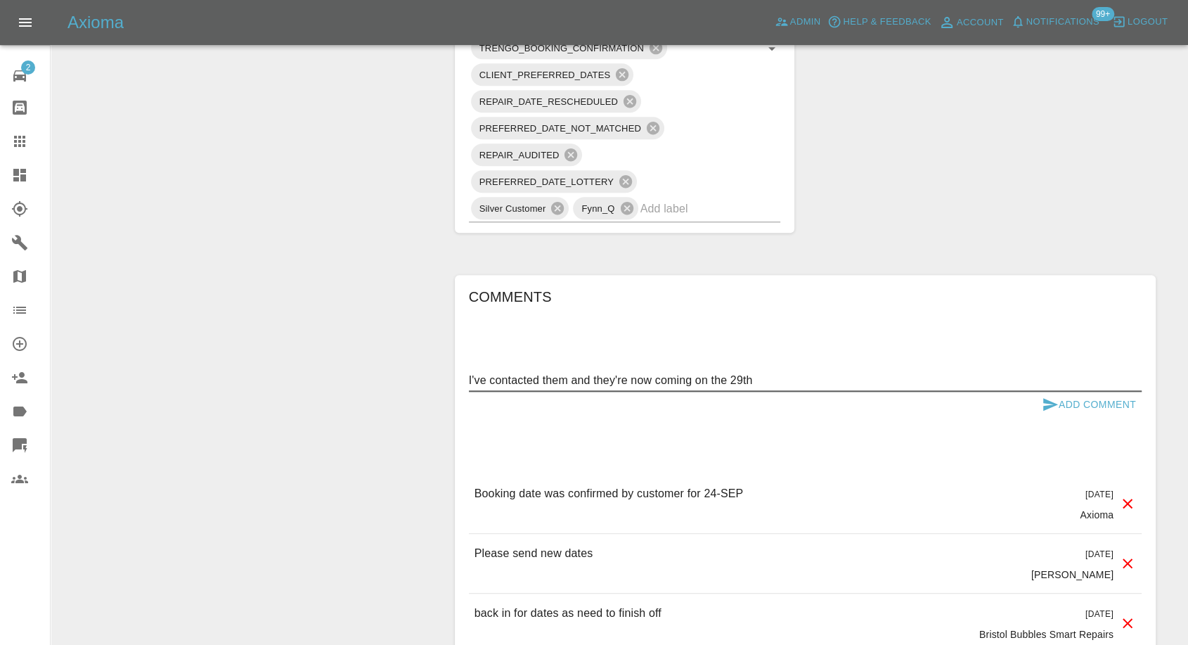
type textarea "I've contacted them and they're now coming on the 29th"
click at [1054, 399] on icon "submit" at bounding box center [1050, 404] width 17 height 17
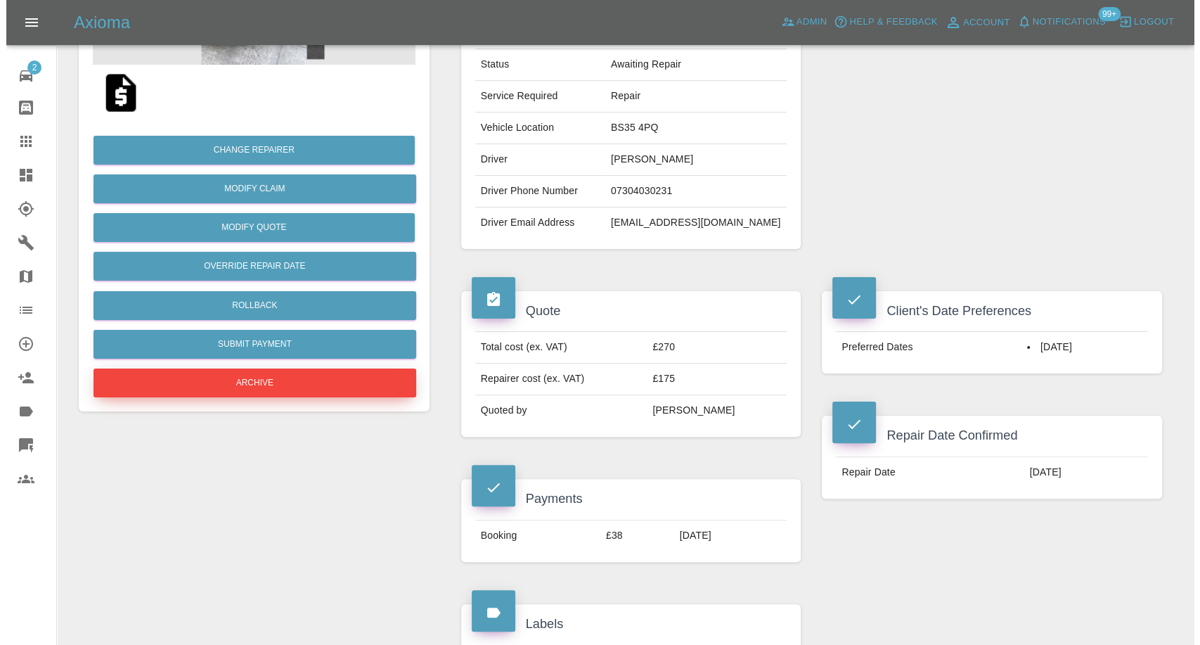
scroll to position [156, 0]
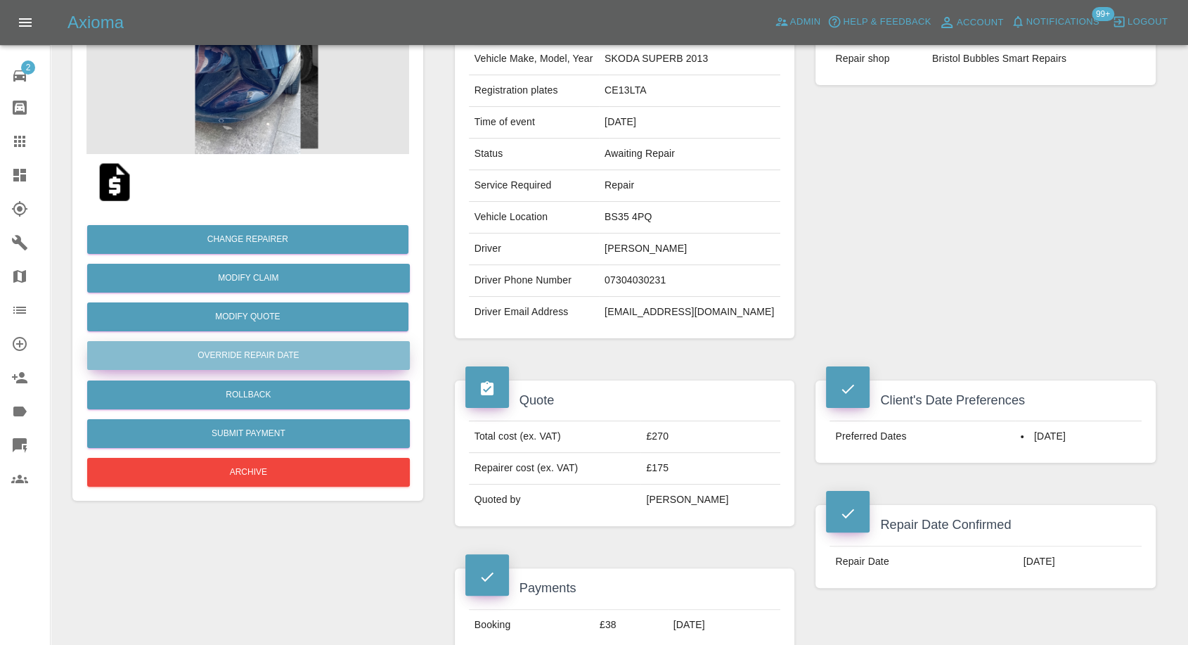
click at [273, 356] on button "Override Repair Date" at bounding box center [248, 355] width 323 height 29
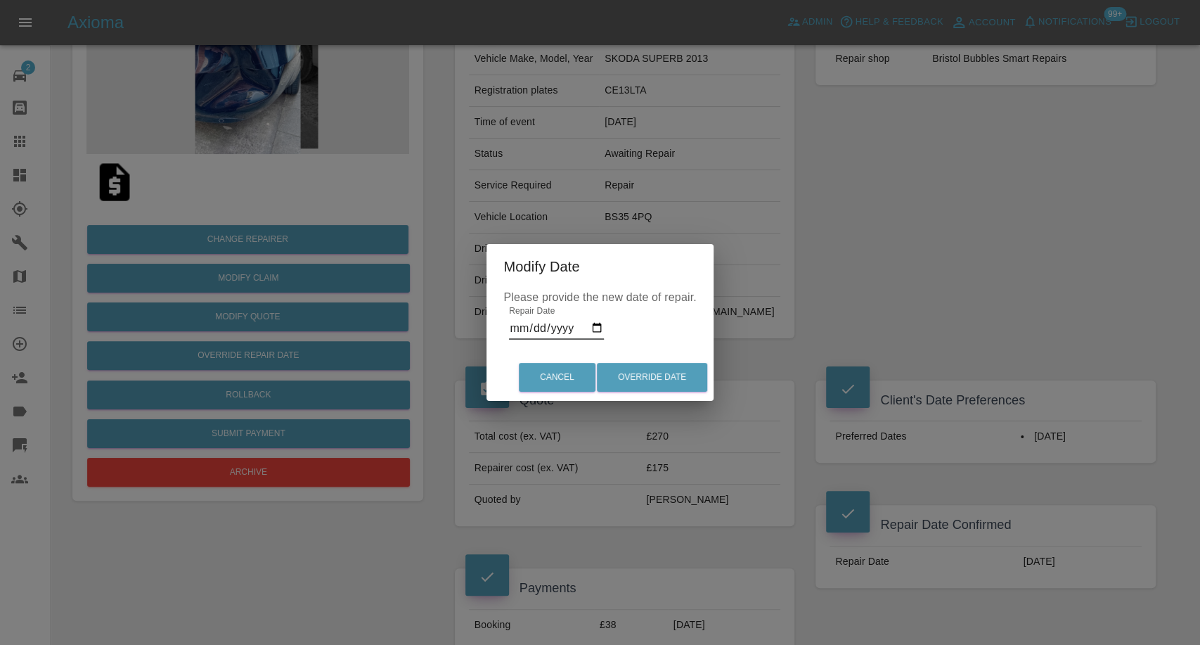
click at [600, 327] on input "2025-09-24" at bounding box center [556, 328] width 95 height 22
type input "2025-09-29"
click at [650, 373] on button "Override Date" at bounding box center [652, 377] width 110 height 29
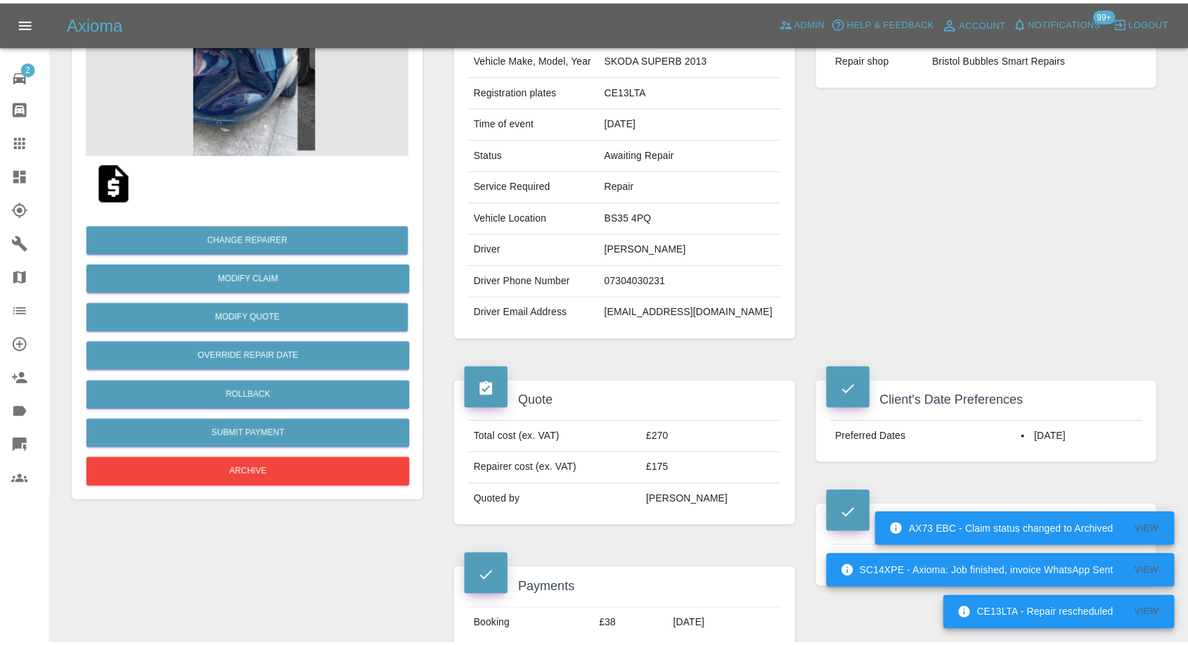
scroll to position [0, 0]
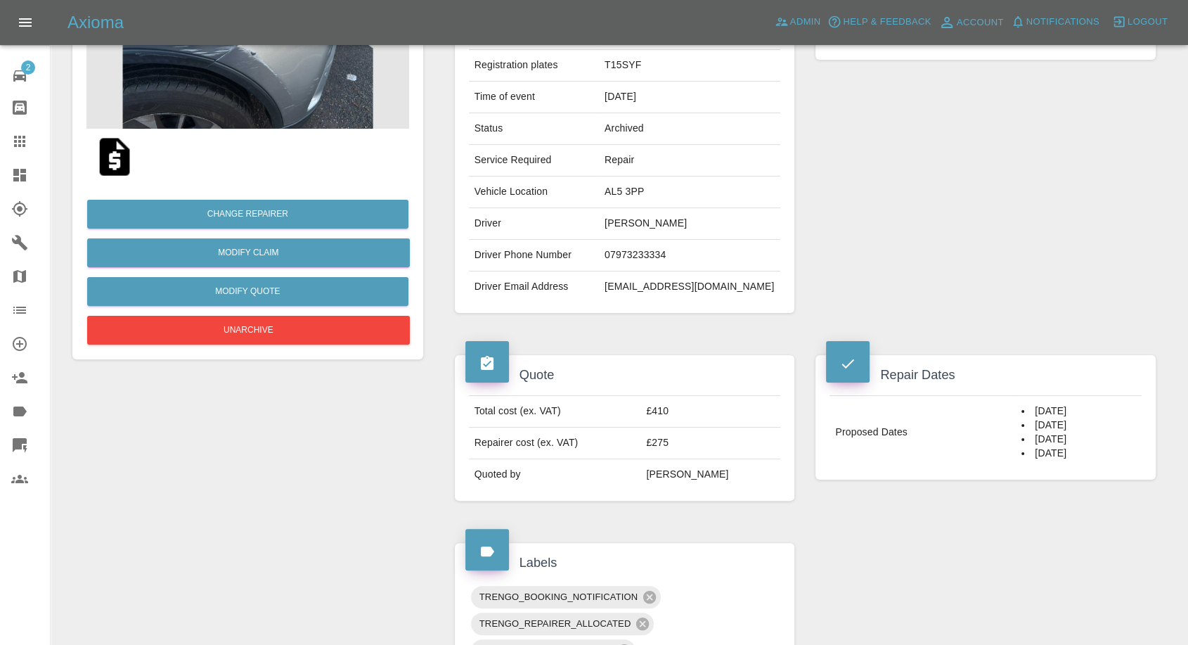
scroll to position [312, 0]
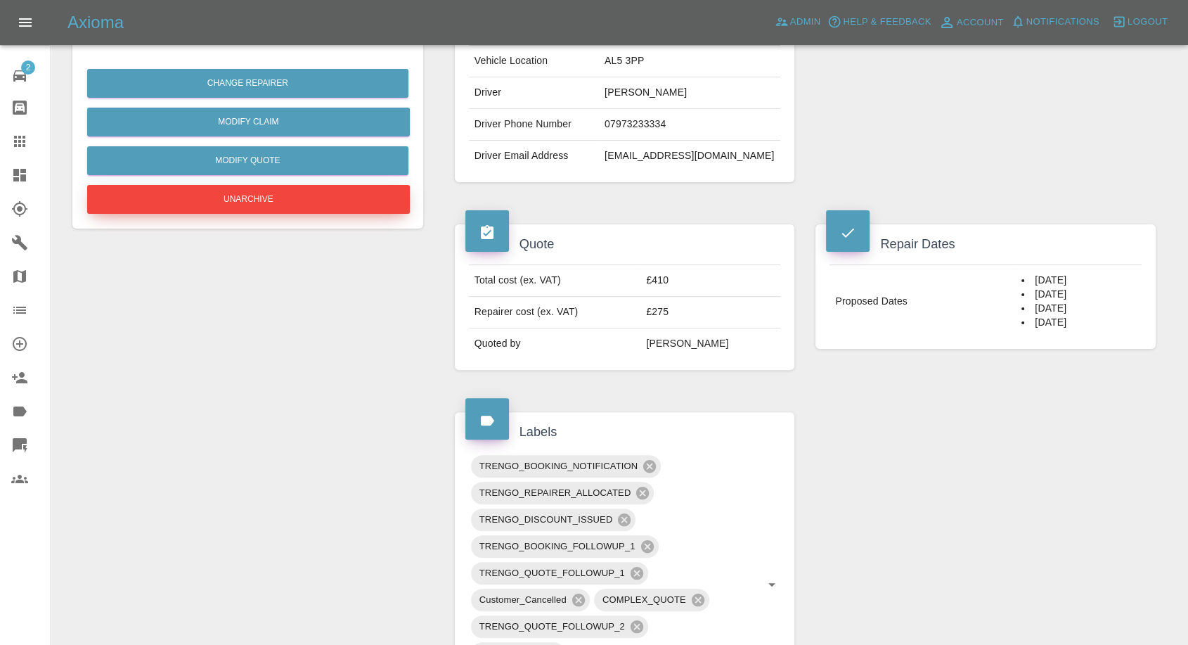
click at [305, 193] on button "Unarchive" at bounding box center [248, 199] width 323 height 29
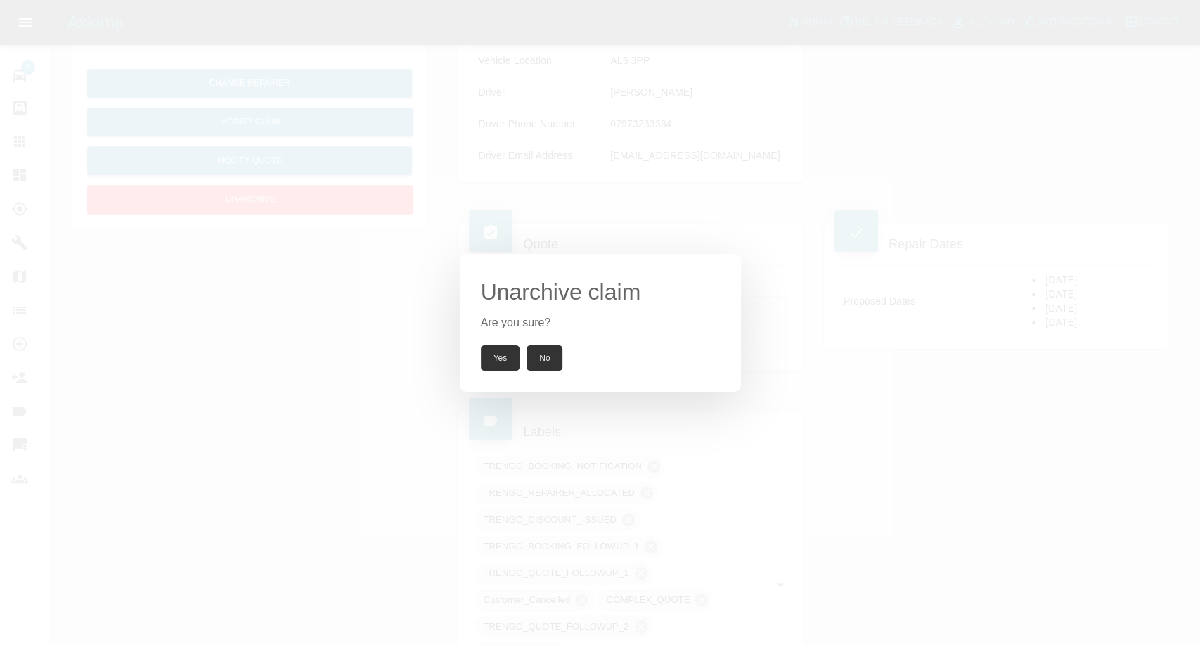
click at [505, 361] on button "Yes" at bounding box center [500, 357] width 39 height 25
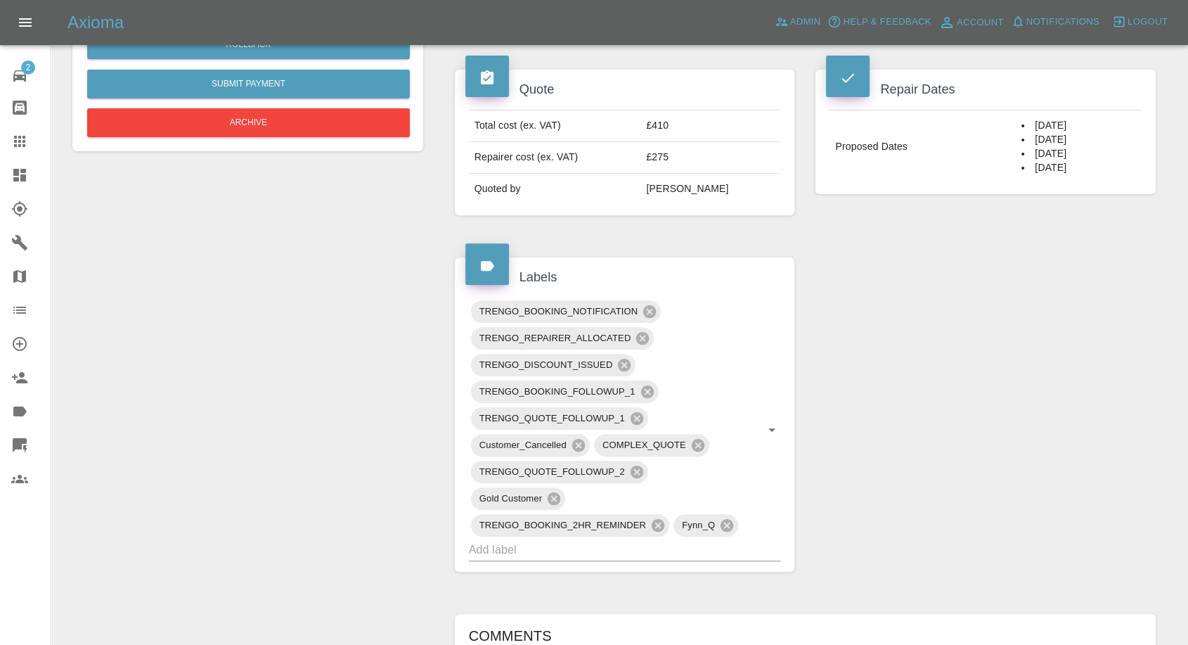
scroll to position [468, 0]
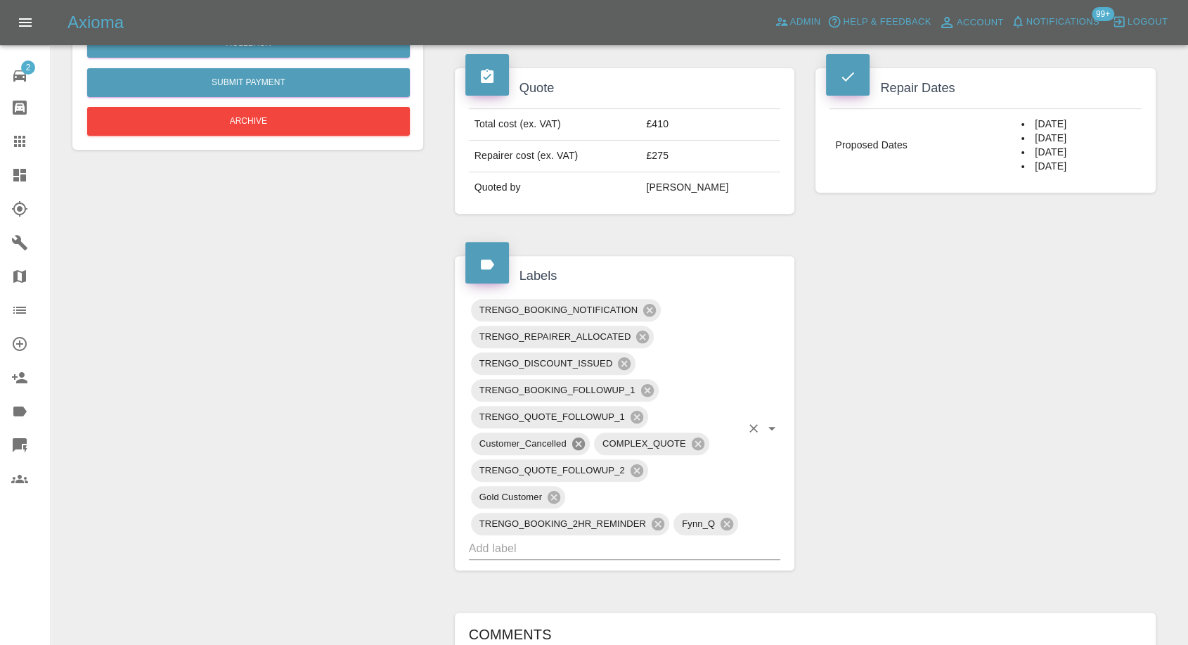
click at [578, 443] on icon at bounding box center [578, 443] width 15 height 15
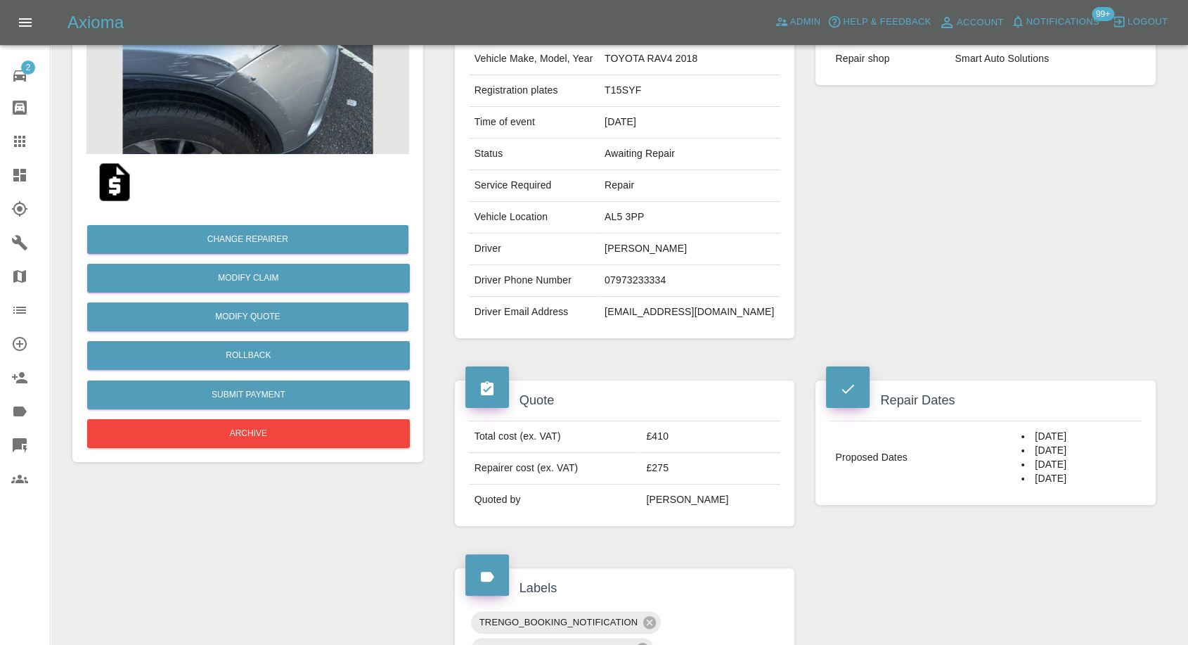
scroll to position [78, 0]
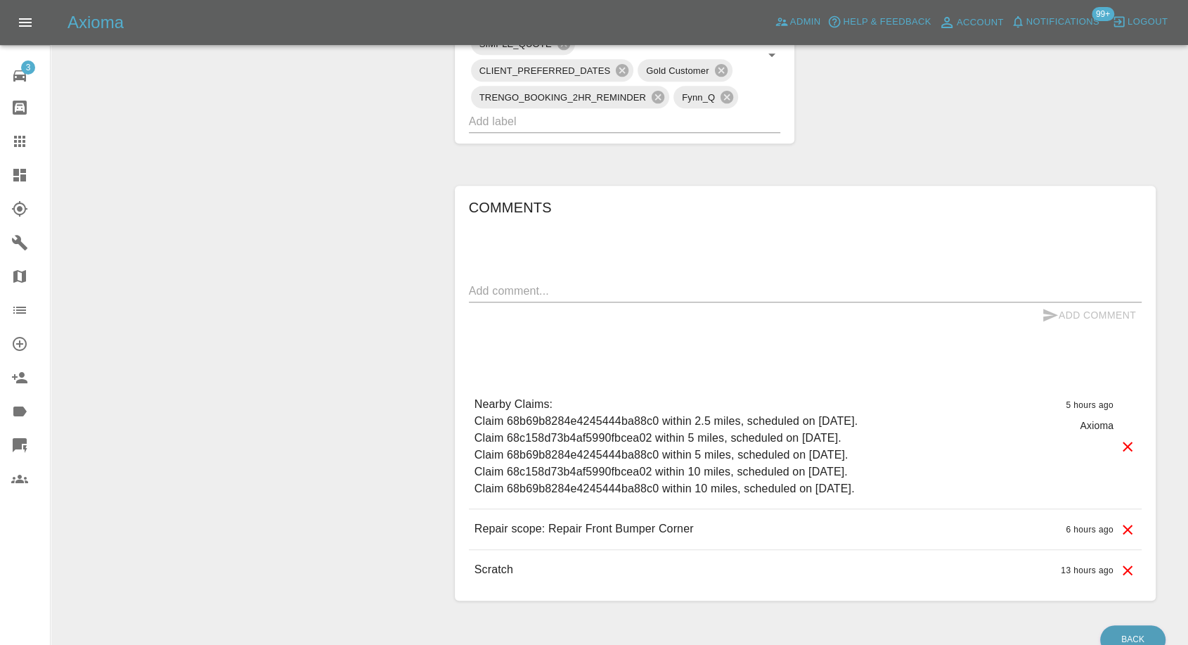
scroll to position [918, 0]
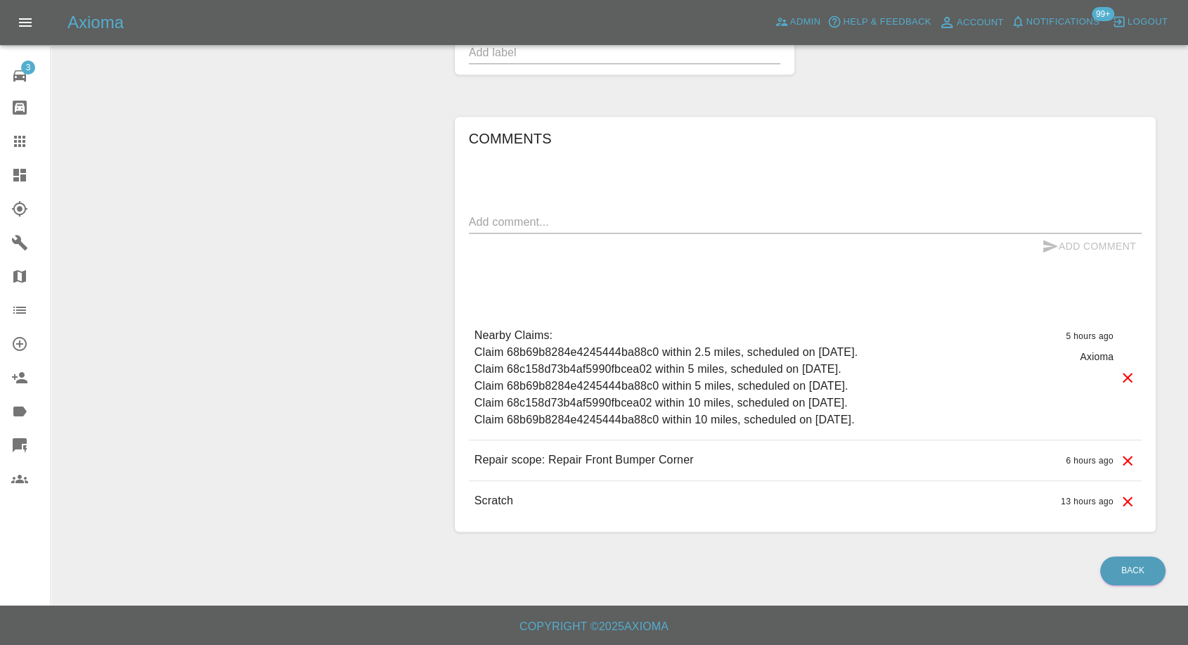
click at [518, 218] on textarea at bounding box center [805, 222] width 673 height 16
type textarea "cm will pay using klarna"
click at [1047, 239] on icon "submit" at bounding box center [1050, 246] width 17 height 17
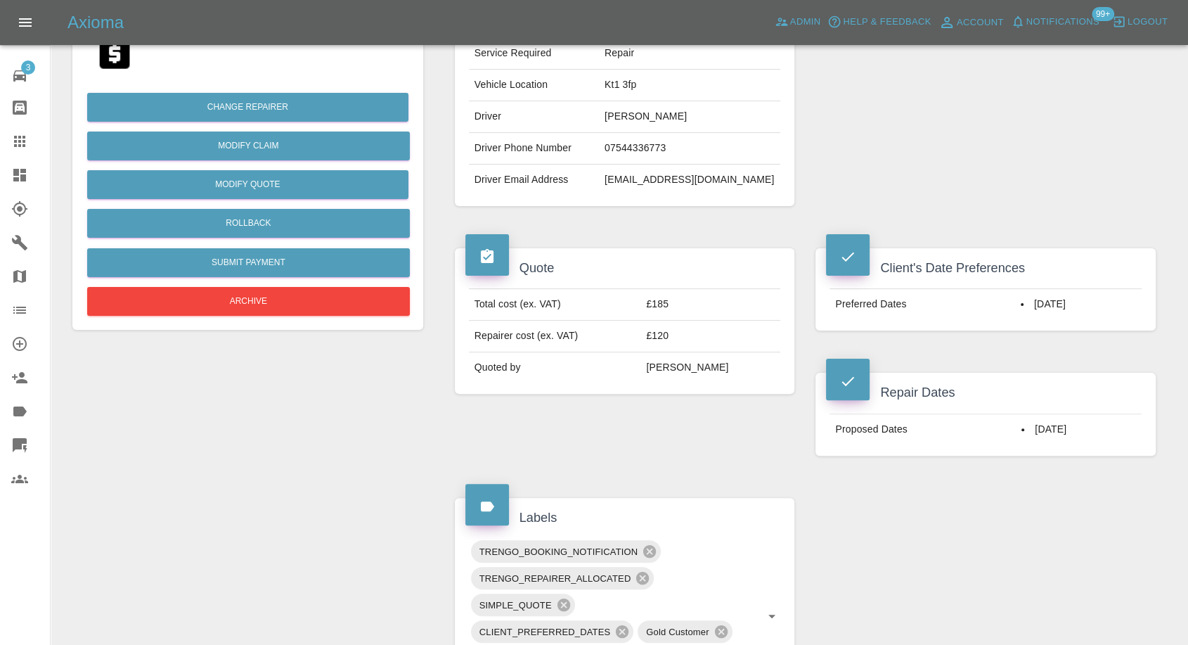
scroll to position [215, 0]
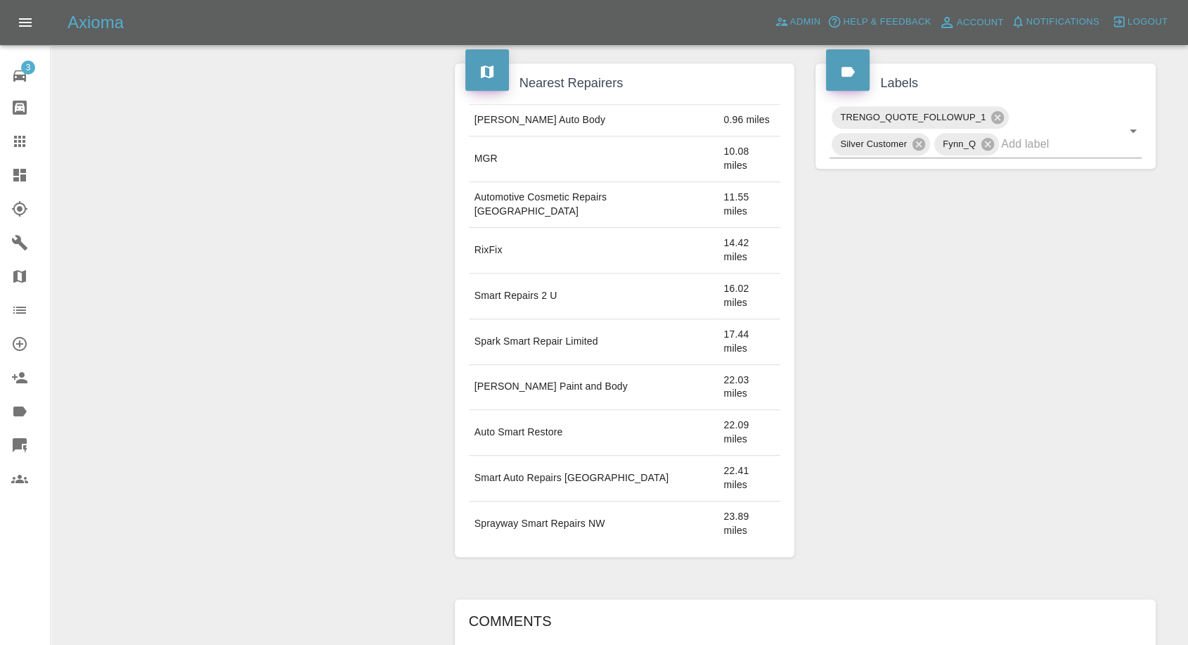
scroll to position [907, 0]
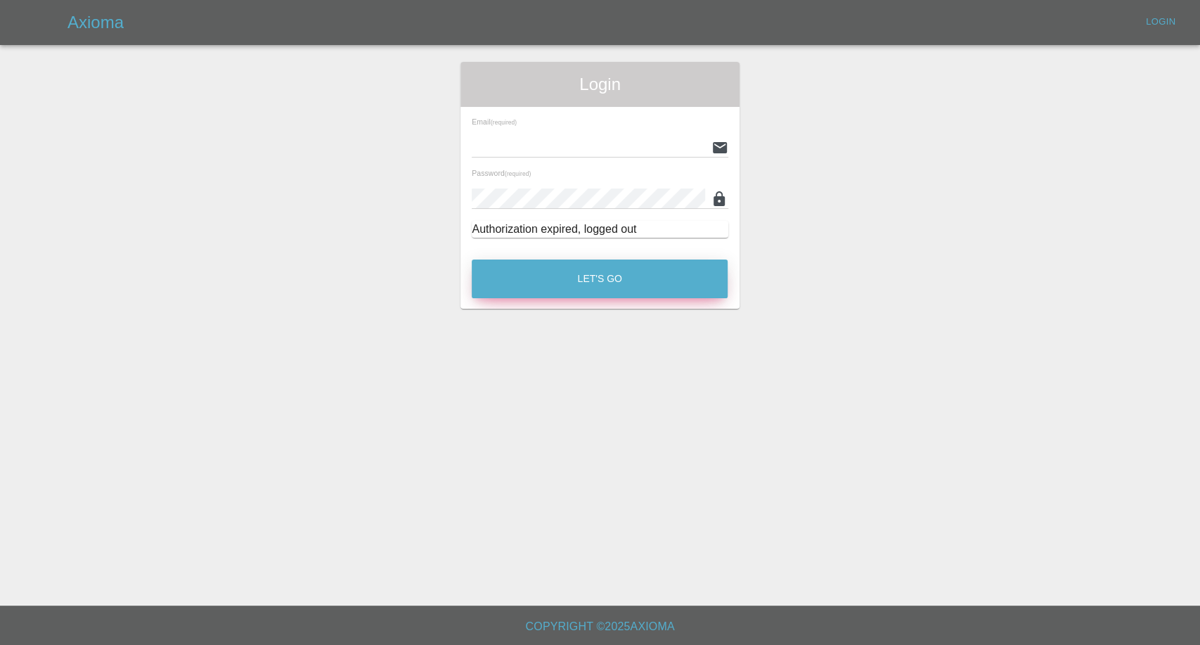
type input "[EMAIL_ADDRESS][DOMAIN_NAME]"
click at [543, 269] on button "Let's Go" at bounding box center [600, 278] width 256 height 39
